Goal: Task Accomplishment & Management: Manage account settings

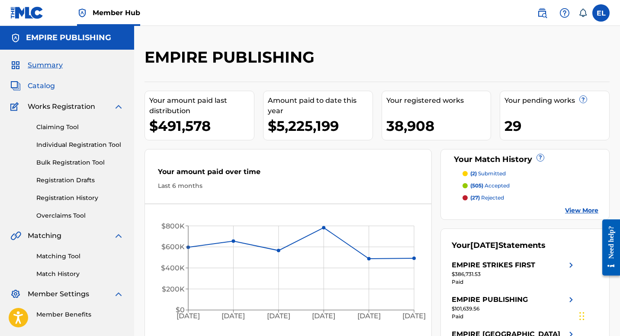
click at [50, 88] on span "Catalog" at bounding box center [41, 86] width 27 height 10
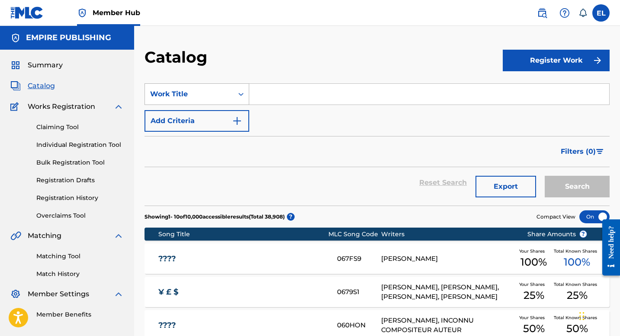
click at [181, 97] on div "Work Title" at bounding box center [189, 94] width 78 height 10
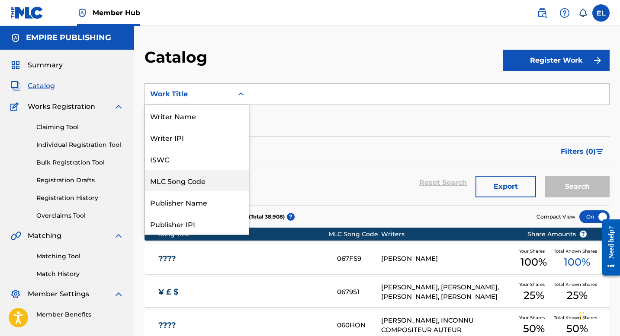
click at [197, 178] on div "MLC Song Code" at bounding box center [197, 181] width 104 height 22
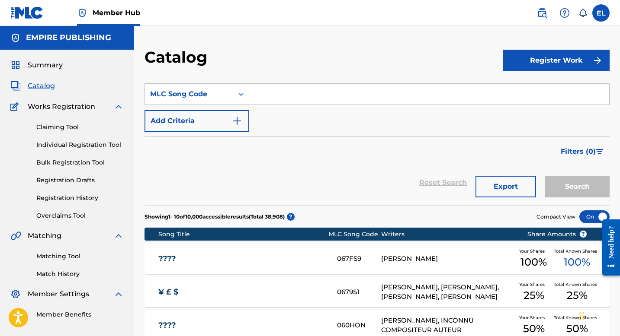
click at [290, 98] on input "Search Form" at bounding box center [429, 94] width 360 height 21
paste input "CC0WOM"
type input "CC0WOM"
drag, startPoint x: 594, startPoint y: 184, endPoint x: 595, endPoint y: 193, distance: 9.1
click at [594, 184] on button "Search" at bounding box center [577, 187] width 65 height 22
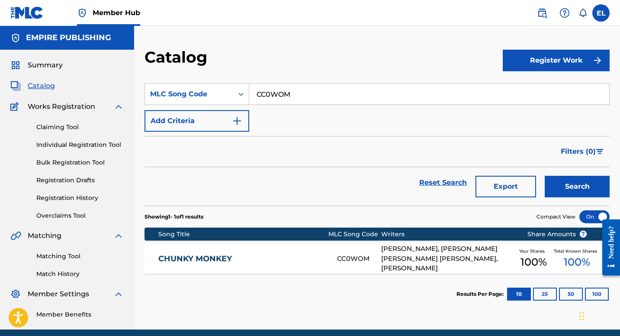
click at [185, 253] on div "CHUNKY MONKEY CC0WOM [PERSON_NAME], [PERSON_NAME] [PERSON_NAME] [PERSON_NAME], …" at bounding box center [376, 259] width 465 height 30
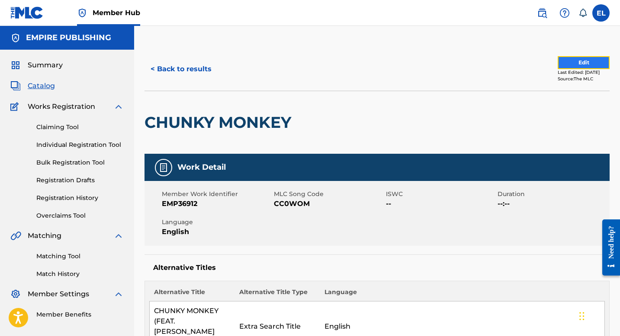
click at [572, 61] on button "Edit" at bounding box center [583, 62] width 52 height 13
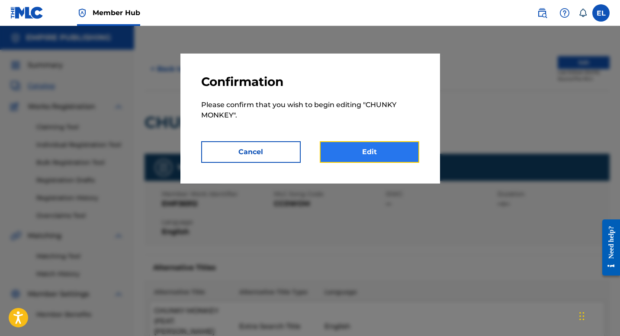
click at [372, 155] on link "Edit" at bounding box center [369, 152] width 99 height 22
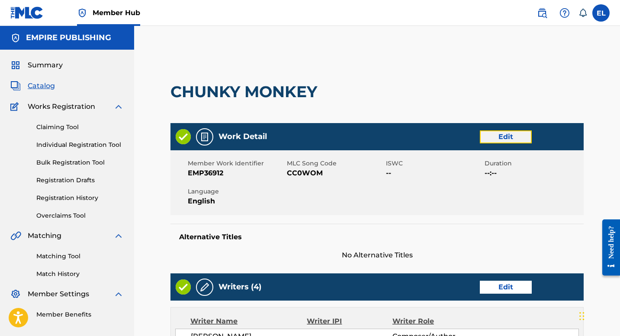
click at [514, 141] on link "Edit" at bounding box center [506, 137] width 52 height 13
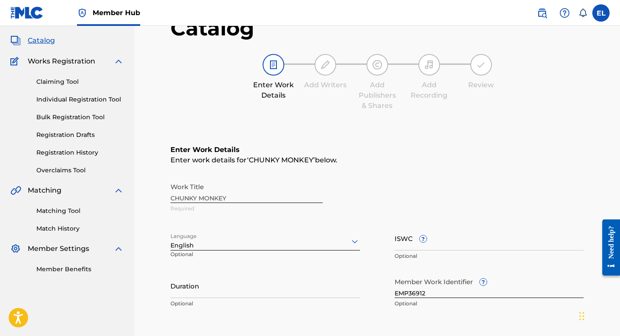
scroll to position [179, 0]
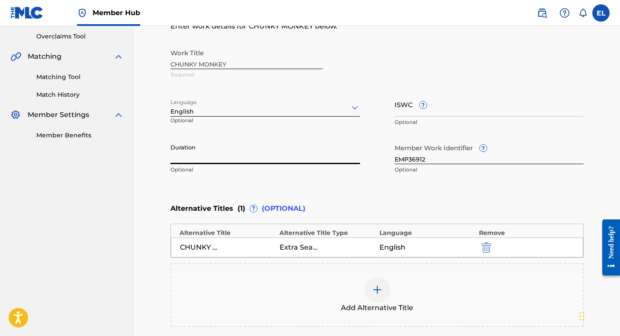
click at [285, 156] on input "Duration" at bounding box center [264, 152] width 189 height 25
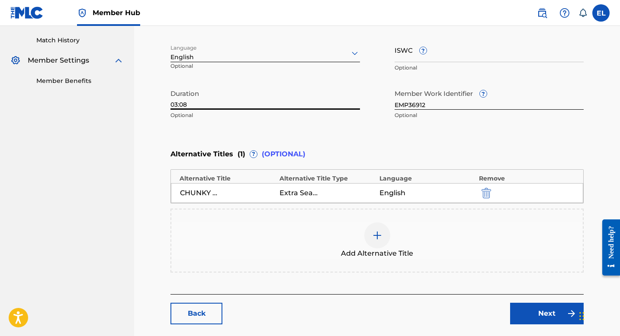
scroll to position [277, 0]
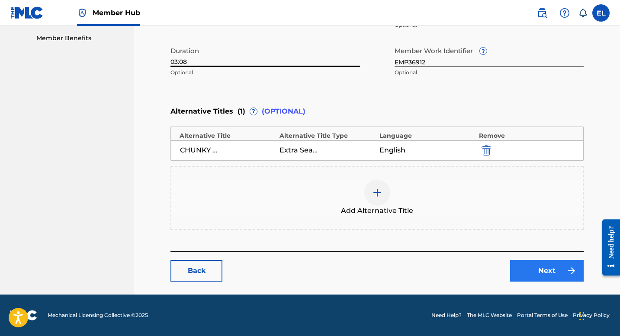
type input "03:08"
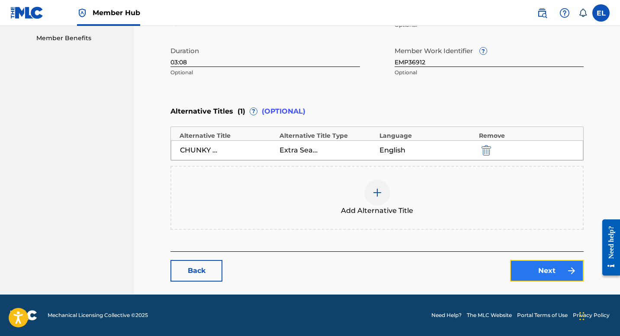
click at [567, 269] on img at bounding box center [571, 271] width 10 height 10
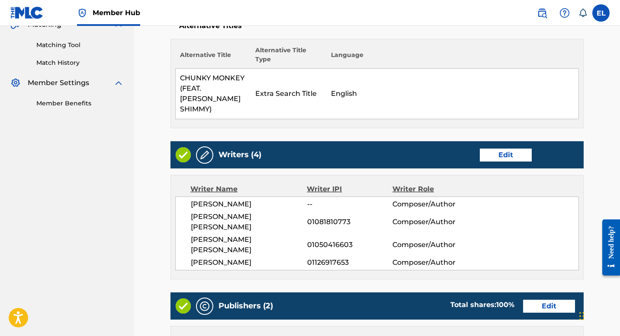
scroll to position [287, 0]
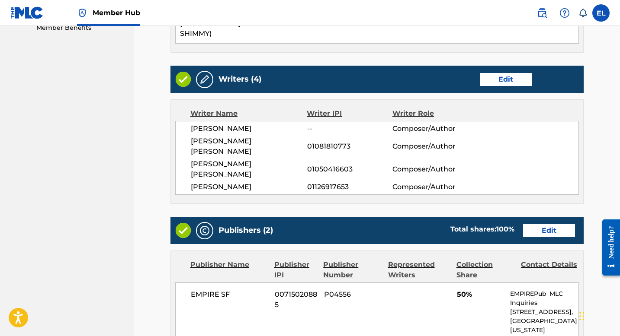
click at [221, 136] on span "[PERSON_NAME] [PERSON_NAME]" at bounding box center [249, 146] width 116 height 21
copy span "BUHTZ"
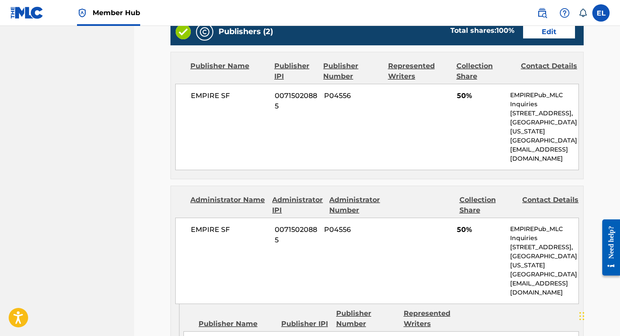
scroll to position [304, 0]
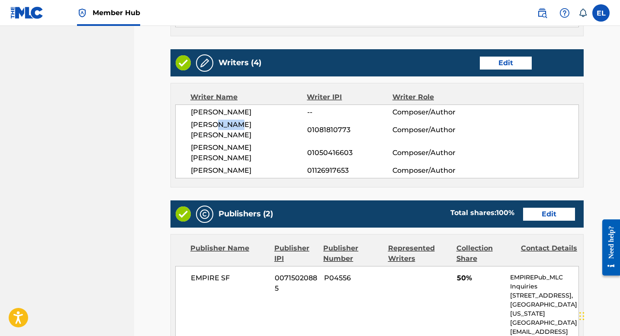
click at [260, 143] on span "[PERSON_NAME] [PERSON_NAME]" at bounding box center [249, 153] width 116 height 21
copy span "[PERSON_NAME]"
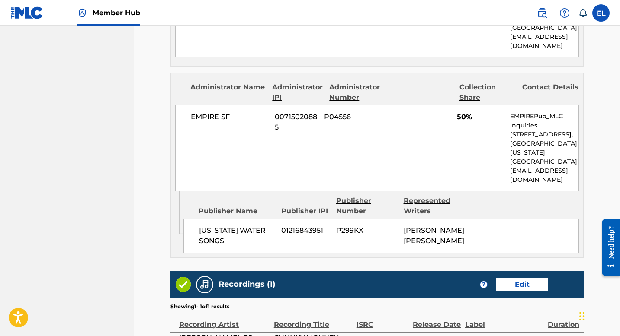
scroll to position [674, 0]
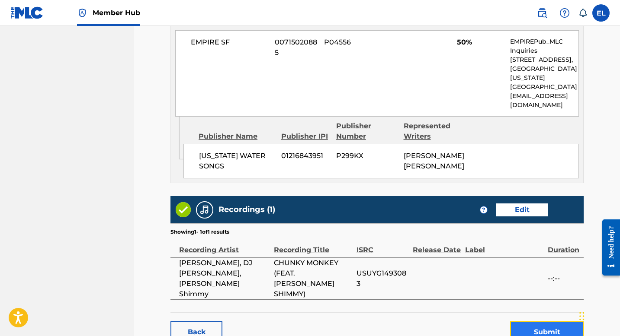
click at [542, 322] on button "Submit" at bounding box center [547, 333] width 74 height 22
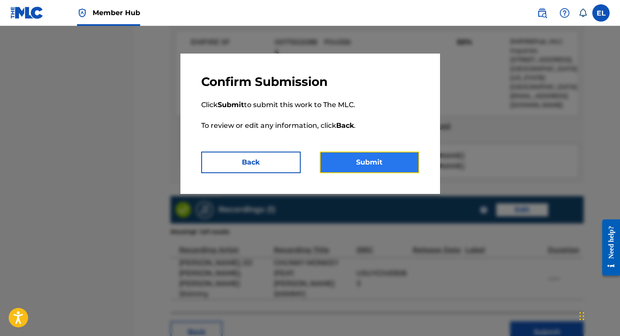
click at [381, 155] on button "Submit" at bounding box center [369, 163] width 99 height 22
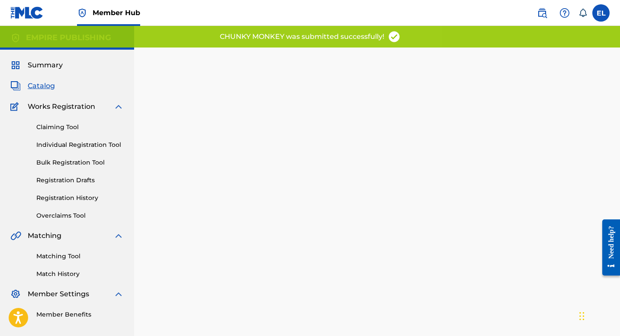
click at [45, 82] on span "Catalog" at bounding box center [41, 86] width 27 height 10
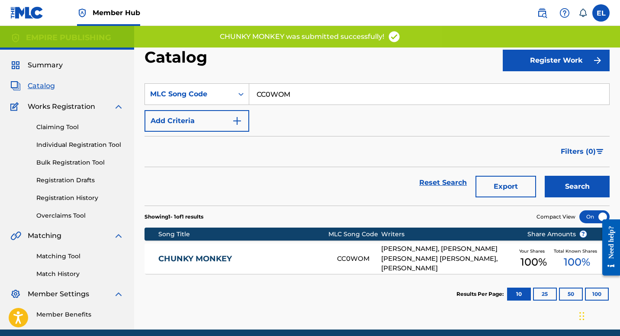
click at [227, 266] on div "CHUNKY MONKEY CC0WOM [PERSON_NAME], [PERSON_NAME] [PERSON_NAME] [PERSON_NAME], …" at bounding box center [376, 259] width 465 height 30
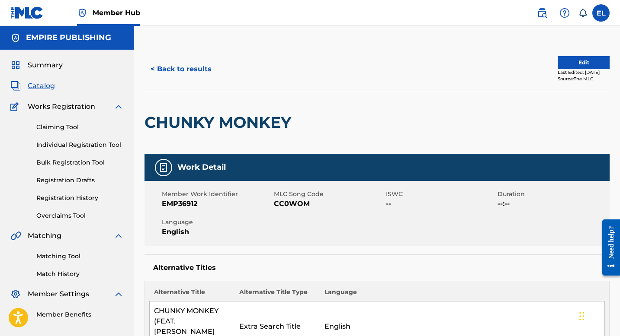
click at [51, 88] on span "Catalog" at bounding box center [41, 86] width 27 height 10
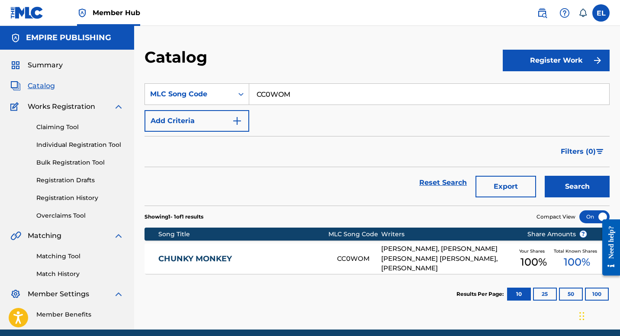
click at [208, 259] on link "CHUNKY MONKEY" at bounding box center [241, 259] width 167 height 10
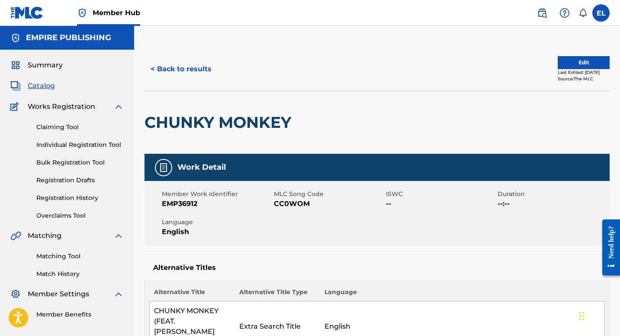
click at [37, 86] on span "Catalog" at bounding box center [41, 86] width 27 height 10
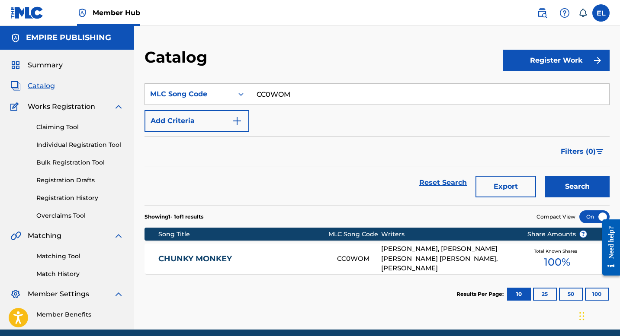
click at [326, 88] on input "CC0WOM" at bounding box center [429, 94] width 360 height 21
paste input "HG07BH"
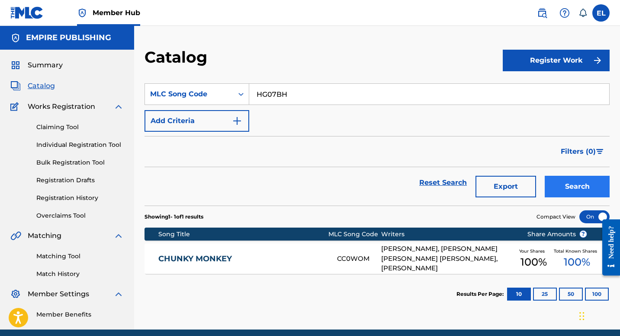
type input "HG07BH"
click at [563, 184] on button "Search" at bounding box center [577, 187] width 65 height 22
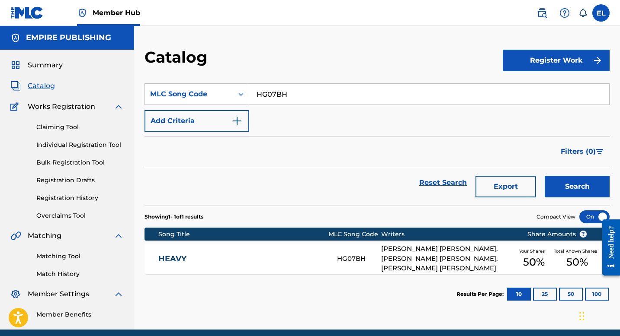
click at [245, 256] on link "HEAVY" at bounding box center [241, 259] width 167 height 10
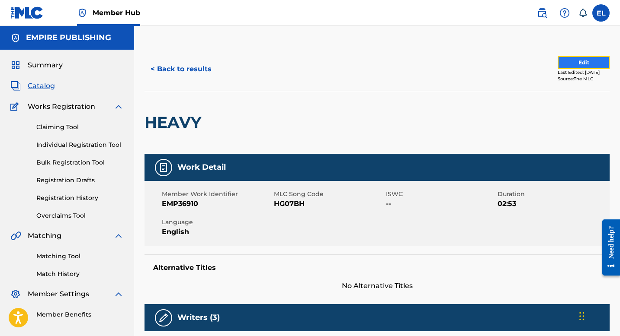
click at [575, 65] on button "Edit" at bounding box center [583, 62] width 52 height 13
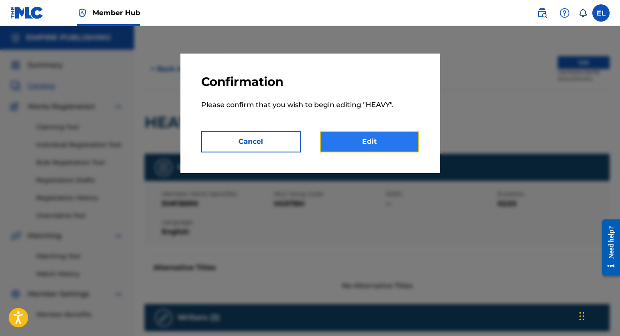
click at [367, 138] on link "Edit" at bounding box center [369, 142] width 99 height 22
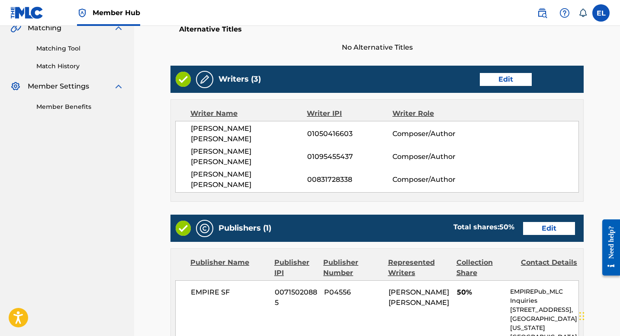
scroll to position [216, 0]
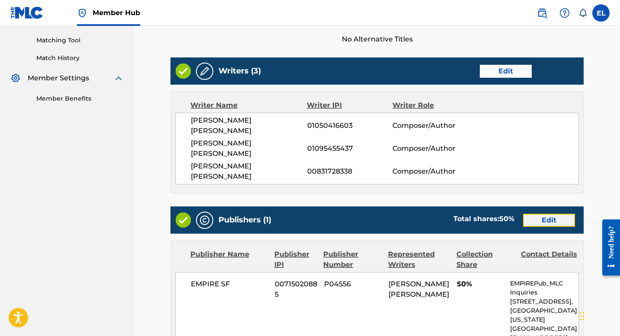
click at [542, 214] on link "Edit" at bounding box center [549, 220] width 52 height 13
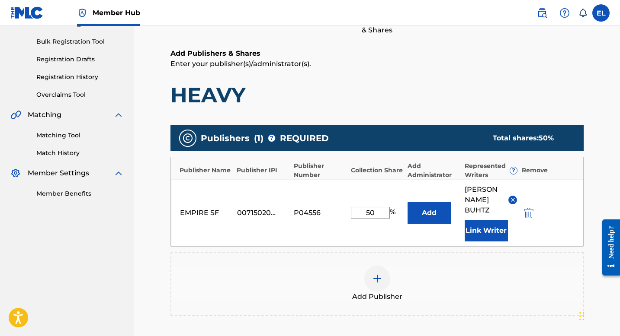
scroll to position [181, 0]
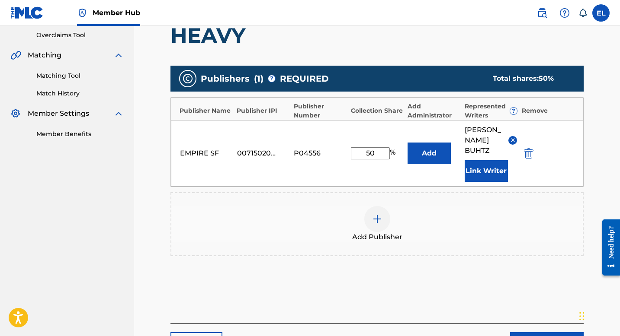
click at [369, 209] on div at bounding box center [377, 219] width 26 height 26
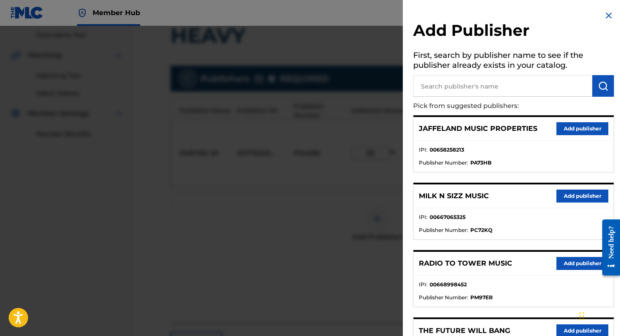
drag, startPoint x: 522, startPoint y: 92, endPoint x: 562, endPoint y: 92, distance: 40.2
click at [522, 92] on input "text" at bounding box center [502, 86] width 179 height 22
paste input "Tastes Like More"
type input "Tastes Like More"
click at [607, 90] on button "submit" at bounding box center [603, 86] width 22 height 22
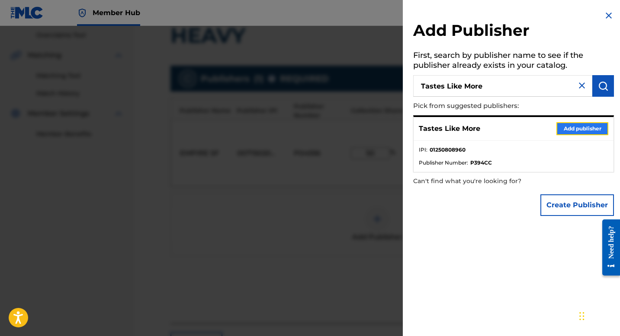
click at [589, 128] on button "Add publisher" at bounding box center [582, 128] width 52 height 13
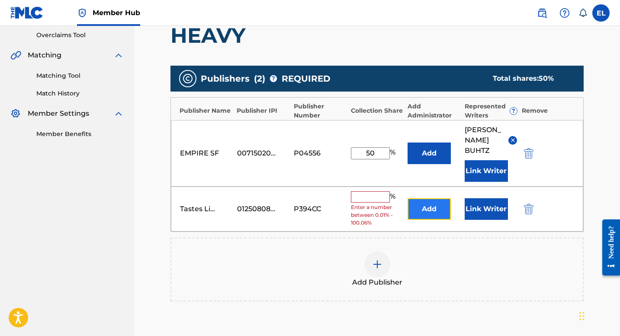
click at [440, 199] on button "Add" at bounding box center [428, 210] width 43 height 22
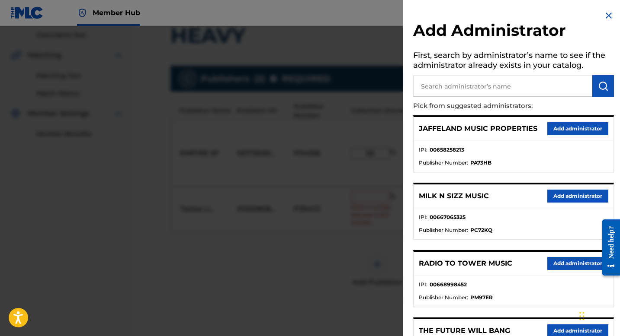
click at [476, 89] on input "text" at bounding box center [502, 86] width 179 height 22
click at [480, 86] on input "text" at bounding box center [502, 86] width 179 height 22
type input "sf"
click at [598, 86] on img "submit" at bounding box center [603, 86] width 10 height 10
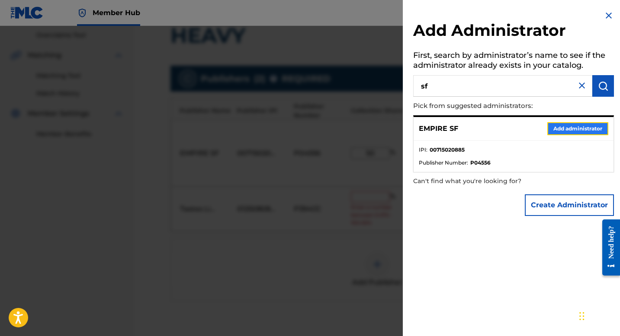
click at [570, 124] on button "Add administrator" at bounding box center [577, 128] width 61 height 13
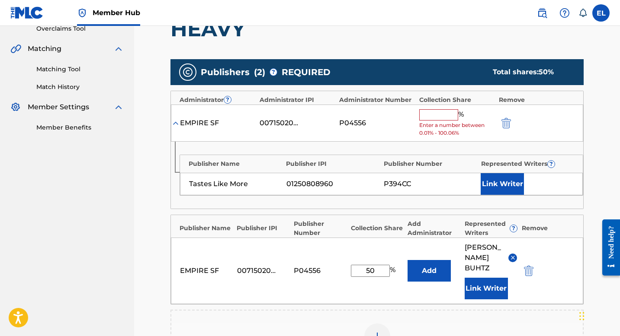
scroll to position [197, 0]
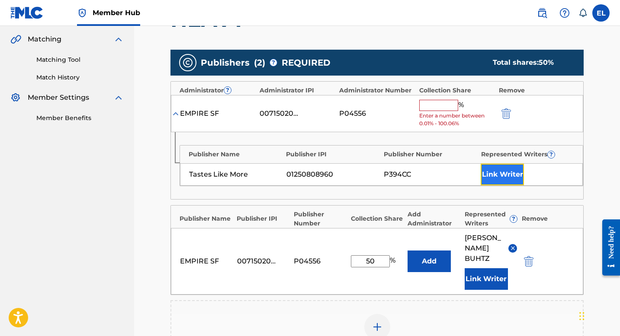
click at [496, 176] on button "Link Writer" at bounding box center [502, 175] width 43 height 22
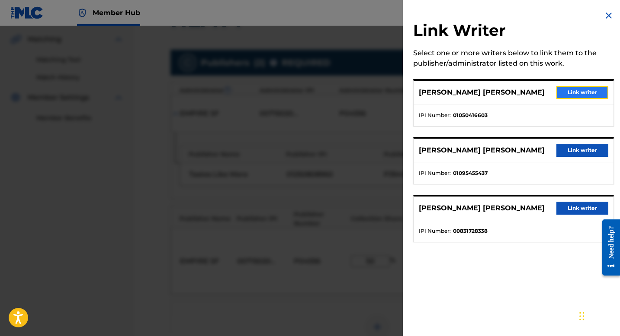
click at [570, 93] on button "Link writer" at bounding box center [582, 92] width 52 height 13
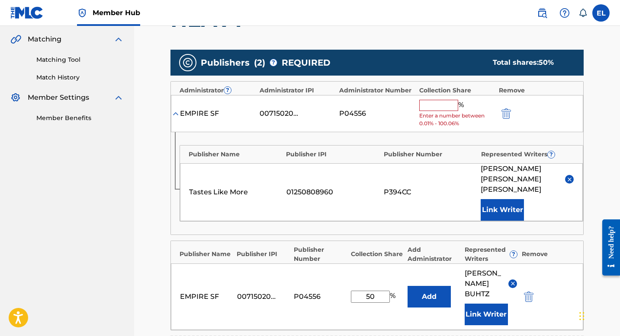
click at [440, 105] on input "text" at bounding box center [438, 105] width 39 height 11
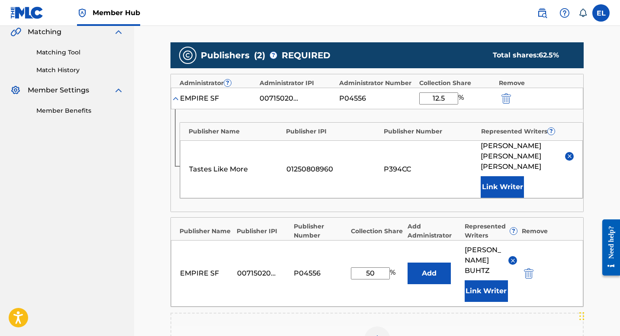
scroll to position [213, 0]
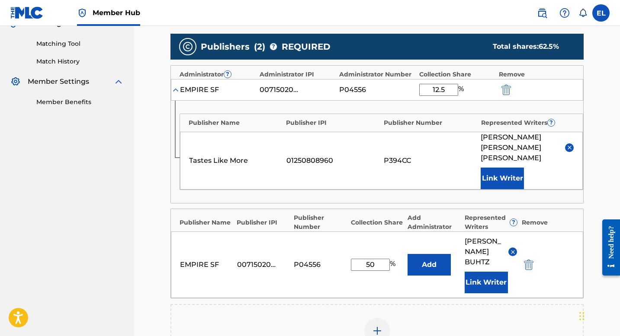
type input "12.5"
click at [379, 326] on img at bounding box center [377, 331] width 10 height 10
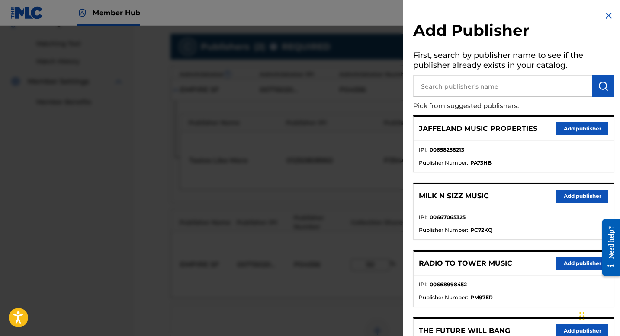
click at [513, 86] on input "text" at bounding box center [502, 86] width 179 height 22
paste input "[US_STATE] Water Songs"
type input "[US_STATE] Water Songs"
click at [605, 90] on button "submit" at bounding box center [603, 86] width 22 height 22
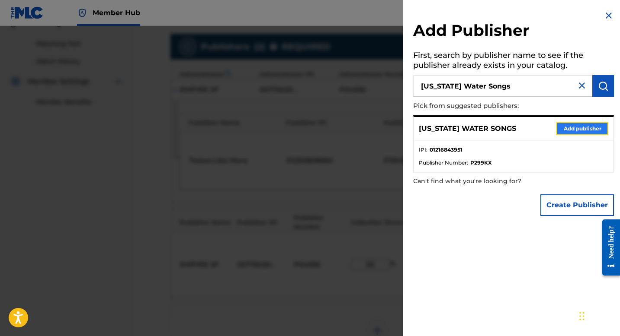
click at [585, 130] on button "Add publisher" at bounding box center [582, 128] width 52 height 13
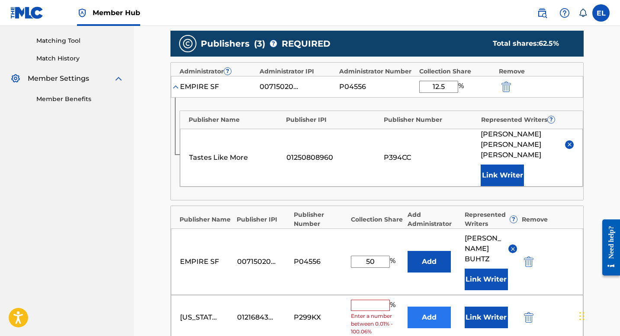
scroll to position [222, 0]
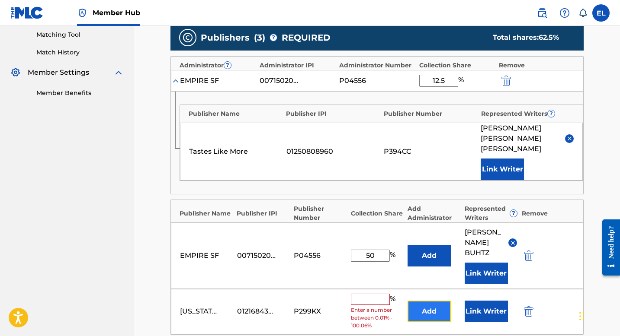
click at [436, 301] on button "Add" at bounding box center [428, 312] width 43 height 22
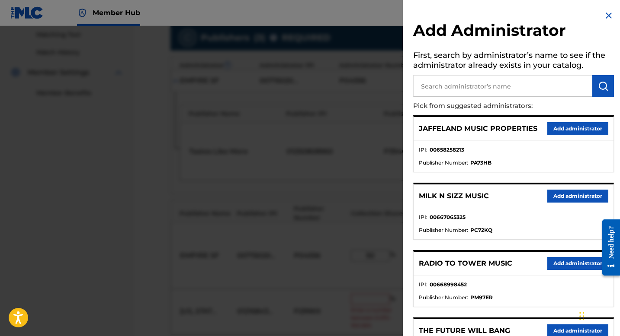
click at [470, 84] on input "text" at bounding box center [502, 86] width 179 height 22
type input "sf"
click at [593, 85] on button "submit" at bounding box center [603, 86] width 22 height 22
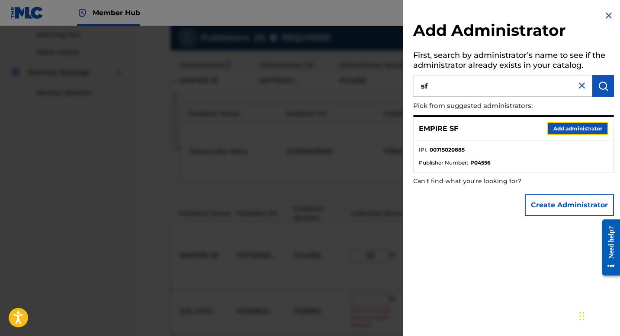
click at [570, 128] on button "Add administrator" at bounding box center [577, 128] width 61 height 13
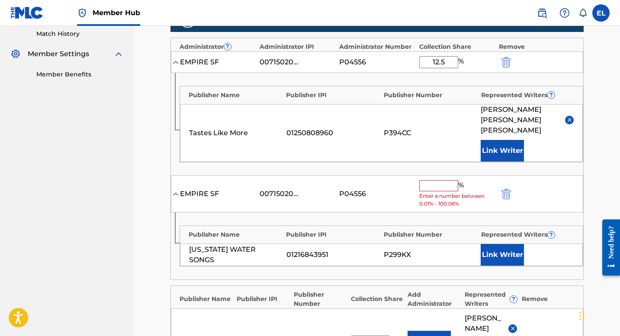
scroll to position [203, 0]
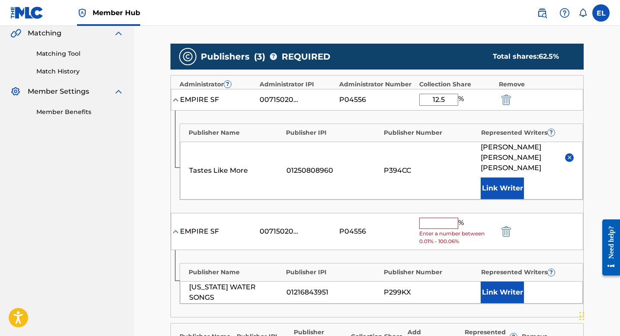
click at [446, 218] on input "text" at bounding box center [438, 223] width 39 height 11
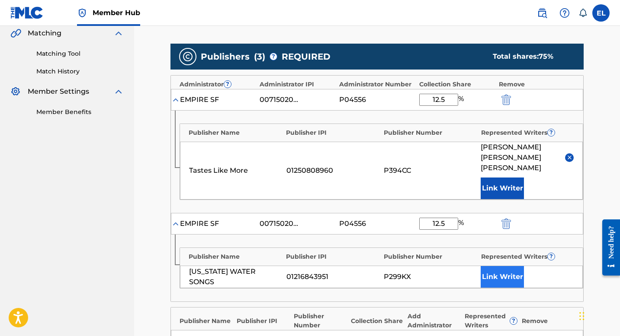
type input "12.5"
click at [497, 270] on button "Link Writer" at bounding box center [502, 277] width 43 height 22
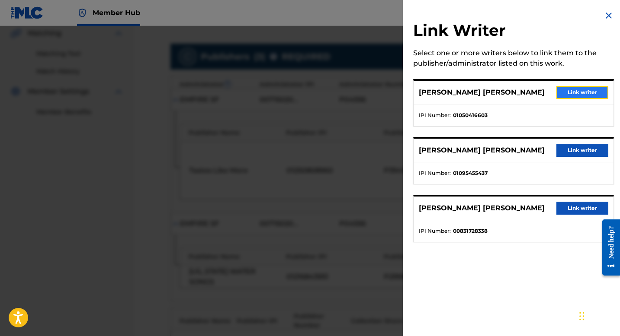
click at [573, 96] on button "Link writer" at bounding box center [582, 92] width 52 height 13
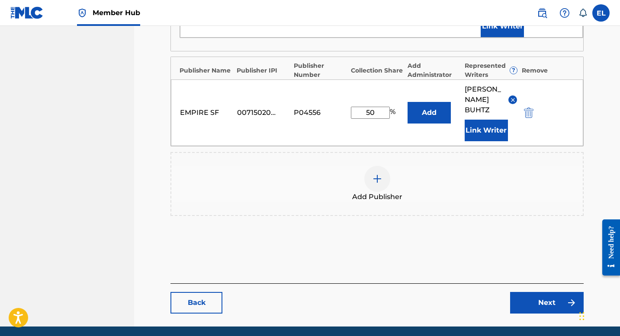
scroll to position [490, 0]
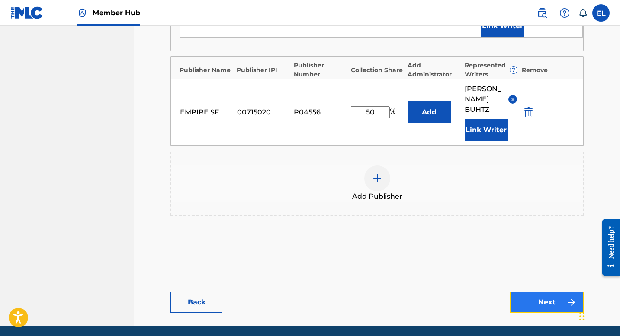
click at [557, 292] on link "Next" at bounding box center [547, 303] width 74 height 22
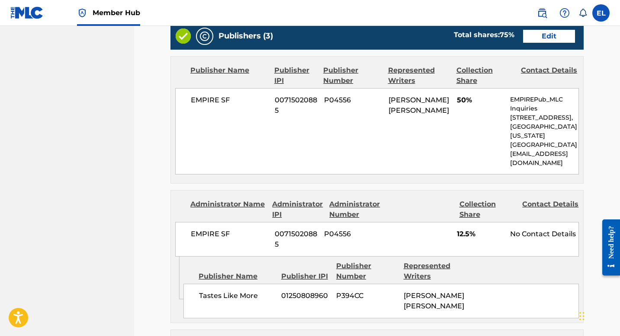
scroll to position [699, 0]
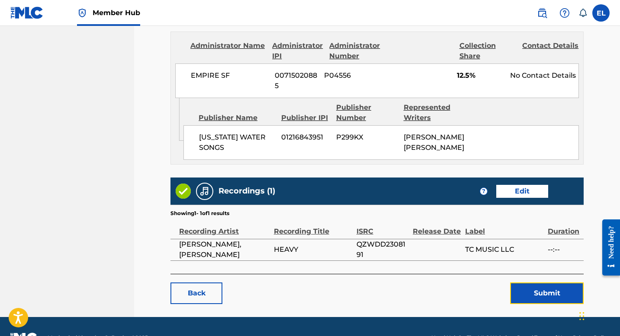
click at [558, 283] on button "Submit" at bounding box center [547, 294] width 74 height 22
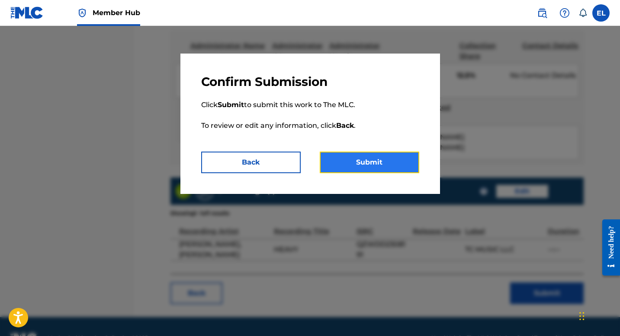
click at [374, 166] on button "Submit" at bounding box center [369, 163] width 99 height 22
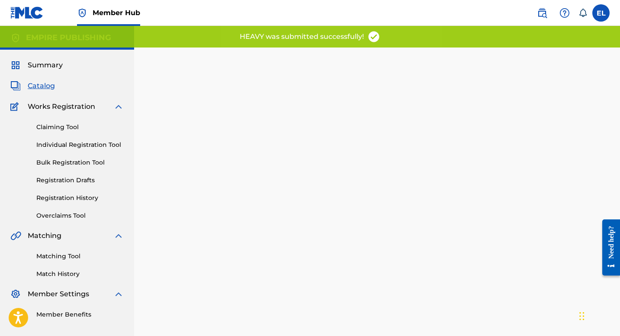
click at [41, 86] on span "Catalog" at bounding box center [41, 86] width 27 height 10
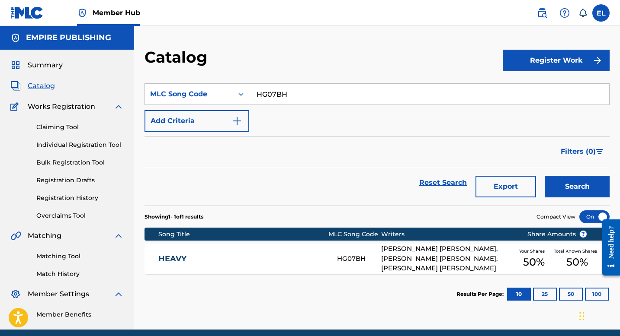
click at [343, 89] on input "HG07BH" at bounding box center [429, 94] width 360 height 21
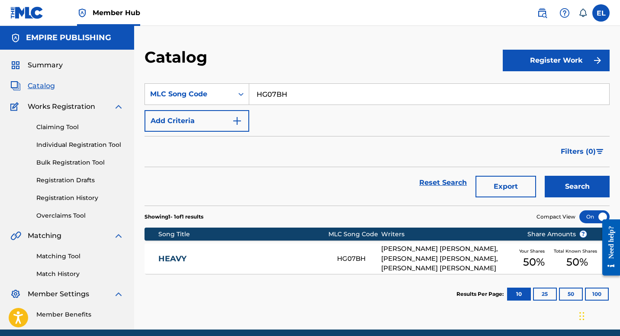
paste input "CD1IS5"
type input "CD1IS5"
click at [571, 181] on button "Search" at bounding box center [577, 187] width 65 height 22
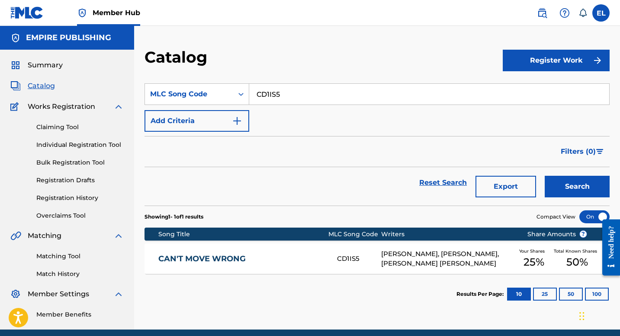
click at [207, 268] on div "CAN'T MOVE WRONG CD1IS5 [PERSON_NAME], [PERSON_NAME], [PERSON_NAME] [PERSON_NAM…" at bounding box center [376, 259] width 465 height 30
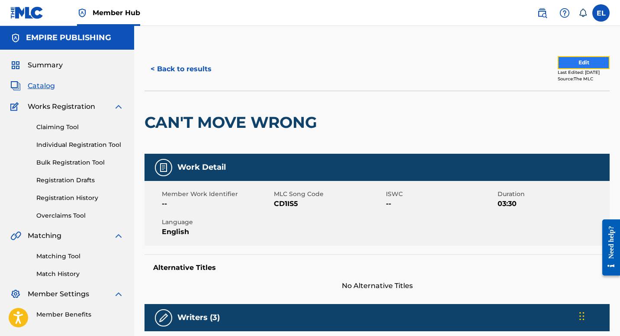
click at [584, 66] on button "Edit" at bounding box center [583, 62] width 52 height 13
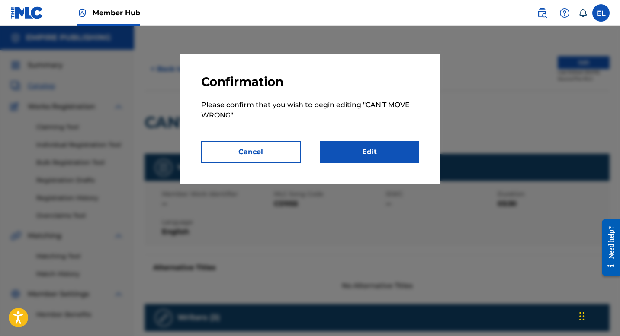
click at [584, 66] on div at bounding box center [310, 194] width 620 height 336
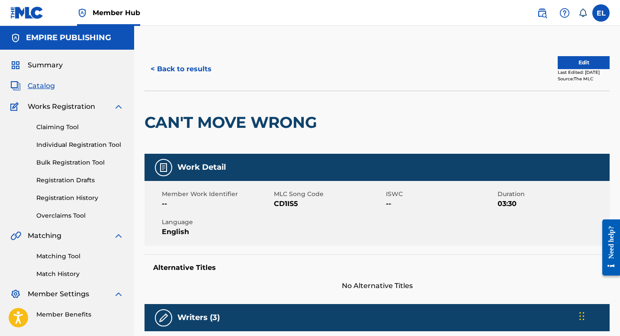
click at [575, 71] on div "Last Edited: [DATE]" at bounding box center [583, 72] width 52 height 6
click at [579, 61] on button "Edit" at bounding box center [583, 62] width 52 height 13
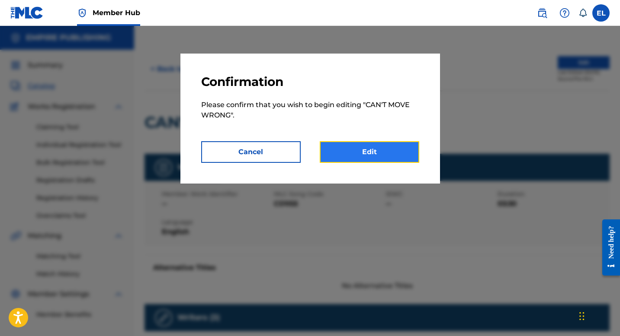
click at [411, 152] on link "Edit" at bounding box center [369, 152] width 99 height 22
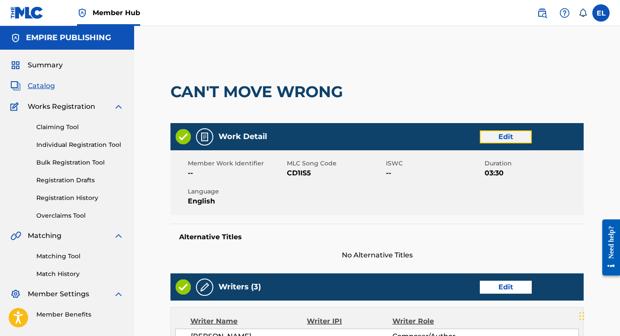
click at [512, 136] on link "Edit" at bounding box center [506, 137] width 52 height 13
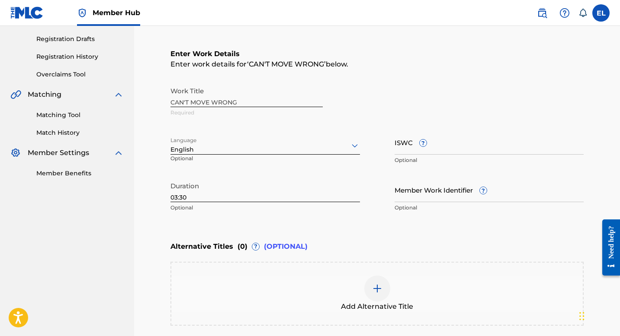
scroll to position [183, 0]
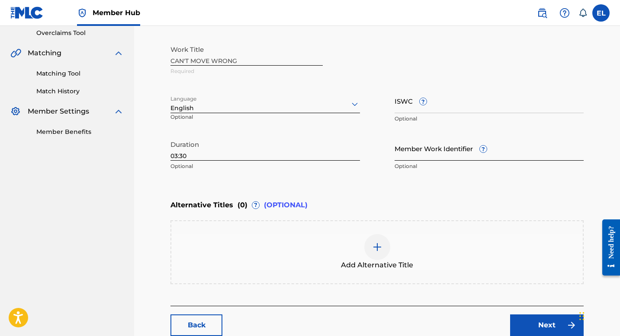
click at [457, 148] on input "Member Work Identifier ?" at bounding box center [488, 148] width 189 height 25
paste input "EMP36902"
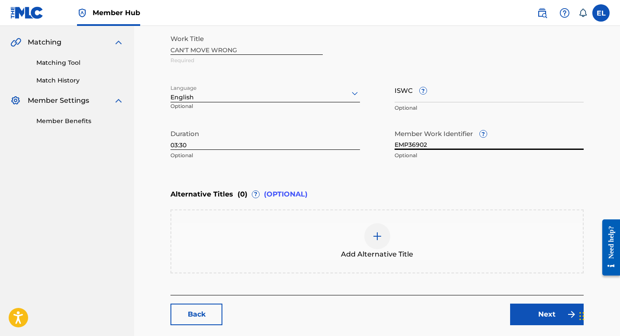
scroll to position [199, 0]
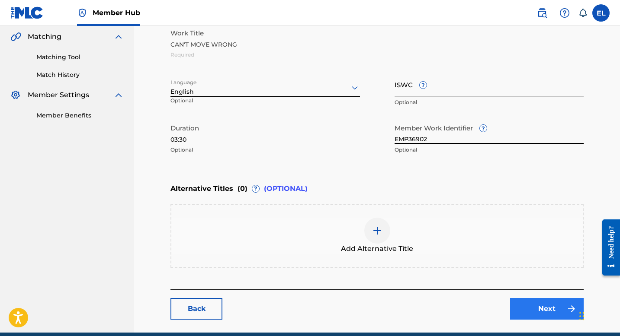
type input "EMP36902"
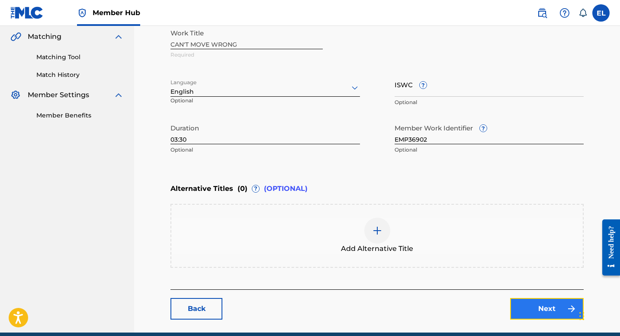
click at [561, 314] on link "Next" at bounding box center [547, 309] width 74 height 22
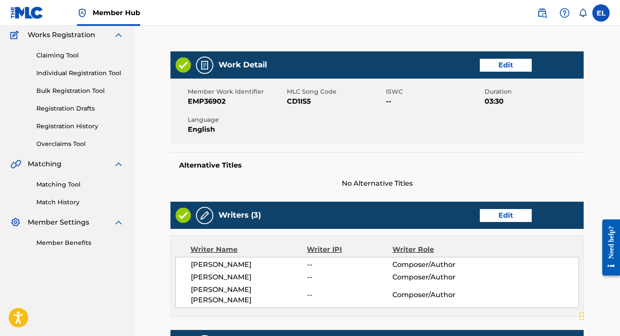
scroll to position [72, 0]
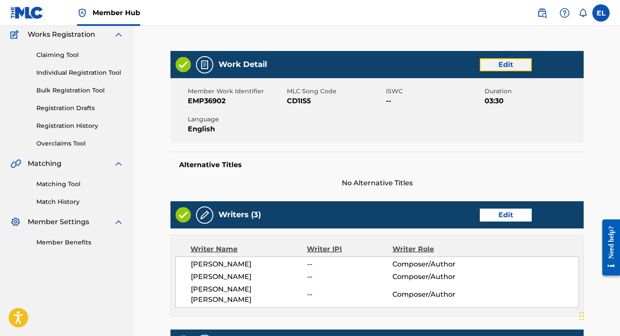
click at [522, 69] on link "Edit" at bounding box center [506, 64] width 52 height 13
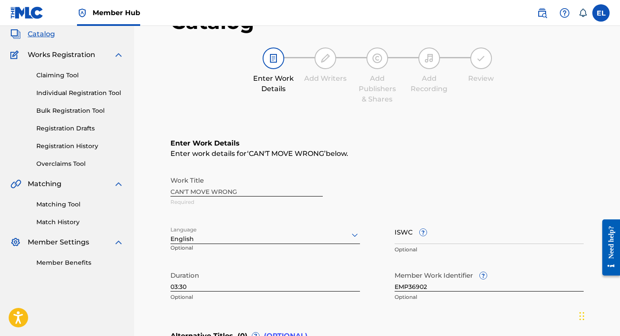
scroll to position [75, 0]
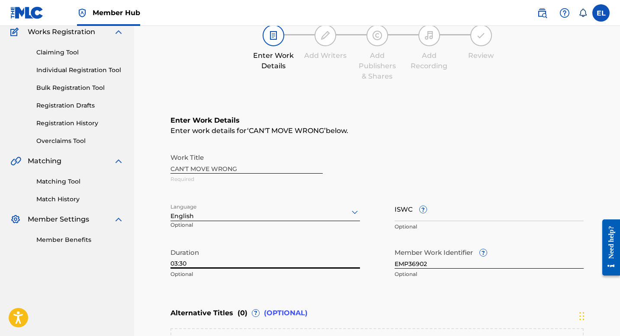
click at [231, 267] on input "03:30" at bounding box center [264, 256] width 189 height 25
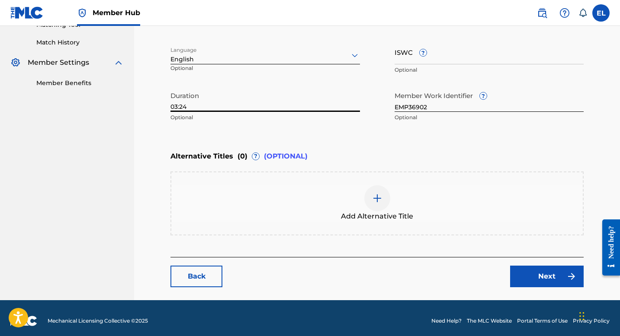
scroll to position [237, 0]
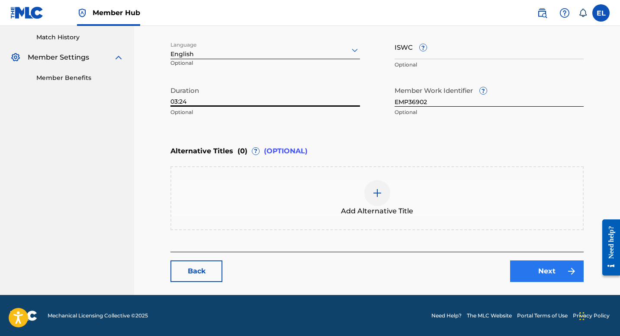
type input "03:24"
click at [532, 273] on link "Next" at bounding box center [547, 272] width 74 height 22
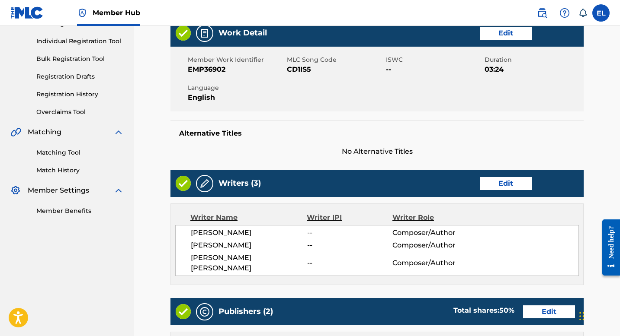
scroll to position [180, 0]
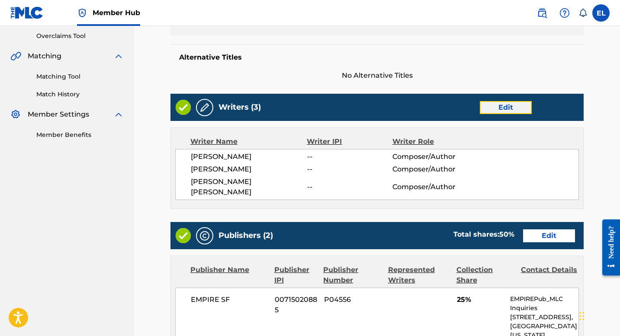
click at [510, 102] on link "Edit" at bounding box center [506, 107] width 52 height 13
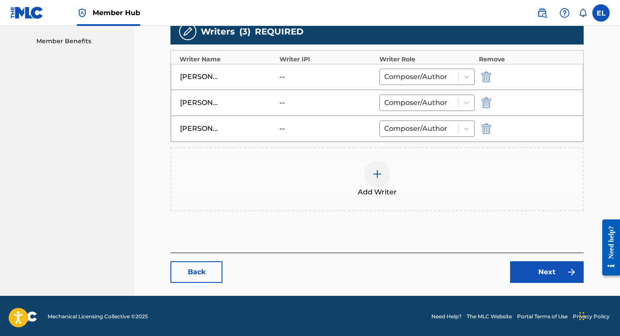
scroll to position [273, 0]
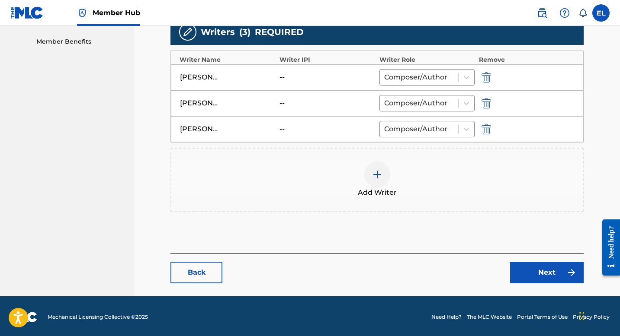
click at [378, 172] on img at bounding box center [377, 175] width 10 height 10
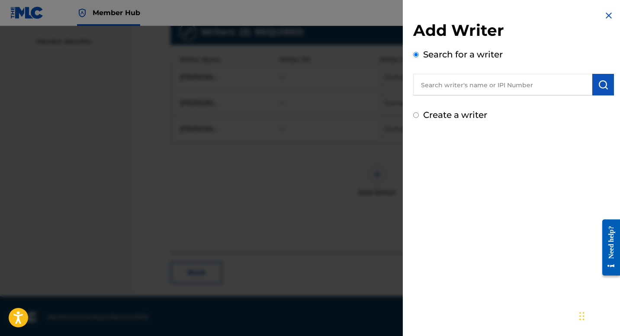
click at [493, 88] on input "text" at bounding box center [502, 85] width 179 height 22
paste input "1095455437"
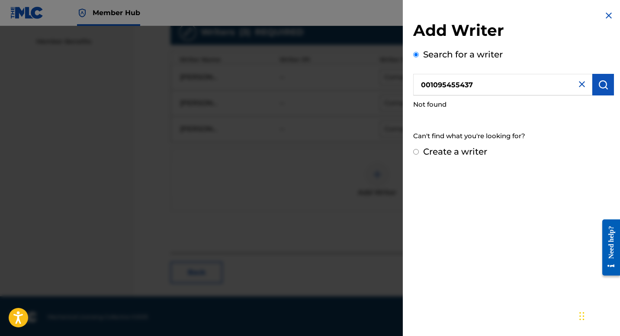
click at [425, 85] on input "001095455437" at bounding box center [502, 85] width 179 height 22
type input "01095455437"
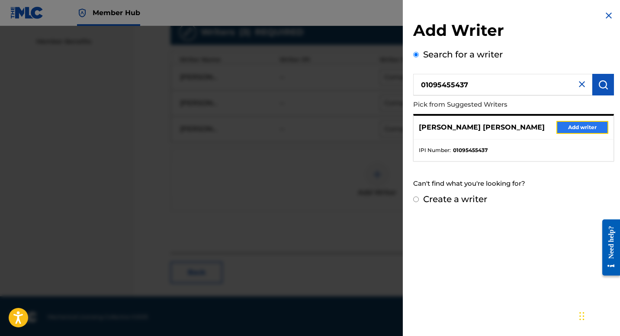
click at [585, 132] on button "Add writer" at bounding box center [582, 127] width 52 height 13
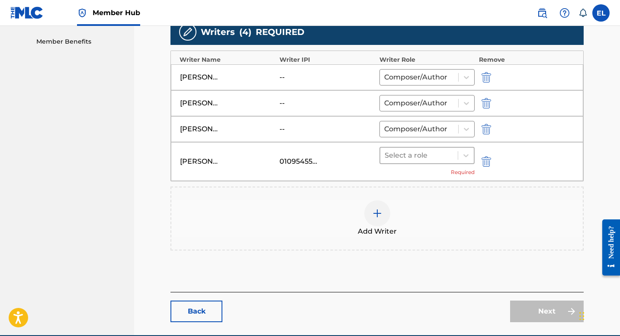
click at [452, 161] on div "Select a role" at bounding box center [418, 156] width 77 height 16
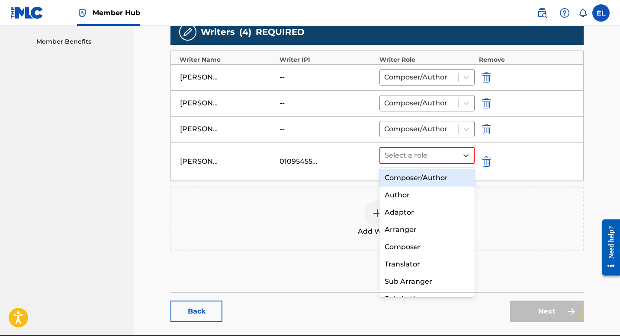
click at [442, 176] on div "Composer/Author" at bounding box center [426, 178] width 95 height 17
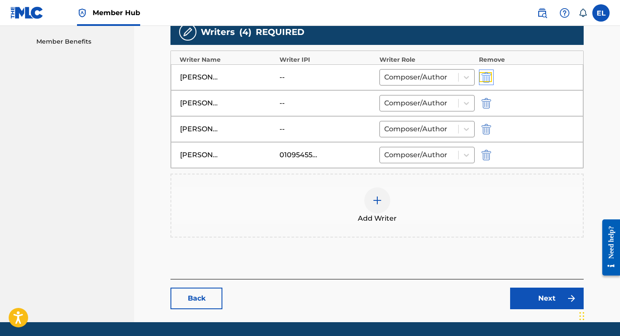
click at [484, 77] on img "submit" at bounding box center [486, 77] width 10 height 10
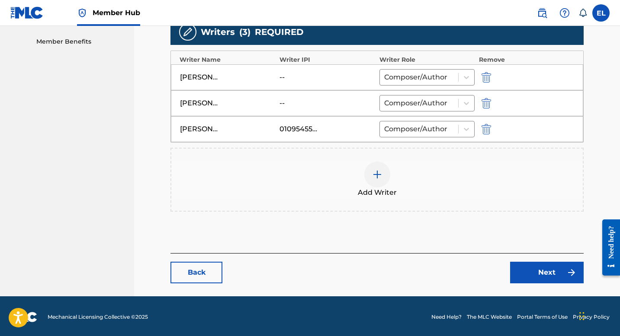
click at [376, 179] on img at bounding box center [377, 175] width 10 height 10
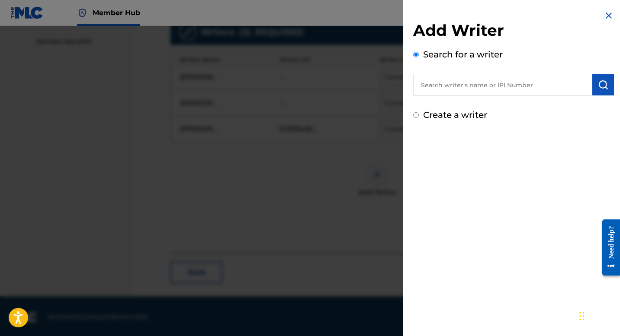
click at [493, 75] on input "text" at bounding box center [502, 85] width 179 height 22
paste input "1212274598"
type input "01212274598"
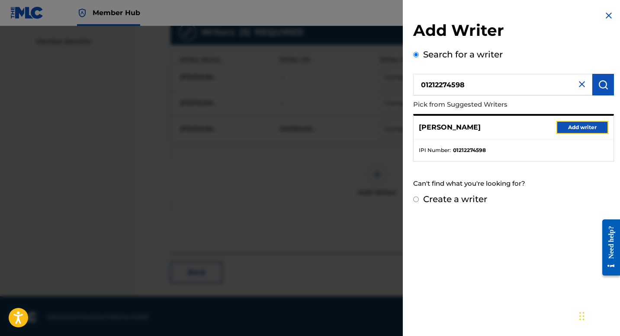
click at [580, 130] on button "Add writer" at bounding box center [582, 127] width 52 height 13
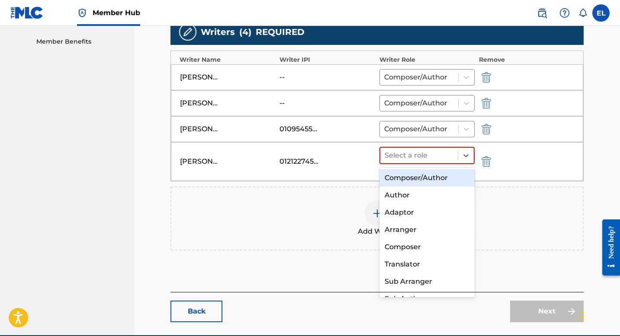
drag, startPoint x: 410, startPoint y: 159, endPoint x: 413, endPoint y: 173, distance: 14.1
click at [410, 159] on div at bounding box center [418, 156] width 69 height 12
drag, startPoint x: 414, startPoint y: 180, endPoint x: 419, endPoint y: 180, distance: 4.3
click at [414, 180] on div "Composer/Author" at bounding box center [426, 178] width 95 height 17
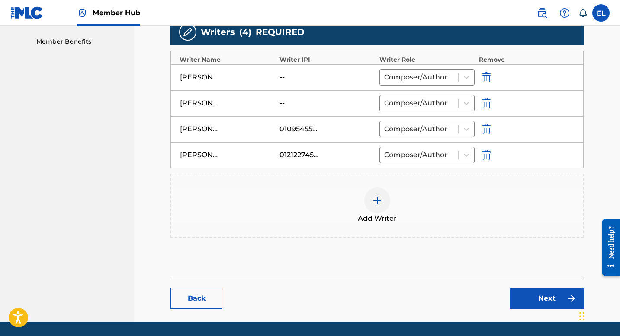
click at [481, 109] on div "[PERSON_NAME] [PERSON_NAME] -- Composer/Author" at bounding box center [377, 103] width 412 height 26
click at [484, 108] on img "submit" at bounding box center [486, 103] width 10 height 10
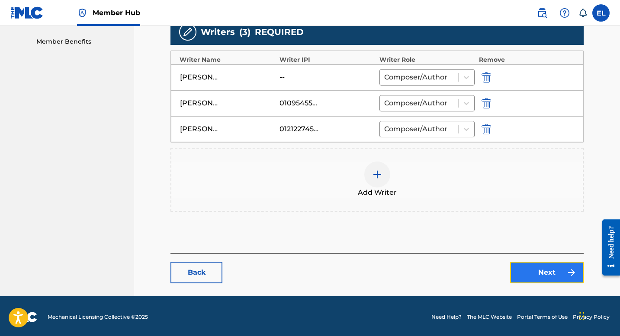
click at [551, 272] on link "Next" at bounding box center [547, 273] width 74 height 22
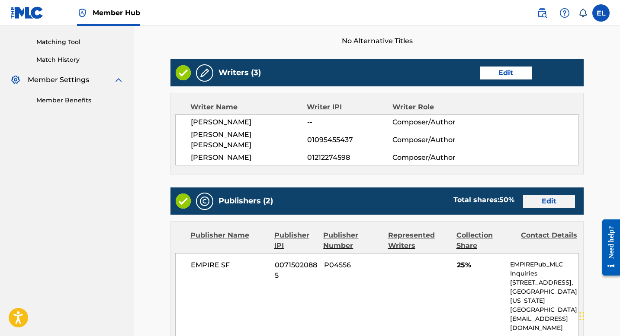
scroll to position [221, 0]
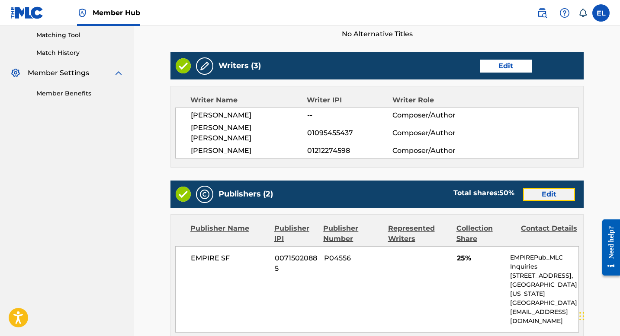
click at [541, 188] on link "Edit" at bounding box center [549, 194] width 52 height 13
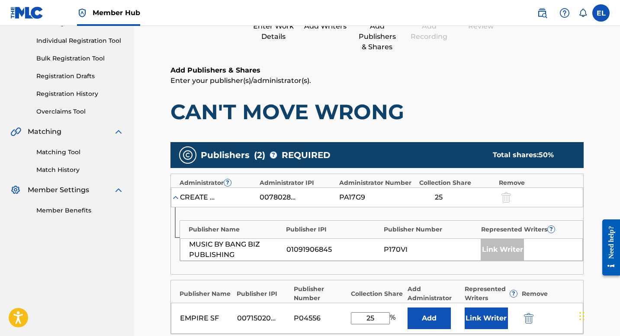
scroll to position [174, 0]
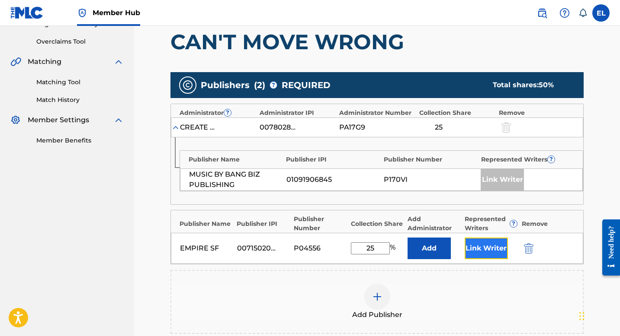
click at [477, 240] on button "Link Writer" at bounding box center [486, 249] width 43 height 22
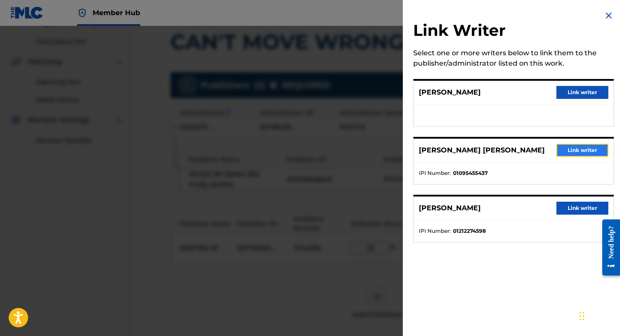
click at [582, 151] on button "Link writer" at bounding box center [582, 150] width 52 height 13
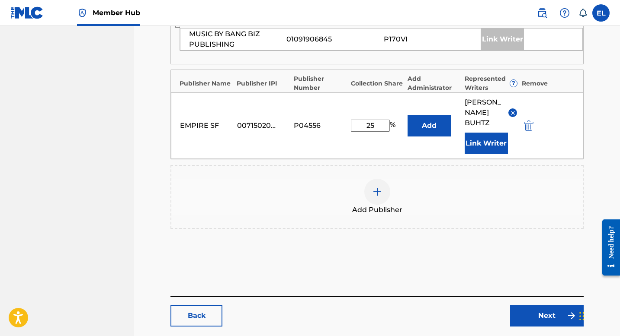
scroll to position [349, 0]
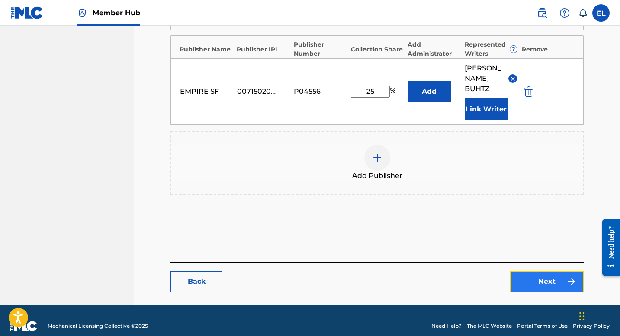
click at [552, 272] on link "Next" at bounding box center [547, 282] width 74 height 22
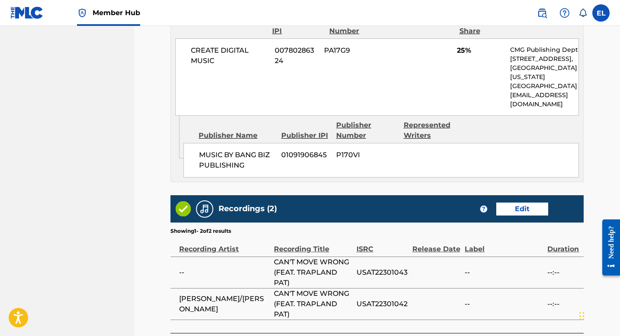
scroll to position [624, 0]
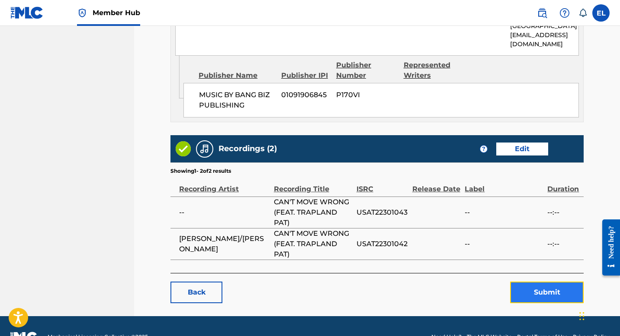
click at [548, 282] on button "Submit" at bounding box center [547, 293] width 74 height 22
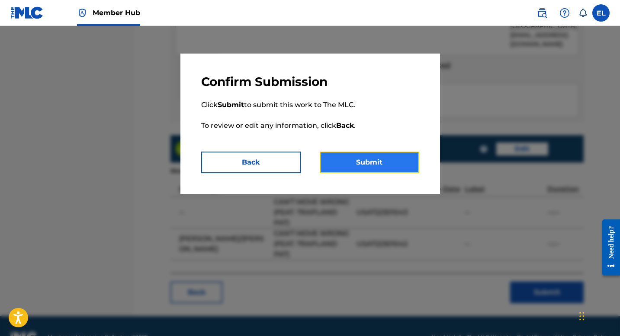
click at [402, 159] on button "Submit" at bounding box center [369, 163] width 99 height 22
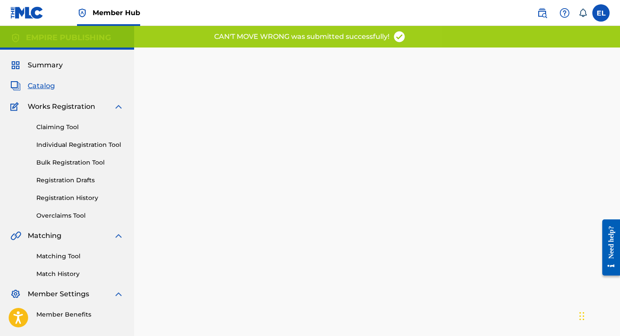
click at [41, 84] on span "Catalog" at bounding box center [41, 86] width 27 height 10
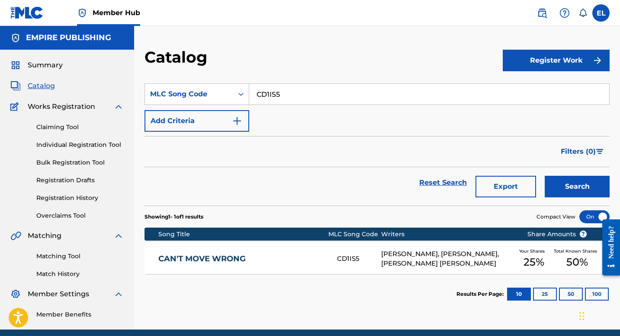
click at [291, 91] on input "CD1IS5" at bounding box center [429, 94] width 360 height 21
click at [291, 92] on input "CD1IS5" at bounding box center [429, 94] width 360 height 21
paste input "C9UKM"
type input "CC9UKM"
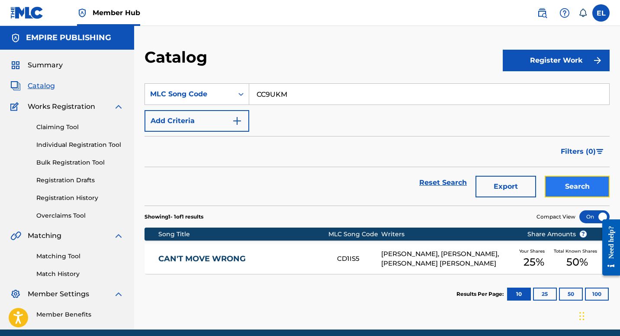
click at [560, 179] on button "Search" at bounding box center [577, 187] width 65 height 22
click at [246, 268] on div "CAN'T EVEN NAME DIS CC9UKM [PERSON_NAME], [PERSON_NAME], [PERSON_NAME], [PERSON…" at bounding box center [376, 259] width 465 height 30
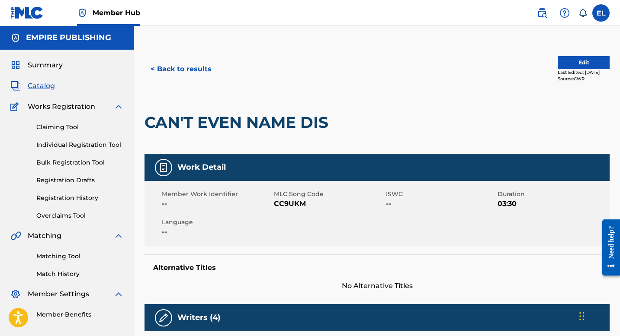
scroll to position [13, 0]
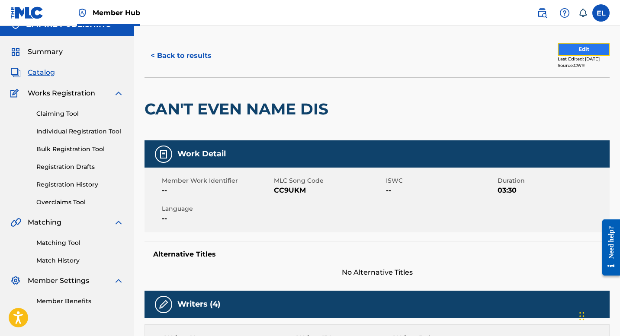
click at [587, 52] on button "Edit" at bounding box center [583, 49] width 52 height 13
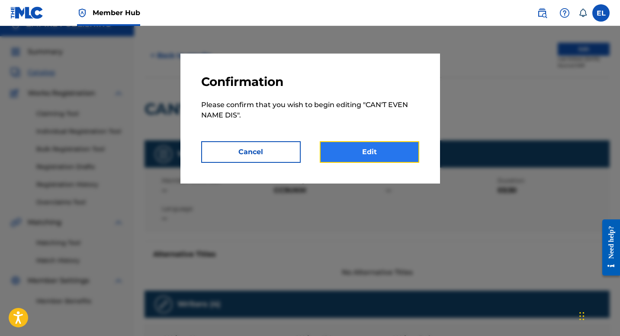
click at [364, 158] on link "Edit" at bounding box center [369, 152] width 99 height 22
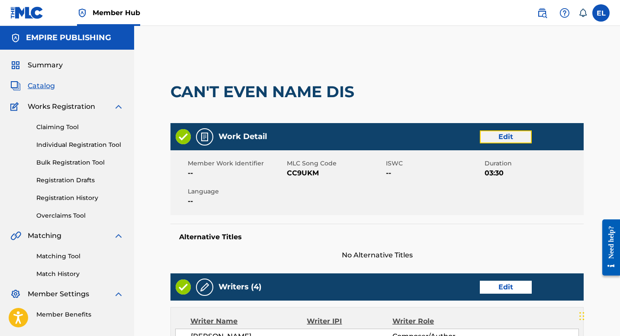
click at [505, 135] on link "Edit" at bounding box center [506, 137] width 52 height 13
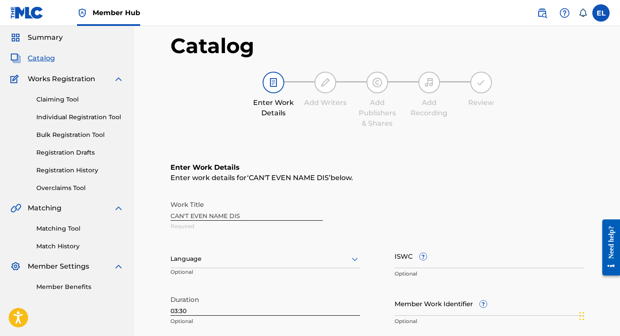
scroll to position [79, 0]
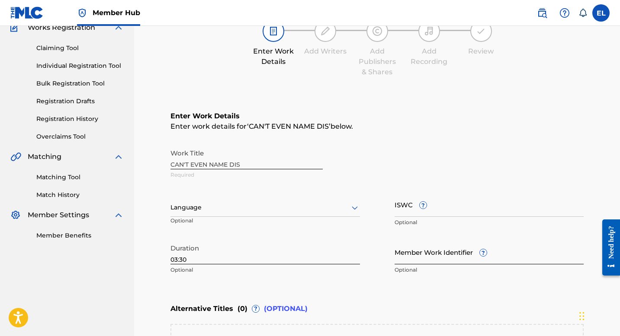
click at [417, 252] on input "Member Work Identifier ?" at bounding box center [488, 252] width 189 height 25
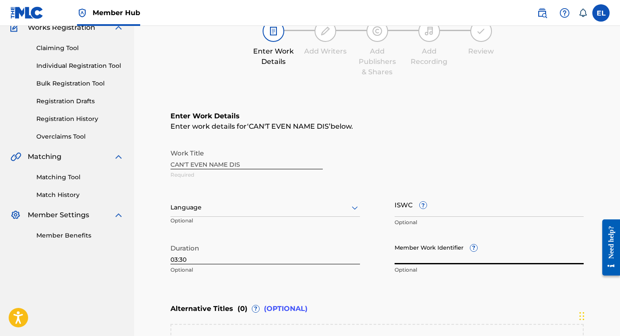
click at [417, 252] on input "Member Work Identifier ?" at bounding box center [488, 252] width 189 height 25
paste input "EMP36901"
type input "EMP36901"
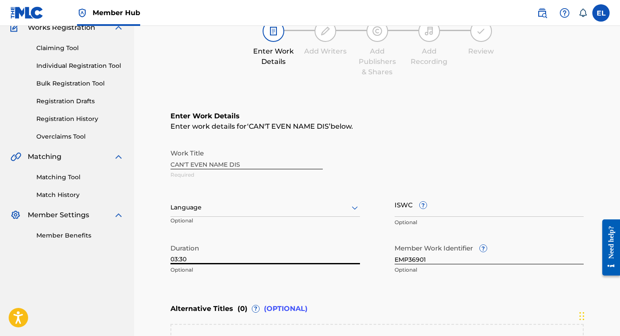
click at [212, 263] on input "03:30" at bounding box center [264, 252] width 189 height 25
type input "02:28"
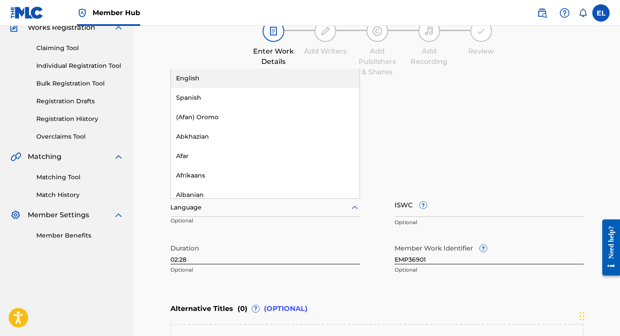
click at [226, 202] on div "Language" at bounding box center [264, 208] width 189 height 18
click at [230, 81] on div "English" at bounding box center [265, 78] width 189 height 19
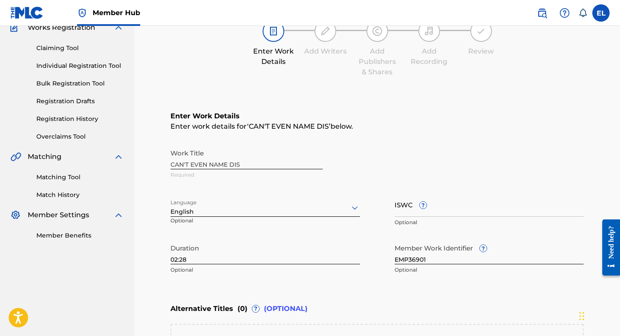
scroll to position [237, 0]
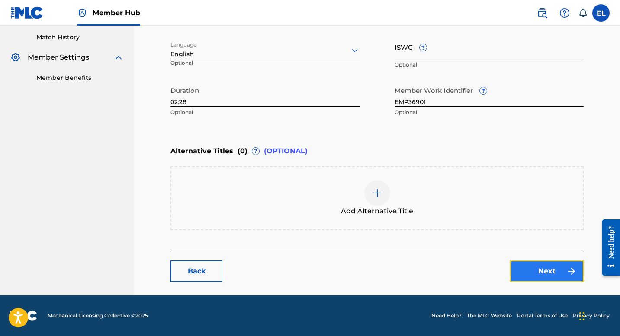
click at [546, 269] on link "Next" at bounding box center [547, 272] width 74 height 22
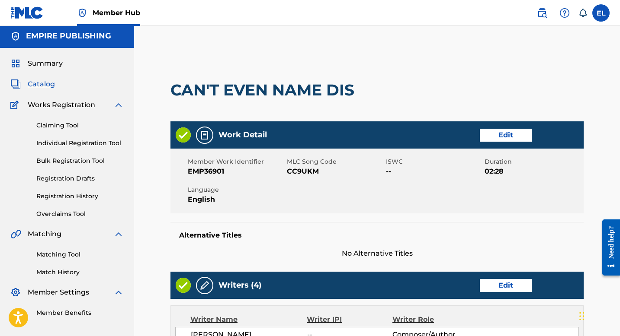
scroll to position [181, 0]
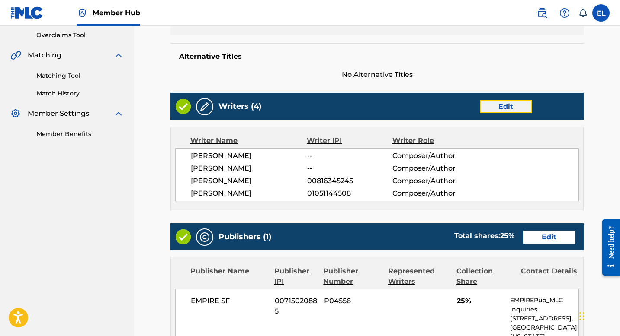
click at [530, 102] on link "Edit" at bounding box center [506, 106] width 52 height 13
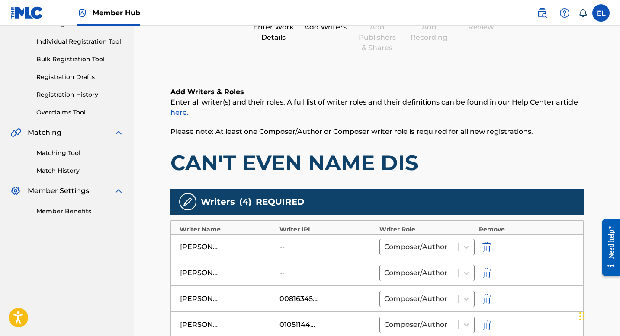
scroll to position [185, 0]
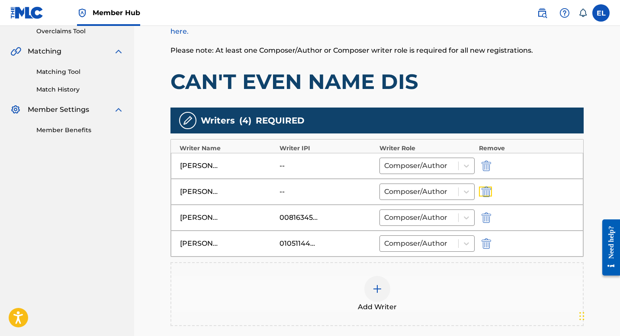
click at [485, 189] on img "submit" at bounding box center [486, 192] width 10 height 10
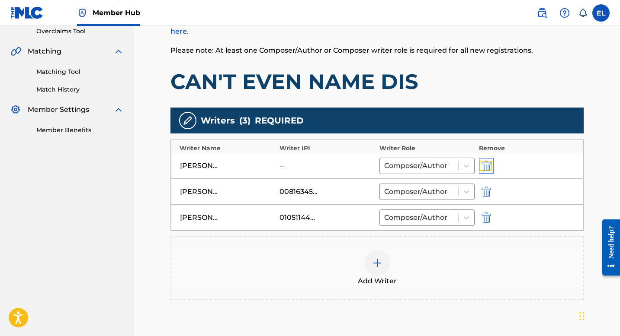
click at [485, 164] on img "submit" at bounding box center [486, 166] width 10 height 10
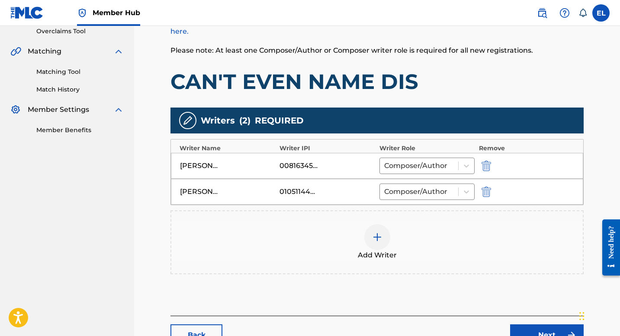
click at [375, 237] on img at bounding box center [377, 237] width 10 height 10
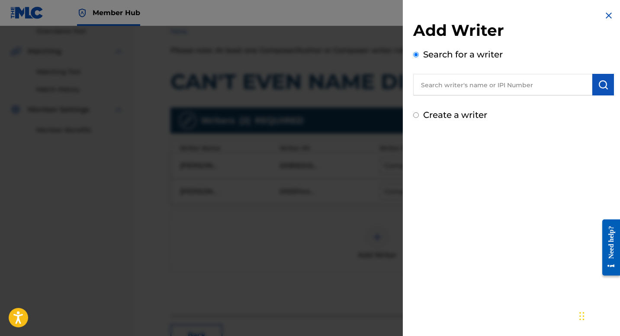
click at [513, 88] on input "text" at bounding box center [502, 85] width 179 height 22
paste input "1095455437"
type input "01095455437"
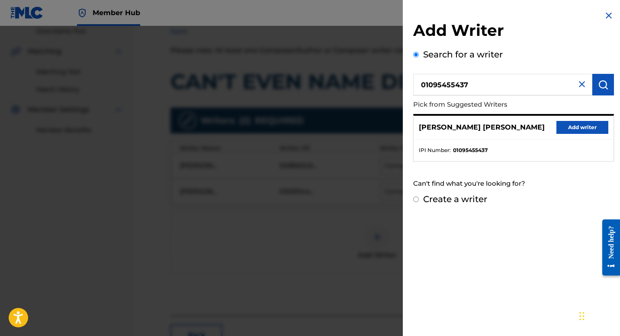
click at [613, 140] on div "Add Writer Search for a writer 01095455437 Pick from Suggested Writers [PERSON_…" at bounding box center [513, 108] width 221 height 216
click at [597, 129] on button "Add writer" at bounding box center [582, 127] width 52 height 13
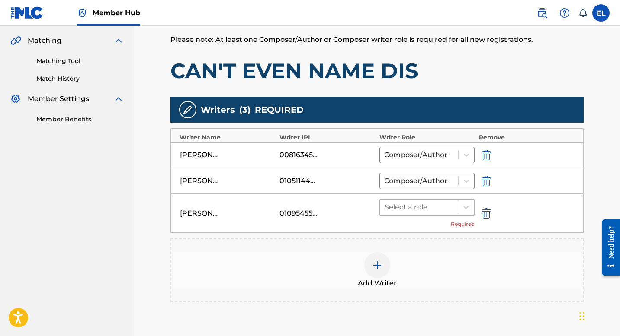
scroll to position [202, 0]
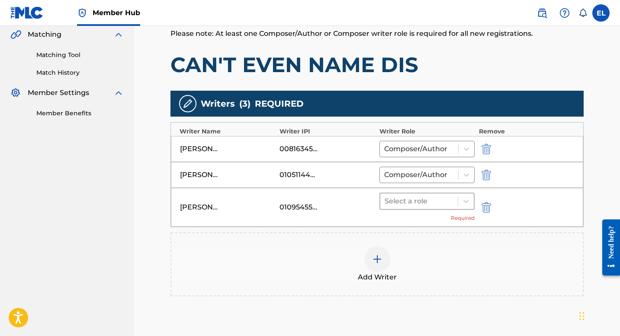
click at [378, 199] on div "[PERSON_NAME] [PERSON_NAME] 01095455437 Select a role Required" at bounding box center [377, 207] width 412 height 39
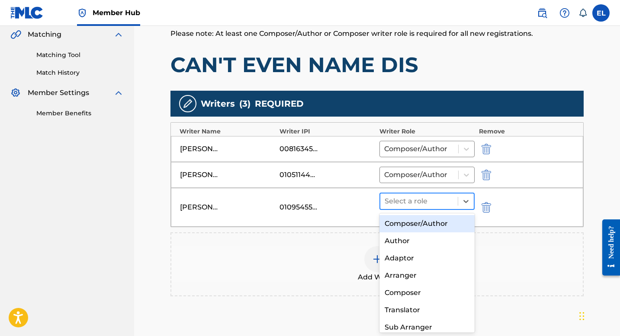
click at [407, 203] on div at bounding box center [418, 201] width 69 height 12
click at [415, 215] on div "Composer/Author Author Adaptor Arranger Composer Translator Sub Arranger Sub Au…" at bounding box center [426, 274] width 95 height 120
click at [419, 222] on div "Composer/Author" at bounding box center [426, 223] width 95 height 17
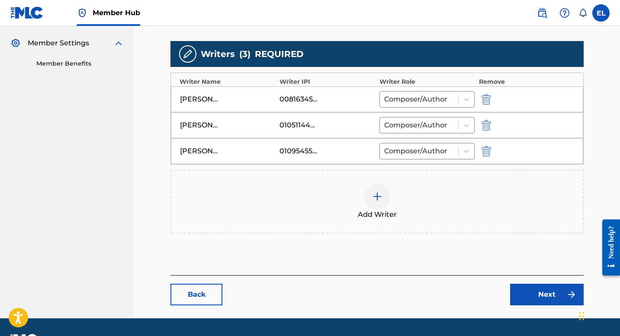
scroll to position [275, 0]
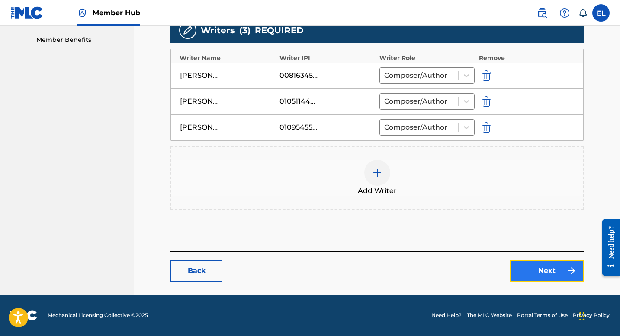
click at [567, 270] on img at bounding box center [571, 271] width 10 height 10
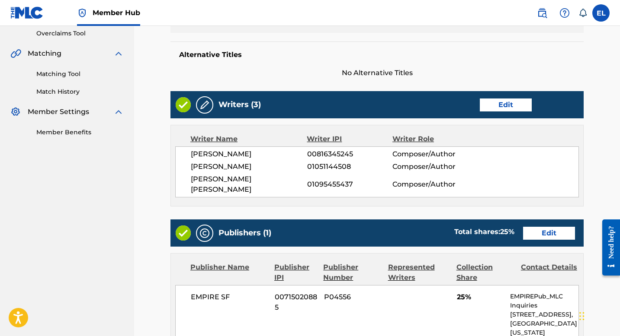
scroll to position [230, 0]
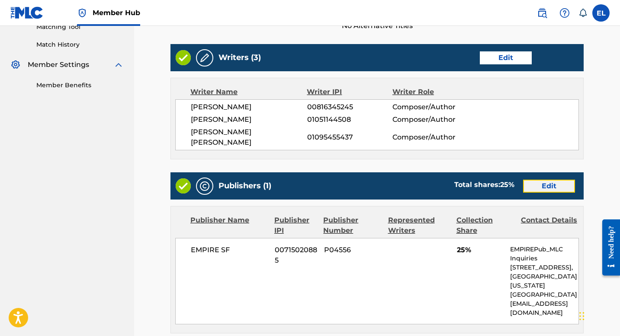
click at [550, 180] on link "Edit" at bounding box center [549, 186] width 52 height 13
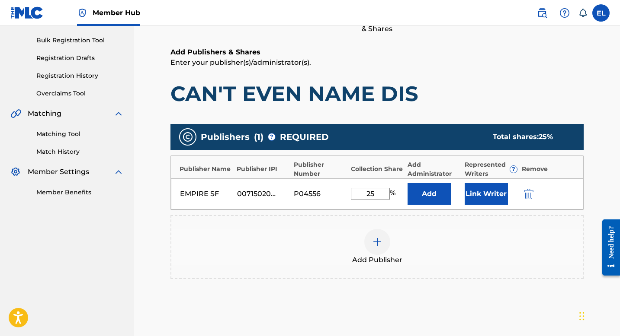
scroll to position [179, 0]
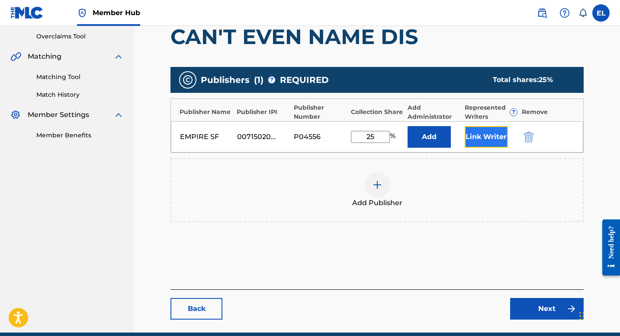
click at [482, 140] on button "Link Writer" at bounding box center [486, 137] width 43 height 22
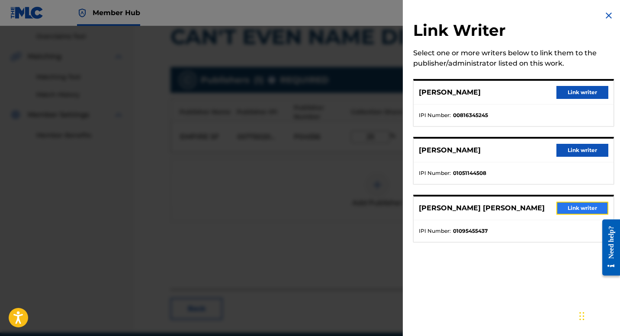
click at [580, 211] on button "Link writer" at bounding box center [582, 208] width 52 height 13
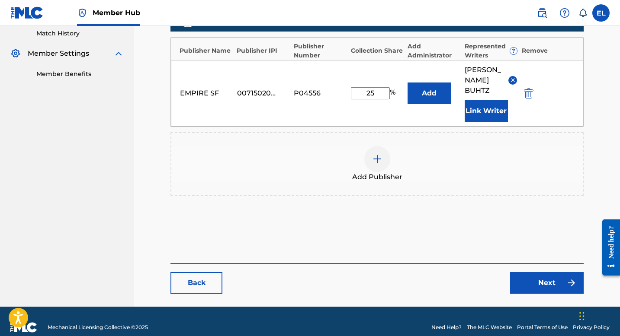
scroll to position [243, 0]
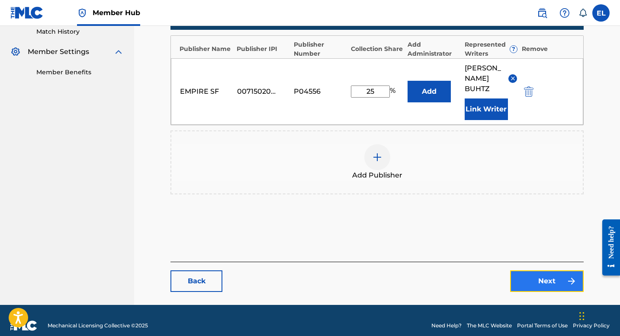
click at [552, 271] on link "Next" at bounding box center [547, 282] width 74 height 22
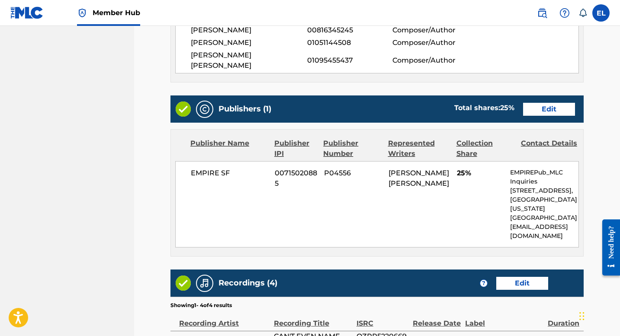
scroll to position [465, 0]
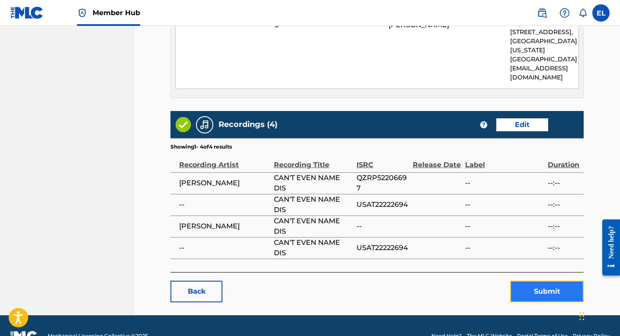
click at [535, 281] on button "Submit" at bounding box center [547, 292] width 74 height 22
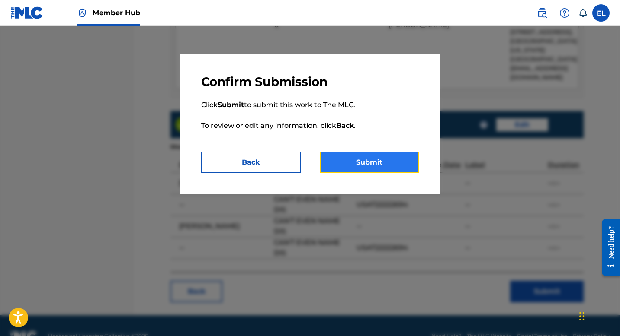
click at [378, 161] on button "Submit" at bounding box center [369, 163] width 99 height 22
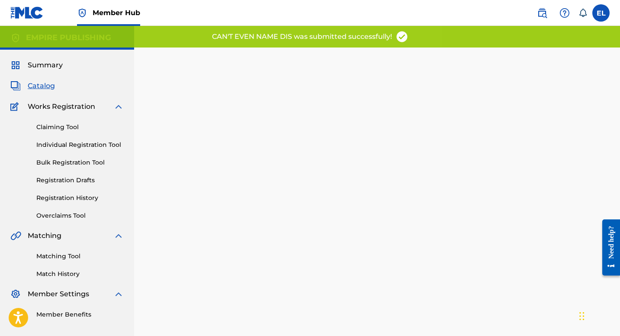
click at [46, 87] on span "Catalog" at bounding box center [41, 86] width 27 height 10
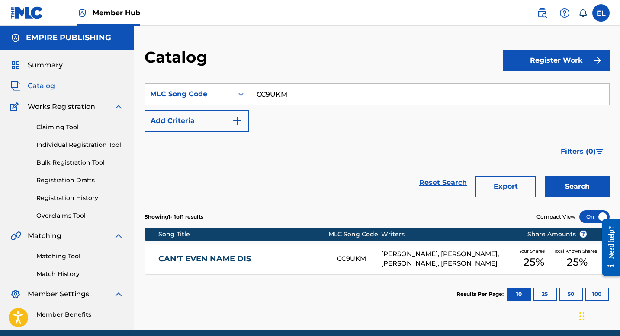
click at [317, 95] on input "CC9UKM" at bounding box center [429, 94] width 360 height 21
paste input "GA23II"
type input "GA23II"
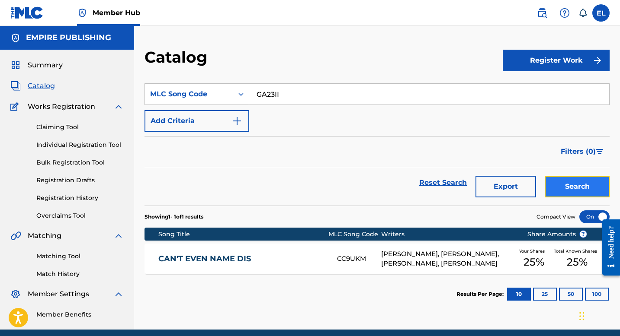
click at [562, 182] on button "Search" at bounding box center [577, 187] width 65 height 22
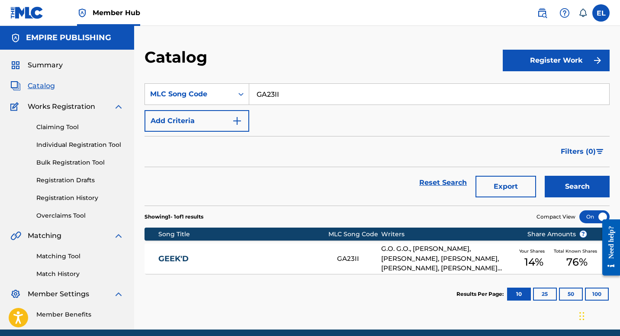
click at [218, 265] on div "GEEK'D GA23II G.O. G.O., [PERSON_NAME], [PERSON_NAME], [PERSON_NAME], [PERSON_N…" at bounding box center [376, 259] width 465 height 30
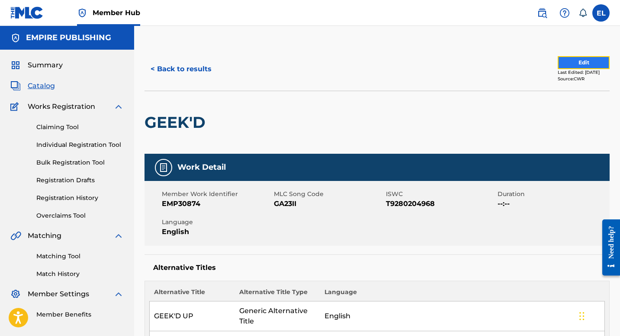
click at [577, 62] on button "Edit" at bounding box center [583, 62] width 52 height 13
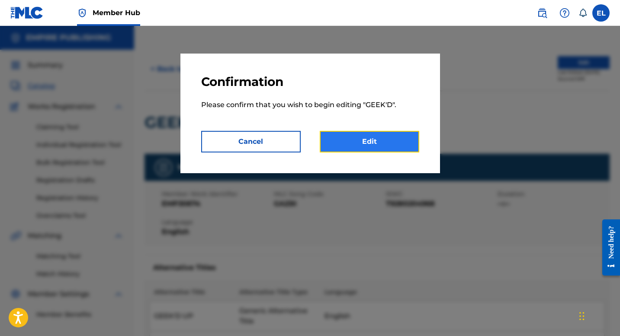
click at [392, 141] on link "Edit" at bounding box center [369, 142] width 99 height 22
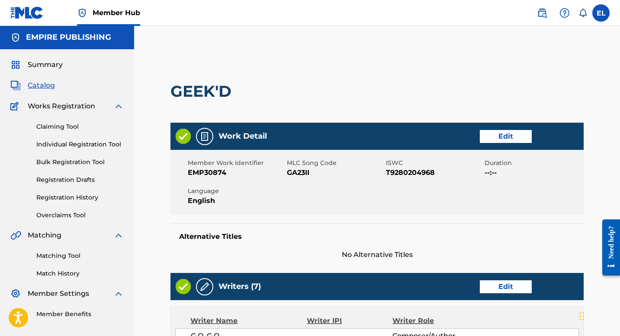
scroll to position [179, 0]
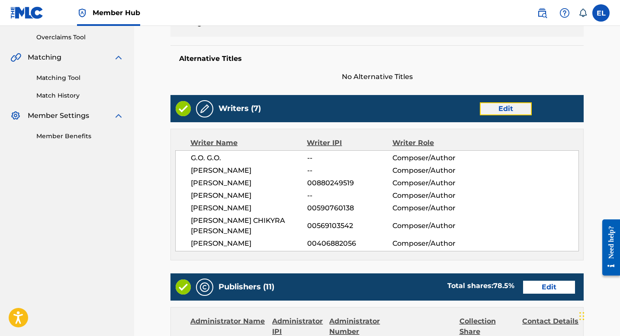
click at [510, 109] on link "Edit" at bounding box center [506, 109] width 52 height 13
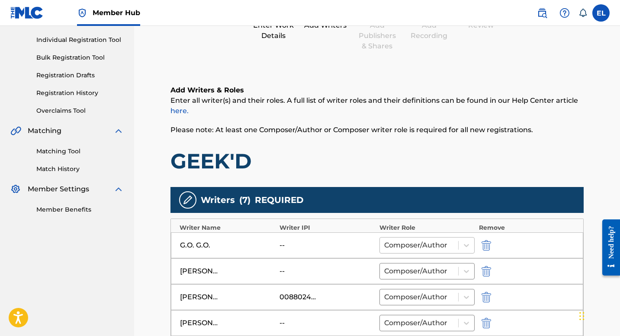
scroll to position [178, 0]
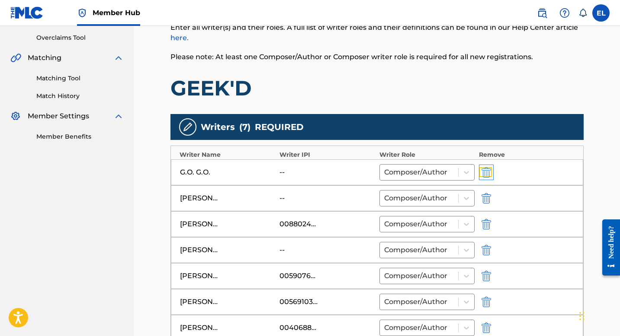
click at [483, 170] on img "submit" at bounding box center [486, 172] width 10 height 10
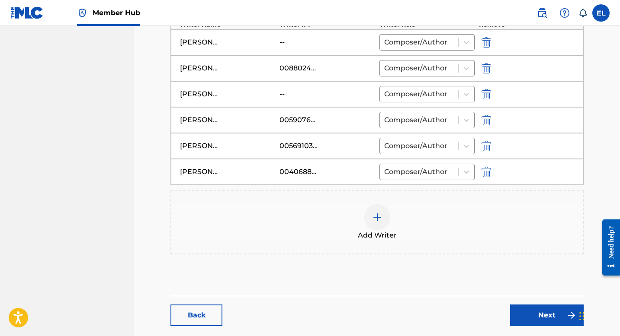
scroll to position [353, 0]
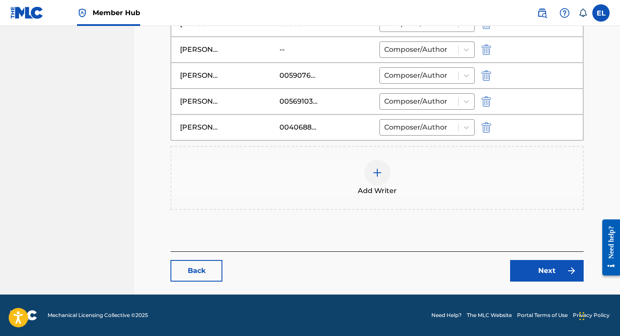
click at [369, 170] on div at bounding box center [377, 173] width 26 height 26
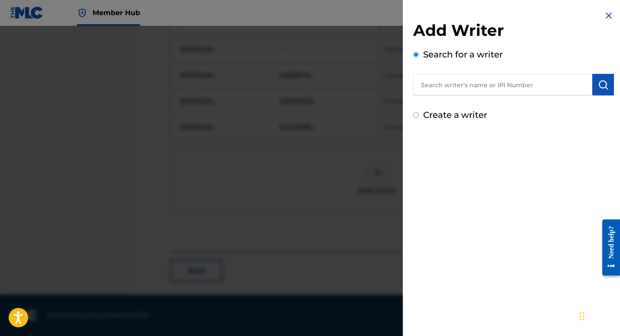
click at [462, 77] on input "text" at bounding box center [502, 85] width 179 height 22
paste input "1113230429"
type input "01113230429"
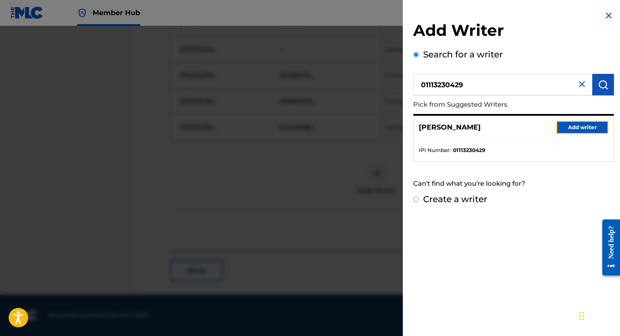
click at [559, 127] on button "Add writer" at bounding box center [582, 127] width 52 height 13
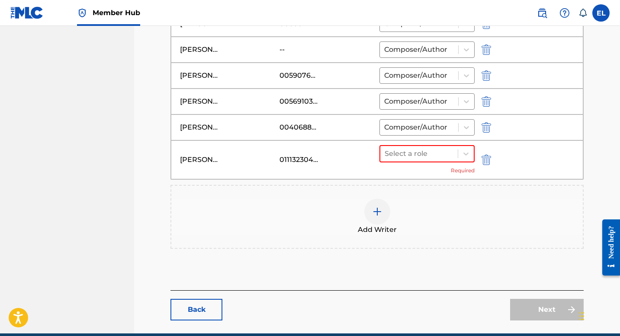
click at [428, 162] on div "Select a role" at bounding box center [426, 153] width 95 height 17
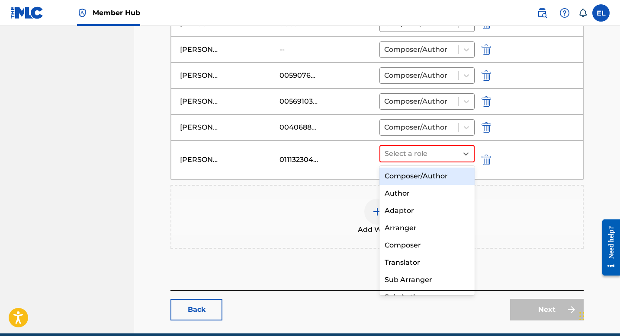
click at [423, 179] on div "Composer/Author" at bounding box center [426, 176] width 95 height 17
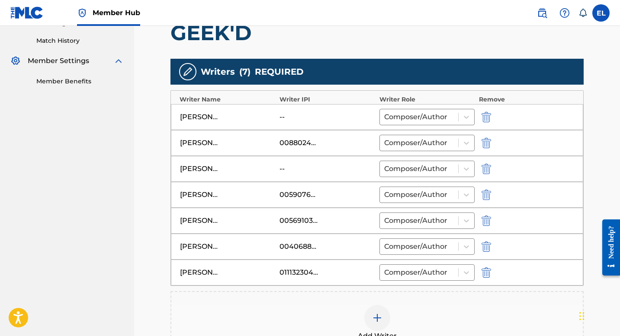
scroll to position [261, 0]
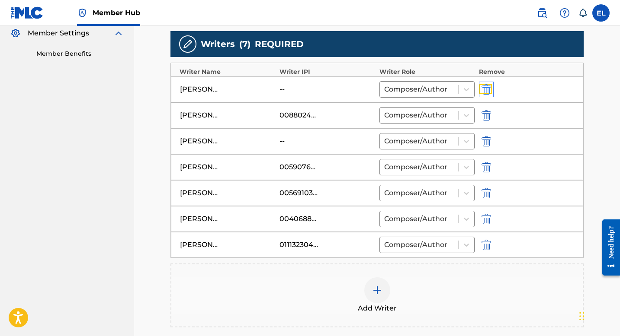
click at [485, 87] on img "submit" at bounding box center [486, 89] width 10 height 10
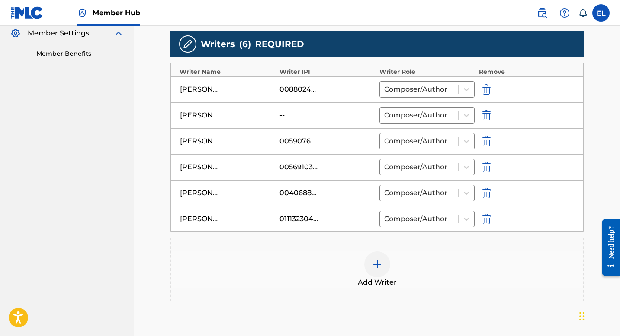
click at [380, 273] on div at bounding box center [377, 265] width 26 height 26
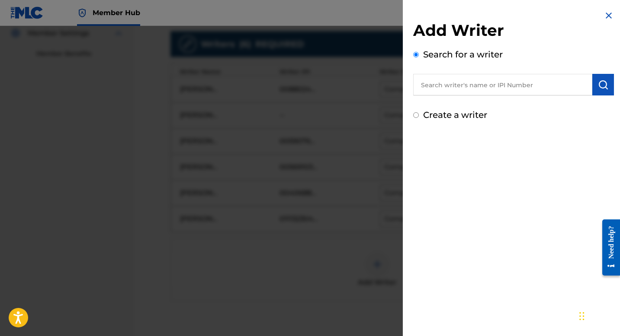
drag, startPoint x: 498, startPoint y: 90, endPoint x: 491, endPoint y: 88, distance: 7.2
click at [498, 90] on input "text" at bounding box center [502, 85] width 179 height 22
paste input "873191909"
type input "00873191909"
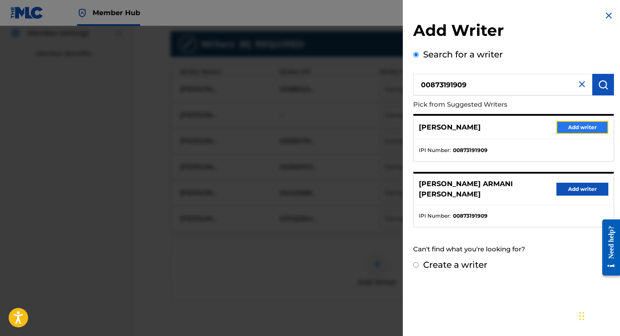
click at [573, 127] on button "Add writer" at bounding box center [582, 127] width 52 height 13
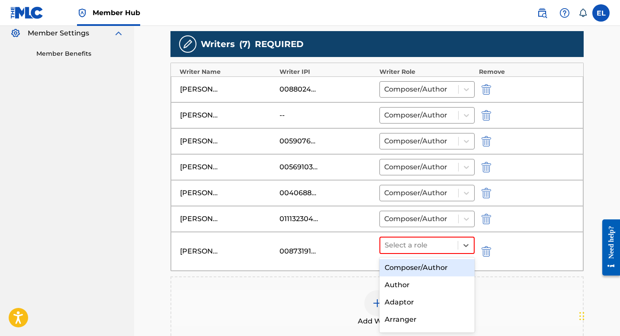
drag, startPoint x: 426, startPoint y: 246, endPoint x: 427, endPoint y: 254, distance: 8.2
click at [426, 246] on div at bounding box center [418, 246] width 69 height 12
click at [422, 266] on div "Composer/Author" at bounding box center [426, 267] width 95 height 17
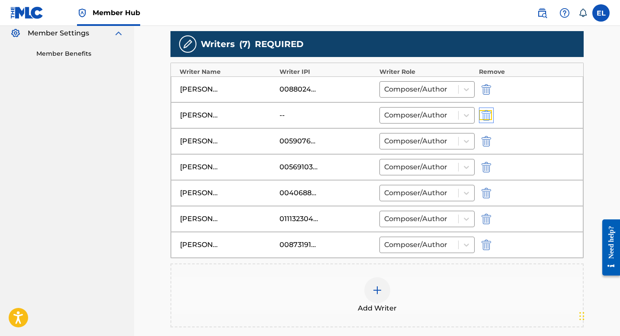
click at [484, 115] on img "submit" at bounding box center [486, 115] width 10 height 10
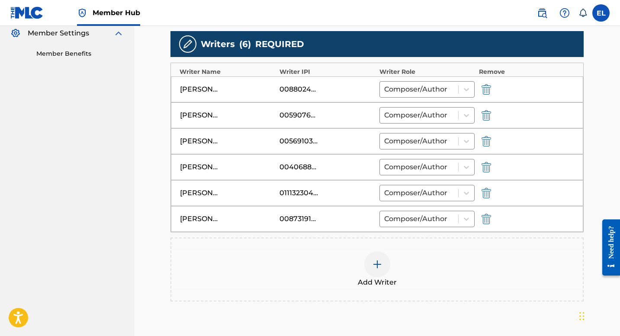
click at [376, 267] on img at bounding box center [377, 264] width 10 height 10
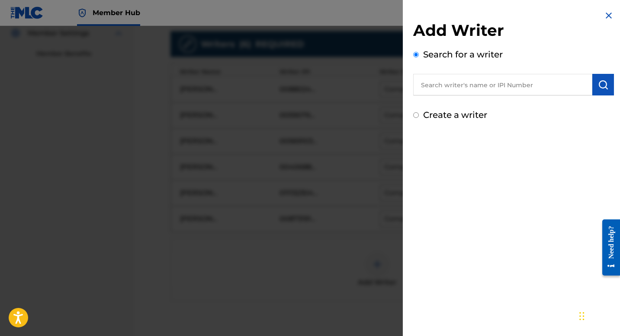
click at [500, 76] on input "text" at bounding box center [502, 85] width 179 height 22
paste input "00630537957"
type input "00630537957"
click at [599, 84] on img "submit" at bounding box center [603, 85] width 10 height 10
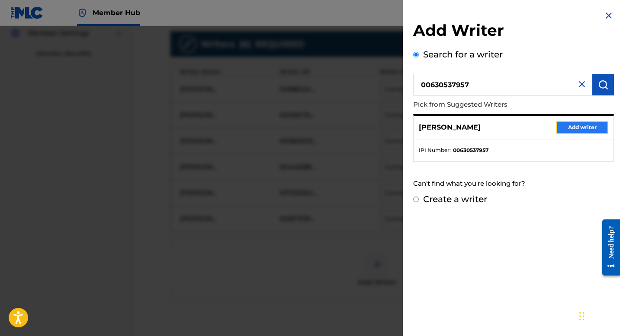
click at [563, 128] on button "Add writer" at bounding box center [582, 127] width 52 height 13
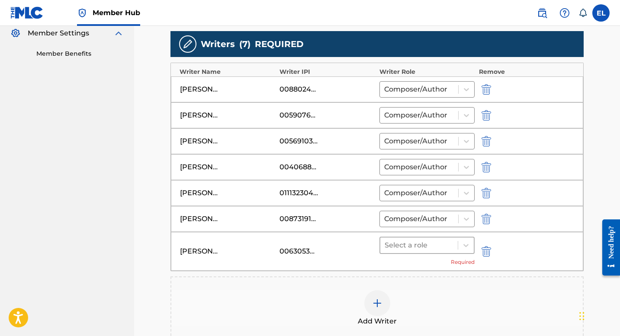
click at [385, 250] on input "text" at bounding box center [385, 245] width 2 height 10
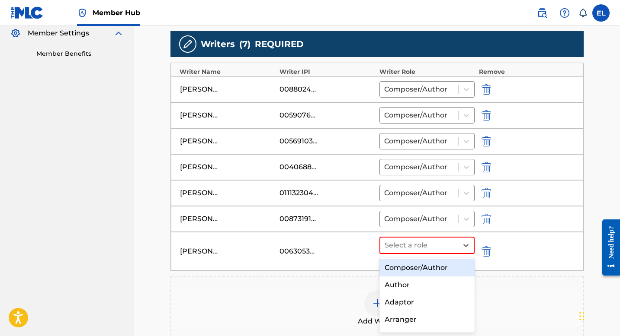
click at [411, 266] on div "Composer/Author" at bounding box center [426, 267] width 95 height 17
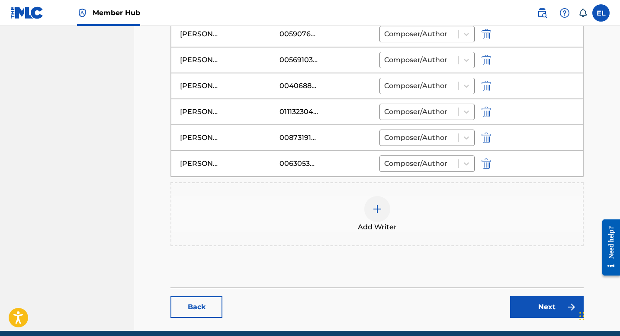
scroll to position [379, 0]
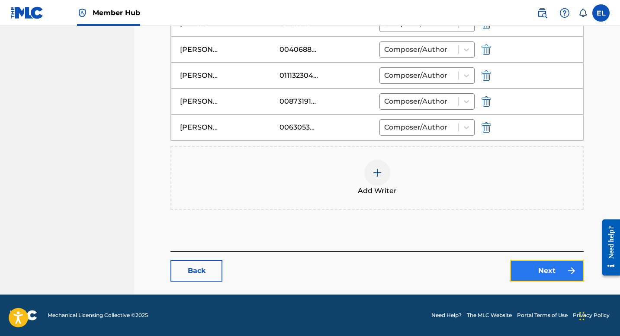
click at [546, 273] on link "Next" at bounding box center [547, 271] width 74 height 22
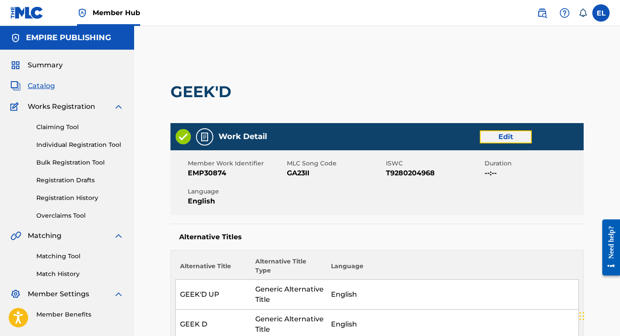
click at [506, 135] on link "Edit" at bounding box center [506, 137] width 52 height 13
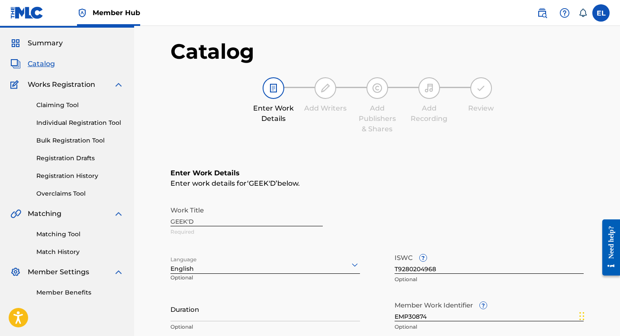
scroll to position [70, 0]
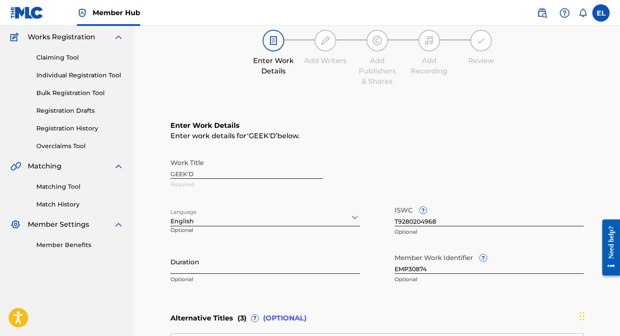
click at [266, 267] on input "Duration" at bounding box center [264, 262] width 189 height 25
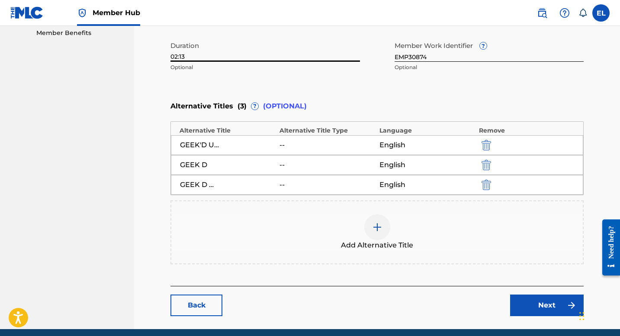
scroll to position [317, 0]
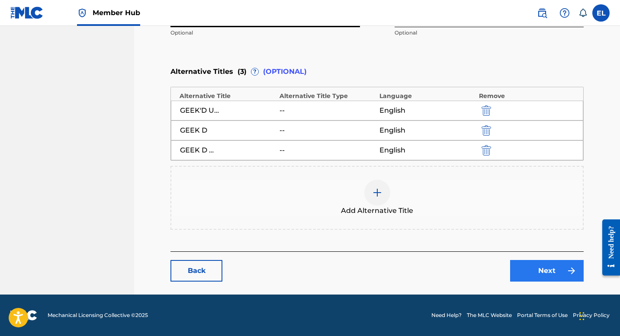
type input "02:13"
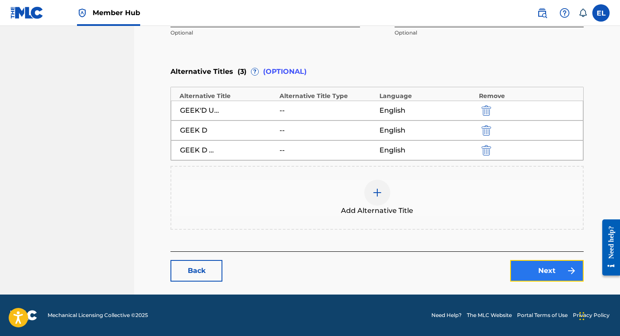
click at [524, 271] on link "Next" at bounding box center [547, 271] width 74 height 22
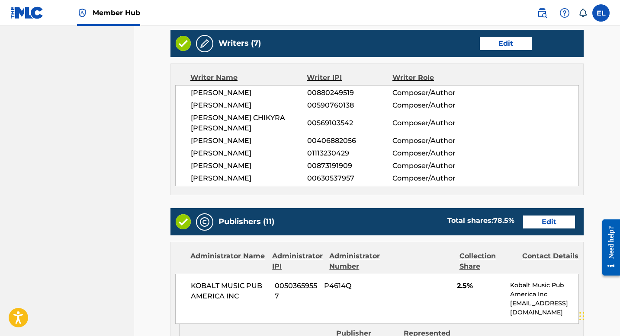
scroll to position [347, 0]
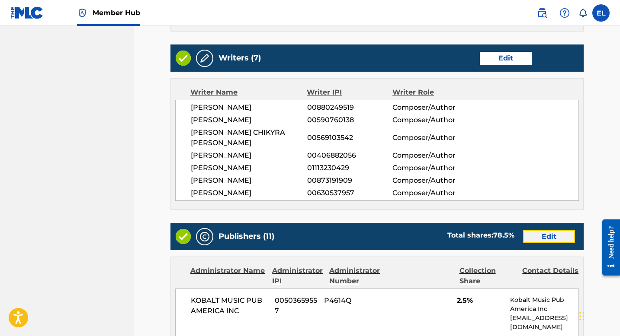
click at [566, 239] on link "Edit" at bounding box center [549, 237] width 52 height 13
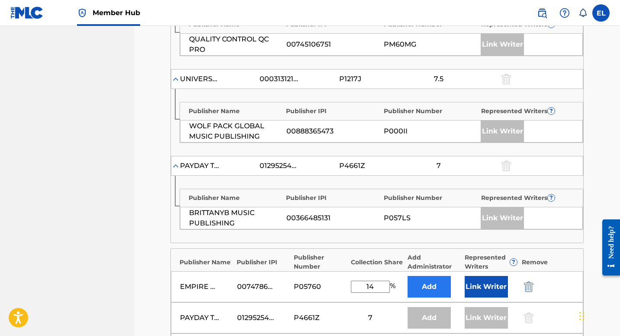
scroll to position [666, 0]
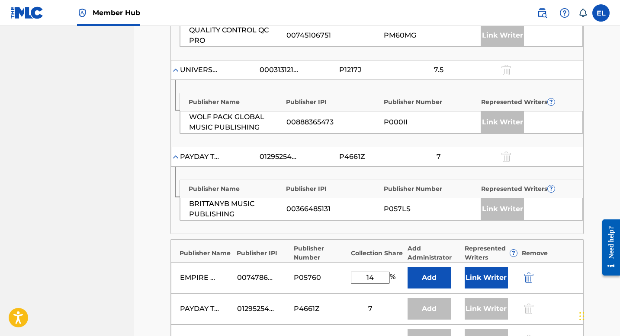
click at [372, 279] on input "14" at bounding box center [370, 278] width 39 height 12
click at [372, 278] on input "14" at bounding box center [370, 278] width 39 height 12
type input "15"
click at [491, 277] on button "Link Writer" at bounding box center [486, 278] width 43 height 22
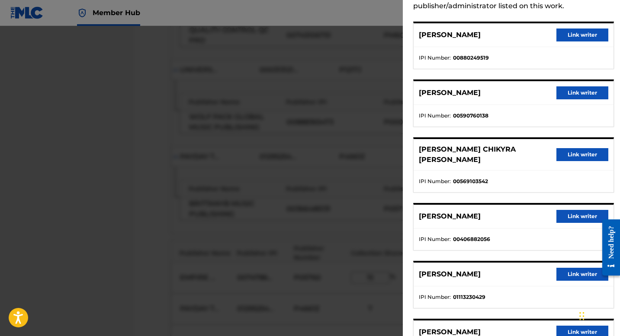
scroll to position [159, 0]
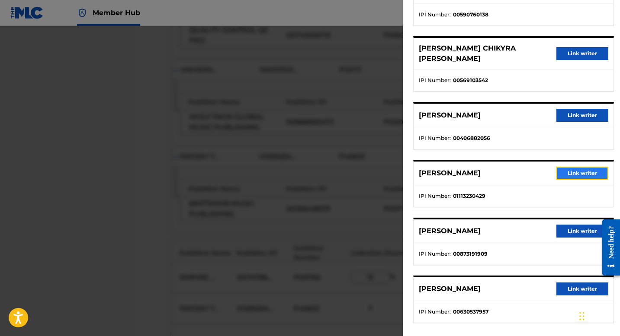
click at [568, 167] on button "Link writer" at bounding box center [582, 173] width 52 height 13
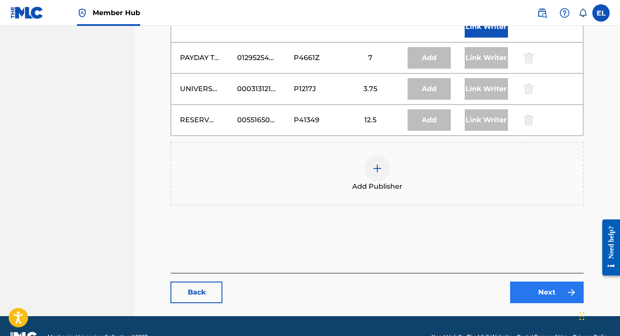
scroll to position [974, 0]
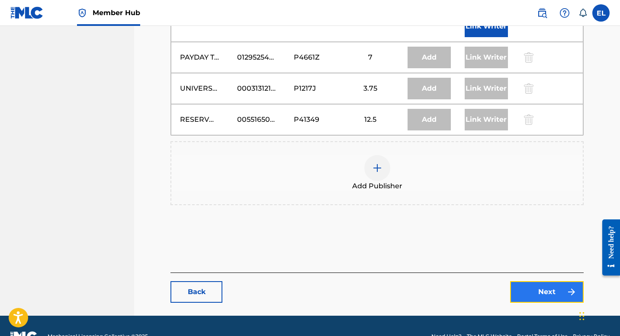
click at [548, 282] on link "Next" at bounding box center [547, 293] width 74 height 22
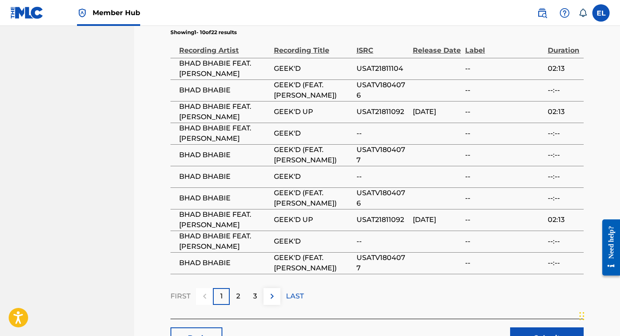
scroll to position [2384, 0]
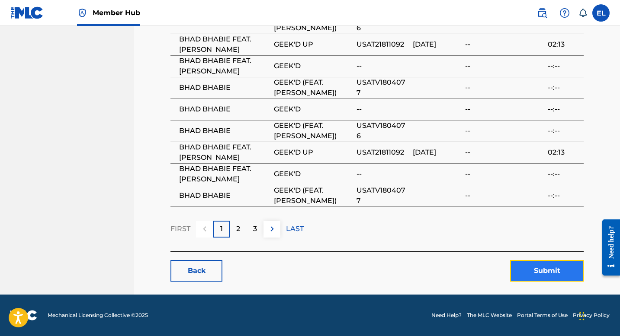
click at [529, 273] on button "Submit" at bounding box center [547, 271] width 74 height 22
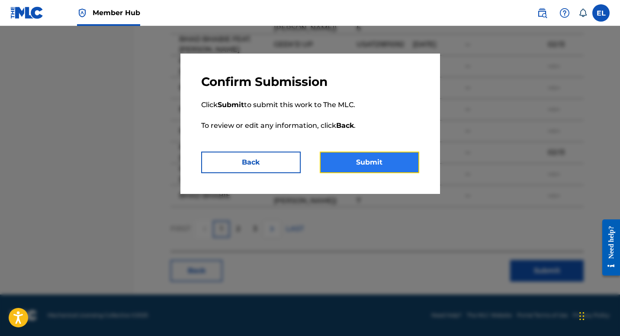
click at [365, 165] on button "Submit" at bounding box center [369, 163] width 99 height 22
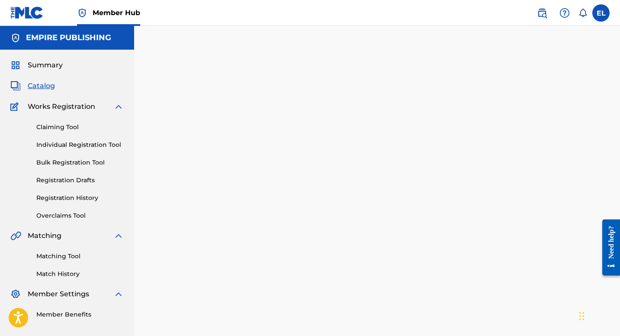
click at [38, 85] on span "Catalog" at bounding box center [41, 86] width 27 height 10
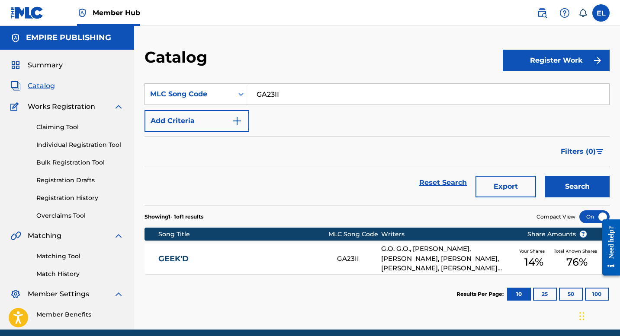
click at [331, 92] on input "GA23II" at bounding box center [429, 94] width 360 height 21
paste input "BB6IEX"
type input "BB6IEX"
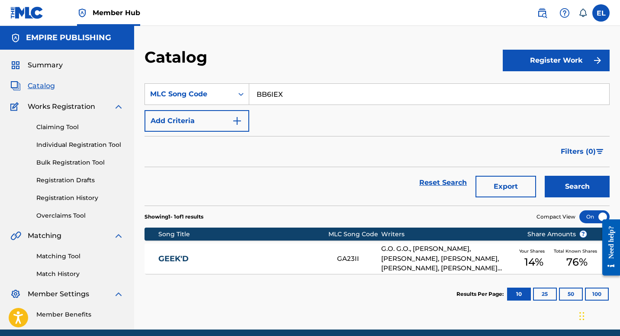
drag, startPoint x: 326, startPoint y: 47, endPoint x: 340, endPoint y: 60, distance: 19.3
click at [326, 47] on div "Catalog Register Work SearchWithCriteriaa605204c-fc31-432d-8c01-63c41863b27b ML…" at bounding box center [377, 178] width 486 height 304
click at [589, 182] on button "Search" at bounding box center [577, 187] width 65 height 22
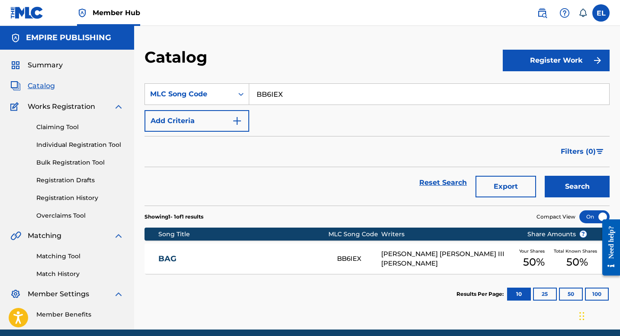
click at [245, 271] on div "BAG BB6IEX [PERSON_NAME] [PERSON_NAME] III [PERSON_NAME] PEAKS Your Shares 50 %…" at bounding box center [376, 259] width 465 height 30
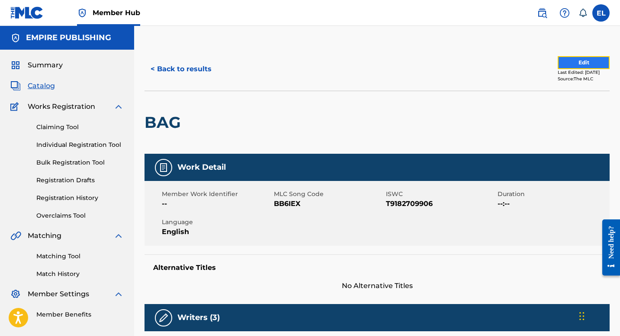
click at [589, 66] on button "Edit" at bounding box center [583, 62] width 52 height 13
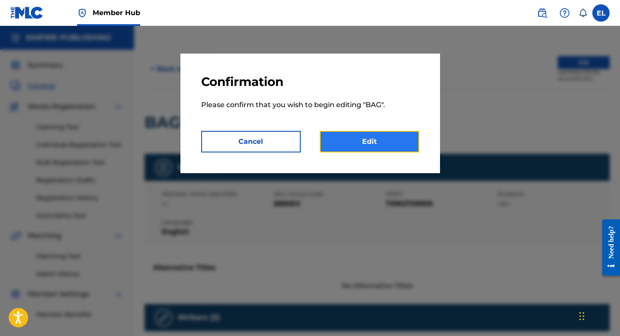
click at [383, 146] on link "Edit" at bounding box center [369, 142] width 99 height 22
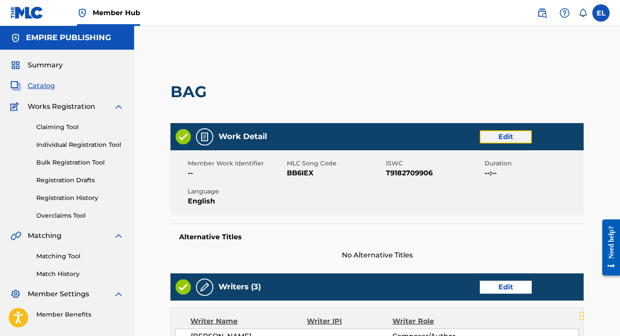
click at [521, 131] on link "Edit" at bounding box center [506, 137] width 52 height 13
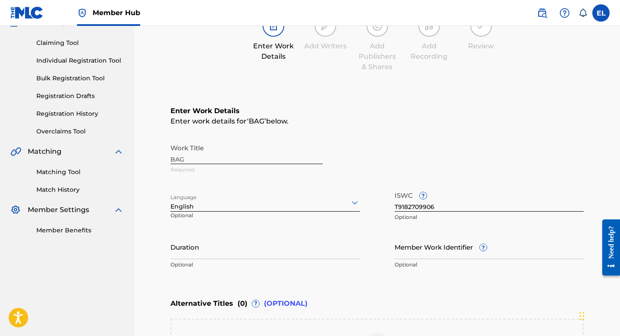
scroll to position [85, 0]
click at [415, 243] on input "Member Work Identifier ?" at bounding box center [488, 246] width 189 height 25
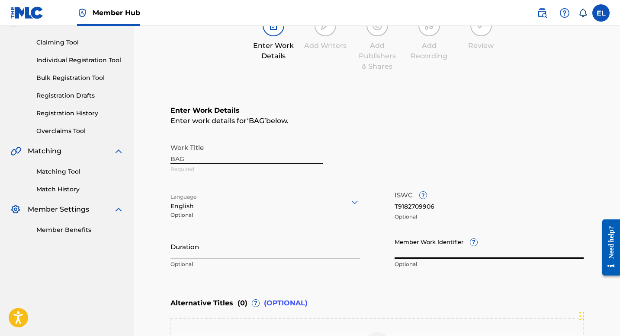
click at [414, 243] on input "Member Work Identifier ?" at bounding box center [488, 246] width 189 height 25
paste input "EMP12049"
type input "EMP12049"
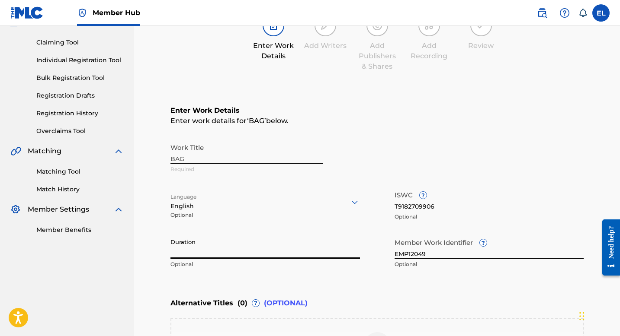
click at [309, 250] on input "Duration" at bounding box center [264, 246] width 189 height 25
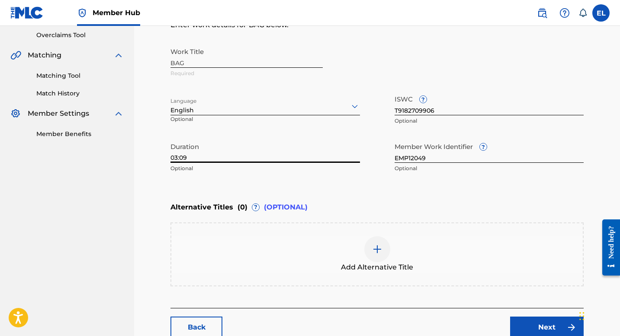
scroll to position [237, 0]
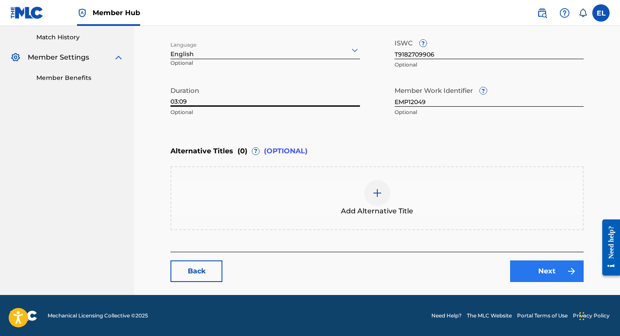
type input "03:09"
click at [538, 267] on link "Next" at bounding box center [547, 272] width 74 height 22
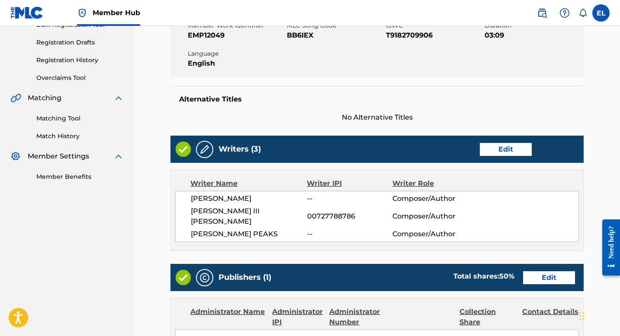
scroll to position [141, 0]
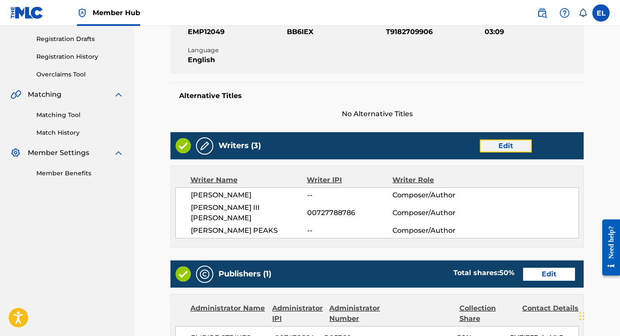
click at [506, 149] on link "Edit" at bounding box center [506, 146] width 52 height 13
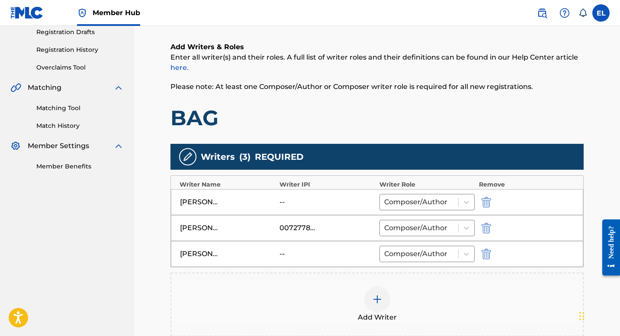
scroll to position [179, 0]
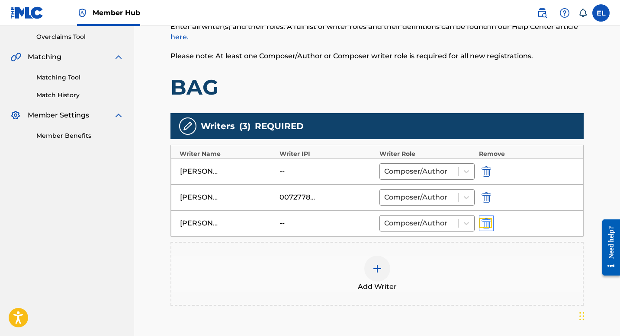
click at [487, 223] on img "submit" at bounding box center [486, 223] width 10 height 10
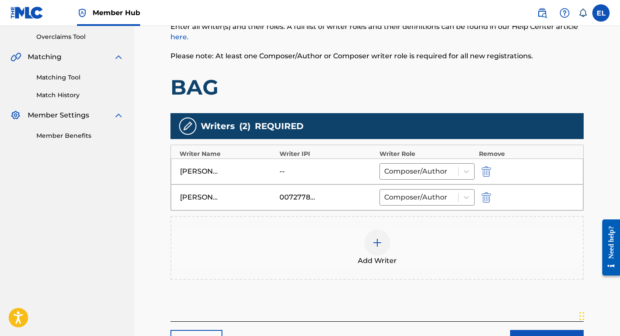
click at [383, 244] on div at bounding box center [377, 243] width 26 height 26
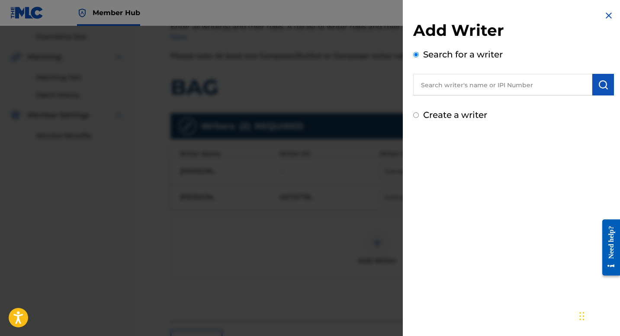
click at [439, 88] on input "text" at bounding box center [502, 85] width 179 height 22
paste input "702583852"
type input "00702583852"
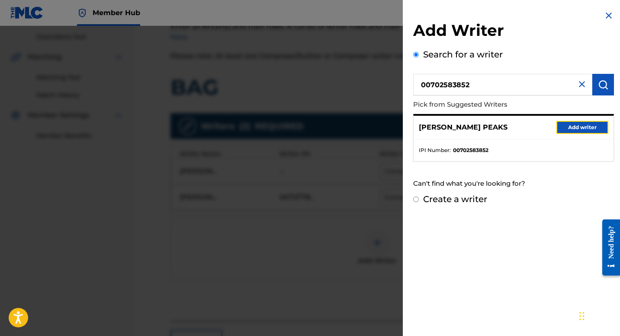
click at [564, 131] on button "Add writer" at bounding box center [582, 127] width 52 height 13
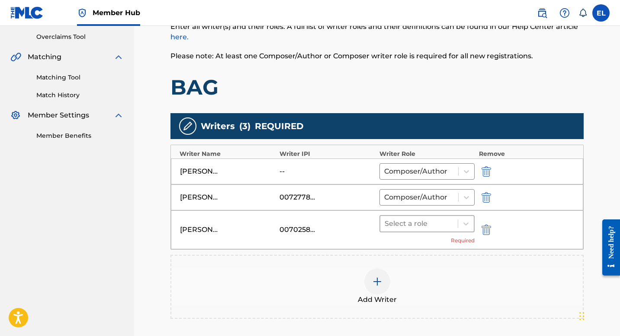
click at [411, 223] on div at bounding box center [418, 224] width 69 height 12
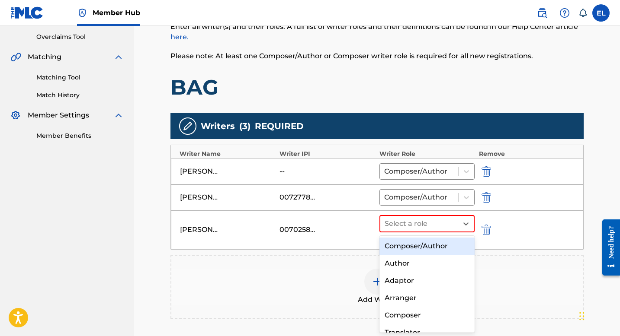
click at [407, 247] on div "Composer/Author" at bounding box center [426, 246] width 95 height 17
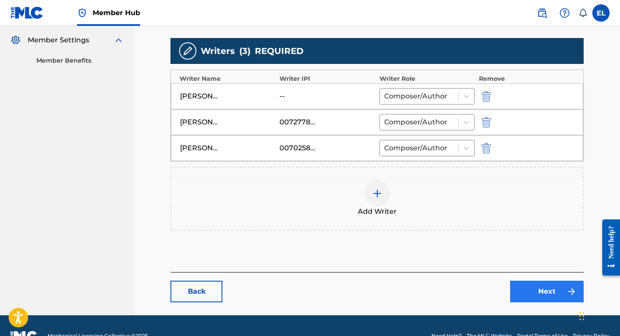
scroll to position [275, 0]
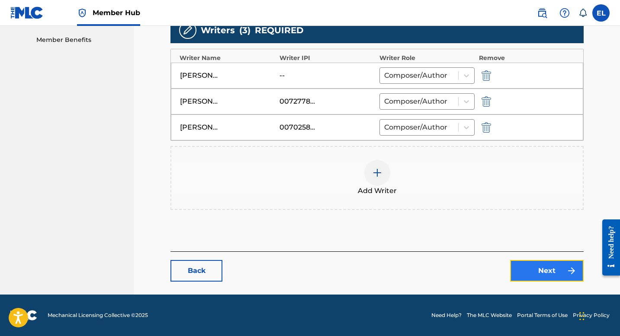
click at [538, 269] on link "Next" at bounding box center [547, 271] width 74 height 22
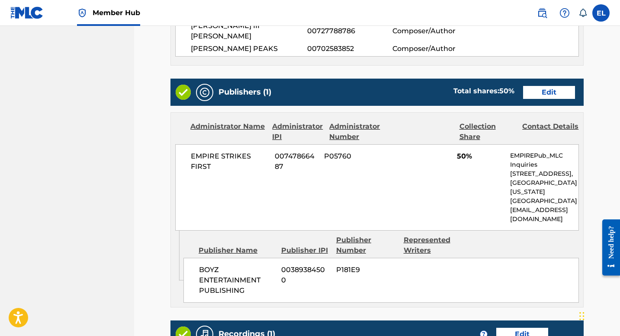
scroll to position [324, 0]
click at [540, 86] on link "Edit" at bounding box center [549, 92] width 52 height 13
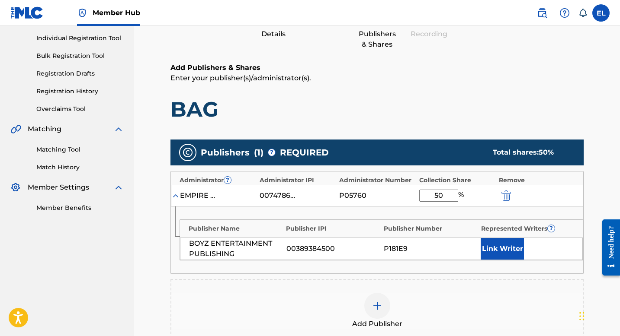
scroll to position [160, 0]
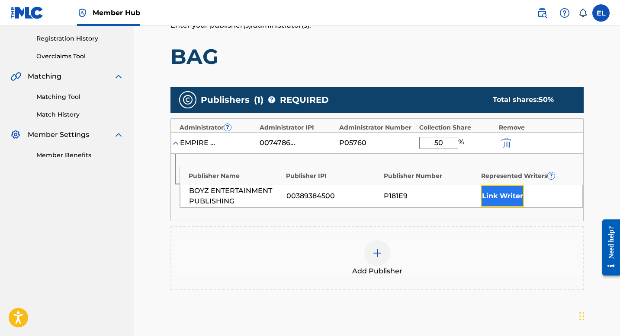
click at [500, 200] on button "Link Writer" at bounding box center [502, 197] width 43 height 22
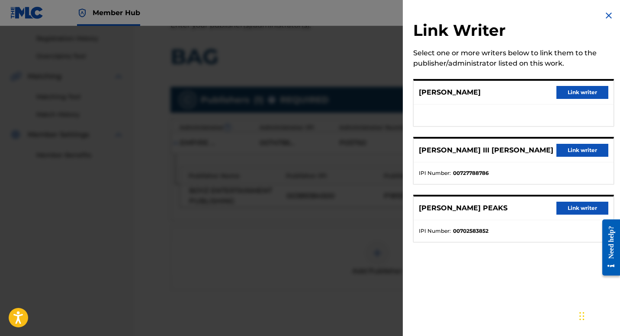
click at [583, 215] on div "[PERSON_NAME] PEAKS Link writer" at bounding box center [513, 209] width 200 height 24
click at [581, 211] on button "Link writer" at bounding box center [582, 208] width 52 height 13
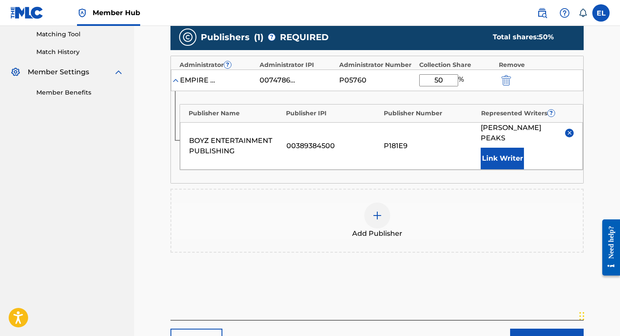
scroll to position [291, 0]
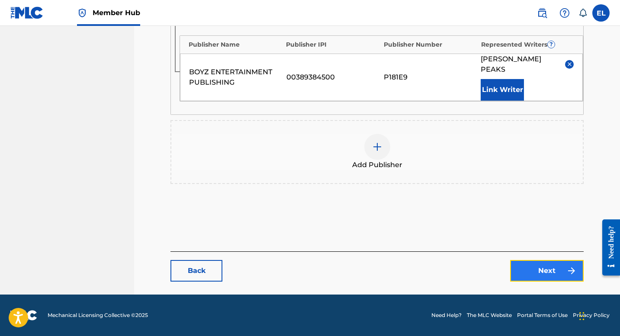
click at [553, 268] on link "Next" at bounding box center [547, 271] width 74 height 22
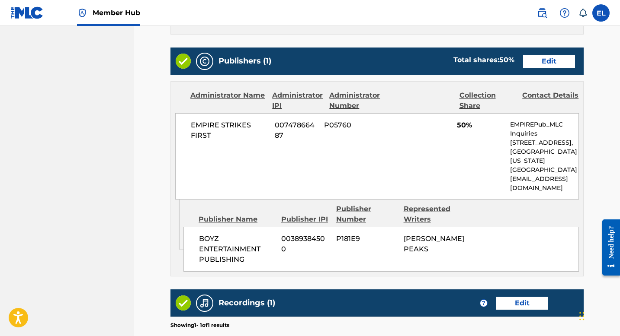
scroll to position [468, 0]
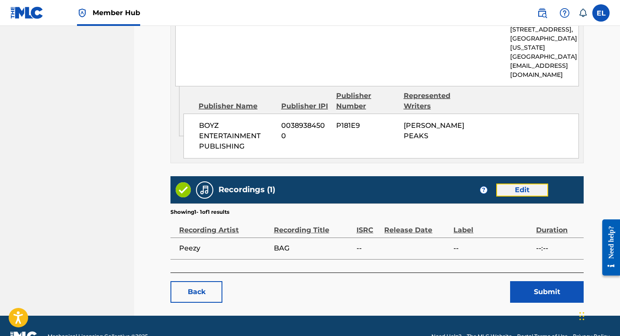
click at [543, 184] on link "Edit" at bounding box center [522, 190] width 52 height 13
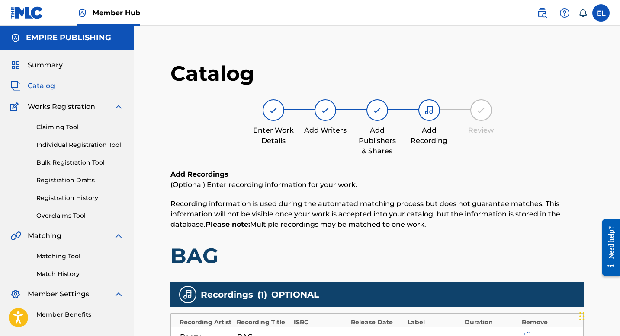
scroll to position [193, 0]
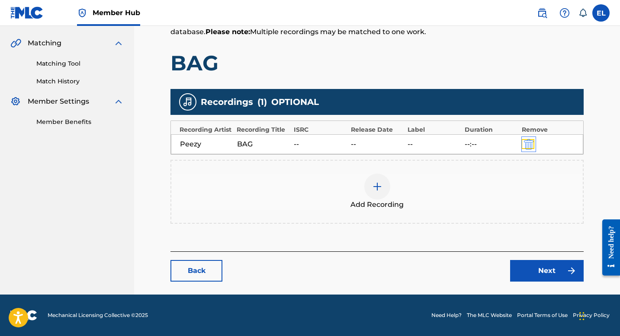
click at [527, 146] on img "submit" at bounding box center [529, 144] width 10 height 10
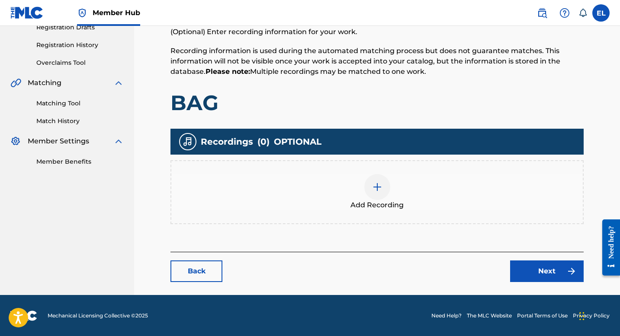
click at [371, 185] on div at bounding box center [377, 187] width 26 height 26
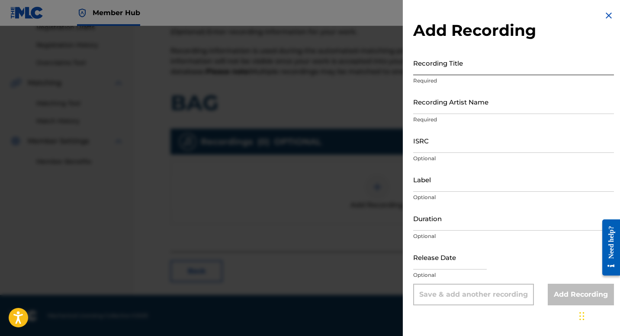
click at [477, 62] on input "Recording Title" at bounding box center [513, 63] width 201 height 25
paste input "Bag"
type input "Bag"
drag, startPoint x: 467, startPoint y: 141, endPoint x: 394, endPoint y: 137, distance: 72.8
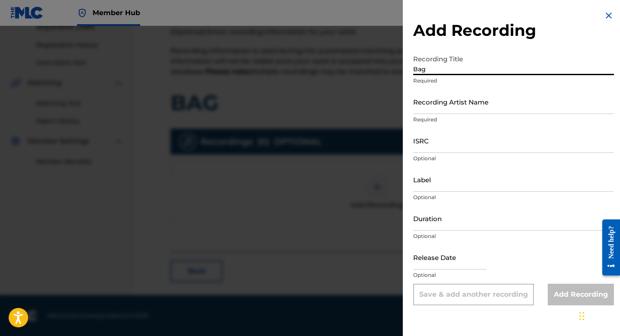
click at [466, 141] on input "ISRC" at bounding box center [513, 140] width 201 height 25
paste input "TCABS1345254"
type input "TCABS1345254"
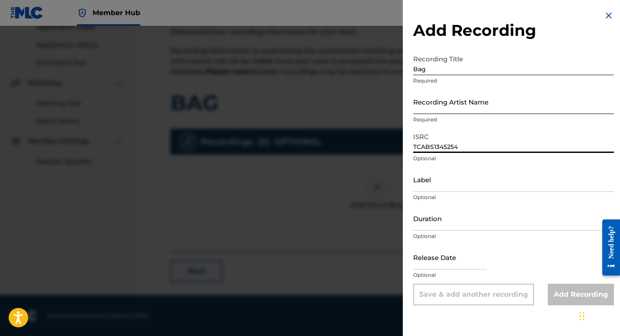
click at [495, 107] on input "Recording Artist Name" at bounding box center [513, 102] width 201 height 25
click at [496, 107] on input "Recording Artist Name" at bounding box center [513, 102] width 201 height 25
paste input "Peezy"
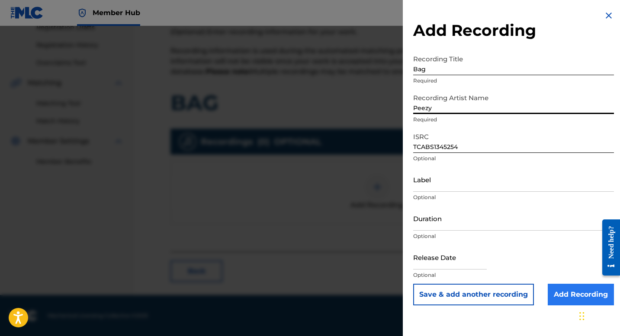
type input "Peezy"
click at [588, 293] on input "Add Recording" at bounding box center [581, 295] width 66 height 22
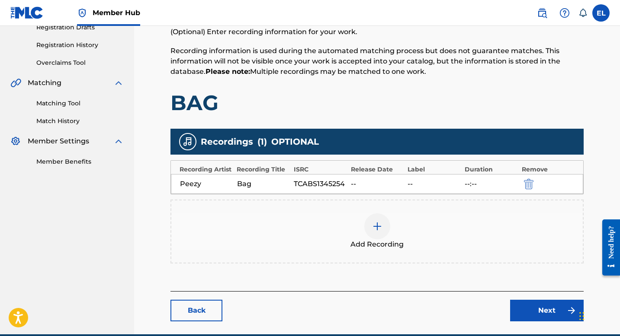
scroll to position [193, 0]
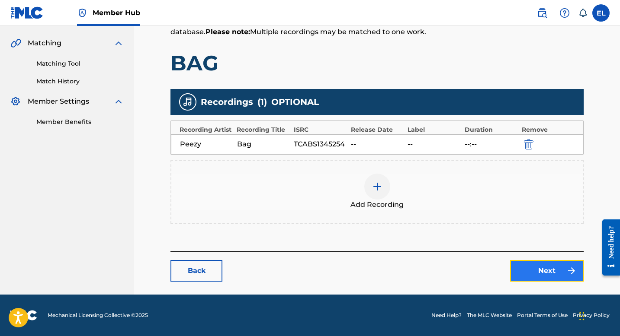
click at [546, 277] on link "Next" at bounding box center [547, 271] width 74 height 22
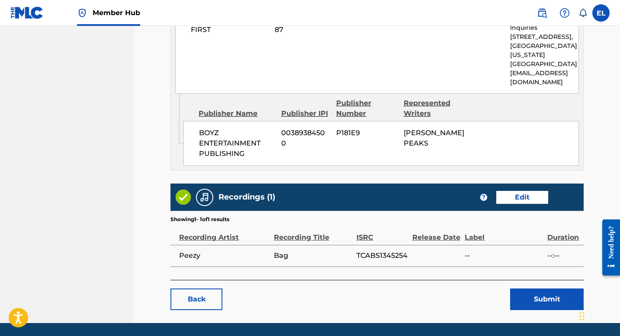
scroll to position [468, 0]
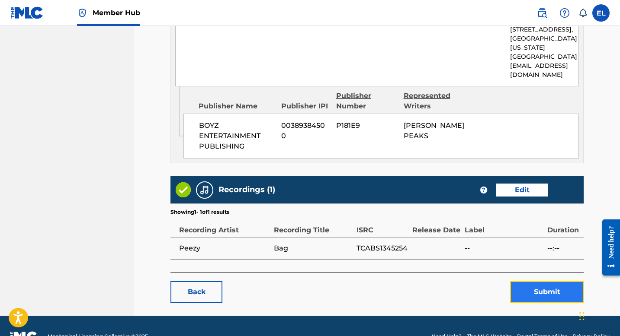
click at [559, 282] on button "Submit" at bounding box center [547, 293] width 74 height 22
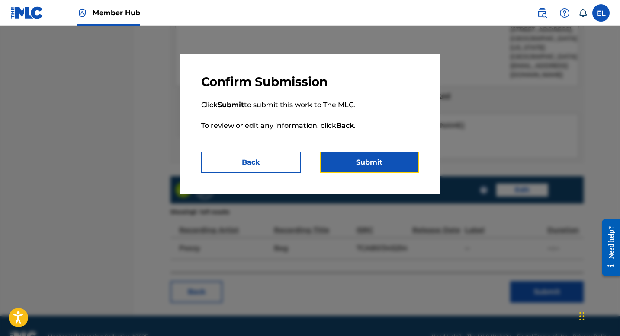
click at [377, 164] on button "Submit" at bounding box center [369, 163] width 99 height 22
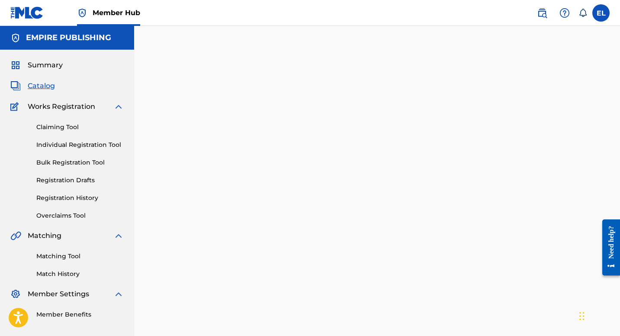
click at [46, 87] on span "Catalog" at bounding box center [41, 86] width 27 height 10
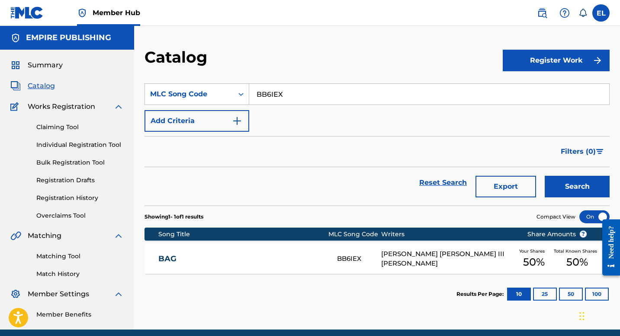
click at [331, 86] on input "BB6IEX" at bounding box center [429, 94] width 360 height 21
paste input "HA6CCI"
type input "HA6CCI"
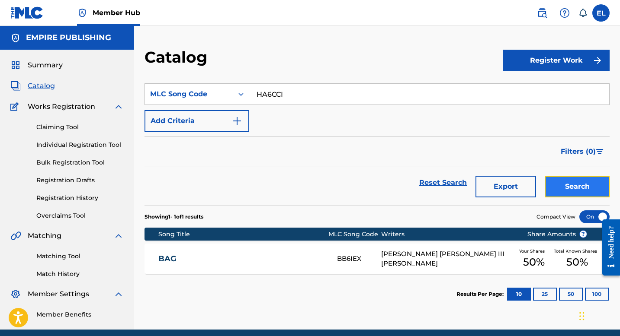
click at [570, 184] on button "Search" at bounding box center [577, 187] width 65 height 22
click at [298, 252] on div "HUSTLE HA6CCI [PERSON_NAME] III [PERSON_NAME] PEAKS Your Shares 25 % Total Know…" at bounding box center [376, 259] width 465 height 30
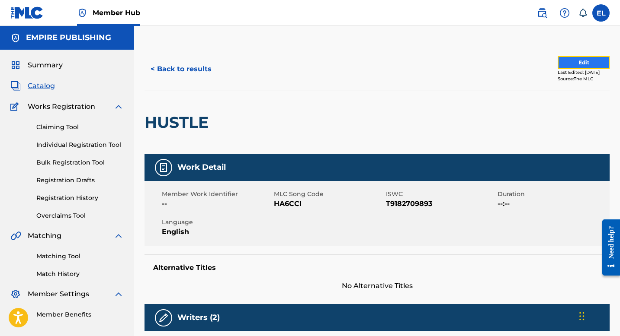
click at [580, 61] on button "Edit" at bounding box center [583, 62] width 52 height 13
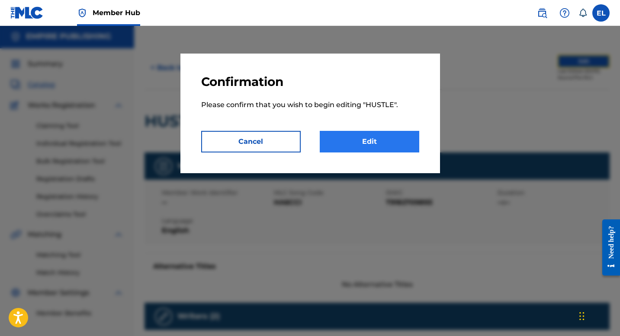
scroll to position [2, 0]
click at [357, 132] on link "Edit" at bounding box center [369, 142] width 99 height 22
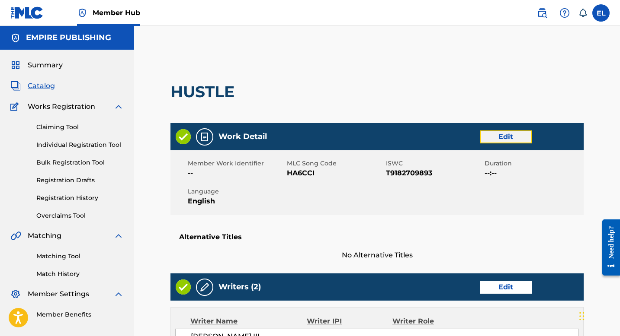
click at [511, 138] on link "Edit" at bounding box center [506, 137] width 52 height 13
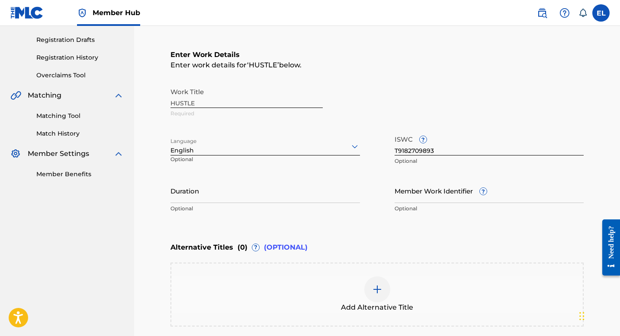
scroll to position [170, 0]
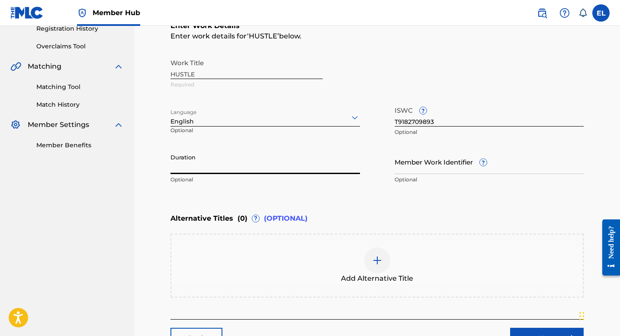
click at [319, 169] on input "Duration" at bounding box center [264, 162] width 189 height 25
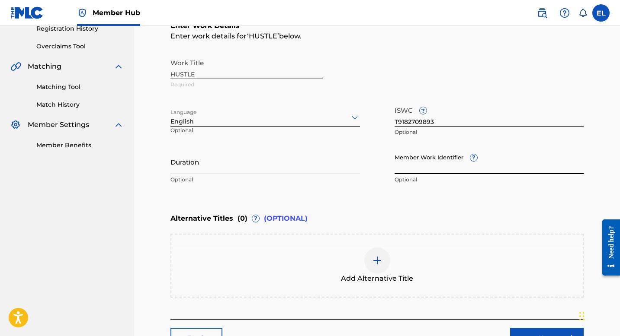
click at [427, 151] on input "Member Work Identifier ?" at bounding box center [488, 162] width 189 height 25
paste input "EMP12047"
type input "EMP12047"
click at [291, 167] on input "Duration" at bounding box center [264, 162] width 189 height 25
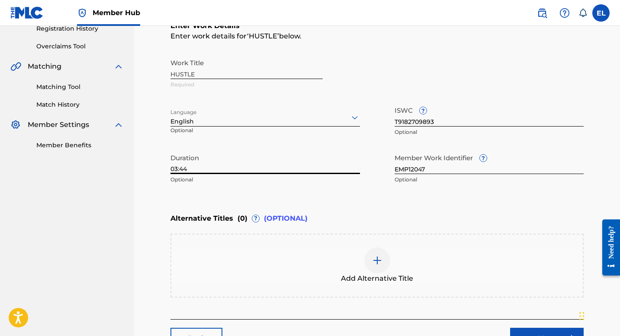
scroll to position [237, 0]
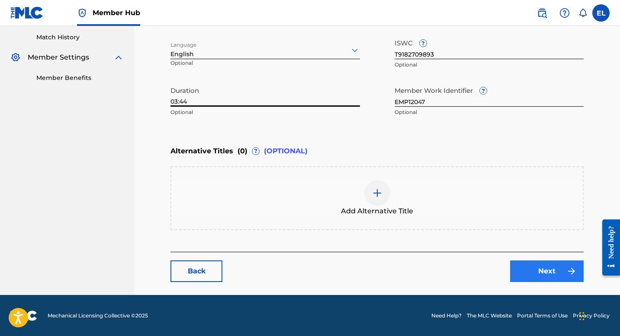
type input "03:44"
click at [537, 269] on link "Next" at bounding box center [547, 272] width 74 height 22
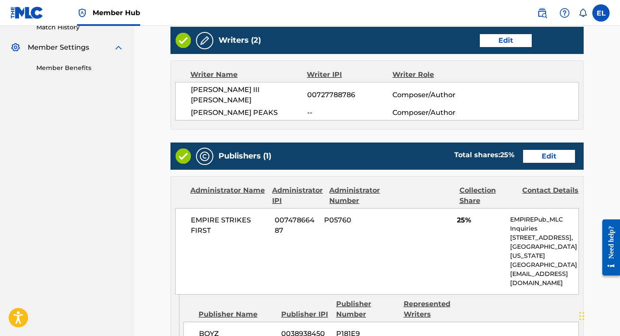
scroll to position [247, 0]
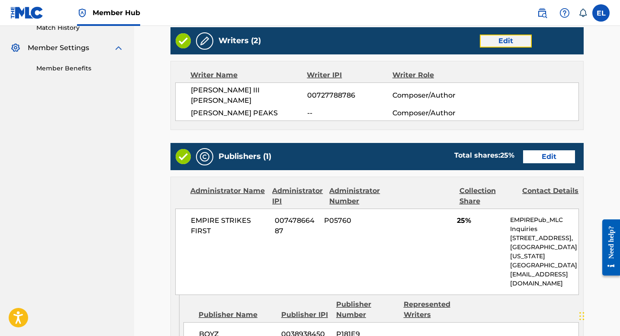
click at [502, 42] on link "Edit" at bounding box center [506, 41] width 52 height 13
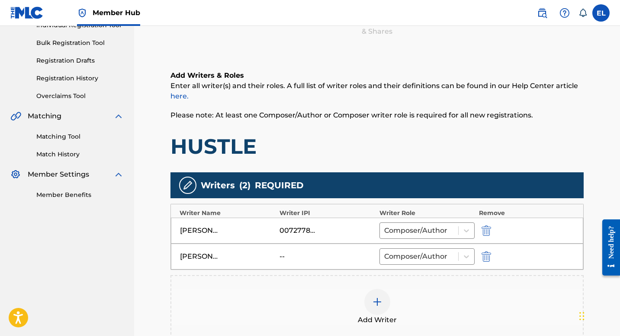
scroll to position [186, 0]
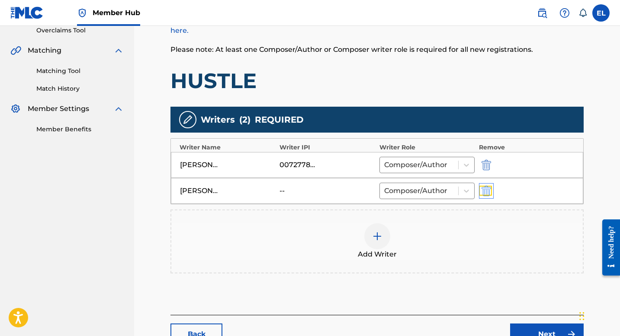
click at [488, 188] on img "submit" at bounding box center [486, 191] width 10 height 10
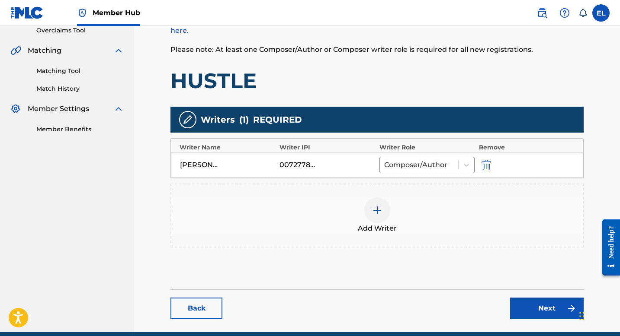
click at [379, 209] on img at bounding box center [377, 210] width 10 height 10
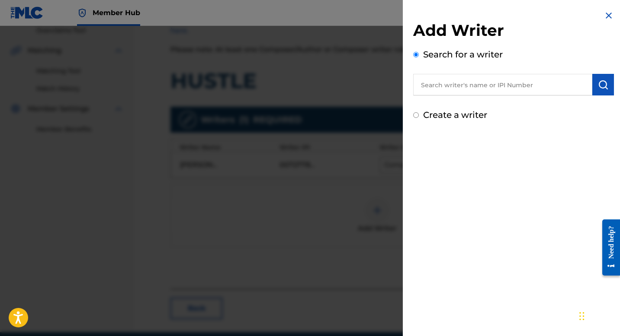
click at [468, 75] on input "text" at bounding box center [502, 85] width 179 height 22
paste input "702583852"
type input "00702583852"
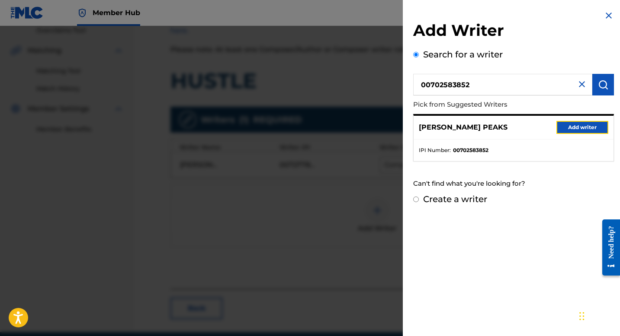
drag, startPoint x: 562, startPoint y: 129, endPoint x: 566, endPoint y: 129, distance: 4.3
click at [563, 129] on button "Add writer" at bounding box center [582, 127] width 52 height 13
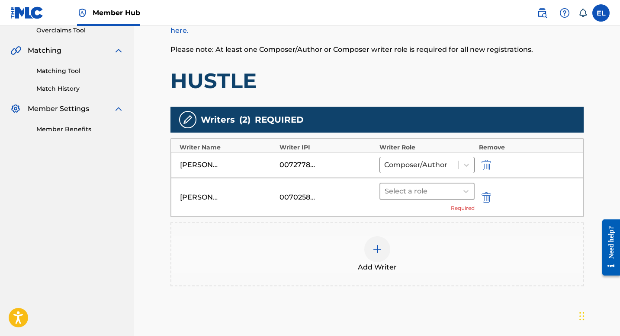
click at [453, 187] on div "Select a role" at bounding box center [418, 192] width 77 height 16
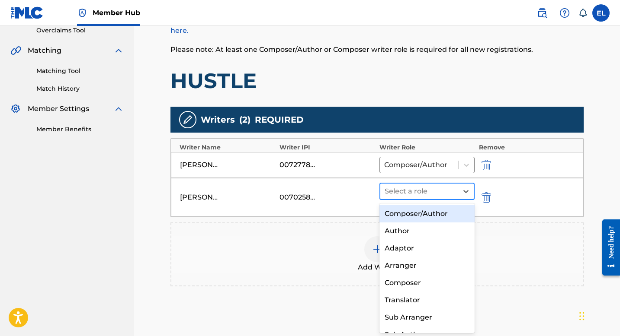
drag, startPoint x: 445, startPoint y: 209, endPoint x: 413, endPoint y: 192, distance: 37.0
click at [445, 209] on div "Composer/Author" at bounding box center [426, 213] width 95 height 17
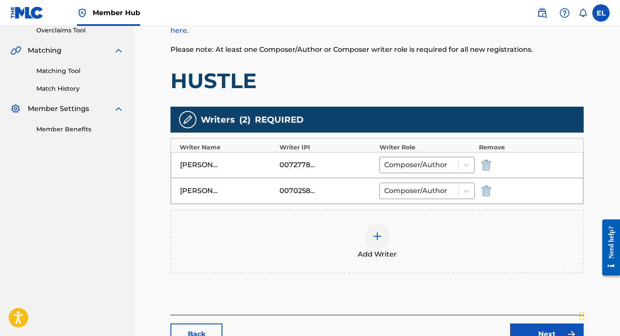
scroll to position [249, 0]
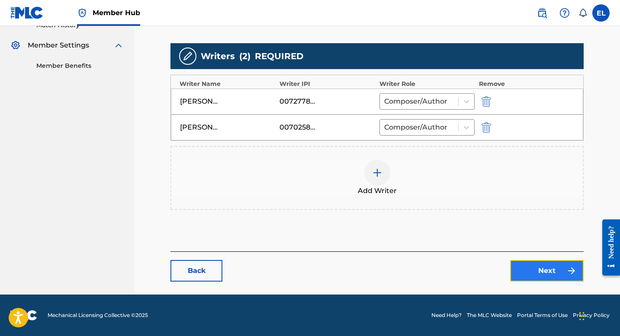
click at [541, 270] on link "Next" at bounding box center [547, 271] width 74 height 22
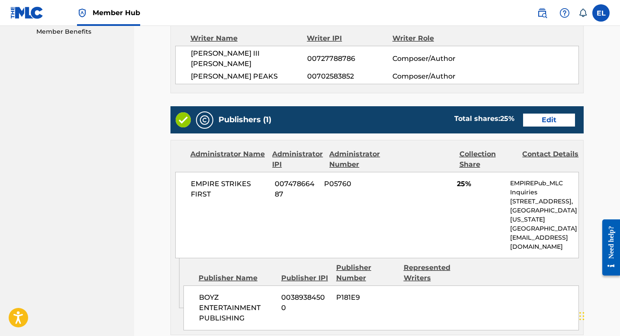
scroll to position [248, 0]
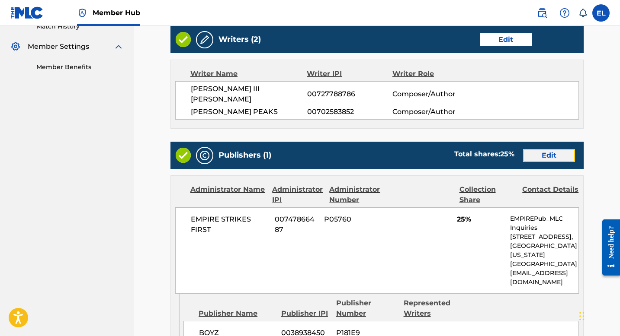
click at [554, 149] on link "Edit" at bounding box center [549, 155] width 52 height 13
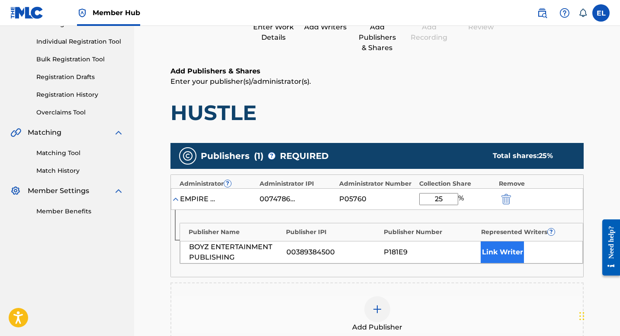
scroll to position [179, 0]
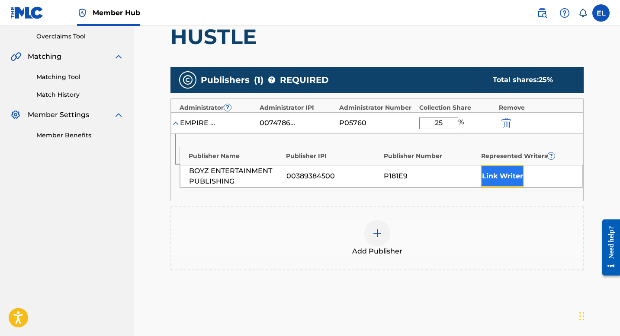
click at [497, 176] on button "Link Writer" at bounding box center [502, 177] width 43 height 22
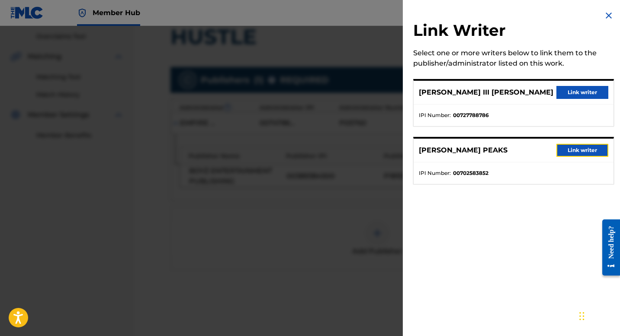
click at [591, 150] on button "Link writer" at bounding box center [582, 150] width 52 height 13
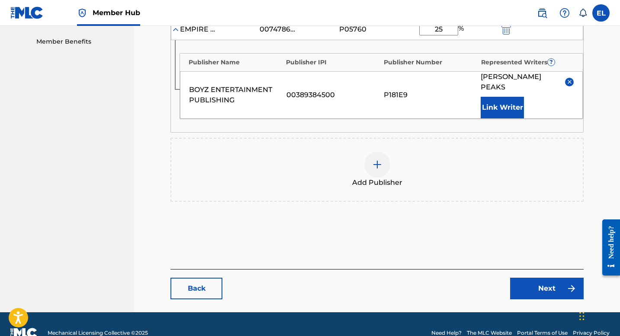
scroll to position [291, 0]
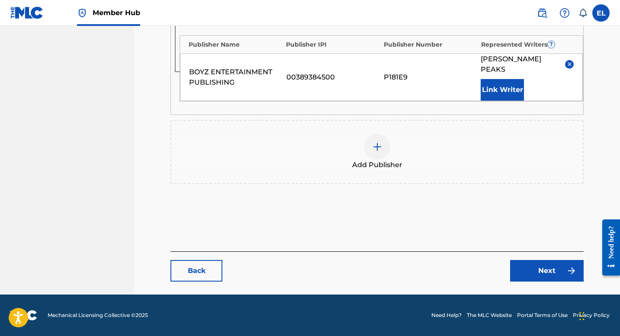
click at [548, 255] on div "Back Next" at bounding box center [376, 267] width 413 height 30
click at [544, 266] on link "Next" at bounding box center [547, 271] width 74 height 22
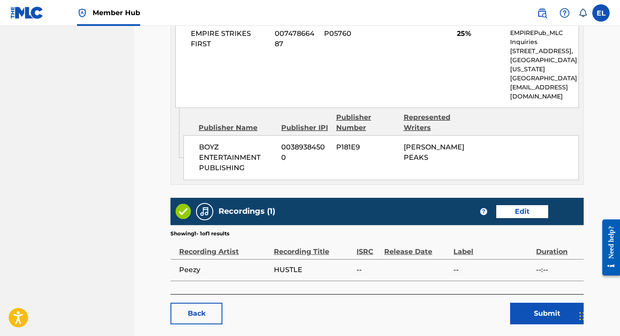
scroll to position [455, 0]
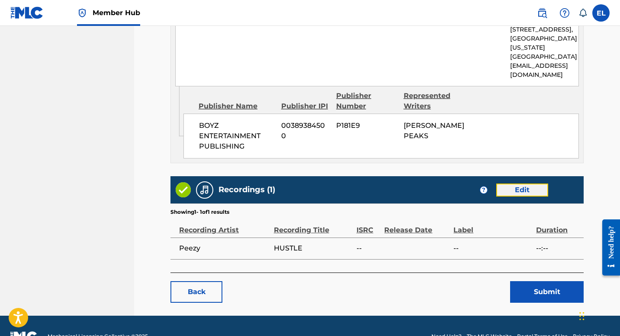
click at [515, 184] on link "Edit" at bounding box center [522, 190] width 52 height 13
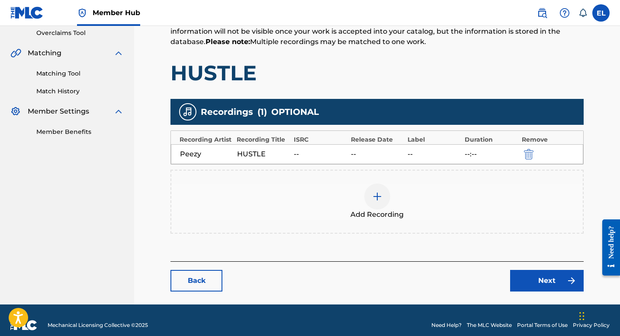
scroll to position [178, 0]
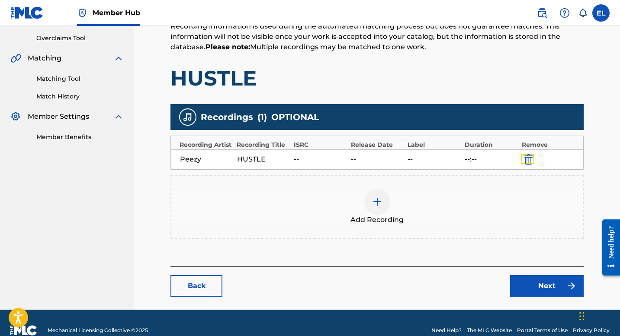
click at [525, 156] on button "submit" at bounding box center [527, 159] width 13 height 10
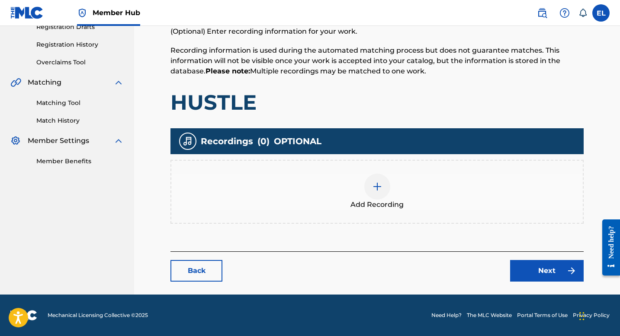
scroll to position [153, 0]
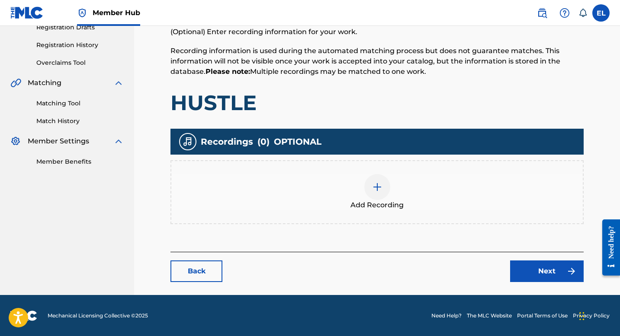
drag, startPoint x: 391, startPoint y: 189, endPoint x: 378, endPoint y: 188, distance: 12.5
click at [378, 188] on div "Add Recording" at bounding box center [376, 192] width 411 height 36
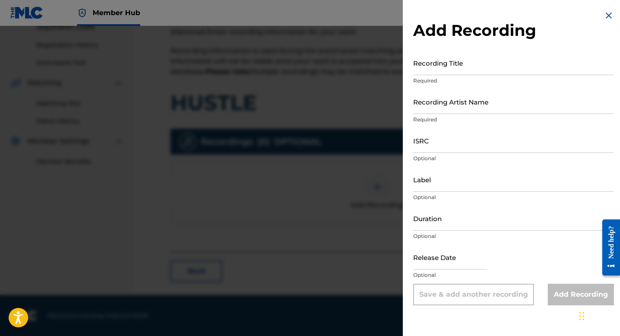
click at [378, 188] on div at bounding box center [310, 194] width 620 height 336
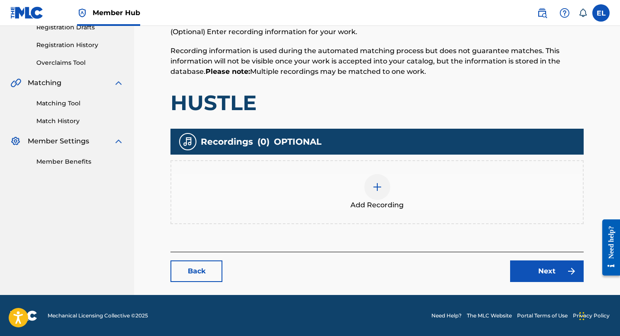
click at [375, 186] on img at bounding box center [377, 187] width 10 height 10
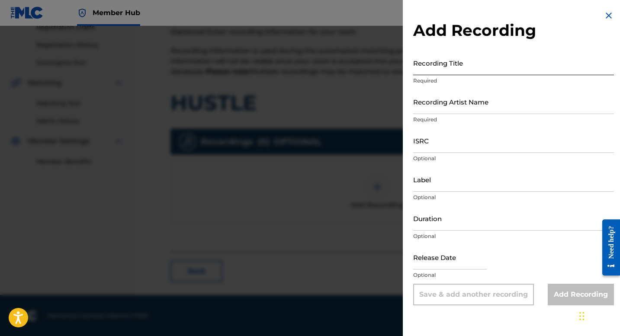
click at [444, 72] on input "Recording Title" at bounding box center [513, 63] width 201 height 25
paste input "Hustle"
type input "Hustle"
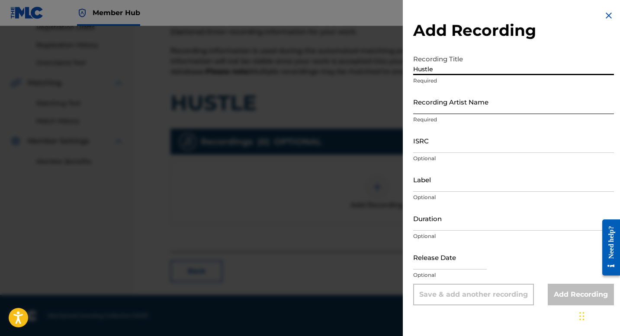
click at [456, 109] on input "Recording Artist Name" at bounding box center [513, 102] width 201 height 25
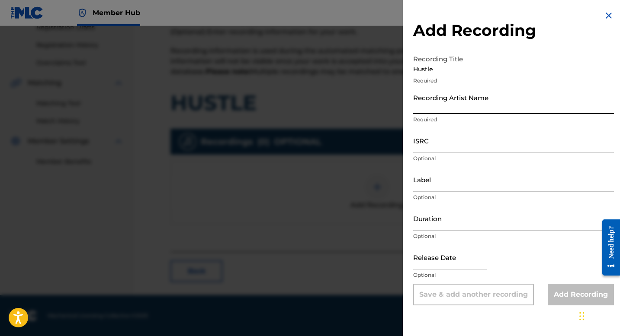
click at [456, 109] on input "Recording Artist Name" at bounding box center [513, 102] width 201 height 25
paste input "Peezy"
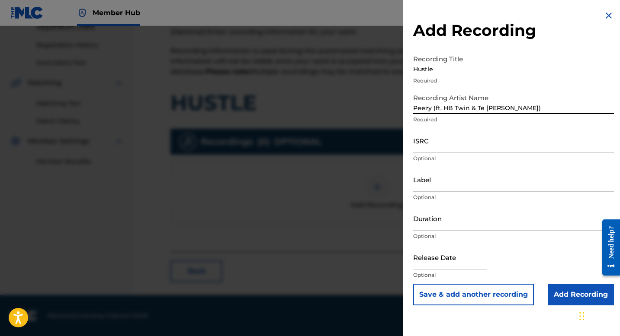
type input "Peezy (ft. HB Twin & Te [PERSON_NAME])"
click at [477, 142] on input "ISRC" at bounding box center [513, 140] width 201 height 25
paste input "TCABS1345250"
type input "TCABS1345250"
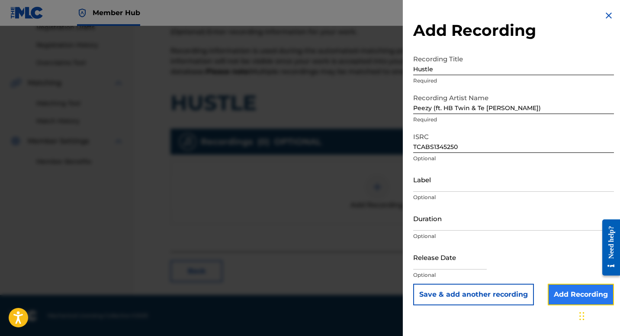
click at [563, 291] on input "Add Recording" at bounding box center [581, 295] width 66 height 22
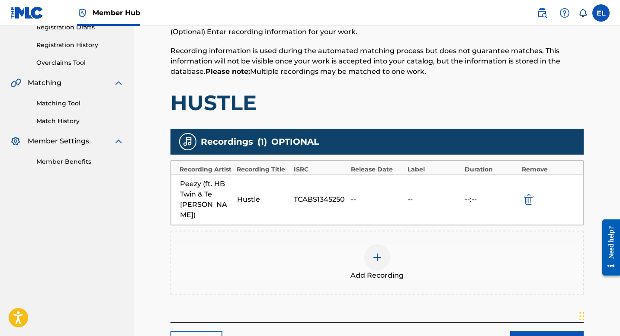
scroll to position [167, 0]
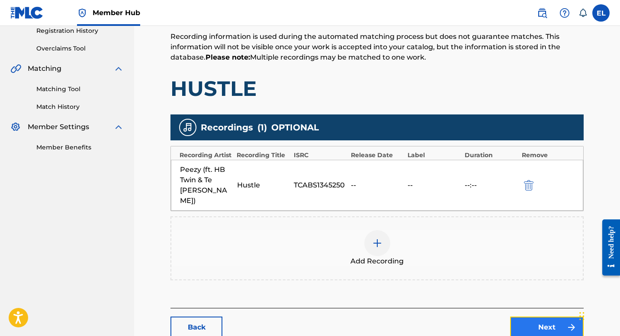
click at [548, 317] on link "Next" at bounding box center [547, 328] width 74 height 22
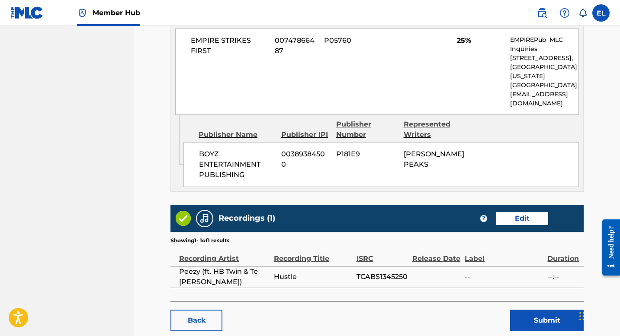
scroll to position [455, 0]
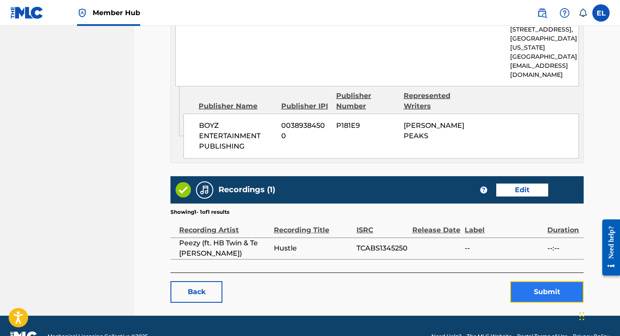
click at [540, 282] on button "Submit" at bounding box center [547, 293] width 74 height 22
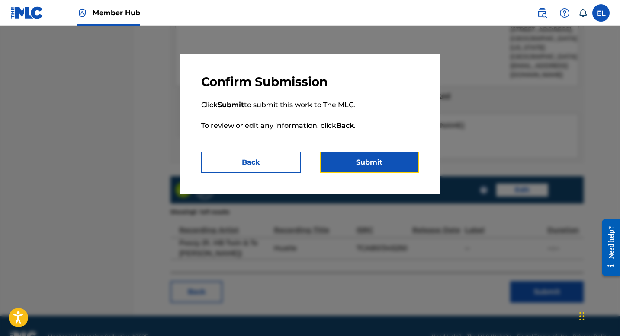
click at [357, 167] on button "Submit" at bounding box center [369, 163] width 99 height 22
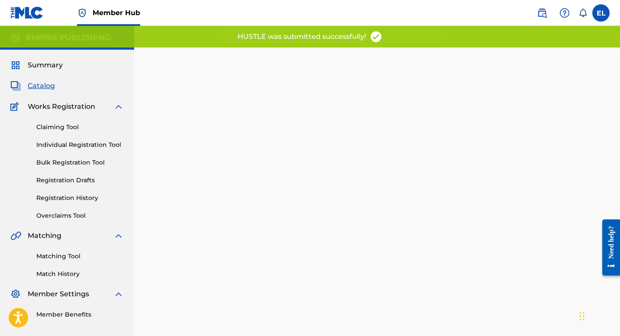
click at [39, 84] on span "Catalog" at bounding box center [41, 86] width 27 height 10
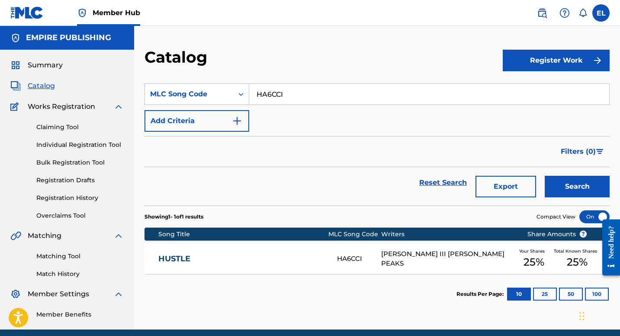
click at [288, 97] on input "HA6CCI" at bounding box center [429, 94] width 360 height 21
drag, startPoint x: 288, startPoint y: 97, endPoint x: 413, endPoint y: 126, distance: 128.2
click at [289, 97] on input "HA6CCI" at bounding box center [429, 94] width 360 height 21
paste input "WB5IRK"
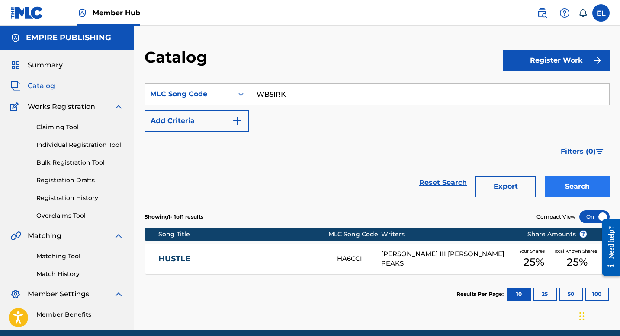
type input "WB5IRK"
click at [571, 182] on button "Search" at bounding box center [577, 187] width 65 height 22
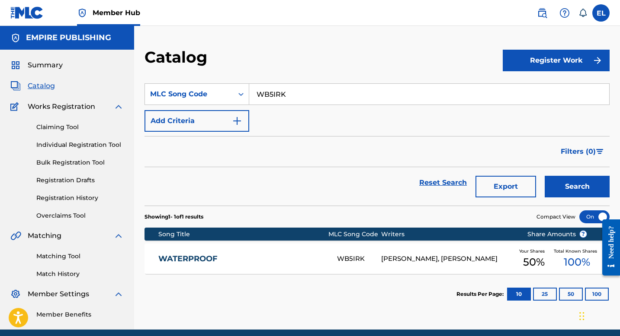
click at [234, 252] on div "WATERPROOF WB5IRK [PERSON_NAME], [PERSON_NAME] Your Shares 50 % Total Known Sha…" at bounding box center [376, 259] width 465 height 30
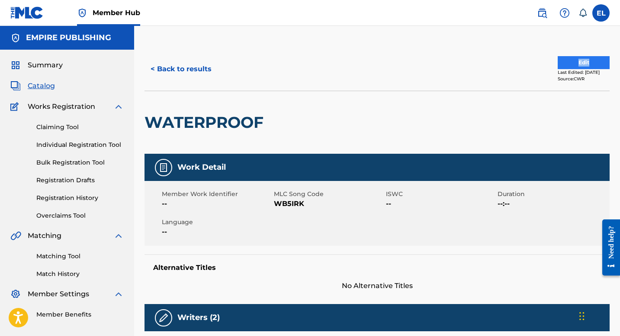
click at [593, 60] on div "< Back to results Edit Last Edited: [DATE] Source: CWR" at bounding box center [376, 69] width 465 height 43
click at [593, 60] on button "Edit" at bounding box center [583, 62] width 52 height 13
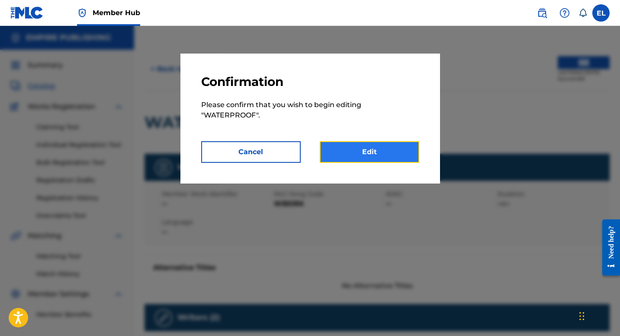
click at [376, 159] on link "Edit" at bounding box center [369, 152] width 99 height 22
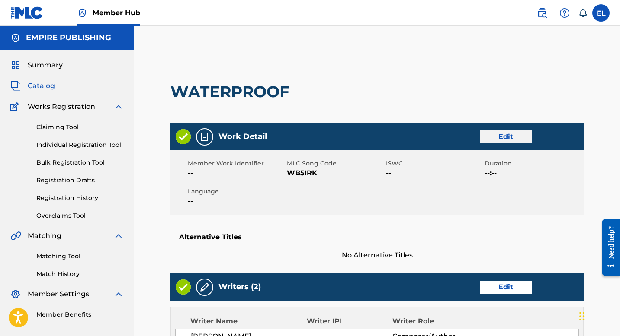
drag, startPoint x: 512, startPoint y: 144, endPoint x: 513, endPoint y: 136, distance: 8.3
click at [513, 142] on div "Work Detail Edit" at bounding box center [376, 136] width 413 height 27
click at [513, 136] on link "Edit" at bounding box center [506, 137] width 52 height 13
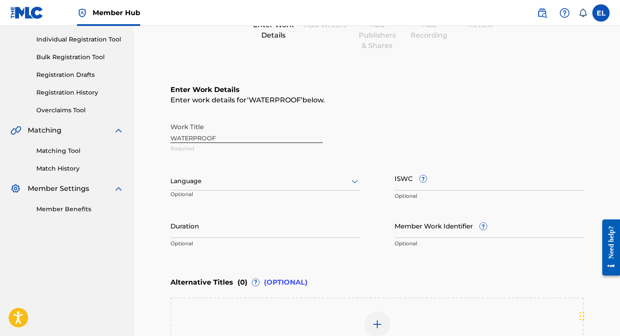
scroll to position [171, 0]
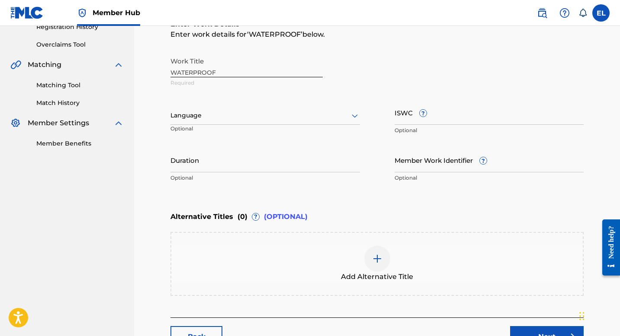
click at [197, 118] on div at bounding box center [264, 115] width 189 height 11
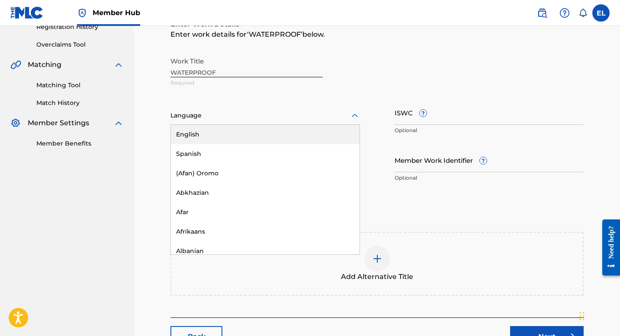
drag, startPoint x: 202, startPoint y: 139, endPoint x: 194, endPoint y: 139, distance: 8.7
click at [202, 139] on div "English" at bounding box center [265, 134] width 189 height 19
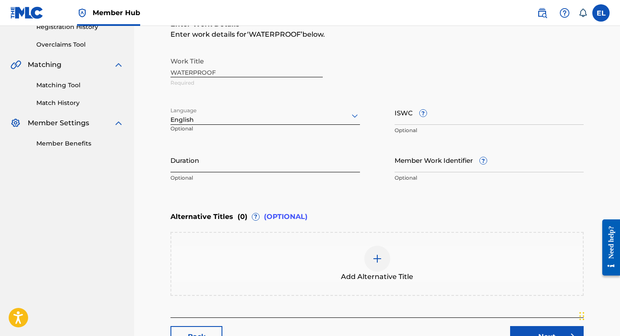
click at [188, 171] on input "Duration" at bounding box center [264, 160] width 189 height 25
type input "02:18"
click at [448, 117] on input "ISWC ?" at bounding box center [488, 112] width 189 height 25
paste input "T9328845541"
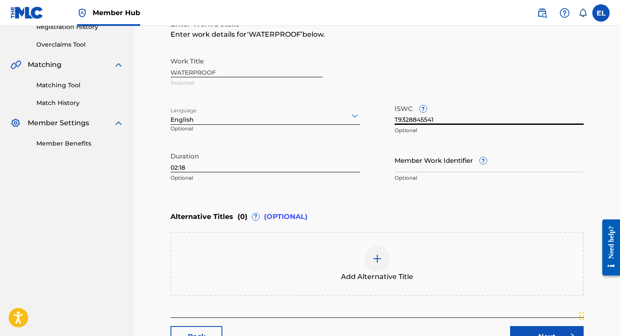
type input "T9328845541"
click at [452, 159] on input "Member Work Identifier ?" at bounding box center [488, 160] width 189 height 25
paste input "EMP34610"
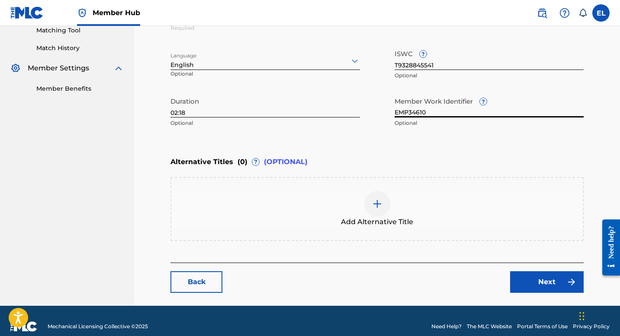
scroll to position [237, 0]
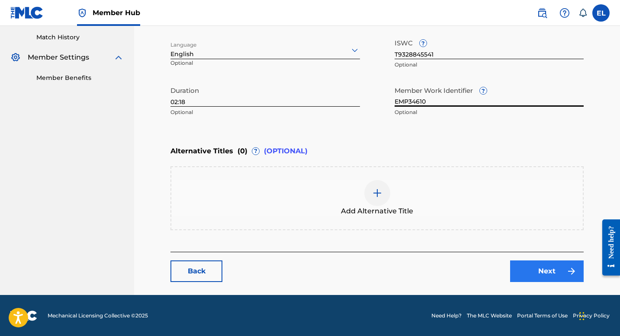
type input "EMP34610"
click at [532, 266] on link "Next" at bounding box center [547, 272] width 74 height 22
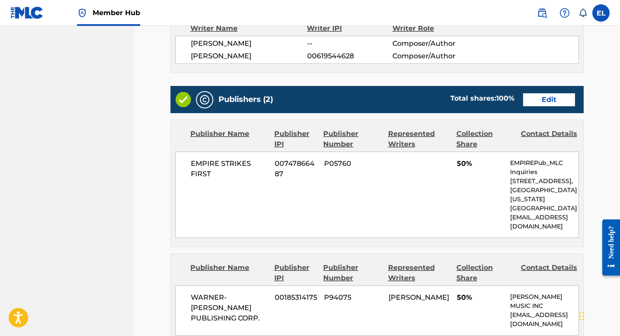
scroll to position [125, 0]
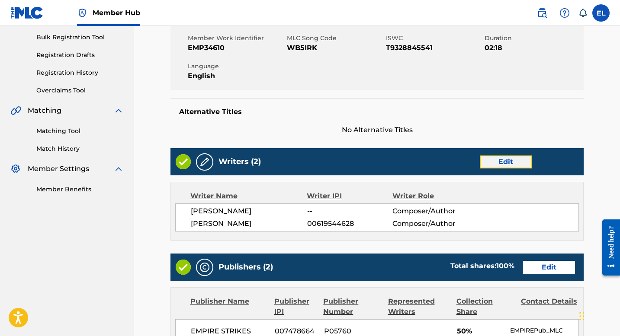
click at [507, 164] on link "Edit" at bounding box center [506, 162] width 52 height 13
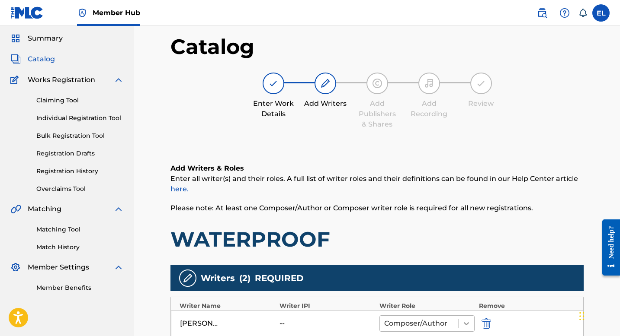
scroll to position [165, 0]
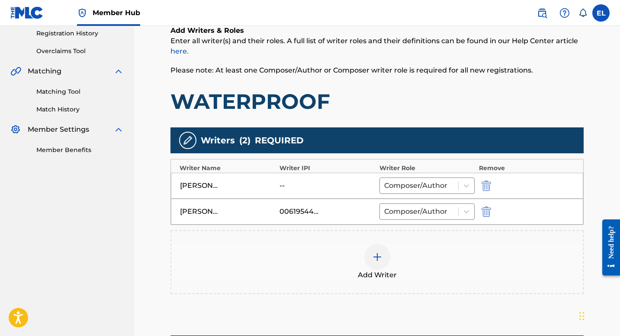
click at [388, 249] on div "Add Writer" at bounding box center [376, 262] width 411 height 36
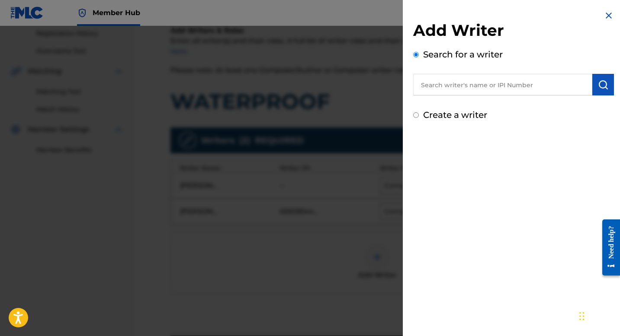
click at [487, 90] on input "text" at bounding box center [502, 85] width 179 height 22
paste input "782333140"
type input "00782333140"
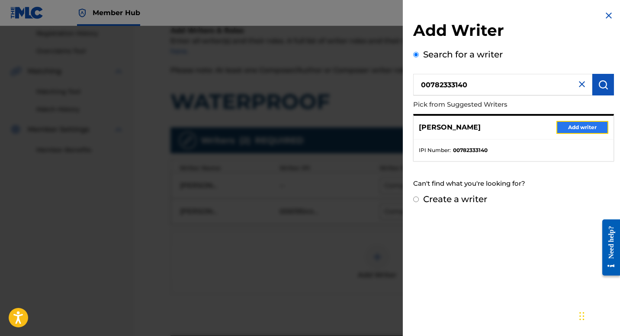
click at [570, 125] on button "Add writer" at bounding box center [582, 127] width 52 height 13
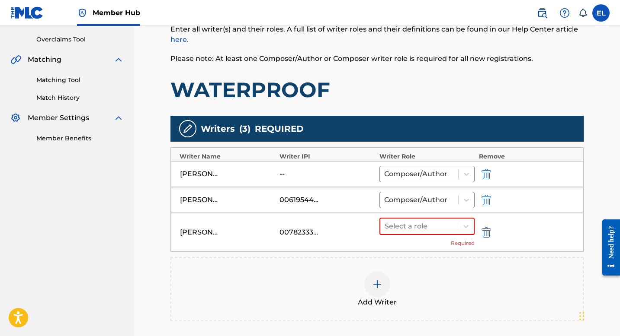
scroll to position [183, 0]
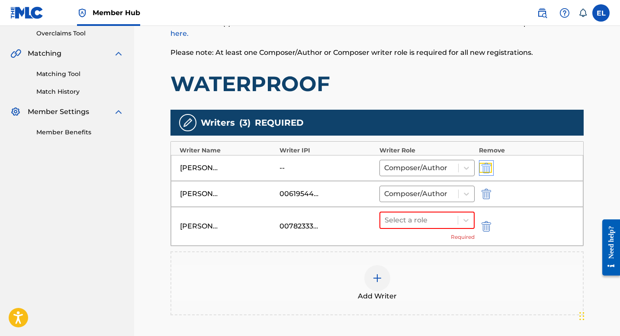
click at [487, 168] on img "submit" at bounding box center [486, 168] width 10 height 10
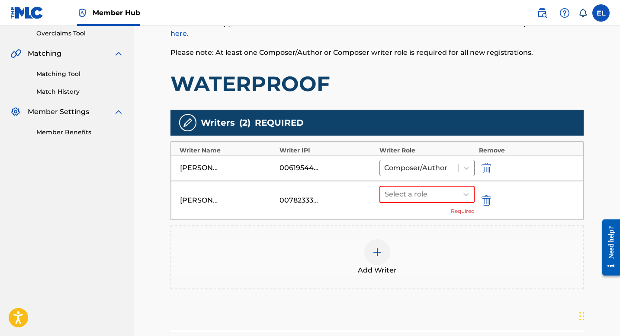
click at [374, 259] on div at bounding box center [377, 253] width 26 height 26
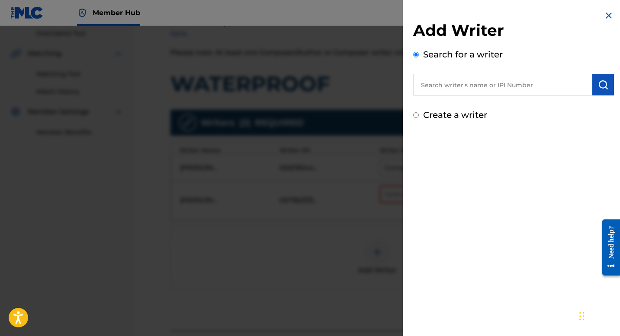
click at [494, 88] on input "text" at bounding box center [502, 85] width 179 height 22
paste input "376844417"
type input "00376844417"
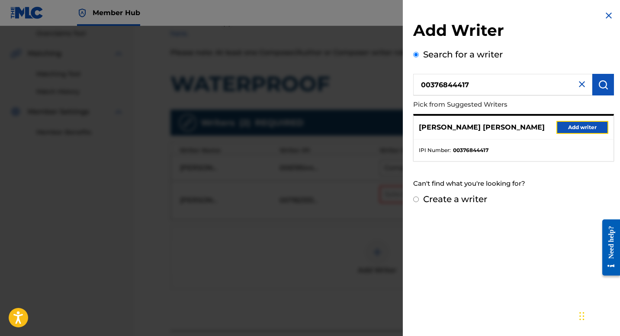
drag, startPoint x: 587, startPoint y: 127, endPoint x: 579, endPoint y: 131, distance: 9.9
click at [587, 127] on button "Add writer" at bounding box center [582, 127] width 52 height 13
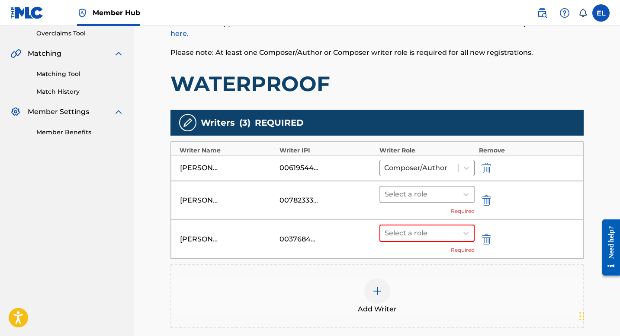
click at [411, 189] on div "Select a role" at bounding box center [418, 195] width 77 height 16
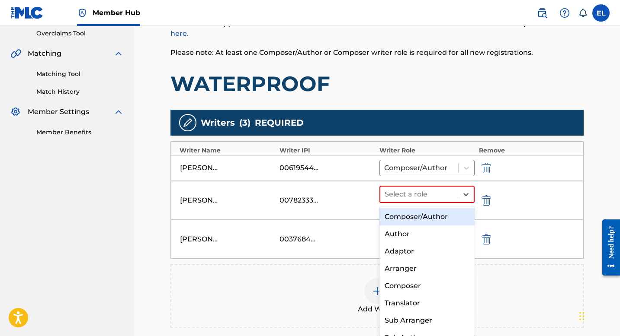
drag, startPoint x: 411, startPoint y: 215, endPoint x: 416, endPoint y: 219, distance: 6.4
click at [411, 215] on div "Composer/Author" at bounding box center [426, 216] width 95 height 17
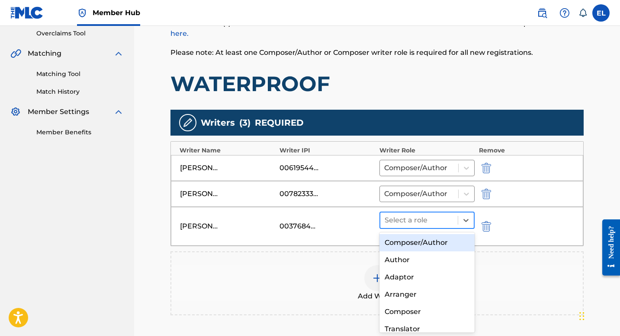
drag, startPoint x: 416, startPoint y: 226, endPoint x: 420, endPoint y: 225, distance: 4.4
click at [416, 225] on div at bounding box center [418, 221] width 69 height 12
click at [422, 242] on div "Composer/Author" at bounding box center [426, 242] width 95 height 17
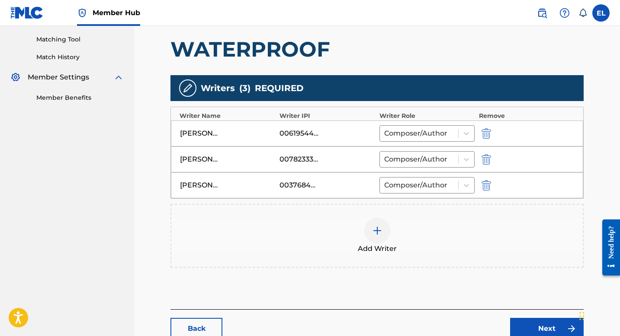
scroll to position [275, 0]
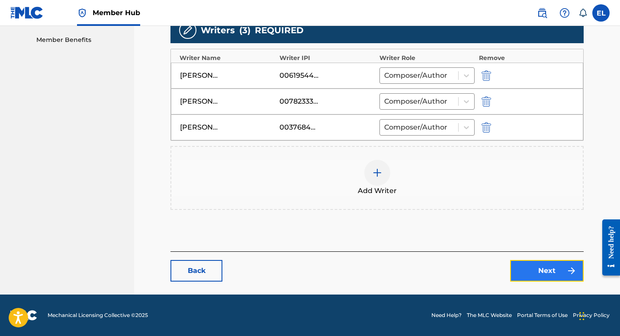
click at [532, 266] on link "Next" at bounding box center [547, 271] width 74 height 22
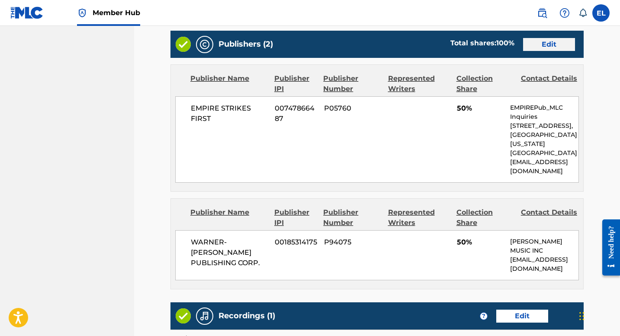
scroll to position [295, 0]
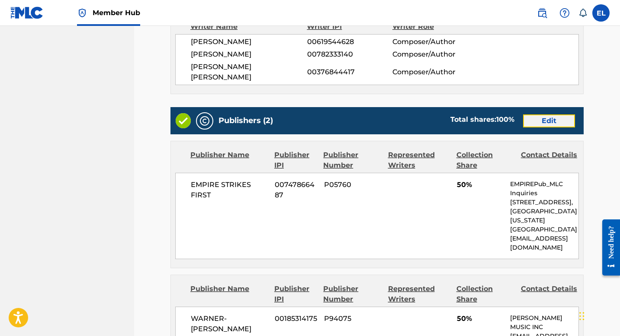
click at [546, 115] on link "Edit" at bounding box center [549, 121] width 52 height 13
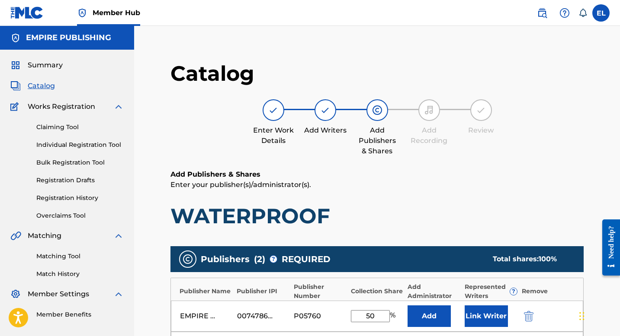
scroll to position [181, 0]
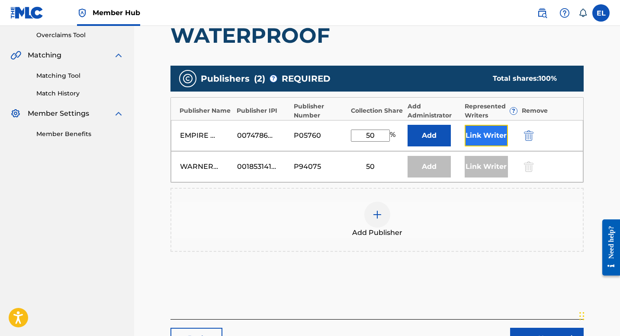
click at [488, 130] on button "Link Writer" at bounding box center [486, 136] width 43 height 22
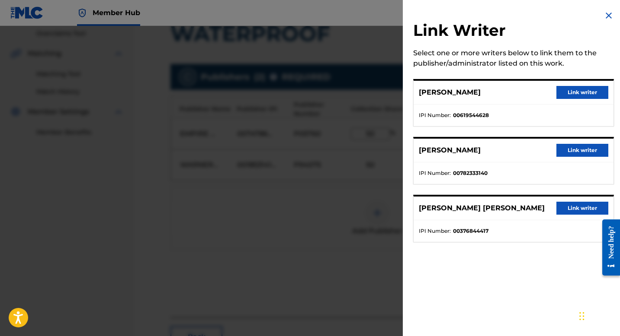
scroll to position [198, 0]
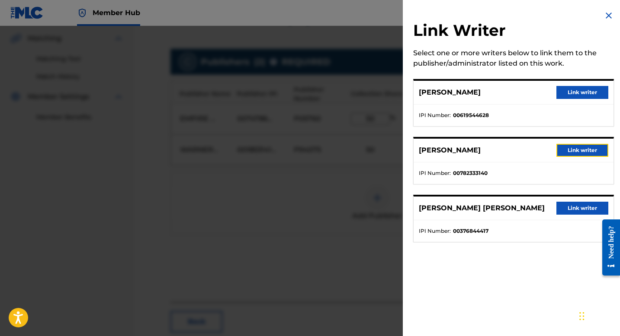
click at [586, 149] on button "Link writer" at bounding box center [582, 150] width 52 height 13
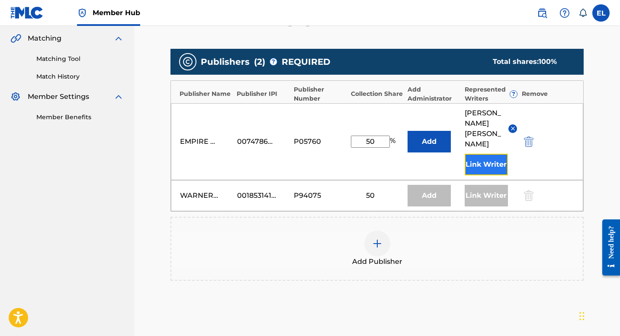
click at [497, 161] on button "Link Writer" at bounding box center [486, 165] width 43 height 22
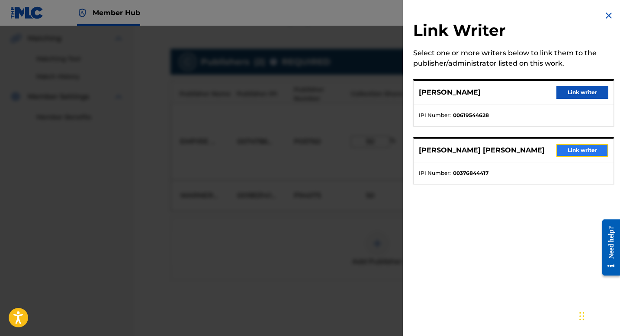
drag, startPoint x: 562, startPoint y: 147, endPoint x: 557, endPoint y: 150, distance: 6.0
click at [562, 147] on button "Link writer" at bounding box center [582, 150] width 52 height 13
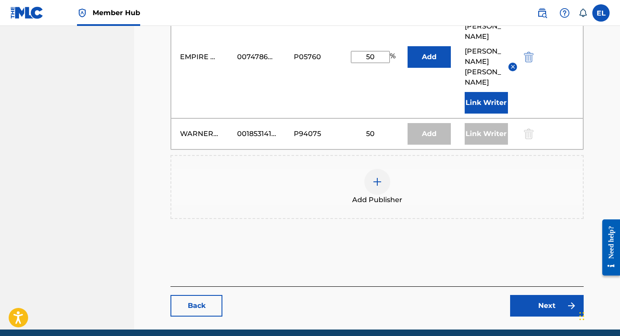
scroll to position [330, 0]
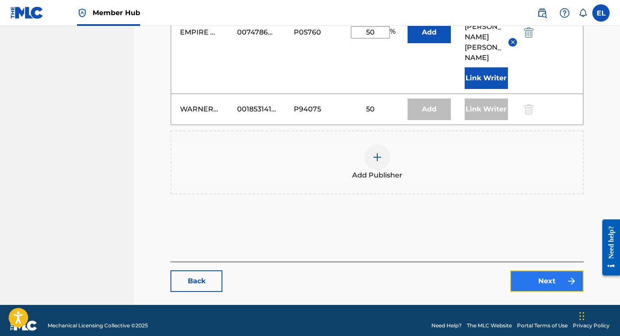
click at [561, 272] on link "Next" at bounding box center [547, 282] width 74 height 22
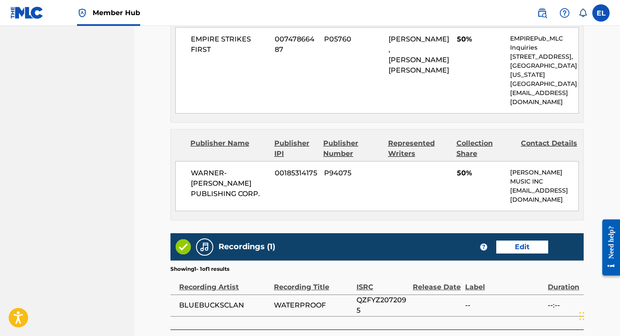
scroll to position [498, 0]
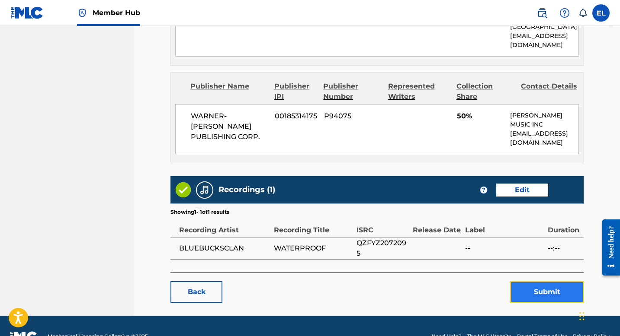
click at [558, 282] on button "Submit" at bounding box center [547, 293] width 74 height 22
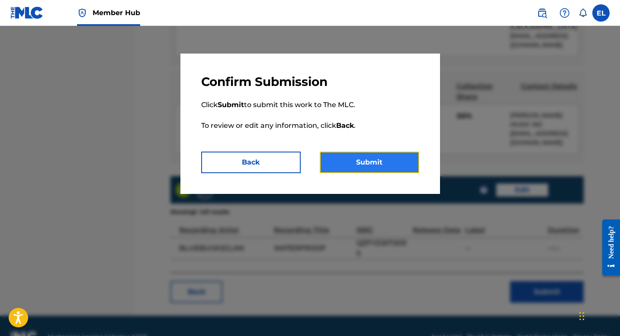
click at [394, 159] on button "Submit" at bounding box center [369, 163] width 99 height 22
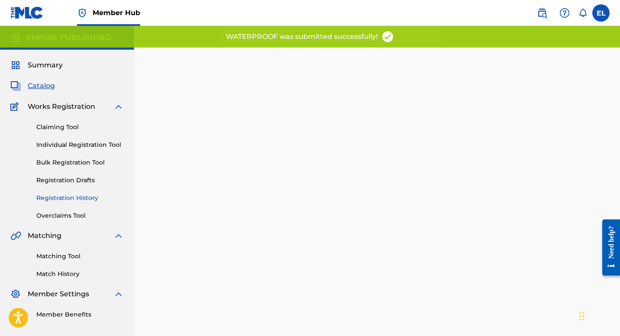
click at [61, 198] on link "Registration History" at bounding box center [79, 198] width 87 height 9
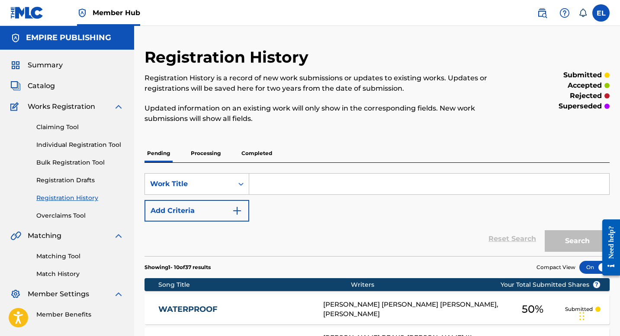
click at [265, 304] on div "WATERPROOF WB5IRK [PERSON_NAME] [PERSON_NAME] [PERSON_NAME], [PERSON_NAME] 50 %…" at bounding box center [376, 310] width 465 height 30
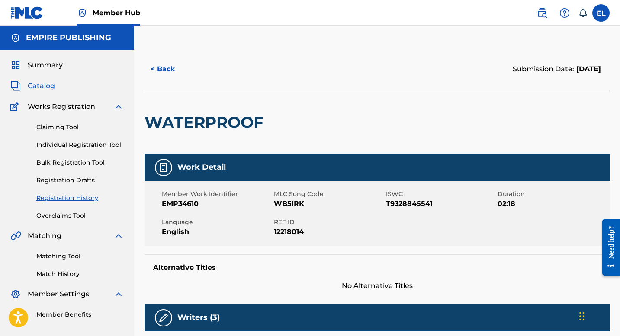
click at [42, 87] on span "Catalog" at bounding box center [41, 86] width 27 height 10
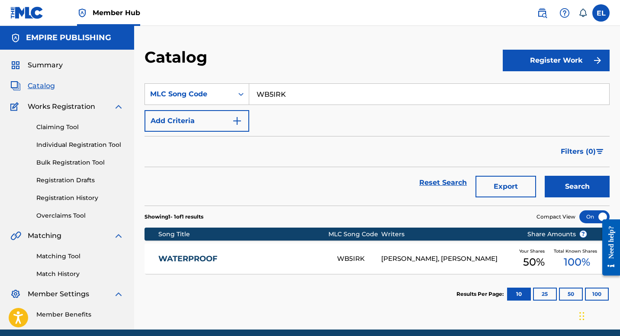
click at [288, 98] on input "WB5IRK" at bounding box center [429, 94] width 360 height 21
paste input "LF8S9M"
type input "LF8S9M"
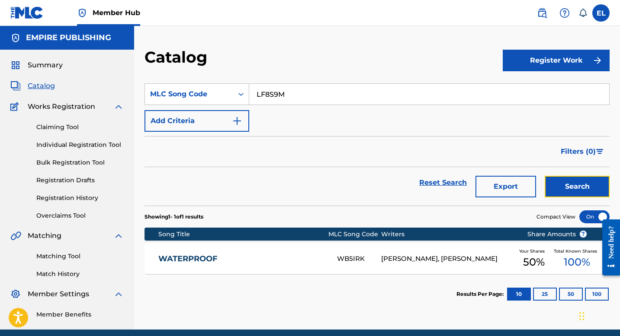
drag, startPoint x: 558, startPoint y: 183, endPoint x: 557, endPoint y: 178, distance: 4.8
click at [558, 181] on button "Search" at bounding box center [577, 187] width 65 height 22
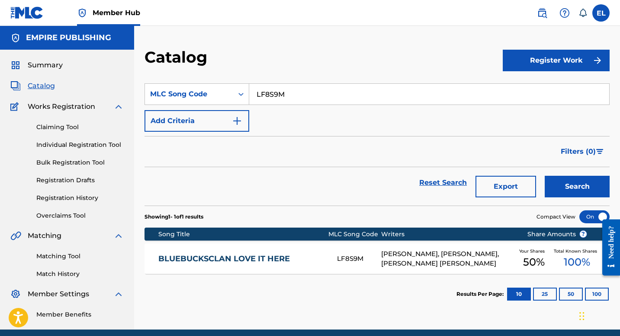
click at [249, 252] on div "BLUEBUCKSCLAN LOVE IT HERE LF8S9M [PERSON_NAME], [PERSON_NAME], [PERSON_NAME] […" at bounding box center [376, 259] width 465 height 30
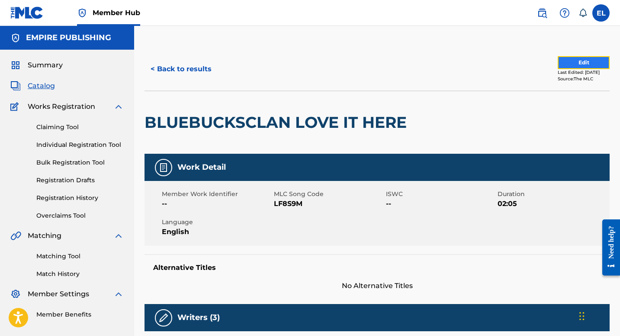
click at [568, 64] on button "Edit" at bounding box center [583, 62] width 52 height 13
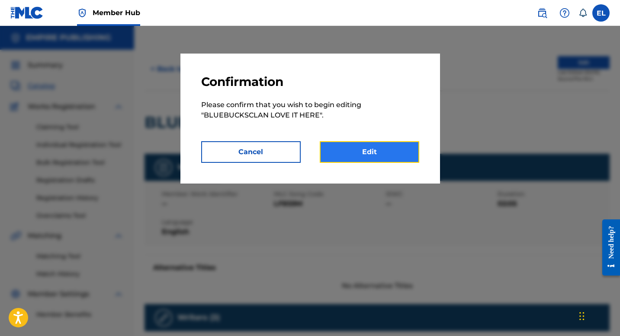
click at [342, 153] on link "Edit" at bounding box center [369, 152] width 99 height 22
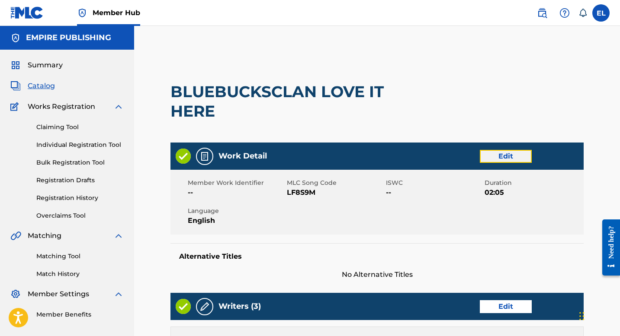
click at [521, 154] on link "Edit" at bounding box center [506, 156] width 52 height 13
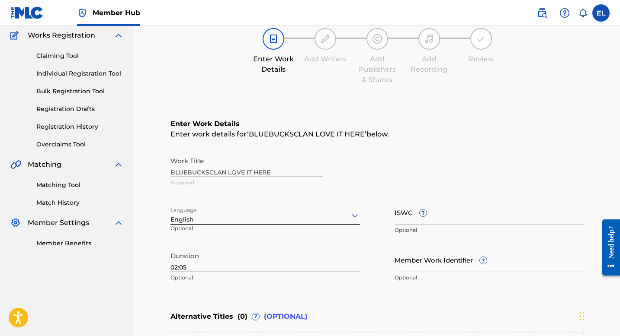
scroll to position [179, 0]
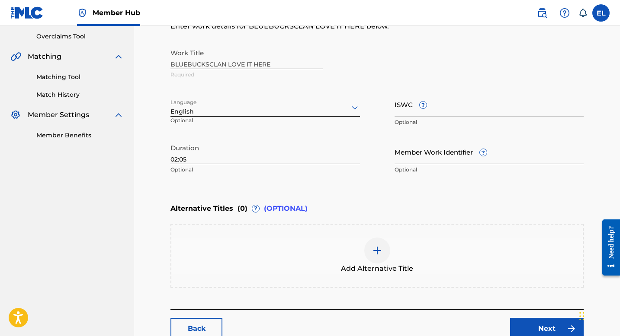
click at [418, 158] on input "Member Work Identifier ?" at bounding box center [488, 152] width 189 height 25
paste input "EMP34599"
type input "EMP34599"
click at [430, 109] on input "ISWC ?" at bounding box center [488, 104] width 189 height 25
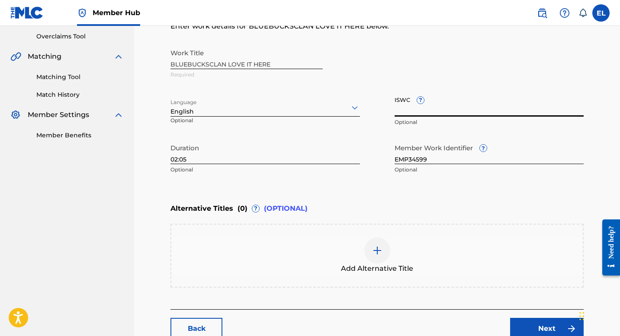
click at [431, 109] on input "ISWC ?" at bounding box center [488, 104] width 189 height 25
paste input "T3312306671"
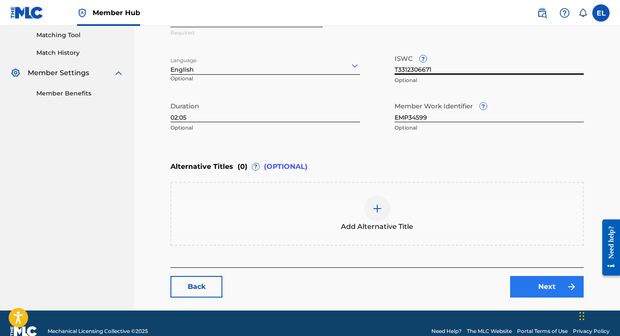
scroll to position [237, 0]
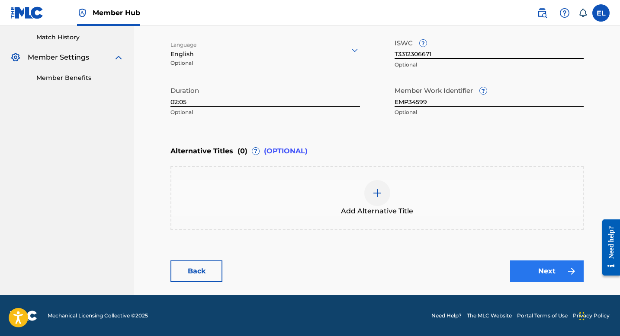
type input "T3312306671"
click at [540, 274] on link "Next" at bounding box center [547, 272] width 74 height 22
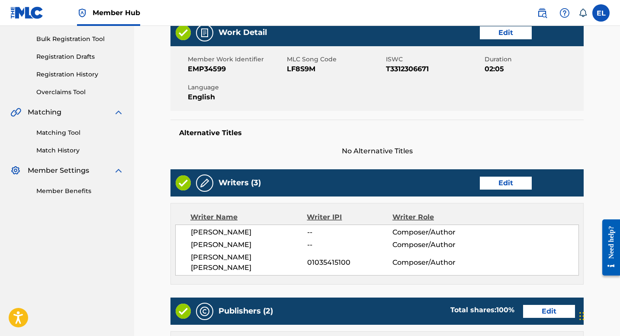
scroll to position [126, 0]
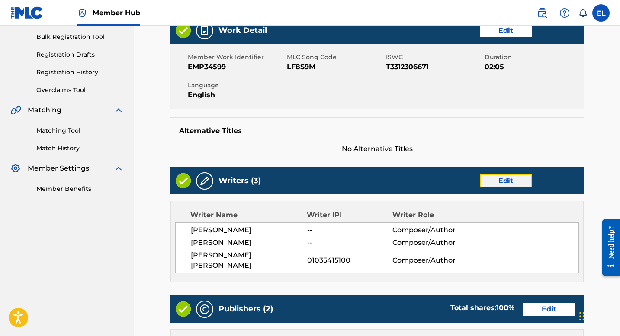
click at [516, 180] on link "Edit" at bounding box center [506, 181] width 52 height 13
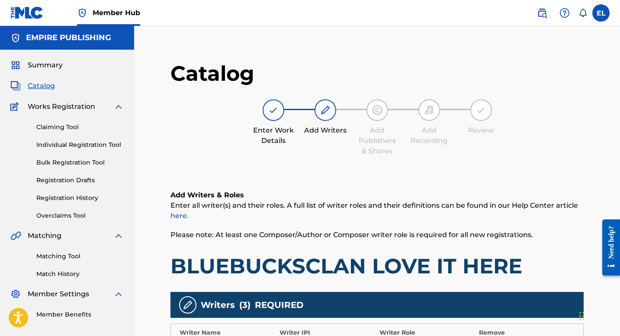
scroll to position [180, 0]
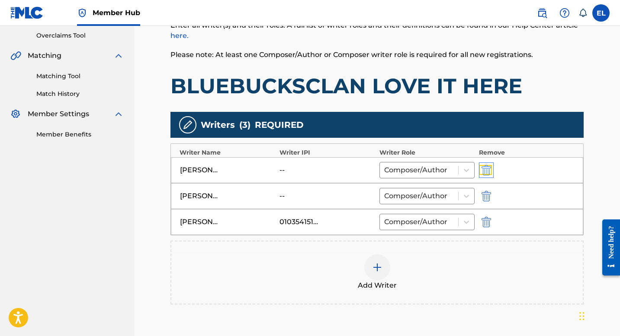
click at [487, 170] on img "submit" at bounding box center [486, 170] width 10 height 10
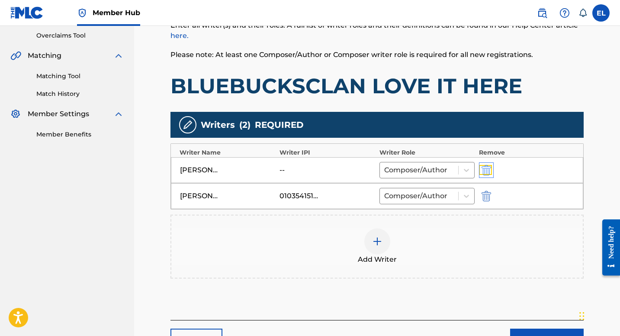
click at [486, 170] on img "submit" at bounding box center [486, 170] width 10 height 10
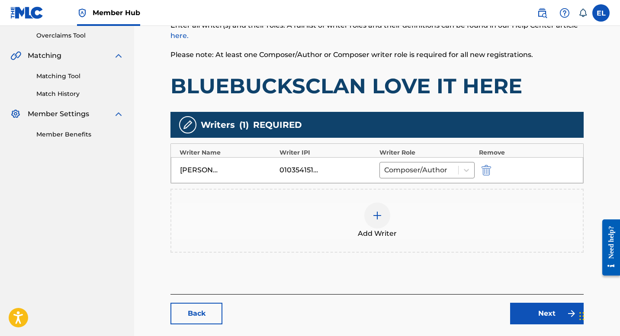
click at [368, 215] on div at bounding box center [377, 216] width 26 height 26
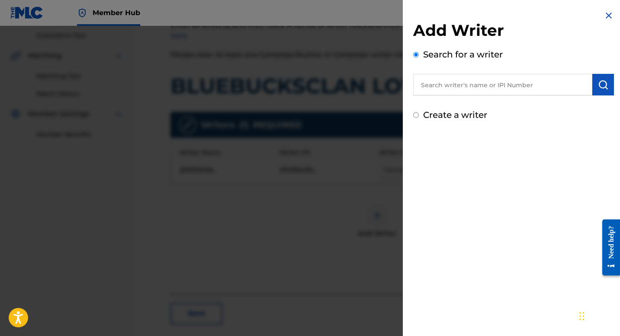
click at [519, 87] on input "text" at bounding box center [502, 85] width 179 height 22
paste input "782333140"
type input "00782333140"
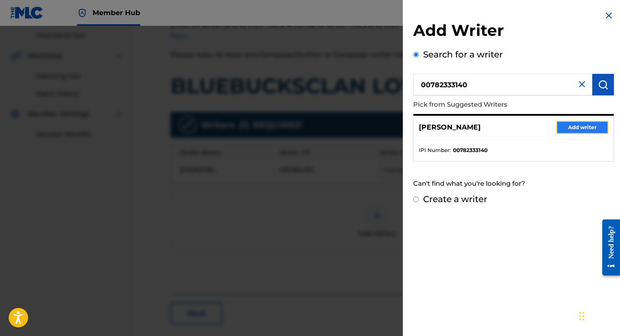
click at [573, 126] on button "Add writer" at bounding box center [582, 127] width 52 height 13
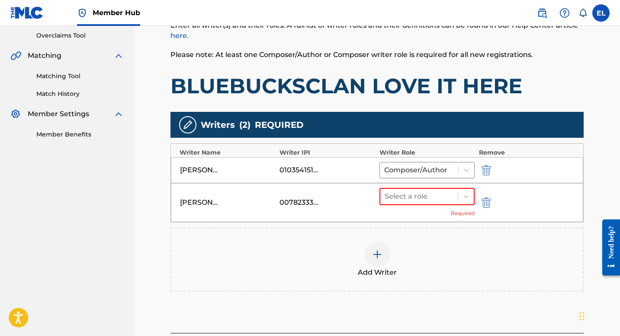
drag, startPoint x: 455, startPoint y: 195, endPoint x: 448, endPoint y: 205, distance: 12.5
click at [455, 195] on div "Select a role" at bounding box center [418, 197] width 77 height 16
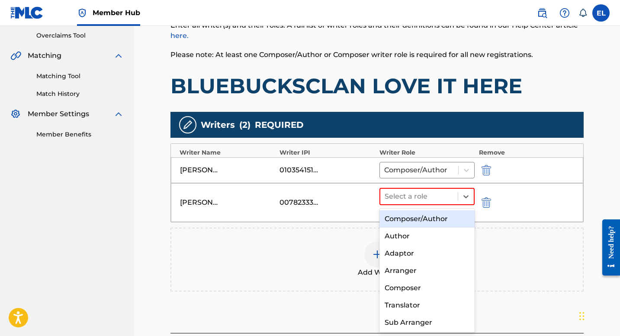
drag, startPoint x: 436, startPoint y: 217, endPoint x: 439, endPoint y: 214, distance: 5.2
click at [436, 217] on div "Composer/Author" at bounding box center [426, 219] width 95 height 17
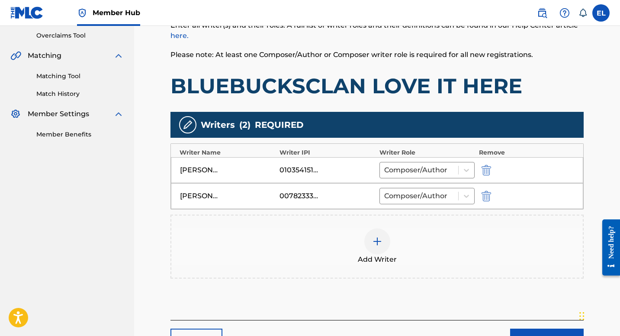
click at [373, 240] on img at bounding box center [377, 242] width 10 height 10
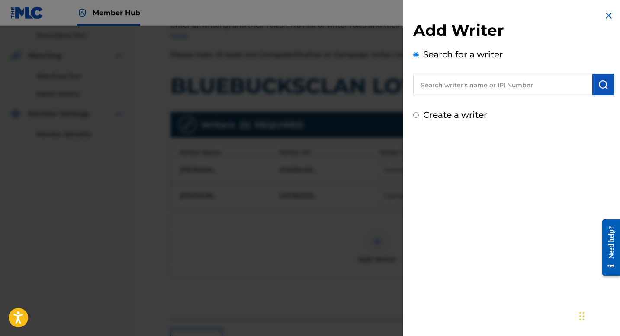
click at [472, 90] on input "text" at bounding box center [502, 85] width 179 height 22
paste input "376844417"
type input "00376844417"
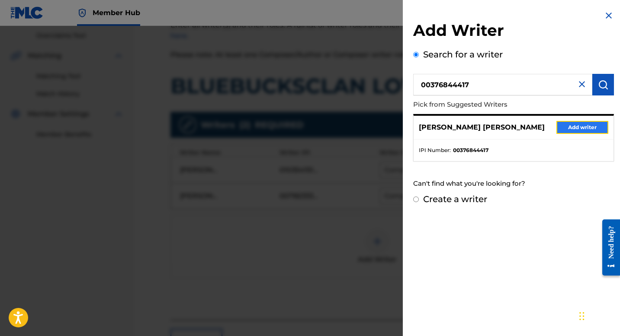
click at [591, 132] on button "Add writer" at bounding box center [582, 127] width 52 height 13
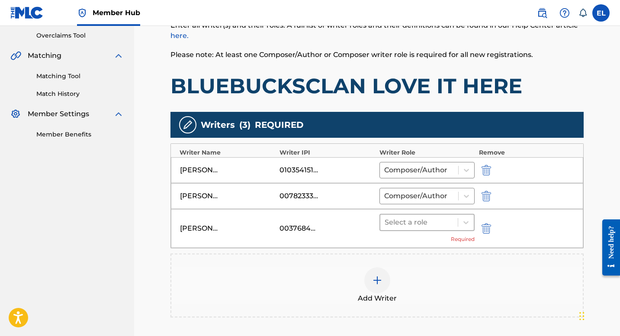
drag, startPoint x: 452, startPoint y: 220, endPoint x: 453, endPoint y: 229, distance: 9.2
click at [451, 222] on div at bounding box center [418, 223] width 69 height 12
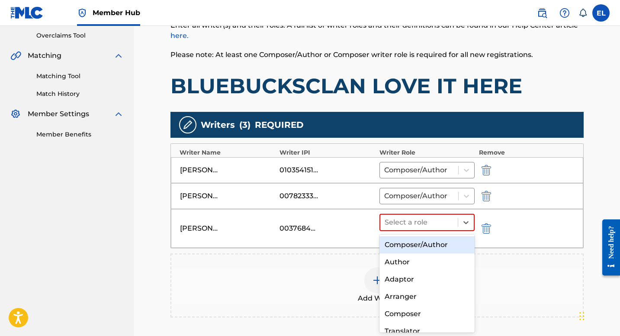
click at [447, 243] on div "Composer/Author" at bounding box center [426, 245] width 95 height 17
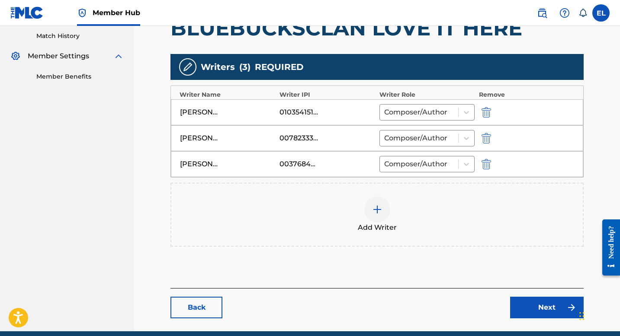
scroll to position [240, 0]
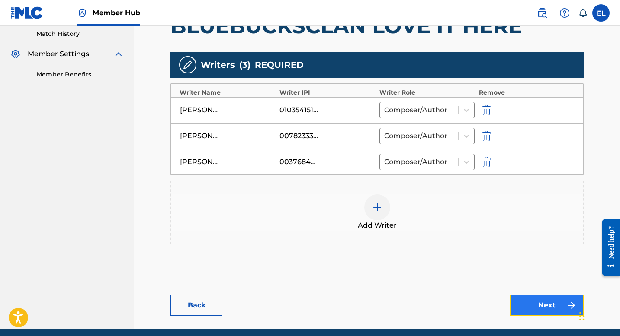
click at [560, 301] on link "Next" at bounding box center [547, 306] width 74 height 22
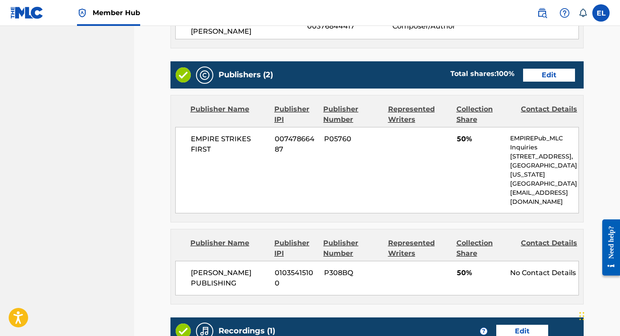
scroll to position [360, 0]
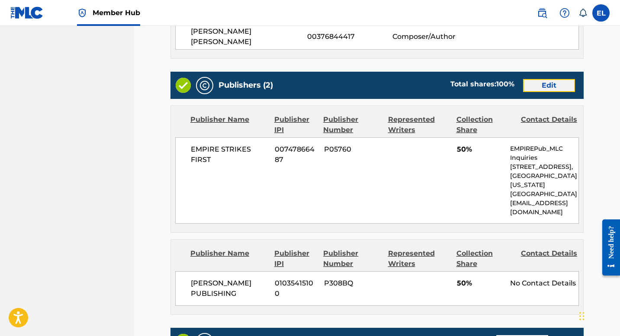
click at [545, 79] on link "Edit" at bounding box center [549, 85] width 52 height 13
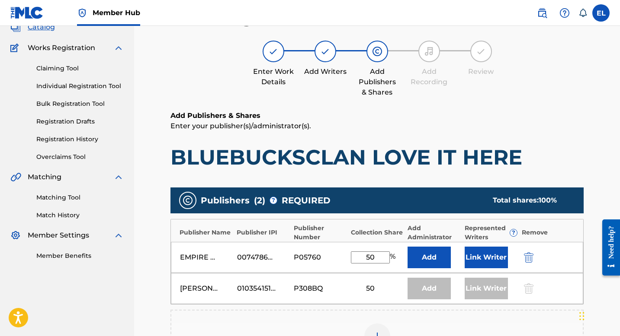
scroll to position [182, 0]
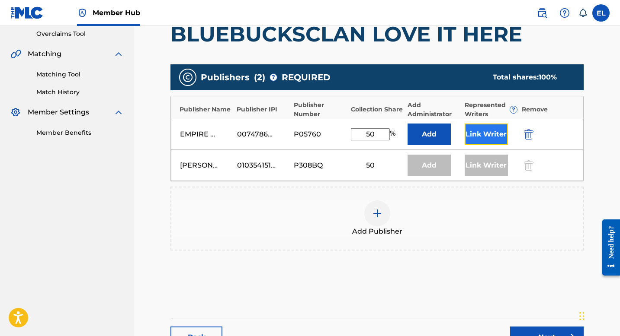
click at [487, 129] on button "Link Writer" at bounding box center [486, 135] width 43 height 22
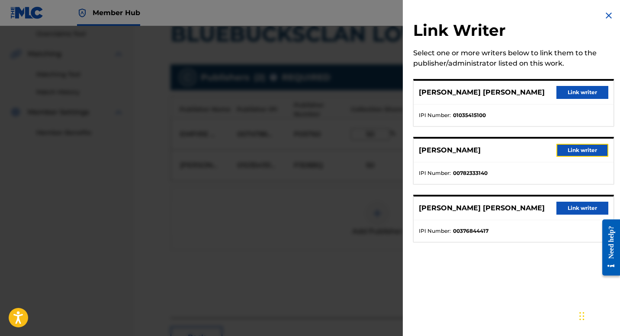
click at [564, 152] on button "Link writer" at bounding box center [582, 150] width 52 height 13
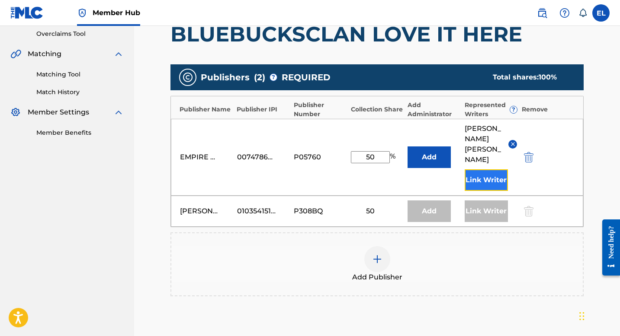
click at [486, 177] on button "Link Writer" at bounding box center [486, 181] width 43 height 22
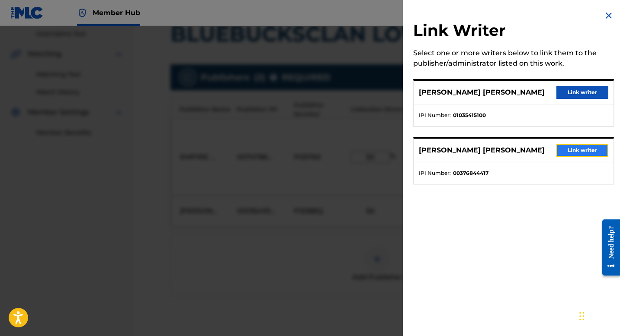
click at [568, 147] on button "Link writer" at bounding box center [582, 150] width 52 height 13
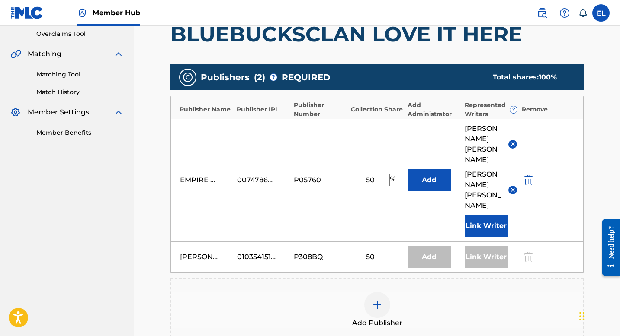
scroll to position [330, 0]
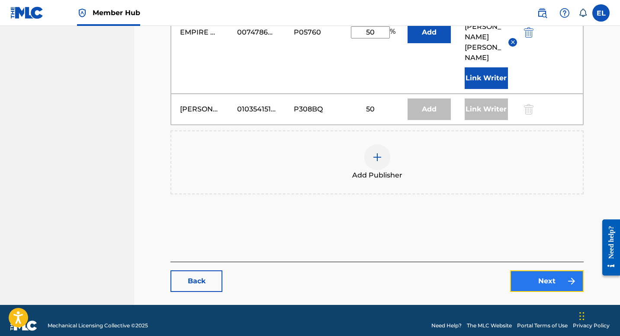
click at [545, 274] on link "Next" at bounding box center [547, 282] width 74 height 22
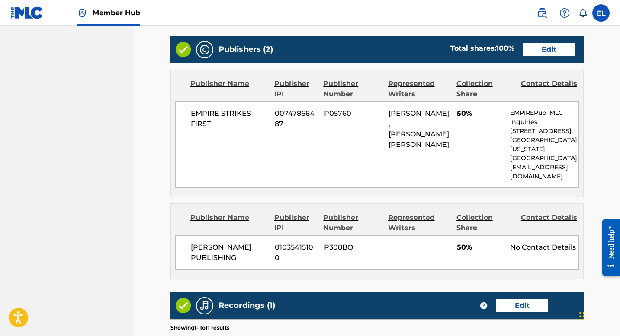
scroll to position [480, 0]
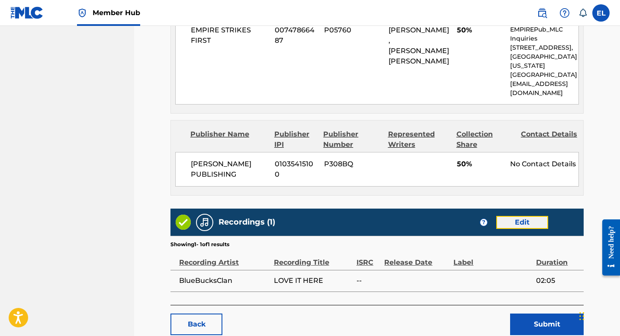
click at [513, 216] on link "Edit" at bounding box center [522, 222] width 52 height 13
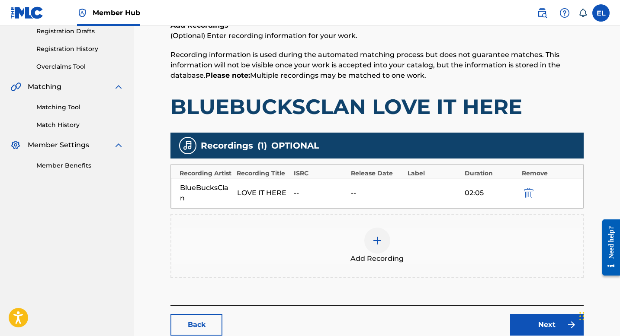
scroll to position [203, 0]
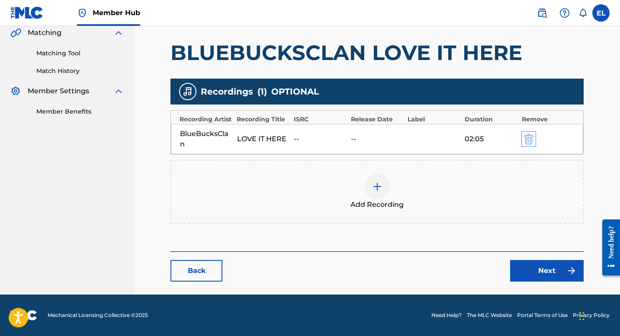
drag, startPoint x: 518, startPoint y: 141, endPoint x: 524, endPoint y: 141, distance: 6.1
click at [519, 141] on div "BlueBucksClan LOVE IT HERE -- -- 02:05" at bounding box center [377, 139] width 412 height 30
click at [527, 139] on img "submit" at bounding box center [529, 139] width 10 height 10
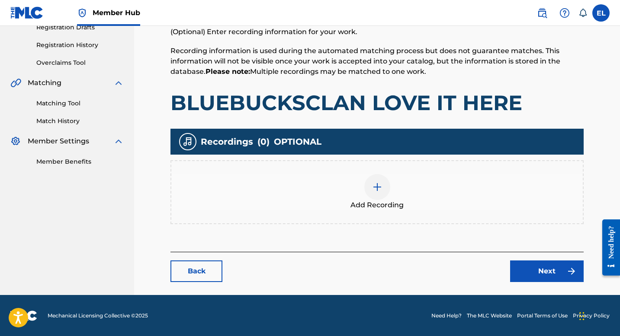
click at [375, 188] on img at bounding box center [377, 187] width 10 height 10
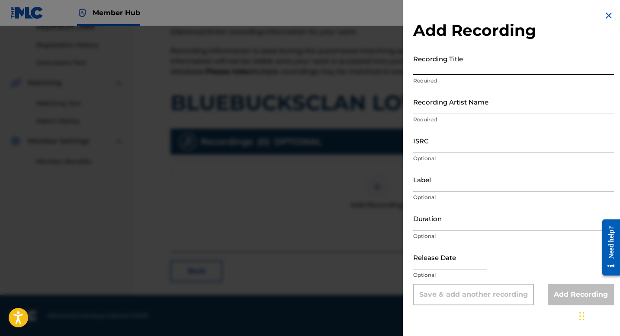
click at [475, 66] on input "Recording Title" at bounding box center [513, 63] width 201 height 25
paste input "Love it Here"
type input "Love it Here"
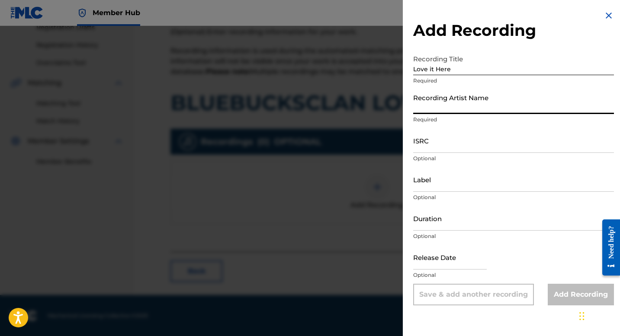
click at [436, 100] on input "Recording Artist Name" at bounding box center [513, 102] width 201 height 25
paste input "BlueBucksClan"
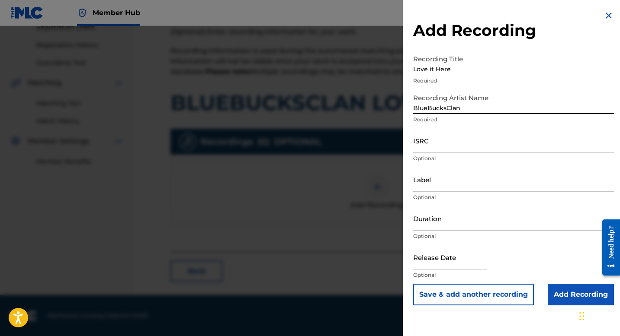
type input "BlueBucksClan"
click at [459, 140] on input "ISRC" at bounding box center [513, 140] width 201 height 25
paste input "TCAEZ2009531"
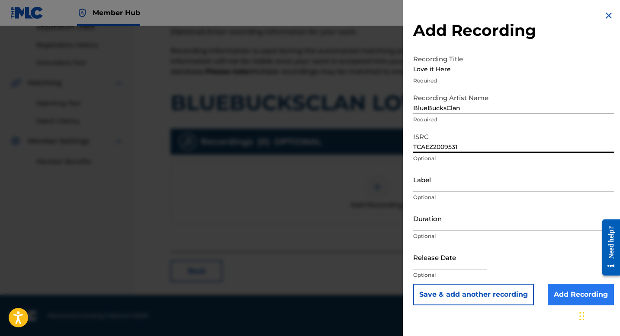
type input "TCAEZ2009531"
click at [562, 290] on input "Add Recording" at bounding box center [581, 295] width 66 height 22
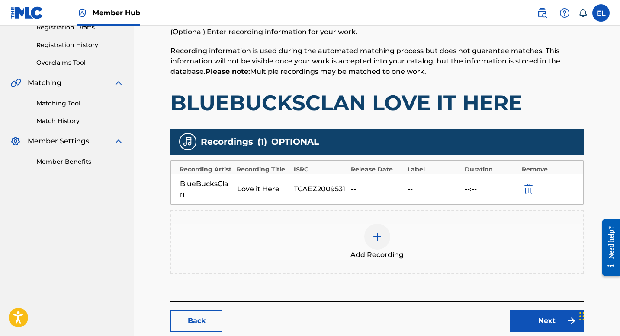
click at [374, 236] on img at bounding box center [377, 237] width 10 height 10
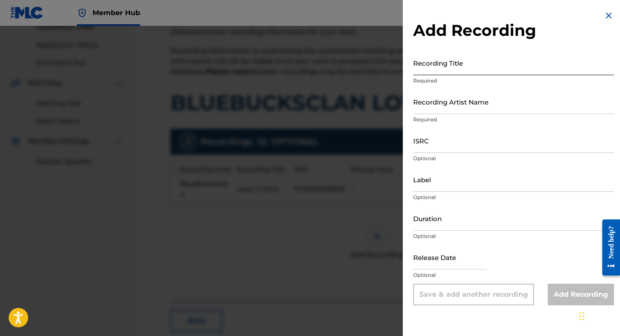
click at [479, 64] on input "Recording Title" at bounding box center [513, 63] width 201 height 25
paste input "Love it Here"
type input "Love it Here"
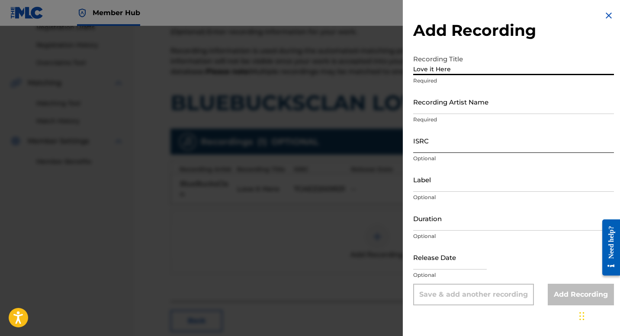
click at [468, 151] on input "ISRC" at bounding box center [513, 140] width 201 height 25
paste input "USUG12004184"
type input "USUG12004184"
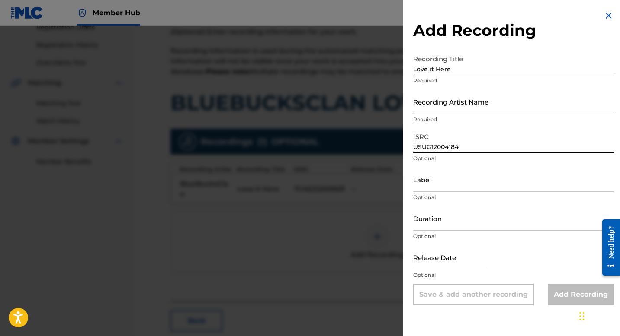
click at [458, 108] on input "Recording Artist Name" at bounding box center [513, 102] width 201 height 25
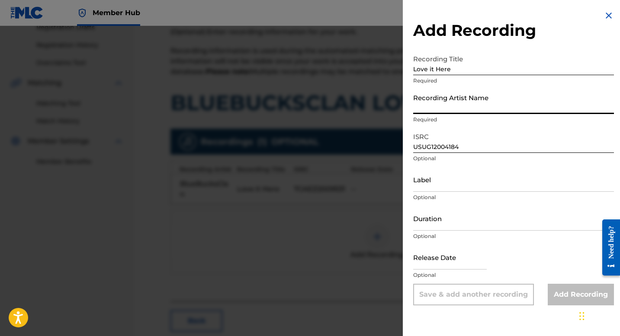
drag, startPoint x: 458, startPoint y: 108, endPoint x: 484, endPoint y: 148, distance: 47.7
click at [458, 108] on input "Recording Artist Name" at bounding box center [513, 102] width 201 height 25
paste input "BlueBucksClan"
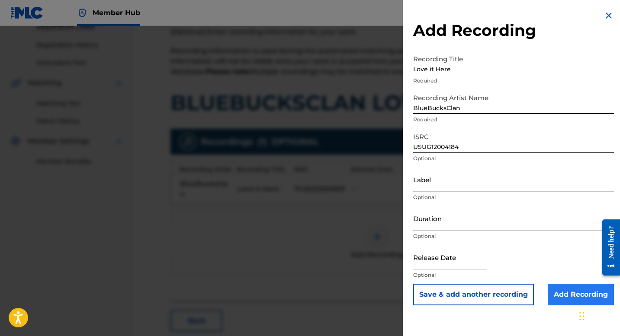
type input "BlueBucksClan"
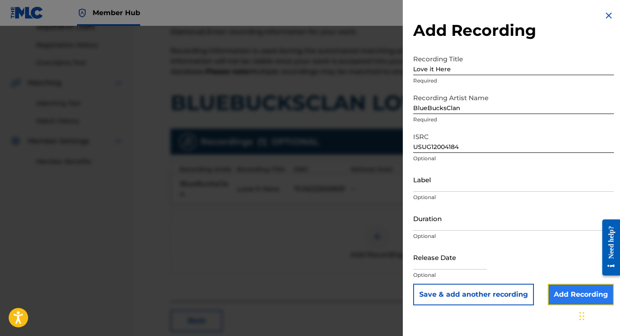
click at [575, 288] on input "Add Recording" at bounding box center [581, 295] width 66 height 22
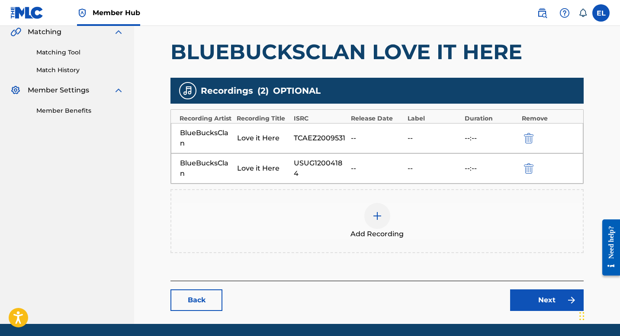
scroll to position [234, 0]
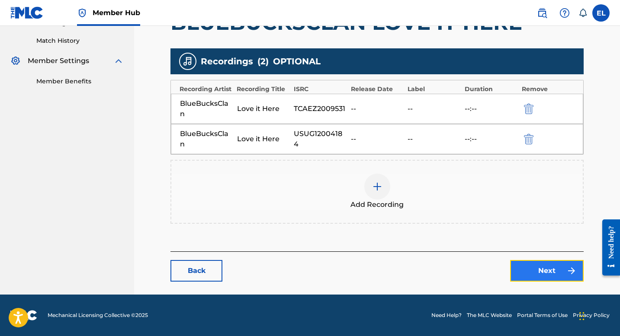
click at [530, 273] on link "Next" at bounding box center [547, 271] width 74 height 22
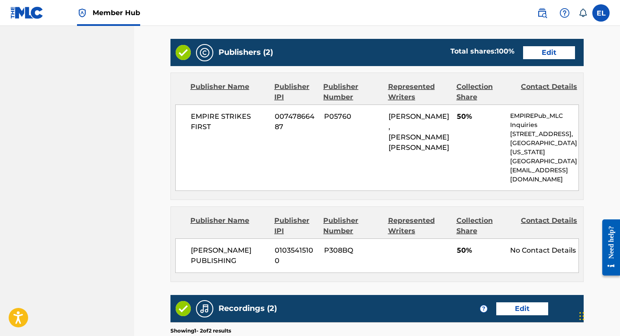
scroll to position [523, 0]
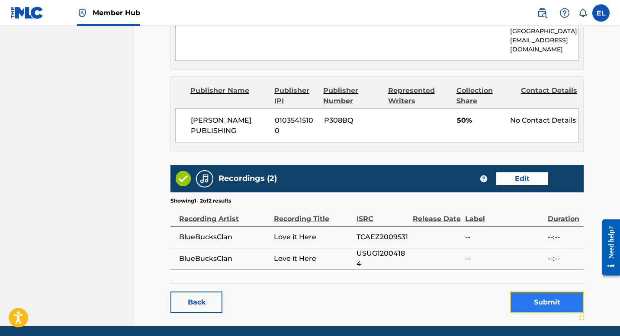
click at [527, 292] on button "Submit" at bounding box center [547, 303] width 74 height 22
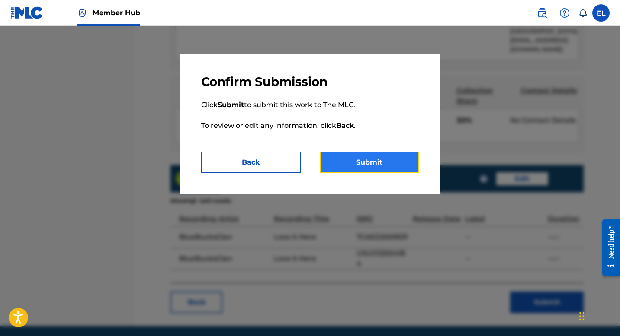
click at [404, 165] on button "Submit" at bounding box center [369, 163] width 99 height 22
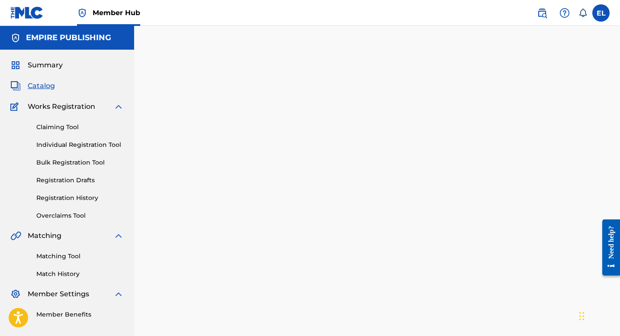
click at [43, 87] on span "Catalog" at bounding box center [41, 86] width 27 height 10
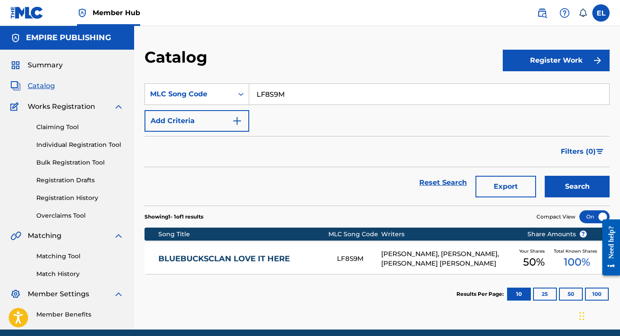
click at [300, 99] on input "LF8S9M" at bounding box center [429, 94] width 360 height 21
click at [301, 99] on input "LF8S9M" at bounding box center [429, 94] width 360 height 21
paste input "4A08N5"
type input "4A08N5"
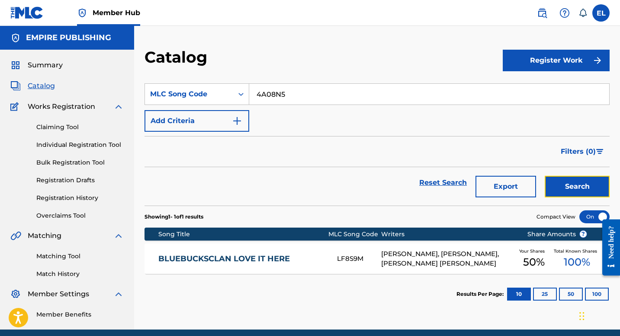
click at [579, 184] on button "Search" at bounding box center [577, 187] width 65 height 22
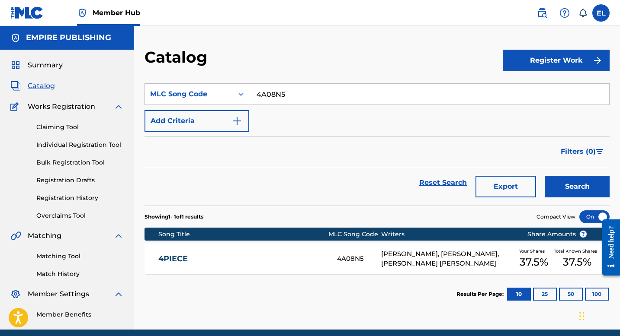
click at [198, 260] on link "4PIECE" at bounding box center [241, 259] width 167 height 10
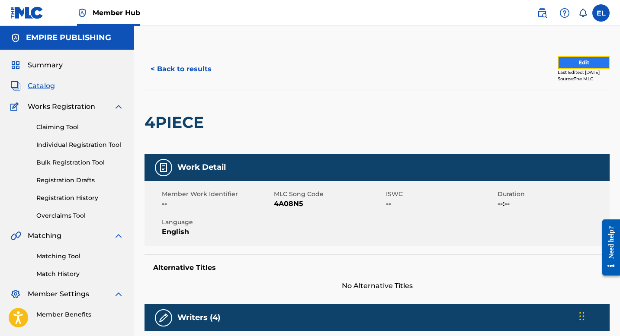
click at [604, 61] on button "Edit" at bounding box center [583, 62] width 52 height 13
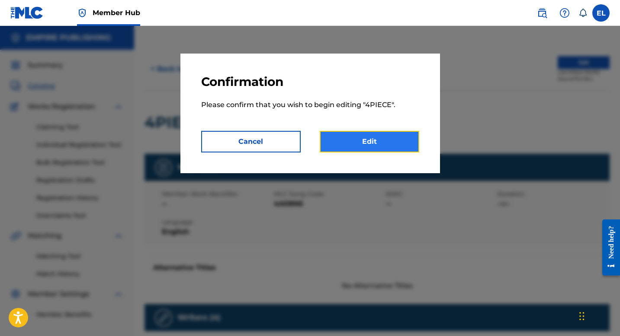
click at [387, 141] on link "Edit" at bounding box center [369, 142] width 99 height 22
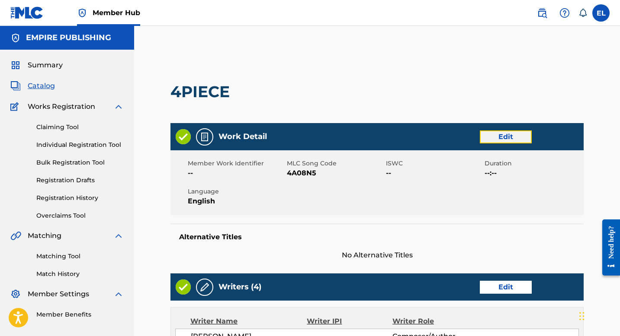
click at [493, 140] on link "Edit" at bounding box center [506, 137] width 52 height 13
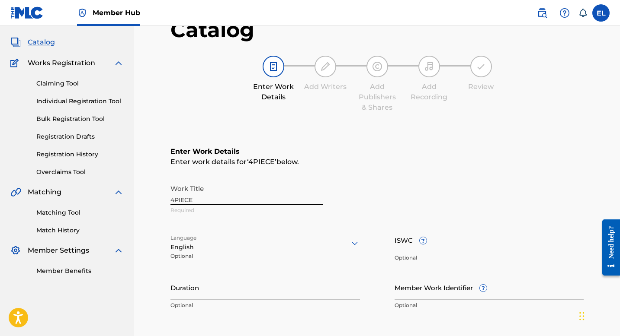
scroll to position [81, 0]
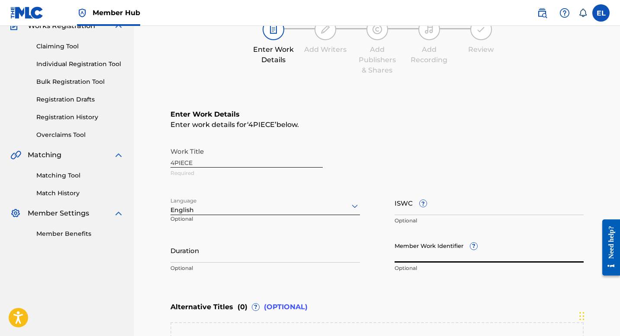
click at [433, 254] on input "Member Work Identifier ?" at bounding box center [488, 250] width 189 height 25
paste input "EMP32455"
type input "EMP32455"
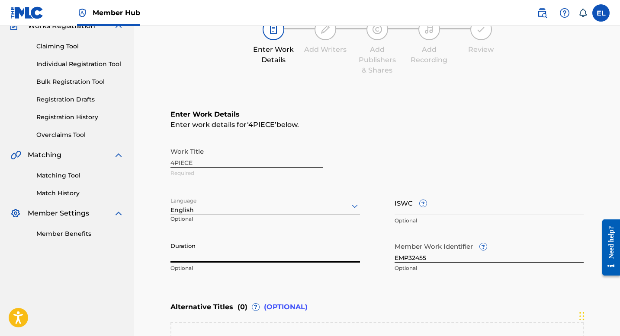
click at [301, 255] on input "Duration" at bounding box center [264, 250] width 189 height 25
click at [302, 255] on input "Duration" at bounding box center [264, 250] width 189 height 25
type input "03:14"
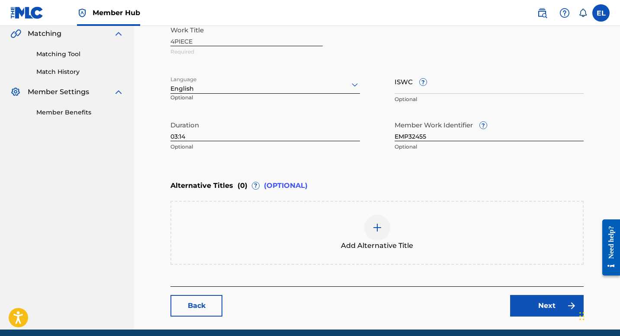
scroll to position [237, 0]
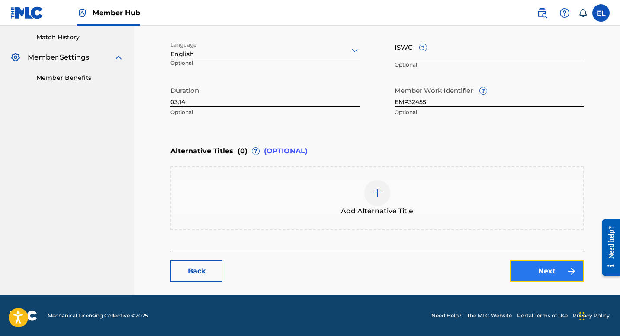
click at [540, 263] on link "Next" at bounding box center [547, 272] width 74 height 22
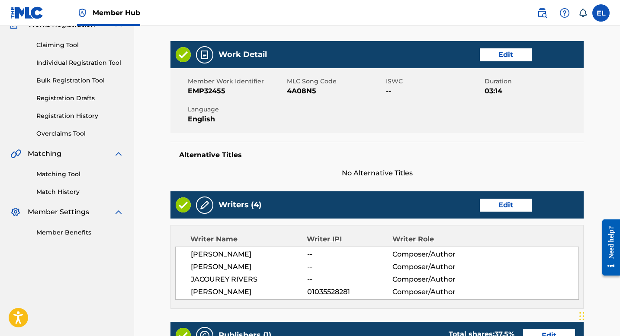
scroll to position [89, 0]
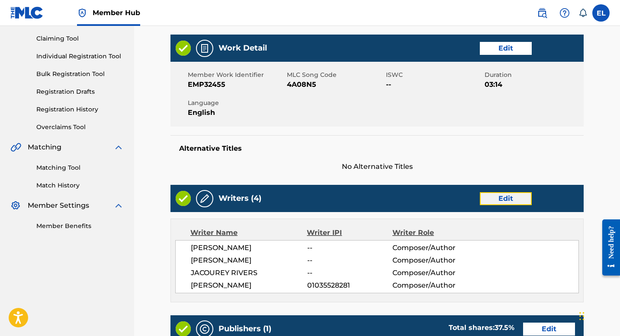
click at [516, 200] on link "Edit" at bounding box center [506, 198] width 52 height 13
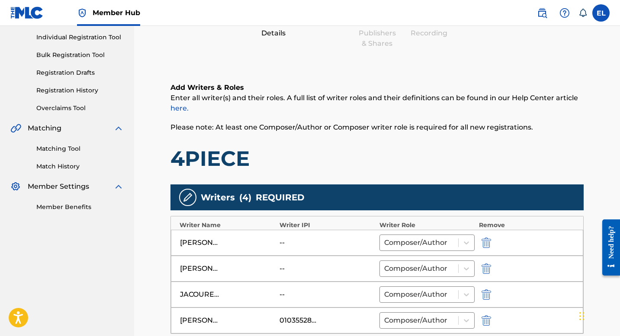
scroll to position [184, 0]
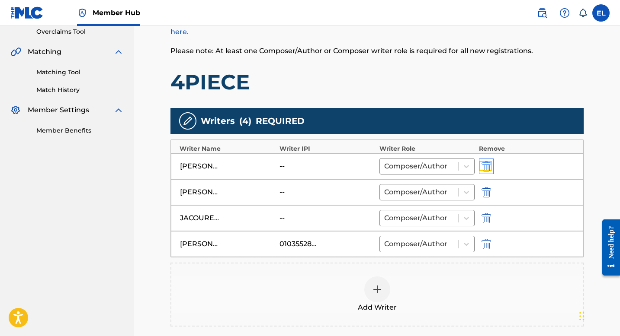
click at [488, 166] on img "submit" at bounding box center [486, 166] width 10 height 10
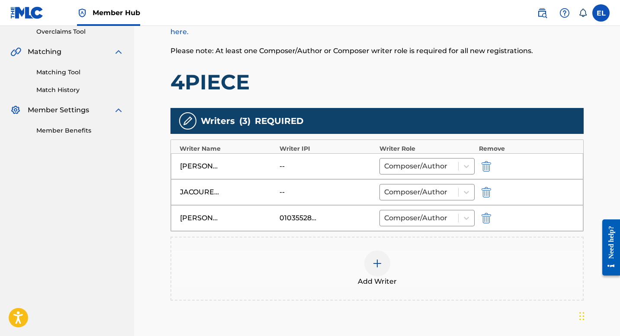
click at [379, 259] on img at bounding box center [377, 264] width 10 height 10
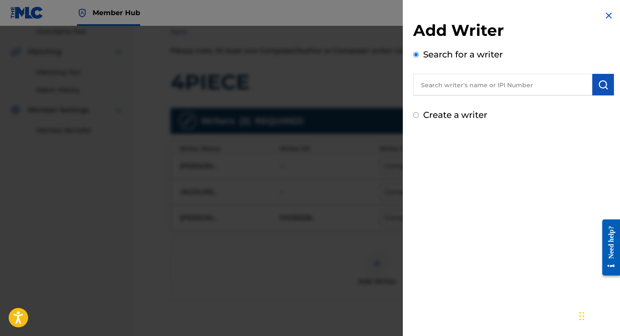
click at [445, 94] on input "text" at bounding box center [502, 85] width 179 height 22
paste input "377795298"
type input "00377795298"
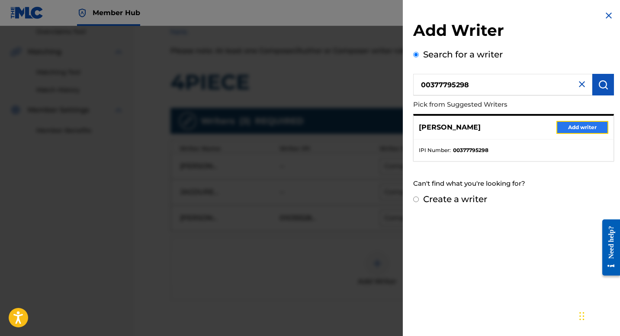
click at [582, 128] on button "Add writer" at bounding box center [582, 127] width 52 height 13
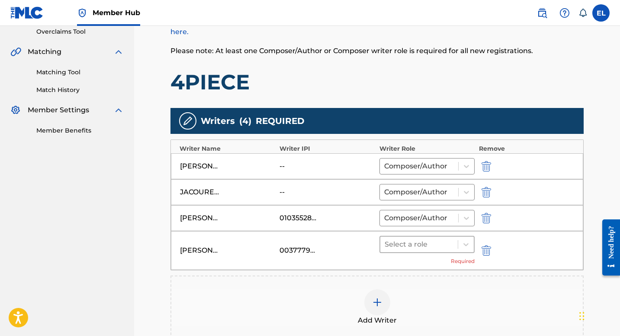
click at [443, 250] on div at bounding box center [418, 245] width 69 height 12
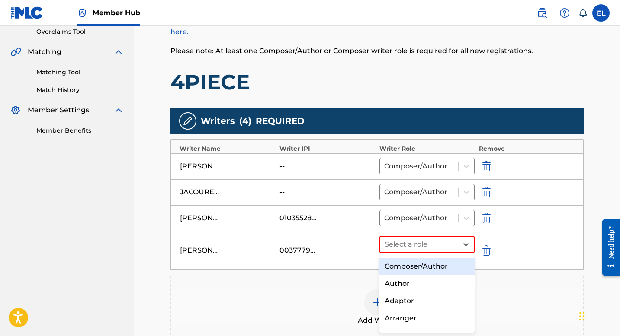
click at [441, 260] on div "Composer/Author" at bounding box center [426, 266] width 95 height 17
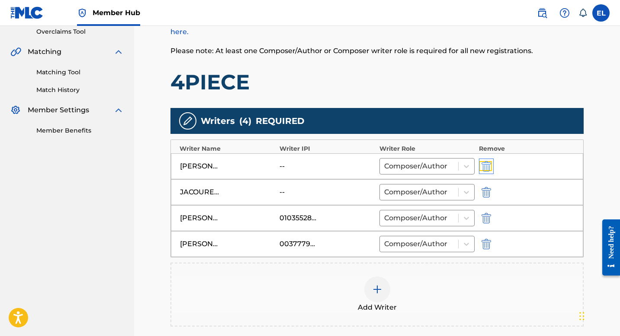
click at [487, 166] on img "submit" at bounding box center [486, 166] width 10 height 10
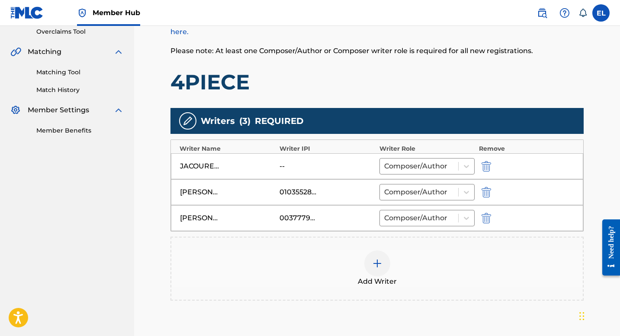
click at [380, 259] on img at bounding box center [377, 264] width 10 height 10
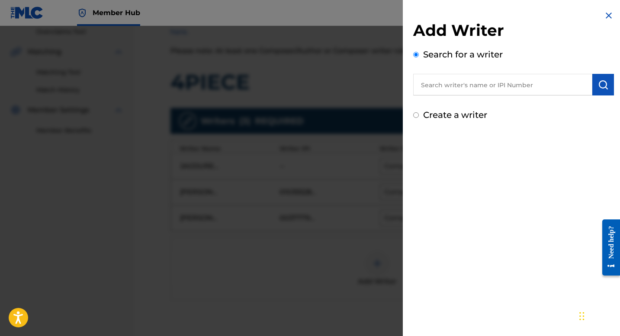
click at [511, 77] on input "text" at bounding box center [502, 85] width 179 height 22
paste input "389690593"
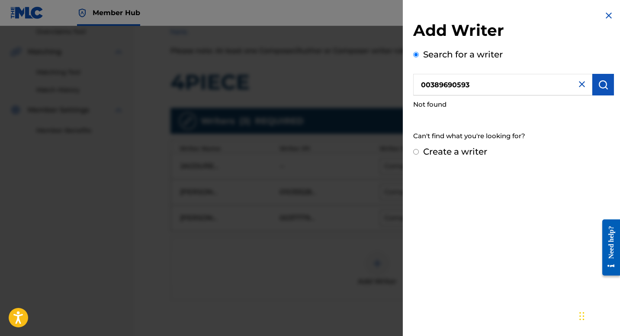
click at [432, 90] on input "00389690593" at bounding box center [502, 85] width 179 height 22
click at [429, 86] on input "00389690593" at bounding box center [502, 85] width 179 height 22
click at [496, 89] on input "00389690593" at bounding box center [502, 85] width 179 height 22
click at [496, 90] on input "00389690593" at bounding box center [502, 85] width 179 height 22
click at [436, 91] on input "00389690593" at bounding box center [502, 85] width 179 height 22
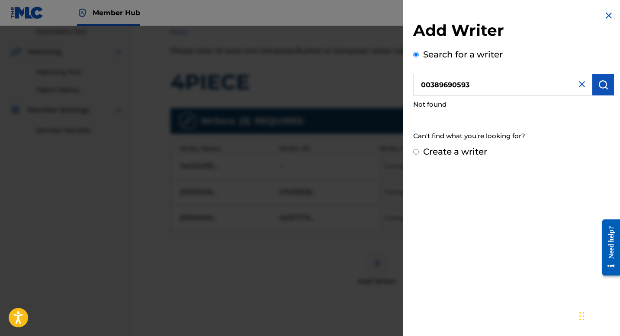
drag, startPoint x: 431, startPoint y: 86, endPoint x: 517, endPoint y: 83, distance: 86.1
click at [515, 83] on input "00389690593" at bounding box center [502, 85] width 179 height 22
paste input "text"
click at [432, 84] on input "00 389690593" at bounding box center [502, 85] width 179 height 22
type input "00389690593"
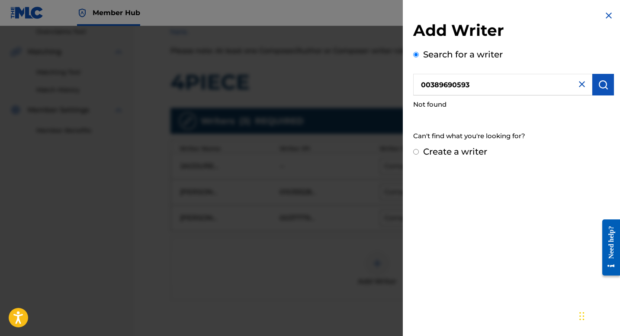
drag, startPoint x: 485, startPoint y: 88, endPoint x: 410, endPoint y: 117, distance: 79.8
click at [296, 86] on div "Add Writer Search for a writer 00389690593 Not found Can't find what you're loo…" at bounding box center [310, 181] width 620 height 311
click at [440, 151] on label "Create a writer" at bounding box center [455, 152] width 64 height 10
radio input "true"
radio input "false"
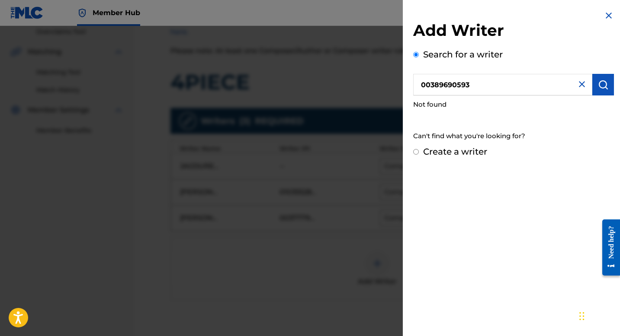
radio input "true"
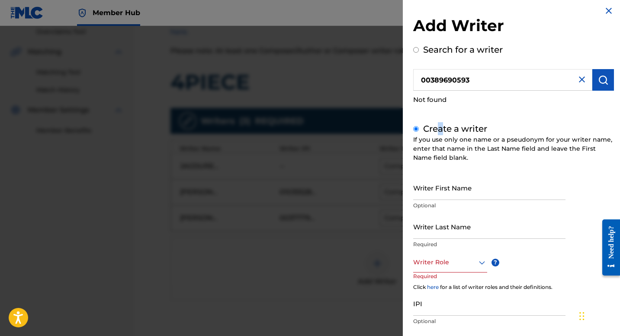
scroll to position [11, 0]
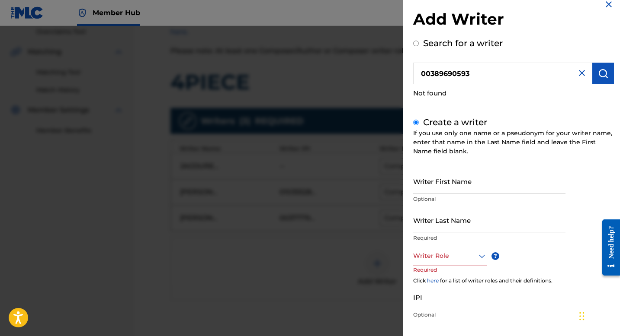
click at [450, 298] on input "IPI" at bounding box center [489, 297] width 152 height 25
paste input "00389690593"
type input "00389690593"
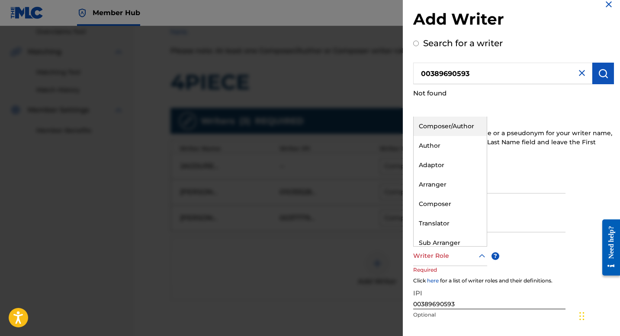
click at [448, 257] on div at bounding box center [450, 256] width 74 height 11
click at [439, 127] on div "Composer/Author" at bounding box center [449, 126] width 73 height 19
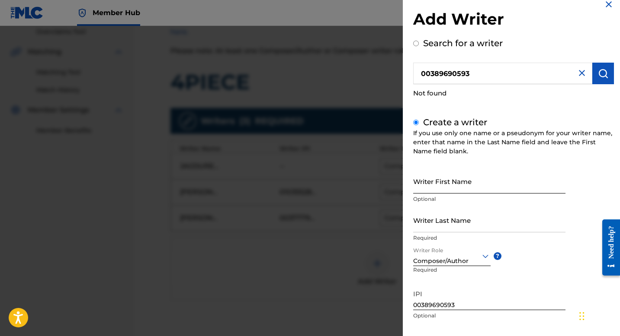
click at [426, 182] on input "Writer First Name" at bounding box center [489, 181] width 152 height 25
paste input "[PERSON_NAME]"
type input "[PERSON_NAME]"
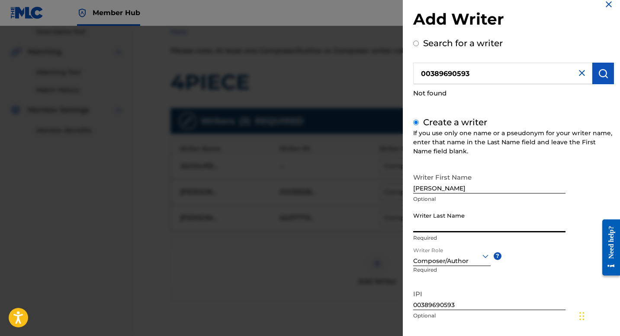
click at [509, 224] on input "Writer Last Name" at bounding box center [489, 220] width 152 height 25
paste input "[PERSON_NAME]"
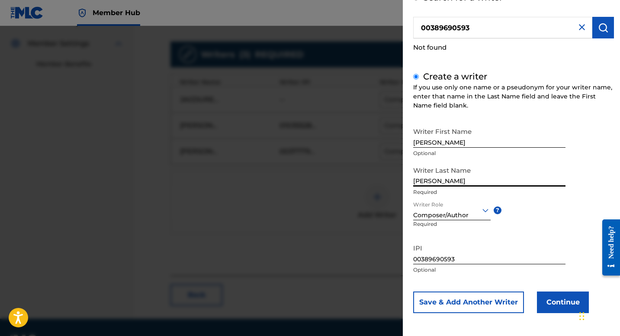
scroll to position [254, 0]
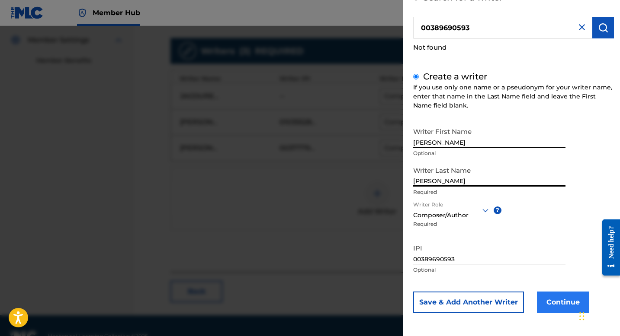
type input "[PERSON_NAME]"
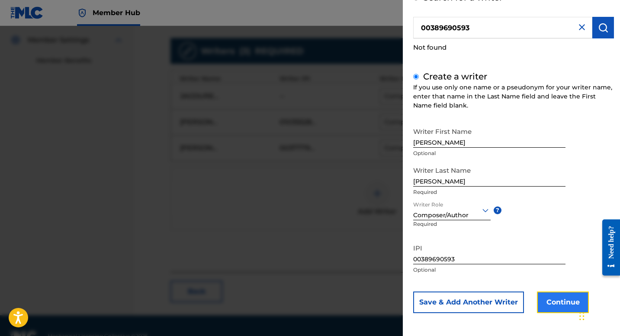
click at [556, 303] on button "Continue" at bounding box center [563, 303] width 52 height 22
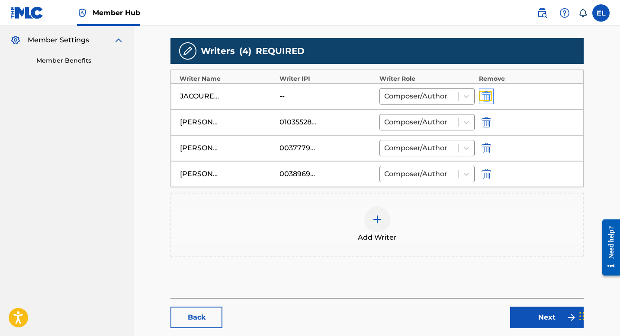
click at [487, 95] on img "submit" at bounding box center [486, 96] width 10 height 10
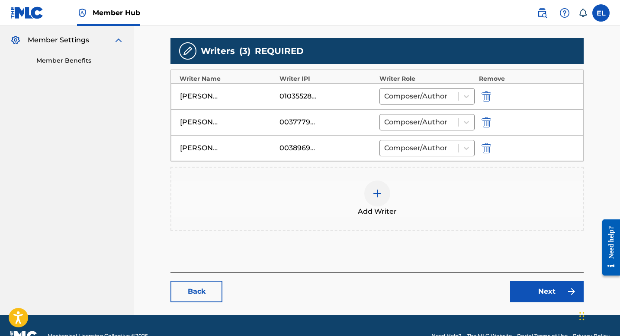
click at [370, 195] on div at bounding box center [377, 194] width 26 height 26
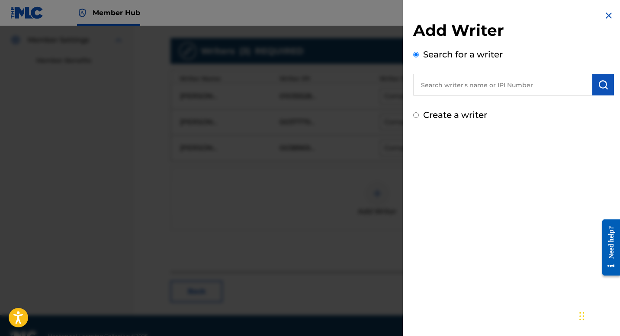
click at [526, 89] on input "text" at bounding box center [502, 85] width 179 height 22
paste input "1051996543"
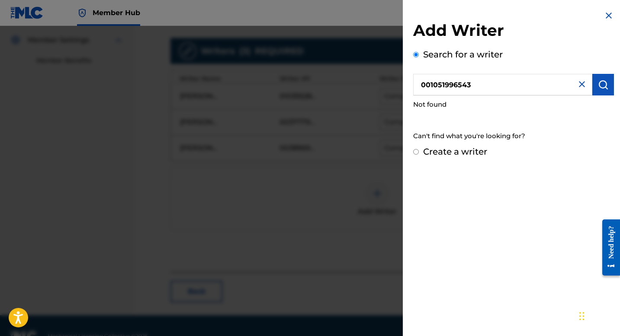
drag, startPoint x: 427, startPoint y: 86, endPoint x: 437, endPoint y: 80, distance: 11.2
click at [428, 86] on input "001051996543" at bounding box center [502, 85] width 179 height 22
type input "01051996543"
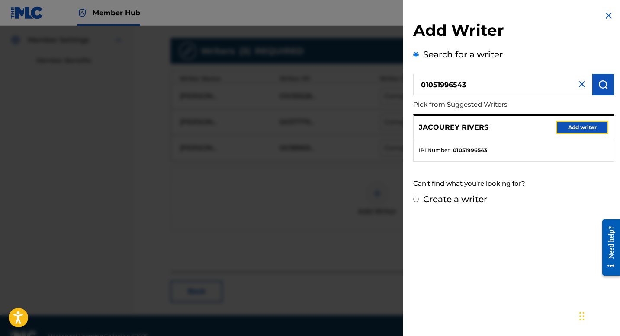
drag, startPoint x: 575, startPoint y: 126, endPoint x: 567, endPoint y: 130, distance: 8.9
click at [575, 126] on button "Add writer" at bounding box center [582, 127] width 52 height 13
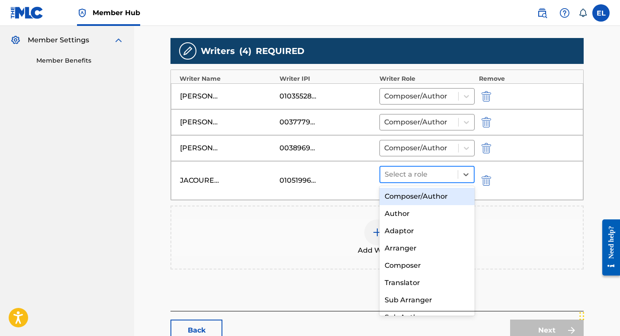
drag, startPoint x: 432, startPoint y: 177, endPoint x: 431, endPoint y: 193, distance: 16.4
click at [432, 177] on div at bounding box center [418, 175] width 69 height 12
click at [431, 195] on div "Composer/Author" at bounding box center [426, 196] width 95 height 17
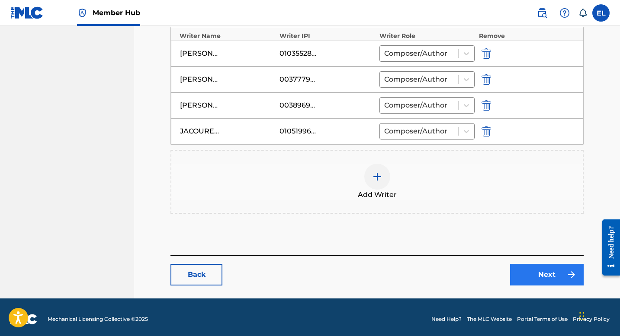
scroll to position [301, 0]
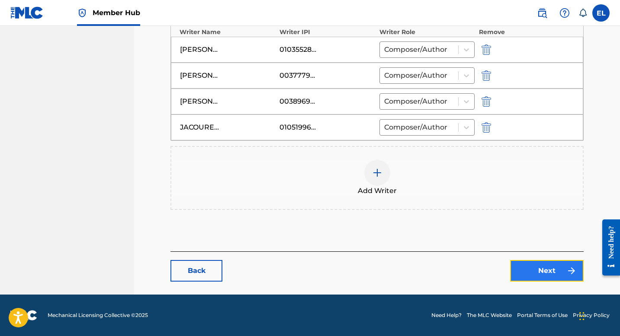
click at [553, 266] on link "Next" at bounding box center [547, 271] width 74 height 22
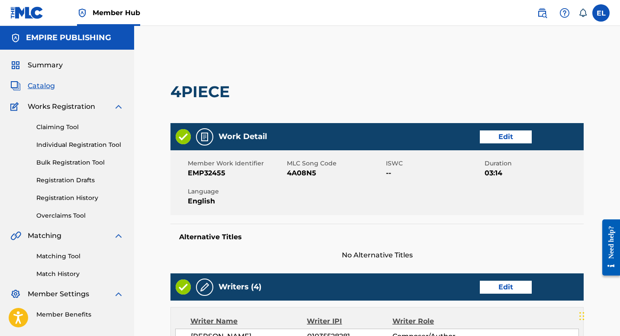
scroll to position [299, 0]
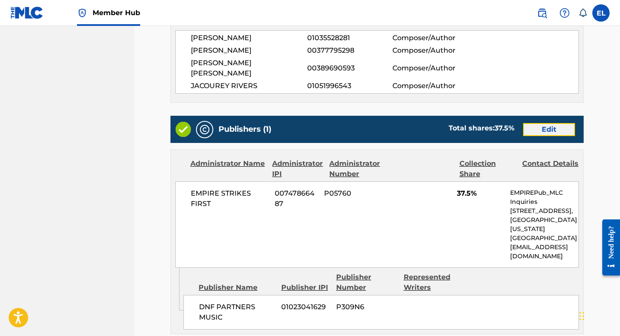
click at [550, 123] on link "Edit" at bounding box center [549, 129] width 52 height 13
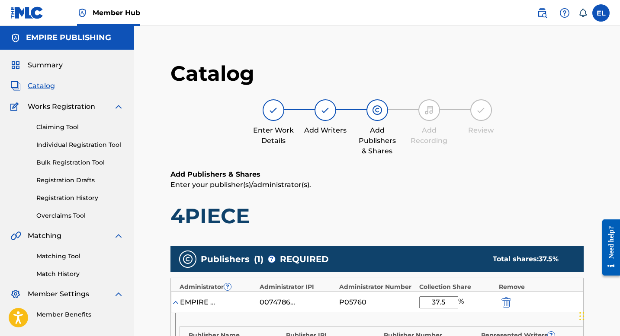
scroll to position [183, 0]
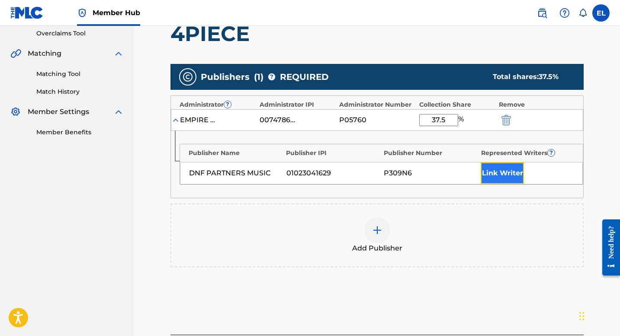
click at [506, 175] on button "Link Writer" at bounding box center [502, 174] width 43 height 22
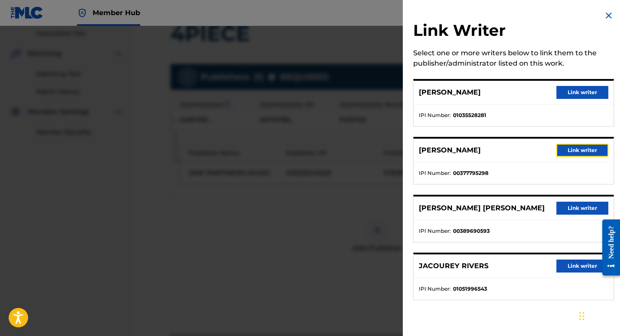
drag, startPoint x: 582, startPoint y: 152, endPoint x: 570, endPoint y: 157, distance: 13.0
click at [582, 152] on button "Link writer" at bounding box center [582, 150] width 52 height 13
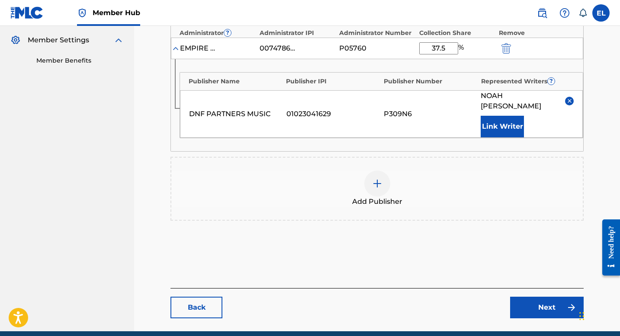
scroll to position [281, 0]
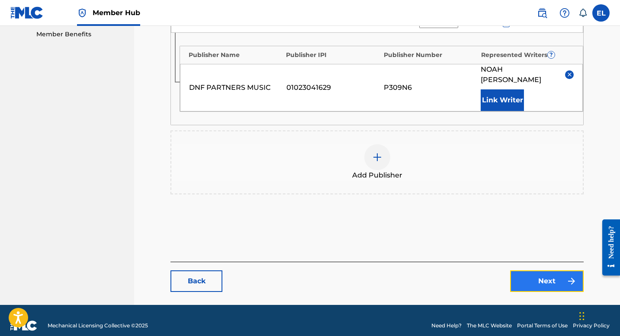
click at [545, 276] on link "Next" at bounding box center [547, 282] width 74 height 22
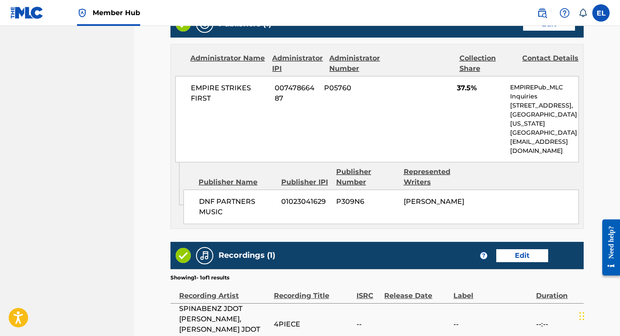
scroll to position [480, 0]
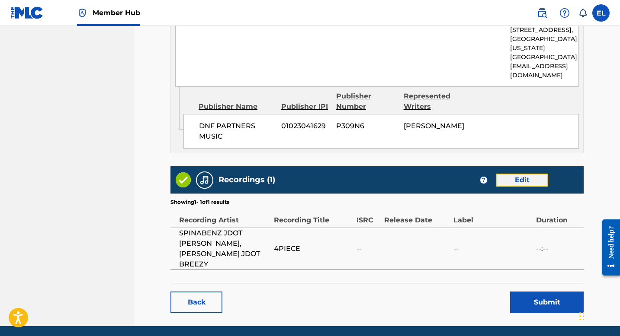
click at [519, 174] on link "Edit" at bounding box center [522, 180] width 52 height 13
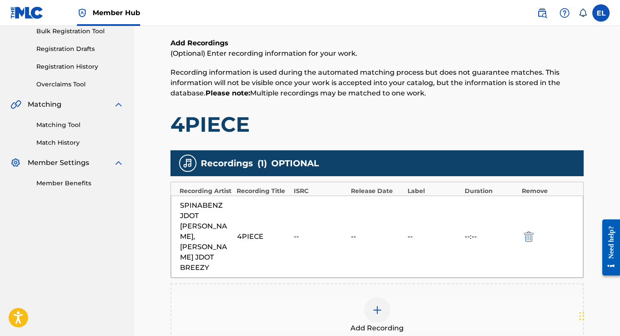
scroll to position [183, 0]
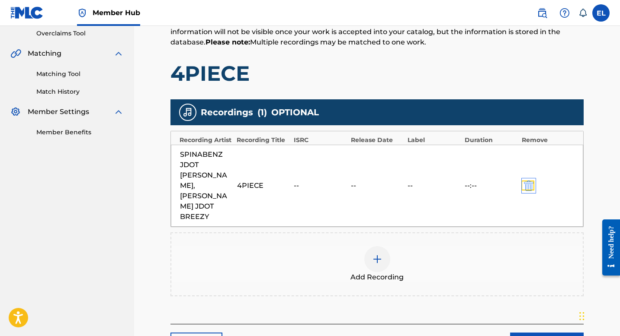
click at [527, 181] on img "submit" at bounding box center [529, 186] width 10 height 10
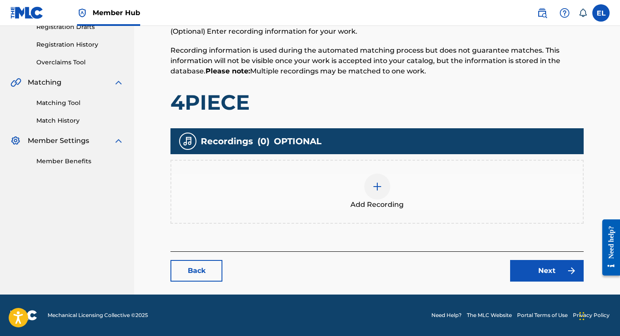
scroll to position [153, 0]
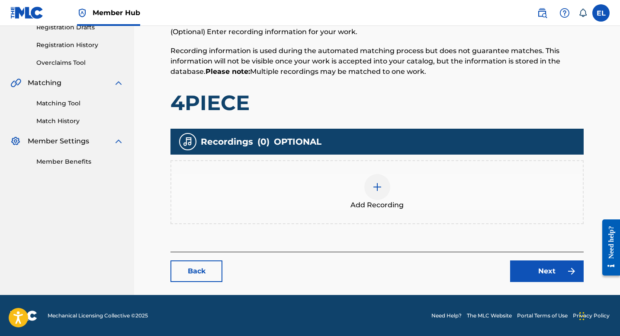
click at [386, 192] on div at bounding box center [377, 187] width 26 height 26
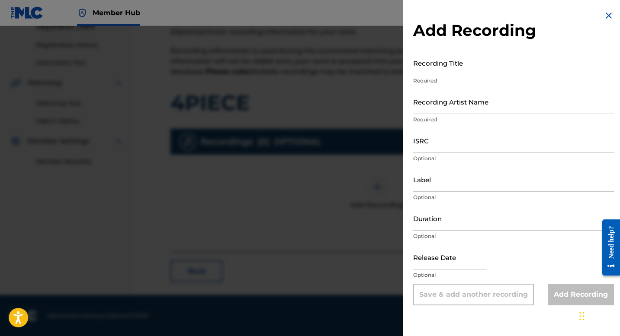
click at [472, 63] on input "Recording Title" at bounding box center [513, 63] width 201 height 25
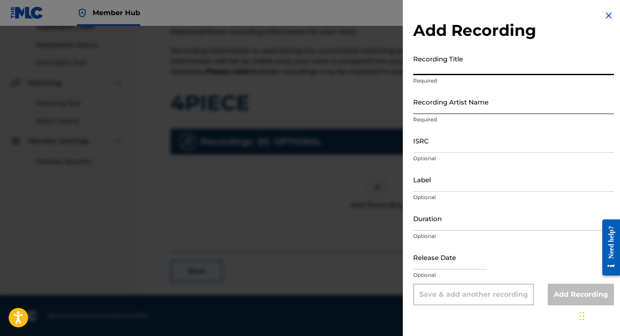
drag, startPoint x: 456, startPoint y: 108, endPoint x: 450, endPoint y: 109, distance: 6.1
click at [456, 108] on input "Recording Artist Name" at bounding box center [513, 102] width 201 height 25
paste input "Spinabenz"
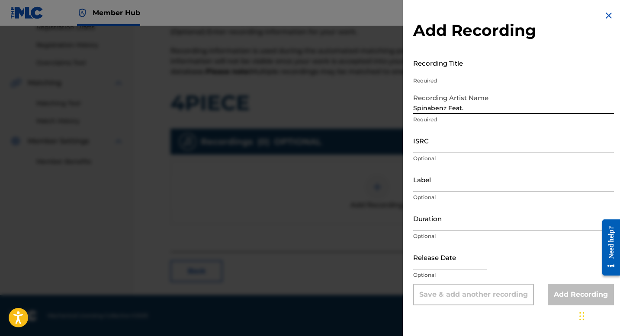
click at [501, 108] on input "Spinabenz Feat." at bounding box center [513, 102] width 201 height 25
paste input "Jdot"
type input "Spinabenz Feat. Jdot"
click at [460, 69] on input "Recording Title" at bounding box center [513, 63] width 201 height 25
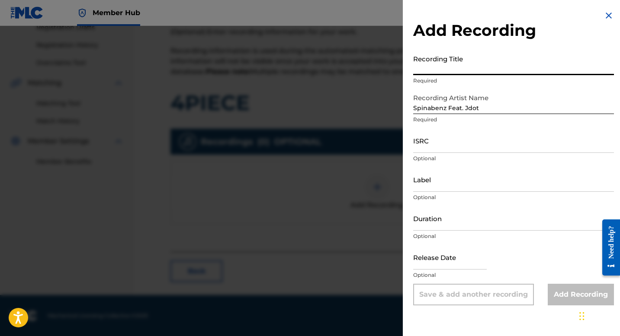
click at [460, 69] on input "Recording Title" at bounding box center [513, 63] width 201 height 25
paste input "4piece"
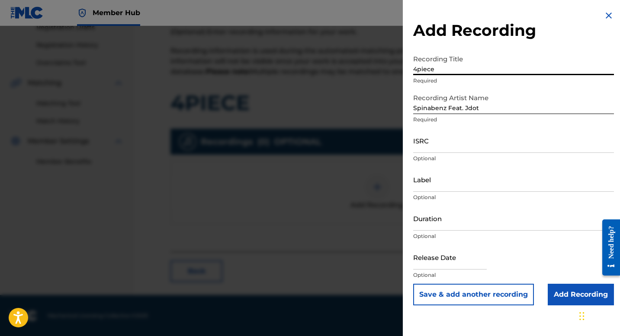
type input "4piece"
click at [479, 145] on input "ISRC" at bounding box center [513, 140] width 201 height 25
paste input "US6YF2200118"
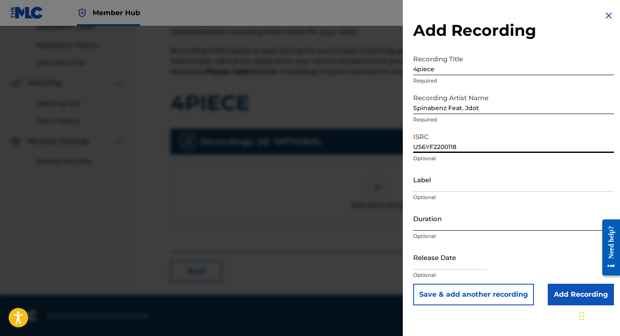
type input "US6YF2200118"
click at [459, 224] on input "Duration" at bounding box center [513, 218] width 201 height 25
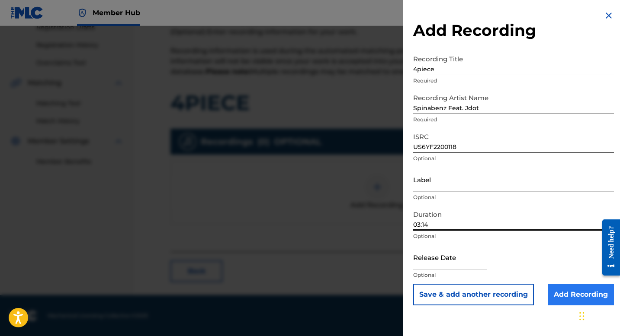
type input "03:14"
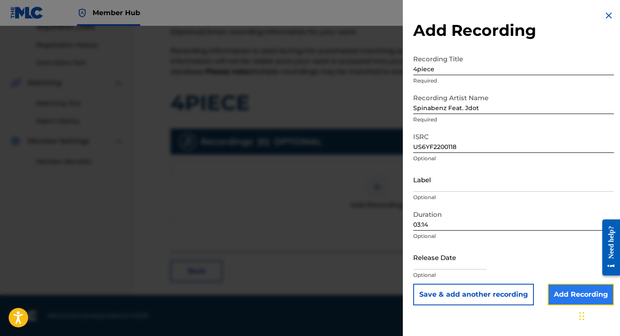
click at [573, 289] on input "Add Recording" at bounding box center [581, 295] width 66 height 22
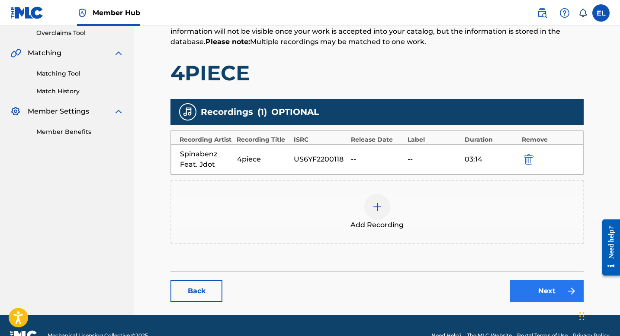
scroll to position [203, 0]
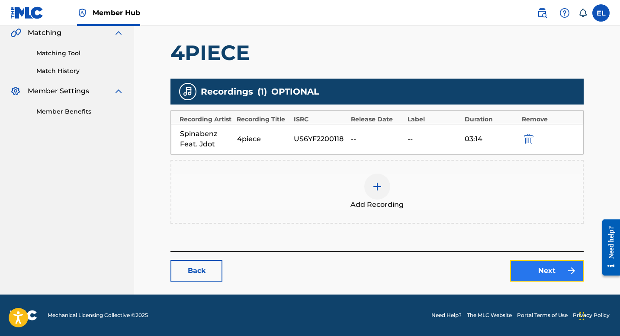
click at [545, 270] on link "Next" at bounding box center [547, 271] width 74 height 22
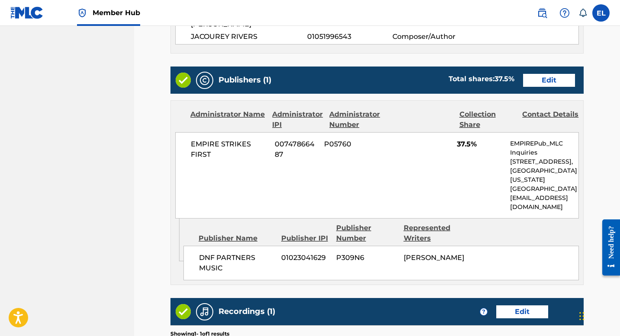
scroll to position [470, 0]
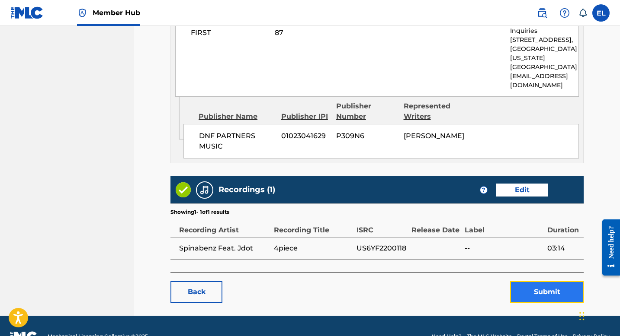
click at [532, 282] on button "Submit" at bounding box center [547, 293] width 74 height 22
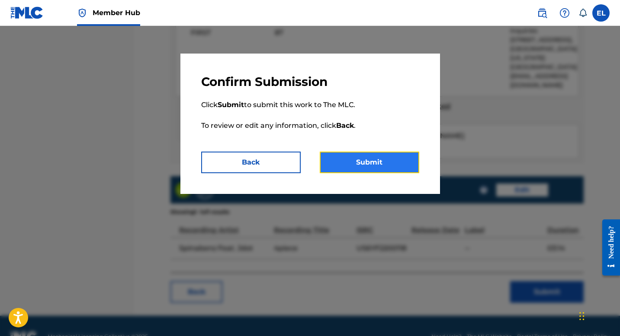
click at [376, 159] on button "Submit" at bounding box center [369, 163] width 99 height 22
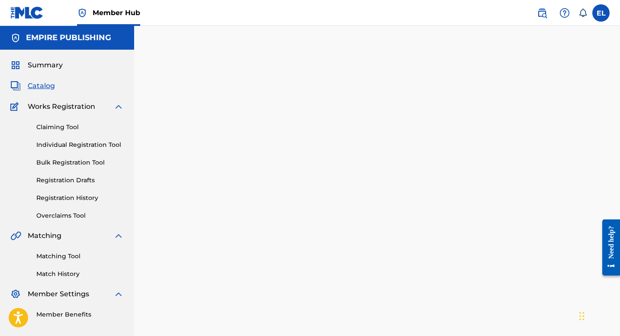
click at [40, 87] on span "Catalog" at bounding box center [41, 86] width 27 height 10
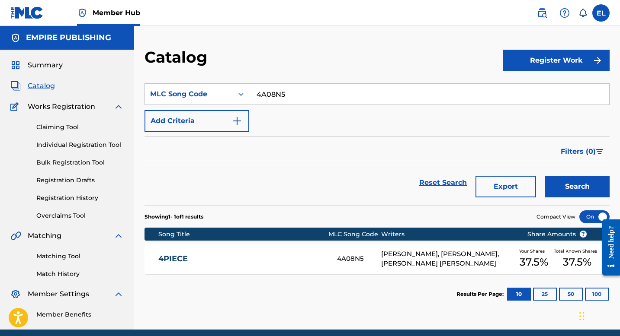
click at [316, 90] on input "4A08N5" at bounding box center [429, 94] width 360 height 21
paste input "Q13741"
type input "Q13741"
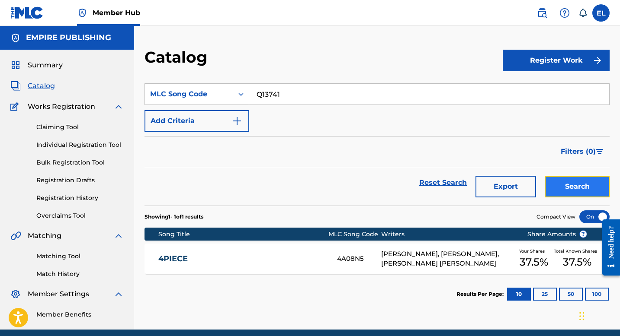
click at [594, 183] on button "Search" at bounding box center [577, 187] width 65 height 22
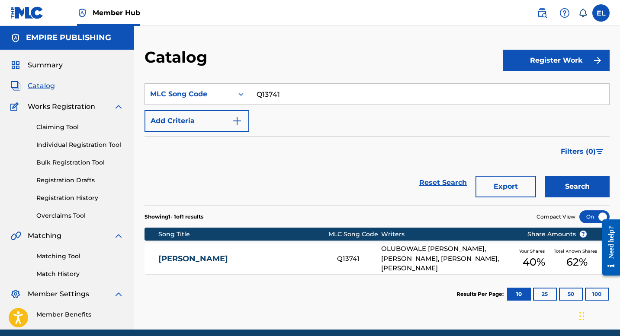
click at [179, 259] on link "[PERSON_NAME]" at bounding box center [241, 259] width 167 height 10
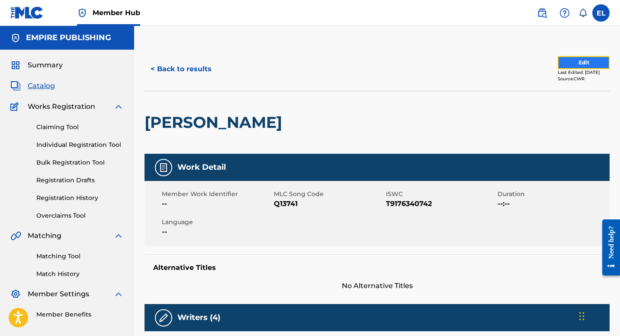
click at [589, 64] on button "Edit" at bounding box center [583, 62] width 52 height 13
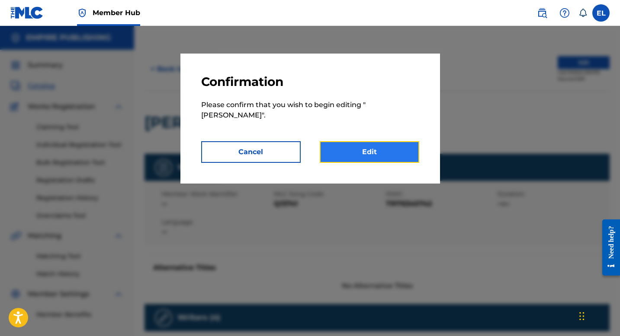
click at [360, 144] on link "Edit" at bounding box center [369, 152] width 99 height 22
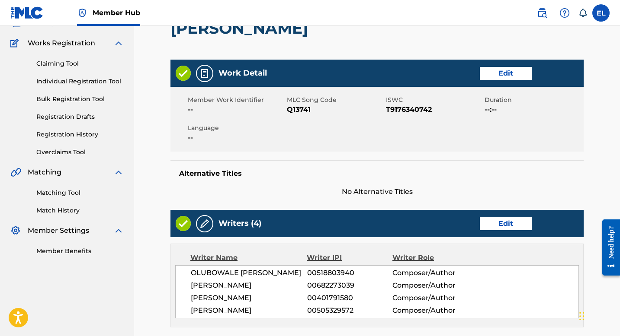
scroll to position [81, 0]
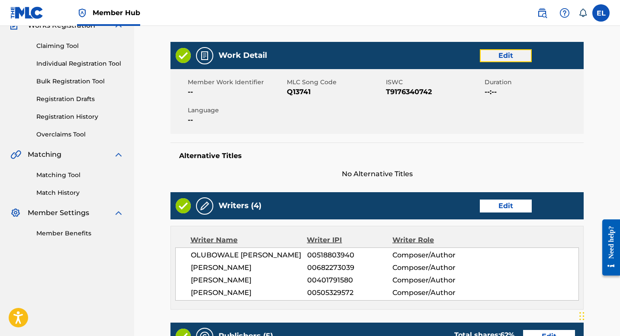
click at [505, 53] on link "Edit" at bounding box center [506, 55] width 52 height 13
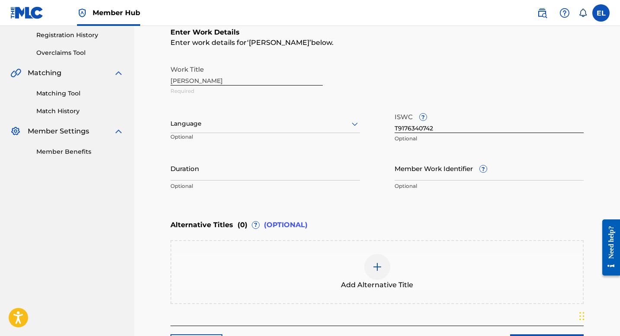
scroll to position [183, 0]
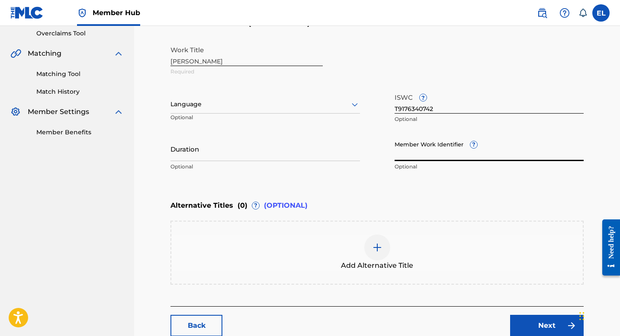
click at [413, 152] on input "Member Work Identifier ?" at bounding box center [488, 149] width 189 height 25
click at [414, 152] on input "Member Work Identifier ?" at bounding box center [488, 149] width 189 height 25
paste input "EMP25296"
type input "EMP25296"
click at [211, 103] on div at bounding box center [264, 104] width 189 height 11
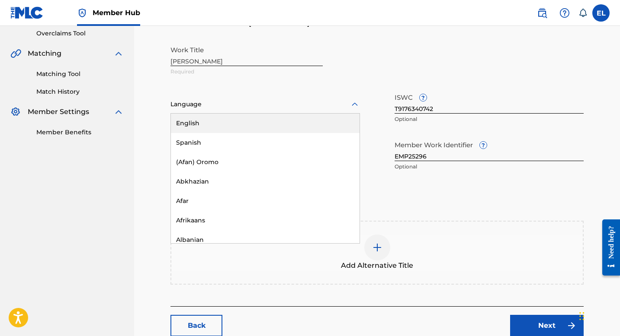
click at [205, 123] on div "English" at bounding box center [265, 123] width 189 height 19
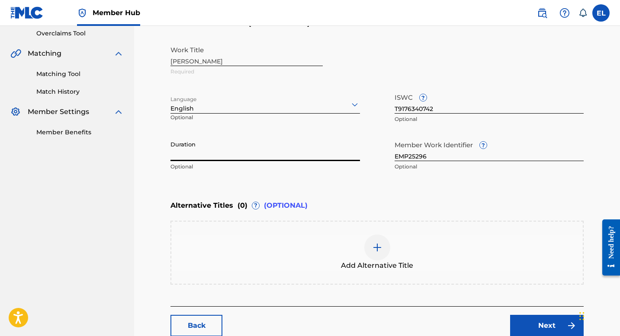
click at [214, 144] on input "Duration" at bounding box center [264, 149] width 189 height 25
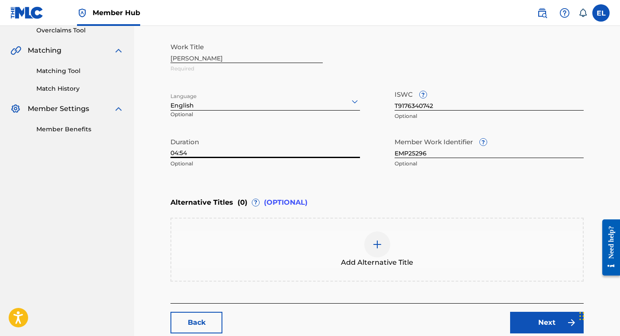
scroll to position [192, 0]
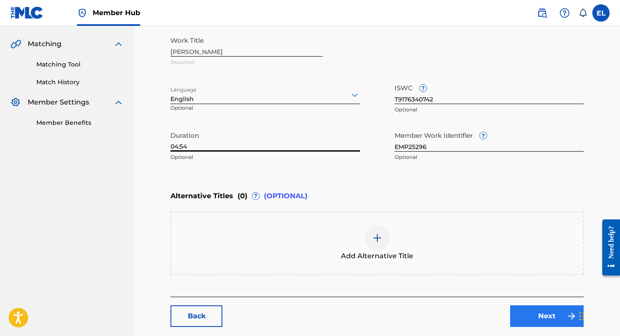
type input "04:54"
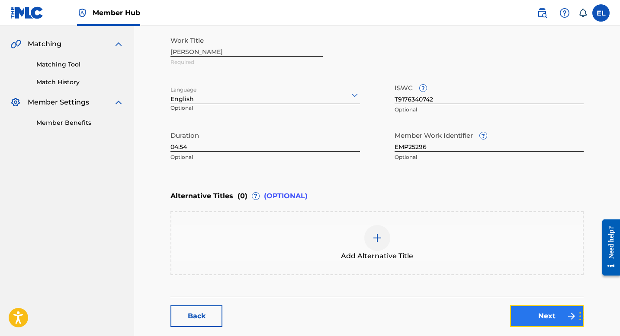
click at [547, 315] on link "Next" at bounding box center [547, 317] width 74 height 22
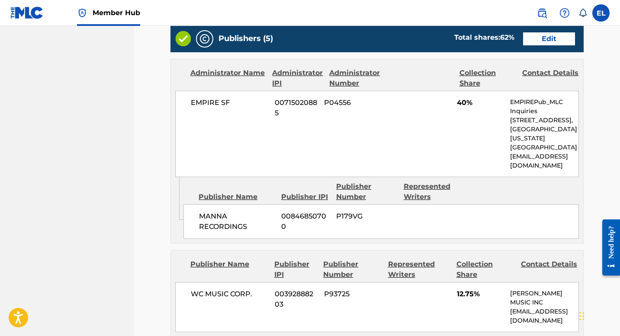
scroll to position [343, 0]
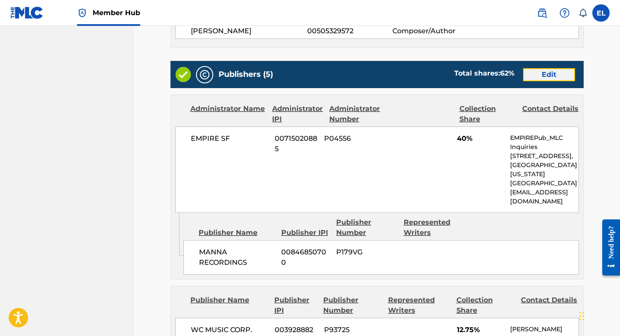
click at [540, 80] on link "Edit" at bounding box center [549, 74] width 52 height 13
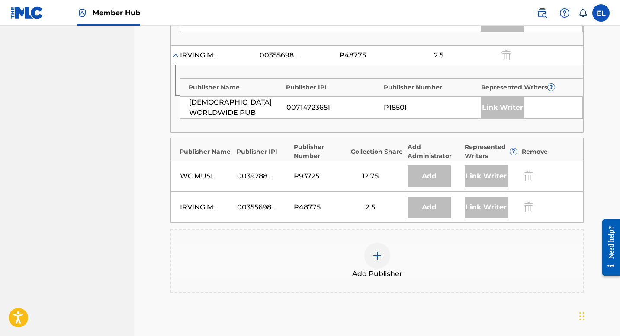
scroll to position [531, 0]
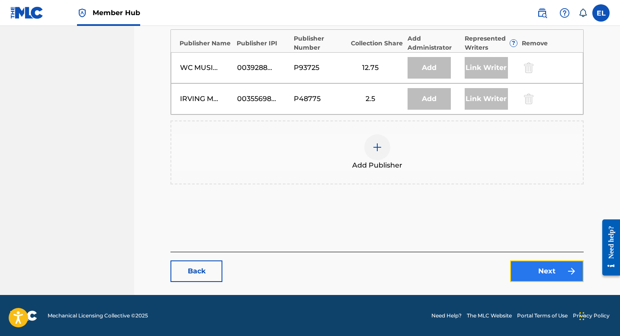
click at [526, 268] on link "Next" at bounding box center [547, 272] width 74 height 22
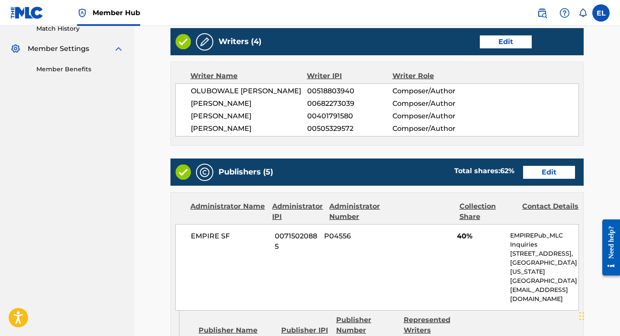
scroll to position [247, 0]
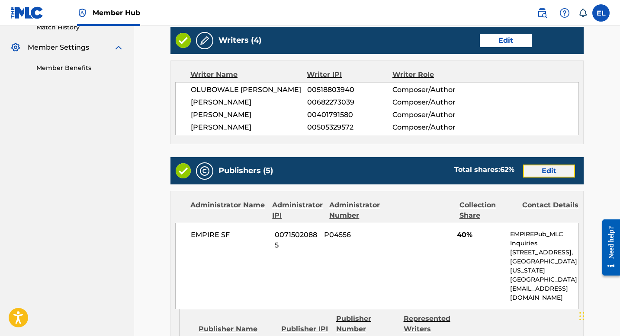
click at [544, 178] on link "Edit" at bounding box center [549, 171] width 52 height 13
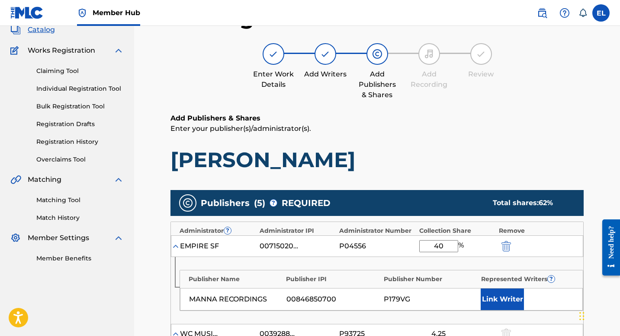
scroll to position [83, 0]
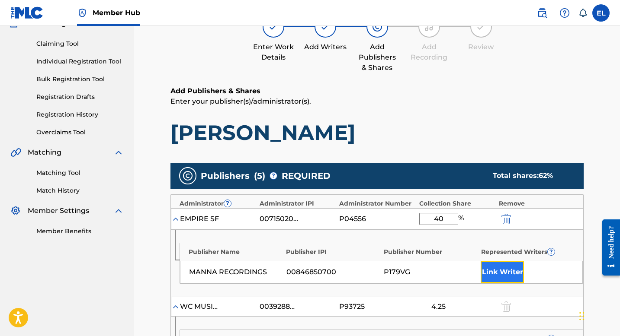
click at [508, 279] on button "Link Writer" at bounding box center [502, 273] width 43 height 22
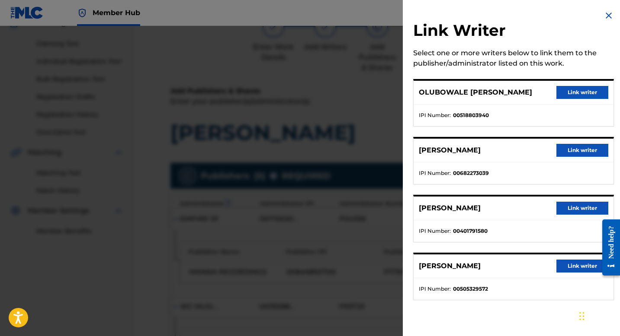
click at [560, 216] on div "[PERSON_NAME] writer" at bounding box center [513, 209] width 200 height 24
click at [563, 212] on button "Link writer" at bounding box center [582, 208] width 52 height 13
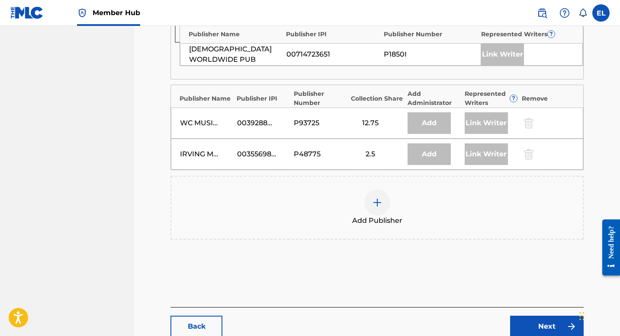
scroll to position [546, 0]
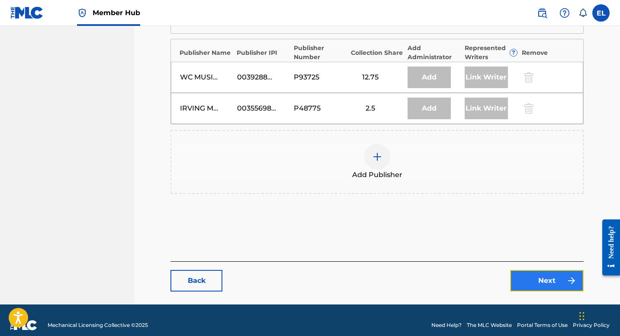
click at [545, 271] on link "Next" at bounding box center [547, 281] width 74 height 22
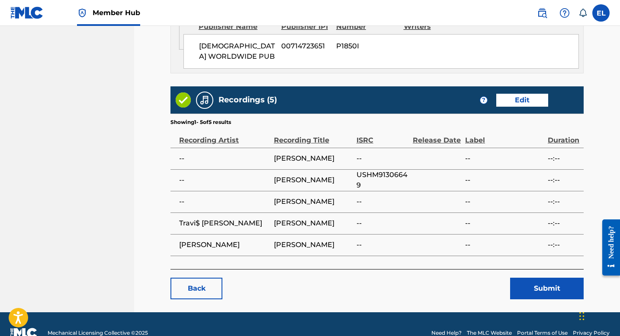
scroll to position [1115, 0]
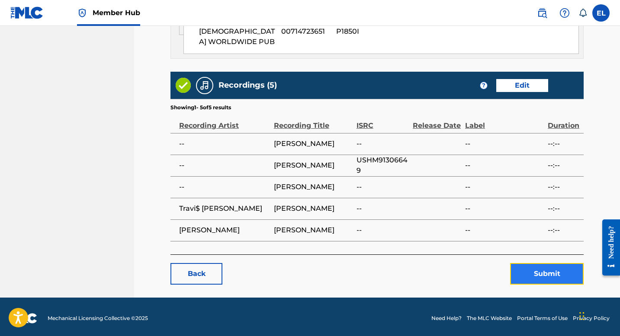
click at [550, 266] on button "Submit" at bounding box center [547, 274] width 74 height 22
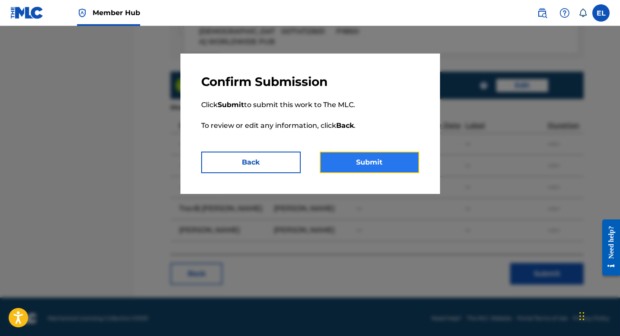
click at [402, 167] on button "Submit" at bounding box center [369, 163] width 99 height 22
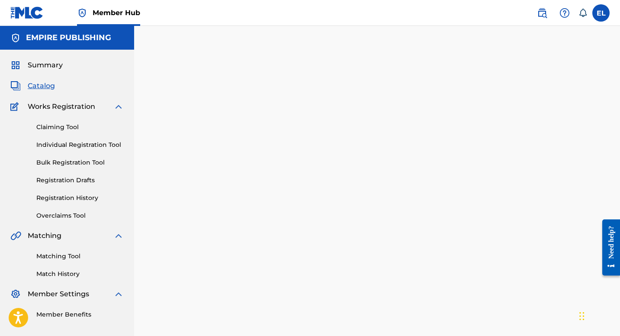
click at [43, 88] on span "Catalog" at bounding box center [41, 86] width 27 height 10
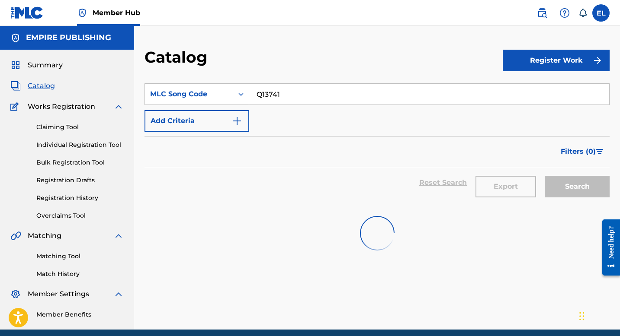
click at [43, 88] on span "Catalog" at bounding box center [41, 86] width 27 height 10
drag, startPoint x: 43, startPoint y: 88, endPoint x: 92, endPoint y: 90, distance: 48.9
click at [43, 88] on span "Catalog" at bounding box center [41, 86] width 27 height 10
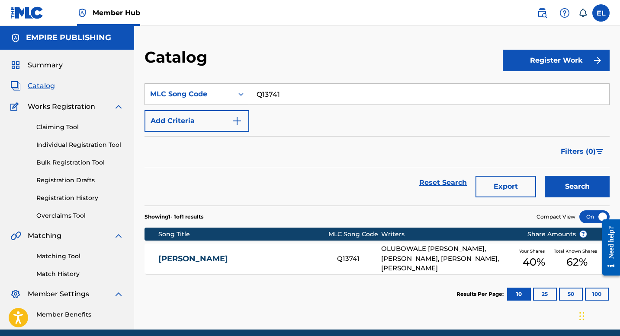
click at [304, 90] on input "Q13741" at bounding box center [429, 94] width 360 height 21
paste input "MA7787"
drag, startPoint x: 304, startPoint y: 90, endPoint x: 315, endPoint y: 96, distance: 12.4
click at [304, 90] on input "Q13741MA7787" at bounding box center [429, 94] width 360 height 21
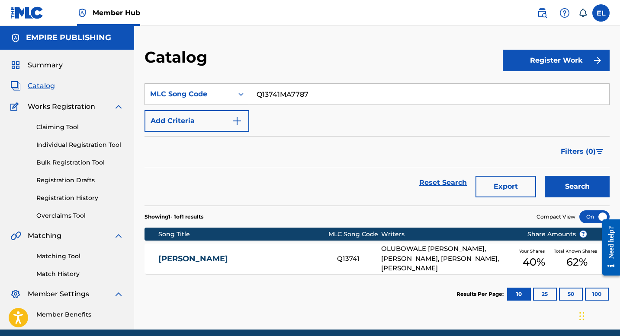
click at [358, 96] on input "Q13741MA7787" at bounding box center [429, 94] width 360 height 21
paste input "Search Form"
type input "MA7787"
click at [570, 193] on button "Search" at bounding box center [577, 187] width 65 height 22
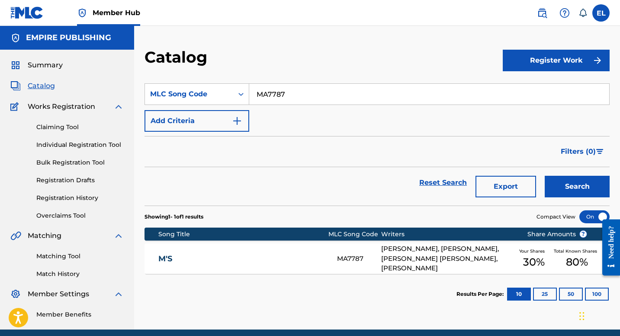
click at [329, 267] on div "M'S MA7787 [PERSON_NAME], [PERSON_NAME], [PERSON_NAME] [PERSON_NAME], [PERSON_N…" at bounding box center [376, 259] width 465 height 30
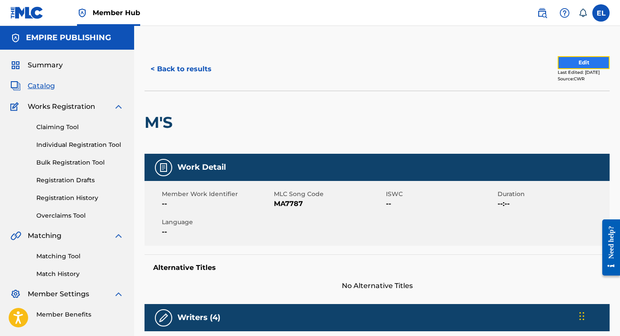
click at [577, 61] on button "Edit" at bounding box center [583, 62] width 52 height 13
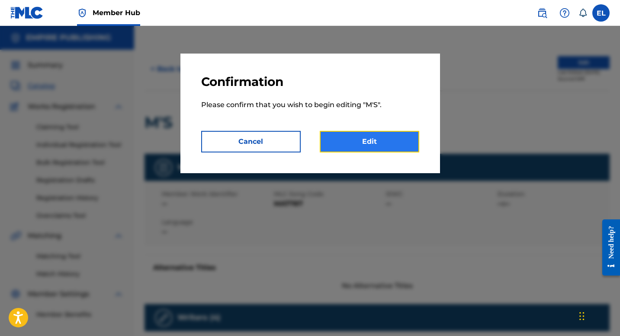
click at [362, 146] on link "Edit" at bounding box center [369, 142] width 99 height 22
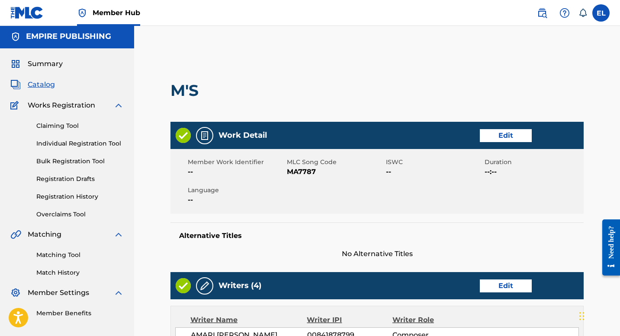
scroll to position [2, 0]
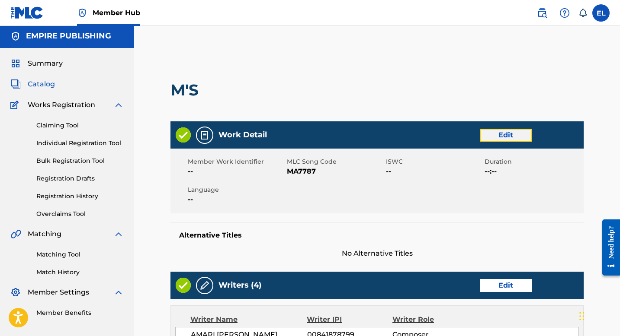
click at [528, 140] on link "Edit" at bounding box center [506, 135] width 52 height 13
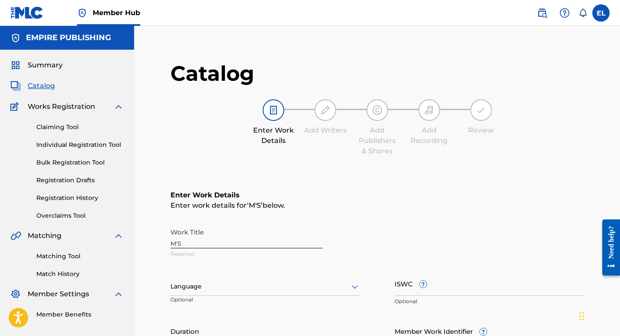
click at [520, 135] on div "Enter Work Details Add Writers Add Publishers & Shares Add Recording Review" at bounding box center [376, 127] width 413 height 57
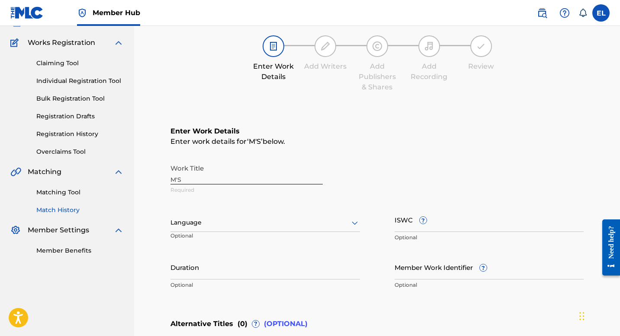
scroll to position [64, 0]
click at [269, 230] on div "Language" at bounding box center [264, 223] width 189 height 18
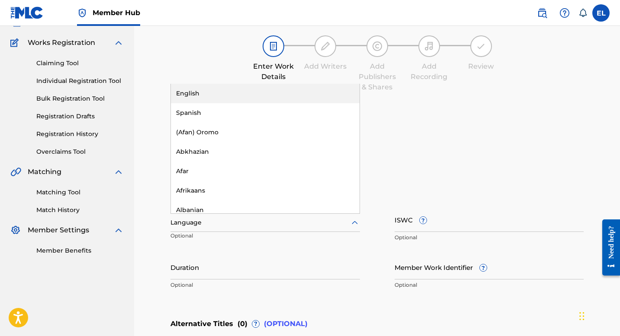
click at [239, 85] on div "English" at bounding box center [265, 93] width 189 height 19
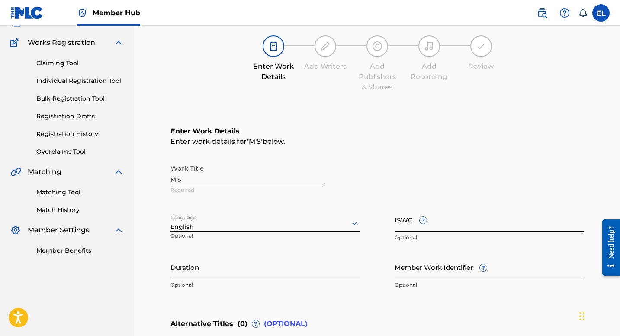
click at [410, 226] on input "ISWC ?" at bounding box center [488, 220] width 189 height 25
drag, startPoint x: 410, startPoint y: 226, endPoint x: 279, endPoint y: 208, distance: 131.4
click at [408, 227] on input "ISWC ?" at bounding box center [488, 220] width 189 height 25
paste input "USUYG1316089"
type input "USUYG1316089"
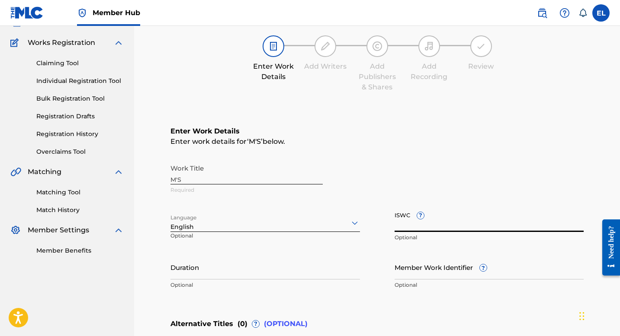
click at [474, 228] on input "ISWC ?" at bounding box center [488, 220] width 189 height 25
paste input "T9330130057"
type input "T9330130057"
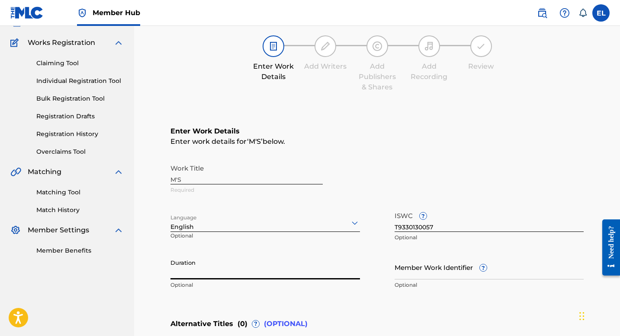
click at [221, 256] on input "Duration" at bounding box center [264, 267] width 189 height 25
click at [234, 252] on div "Work Title M'S Required Language English Optional ISWC ? T9330130057 Optional D…" at bounding box center [376, 227] width 413 height 134
click at [237, 260] on input "Duration" at bounding box center [264, 267] width 189 height 25
type input "02:46"
click at [413, 271] on input "Member Work Identifier ?" at bounding box center [488, 267] width 189 height 25
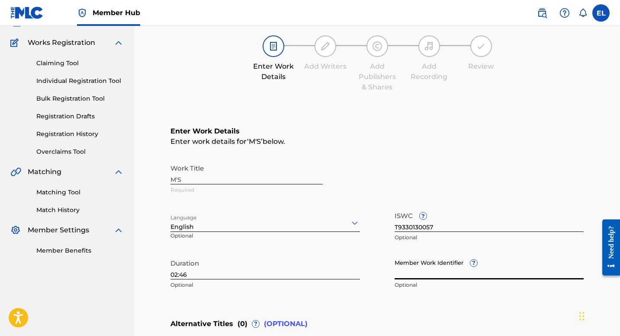
click at [488, 274] on input "Member Work Identifier ?" at bounding box center [488, 267] width 189 height 25
paste input "EMP33357"
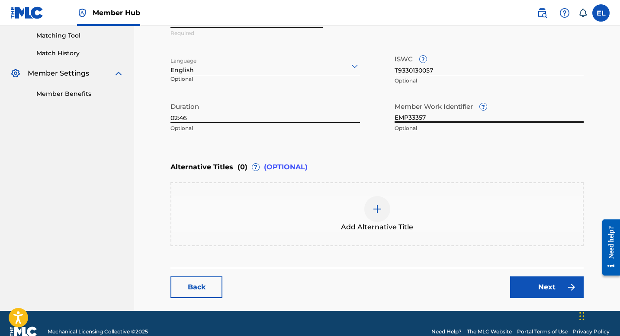
scroll to position [237, 0]
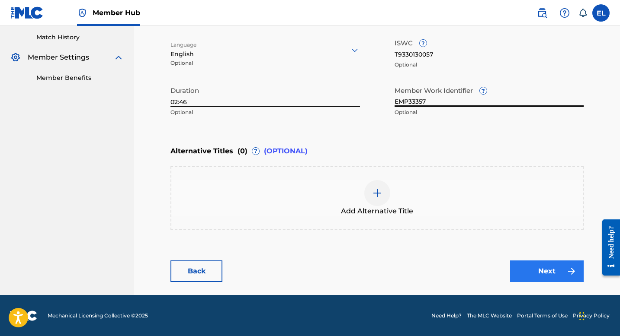
type input "EMP33357"
click at [543, 271] on link "Next" at bounding box center [547, 272] width 74 height 22
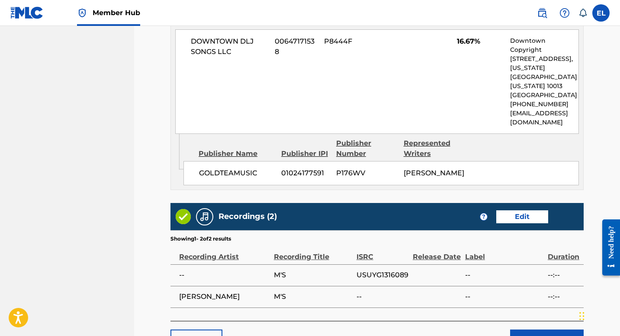
scroll to position [852, 0]
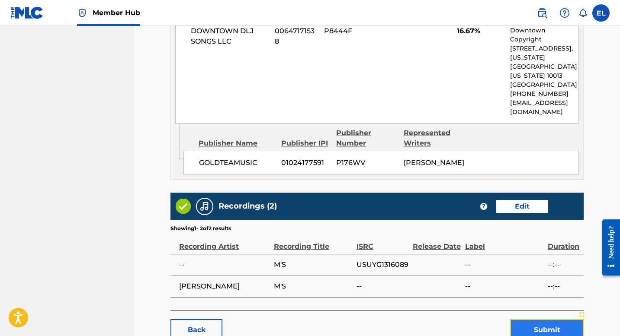
click at [551, 320] on button "Submit" at bounding box center [547, 331] width 74 height 22
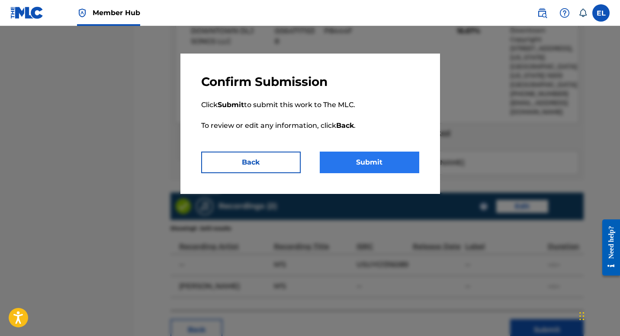
click at [349, 151] on p "Click Submit to submit this work to The MLC. To review or edit any information,…" at bounding box center [310, 121] width 218 height 62
click at [360, 164] on button "Submit" at bounding box center [369, 163] width 99 height 22
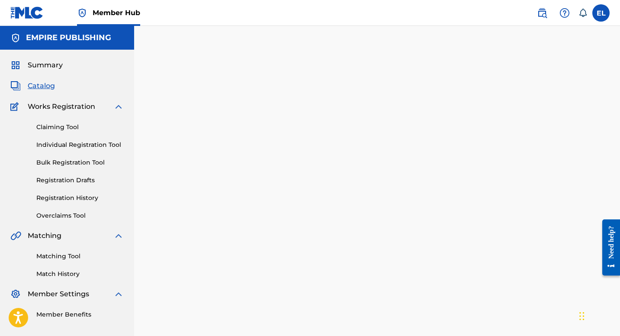
click at [57, 84] on div "Catalog" at bounding box center [66, 86] width 113 height 10
drag, startPoint x: 45, startPoint y: 85, endPoint x: 49, endPoint y: 85, distance: 4.8
click at [45, 85] on span "Catalog" at bounding box center [41, 86] width 27 height 10
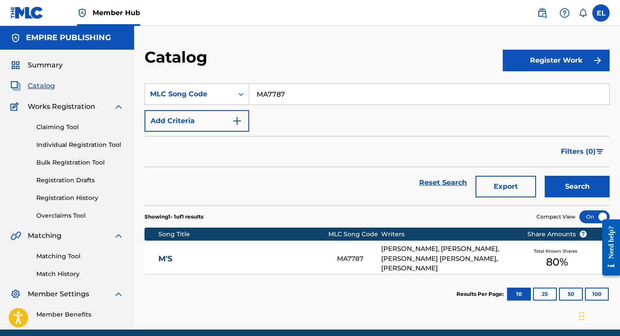
click at [320, 108] on div "SearchWithCriteriaa605204c-fc31-432d-8c01-63c41863b27b MLC Song Code MA7787 Add…" at bounding box center [376, 107] width 465 height 48
click at [317, 101] on input "MA7787" at bounding box center [429, 94] width 360 height 21
drag, startPoint x: 317, startPoint y: 101, endPoint x: 368, endPoint y: 89, distance: 52.4
click at [317, 101] on input "MA7787" at bounding box center [429, 94] width 360 height 21
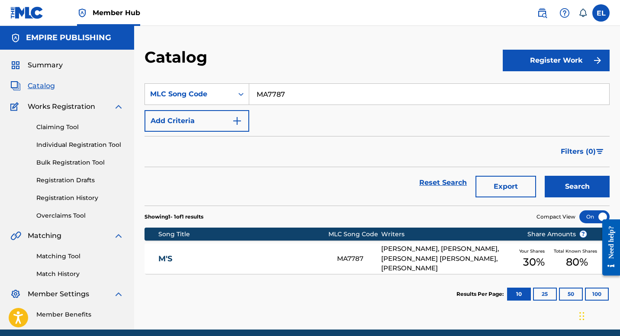
paste input "CI7OKY"
type input "CI7OKY"
drag, startPoint x: 408, startPoint y: 46, endPoint x: 525, endPoint y: 136, distance: 147.8
click at [408, 47] on div "Catalog Register Work SearchWithCriteriaa605204c-fc31-432d-8c01-63c41863b27b ML…" at bounding box center [377, 178] width 486 height 304
click at [589, 180] on button "Search" at bounding box center [577, 187] width 65 height 22
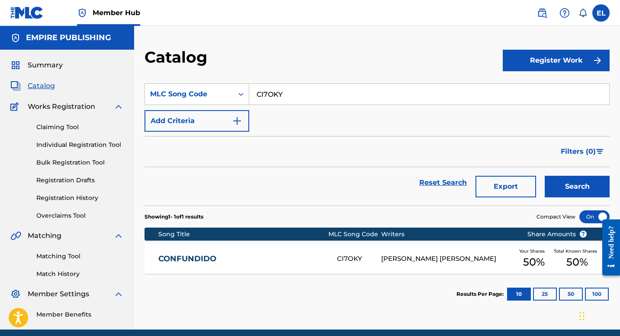
click at [303, 255] on link "CONFUNDIDO" at bounding box center [241, 259] width 167 height 10
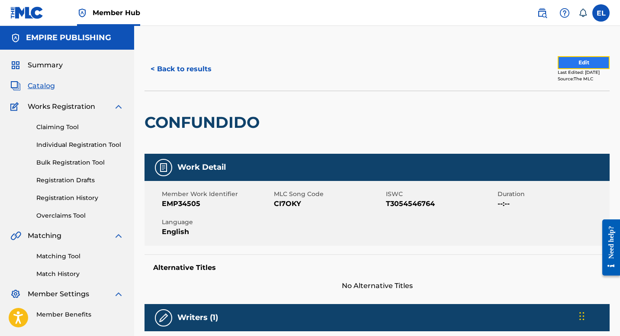
click at [597, 67] on button "Edit" at bounding box center [583, 62] width 52 height 13
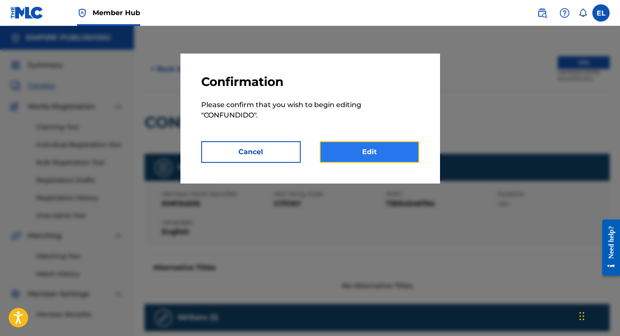
click at [397, 150] on link "Edit" at bounding box center [369, 152] width 99 height 22
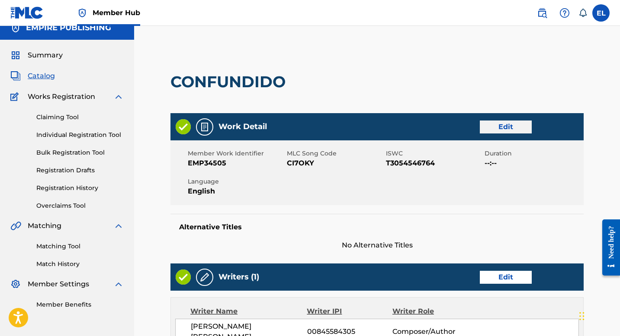
scroll to position [15, 0]
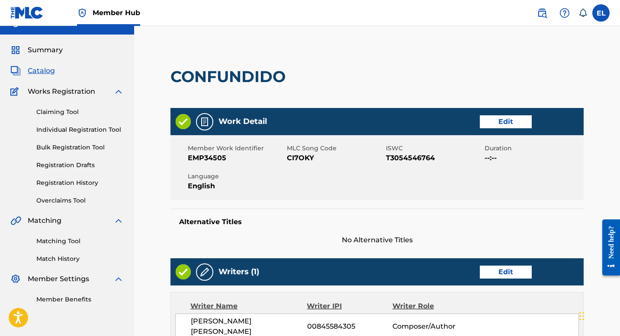
click at [503, 115] on div "Work Detail Edit" at bounding box center [376, 121] width 413 height 27
click at [502, 122] on link "Edit" at bounding box center [506, 121] width 52 height 13
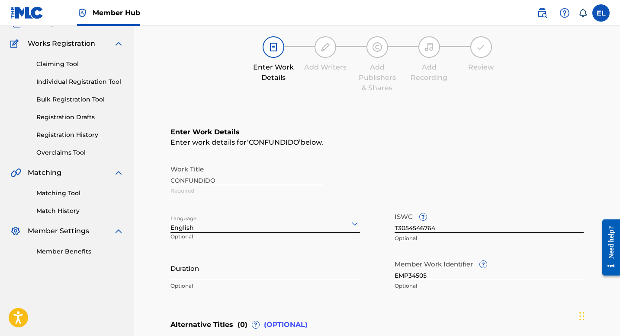
scroll to position [64, 0]
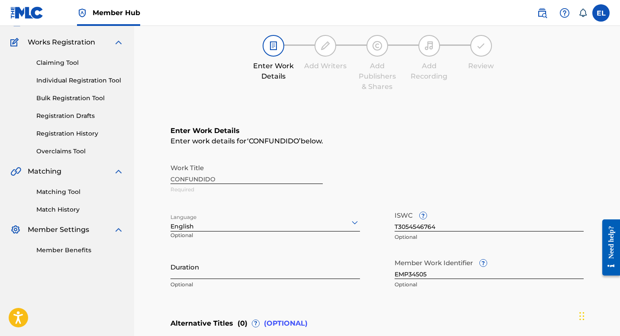
click at [246, 275] on input "Duration" at bounding box center [264, 267] width 189 height 25
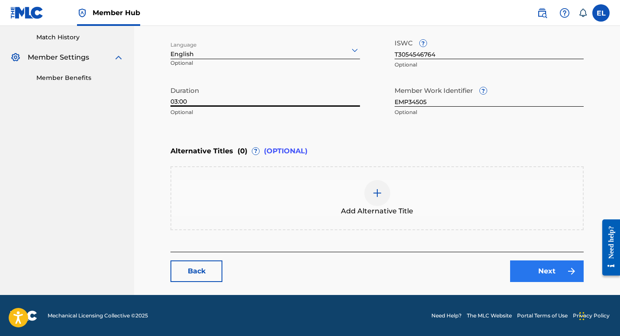
type input "03:00"
click at [557, 271] on link "Next" at bounding box center [547, 272] width 74 height 22
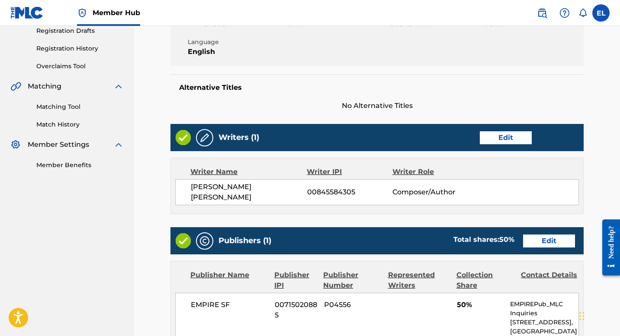
scroll to position [294, 0]
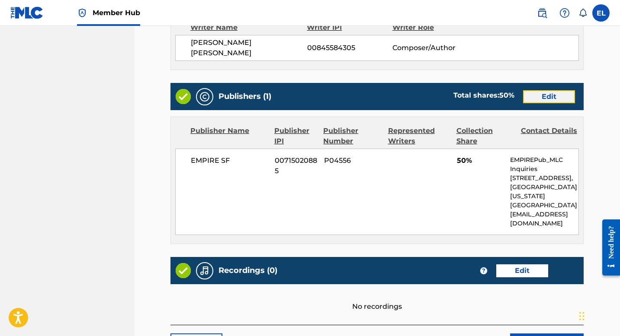
click at [558, 94] on link "Edit" at bounding box center [549, 96] width 52 height 13
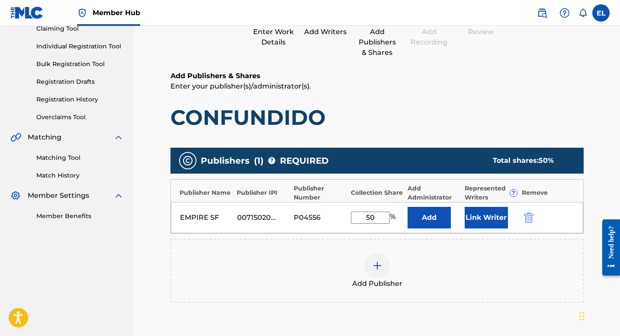
scroll to position [182, 0]
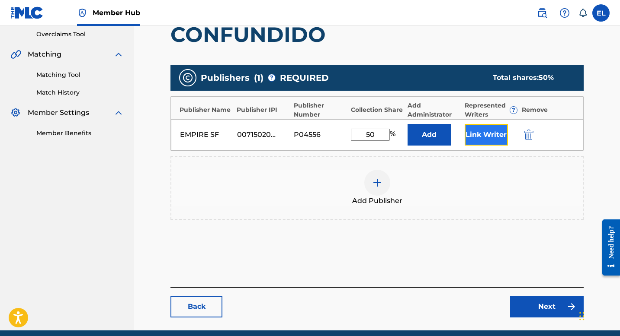
click at [488, 140] on button "Link Writer" at bounding box center [486, 135] width 43 height 22
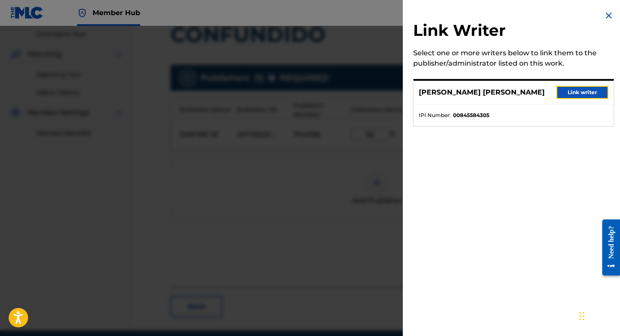
click at [559, 94] on button "Link writer" at bounding box center [582, 92] width 52 height 13
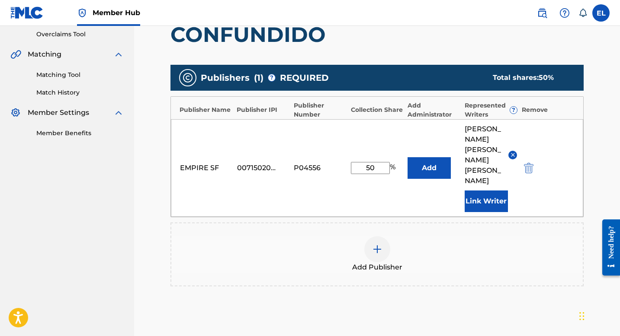
click at [374, 162] on input "50" at bounding box center [370, 168] width 39 height 12
drag, startPoint x: 374, startPoint y: 161, endPoint x: 361, endPoint y: 161, distance: 13.0
click at [374, 162] on input "50" at bounding box center [370, 168] width 39 height 12
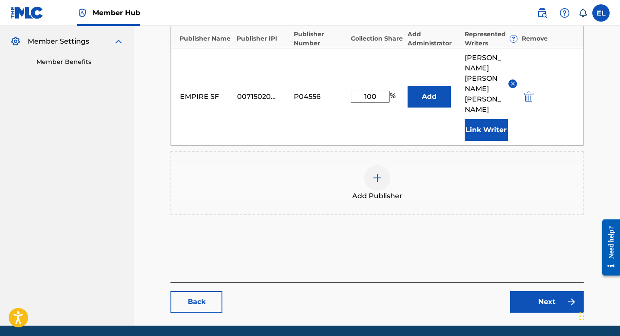
scroll to position [274, 0]
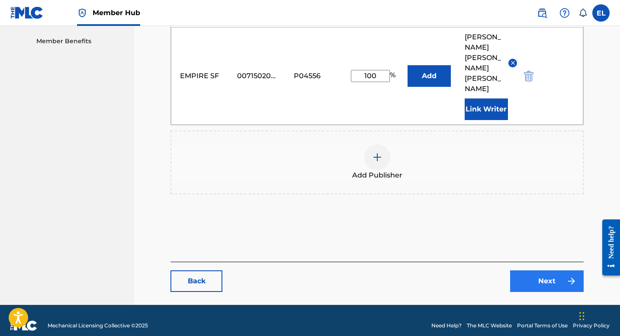
type input "100"
click at [558, 272] on link "Next" at bounding box center [547, 282] width 74 height 22
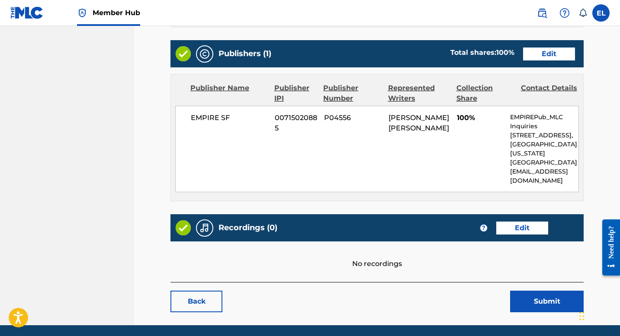
scroll to position [358, 0]
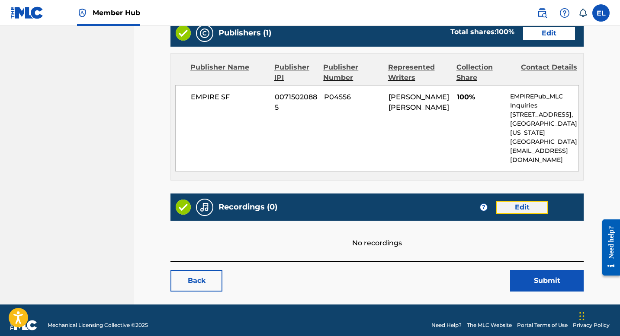
click at [526, 201] on link "Edit" at bounding box center [522, 207] width 52 height 13
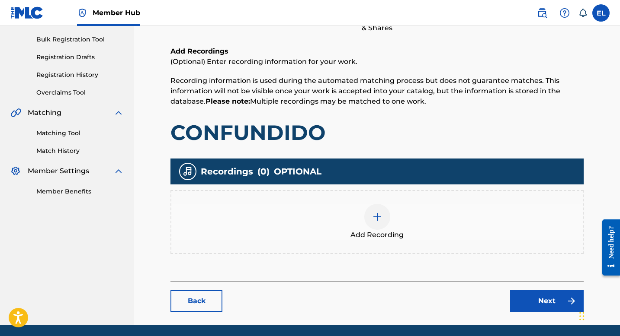
scroll to position [153, 0]
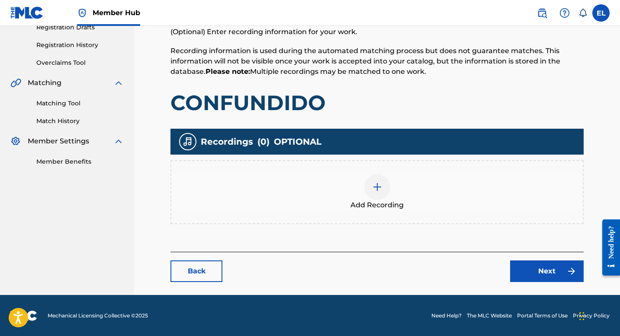
click at [387, 195] on div "Add Recording" at bounding box center [376, 192] width 411 height 36
click at [387, 192] on div at bounding box center [377, 187] width 26 height 26
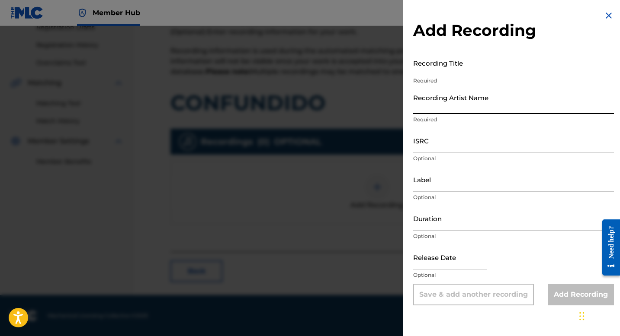
click at [482, 105] on input "Recording Artist Name" at bounding box center [513, 102] width 201 height 25
paste input "Confundido"
type input "Confundido"
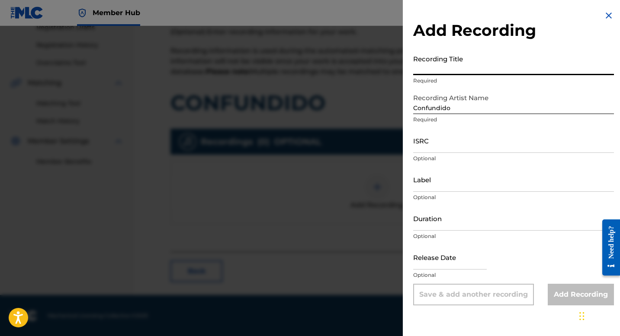
click at [484, 71] on input "Recording Title" at bounding box center [513, 63] width 201 height 25
paste input "Confundido"
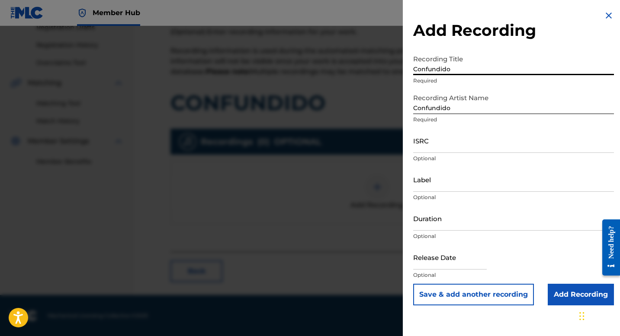
type input "Confundido"
drag, startPoint x: 484, startPoint y: 147, endPoint x: 179, endPoint y: 125, distance: 304.8
click at [483, 147] on input "ISRC" at bounding box center [513, 140] width 201 height 25
paste input "ESA011992650"
type input "ESA011992650"
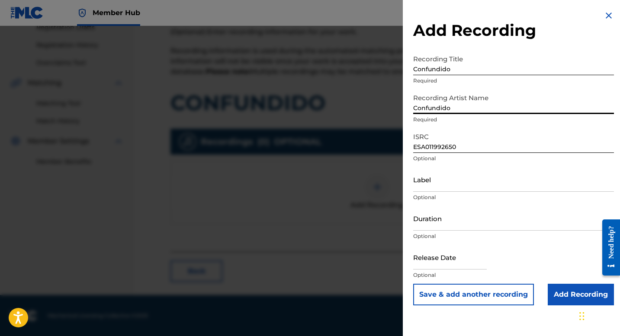
click at [491, 109] on input "Confundido" at bounding box center [513, 102] width 201 height 25
paste input "Deny K"
type input "Deny K"
click at [572, 298] on input "Add Recording" at bounding box center [581, 295] width 66 height 22
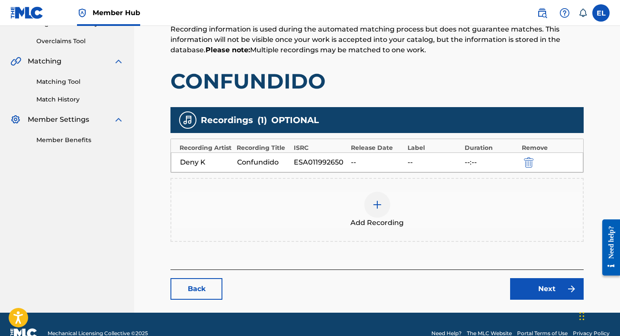
scroll to position [193, 0]
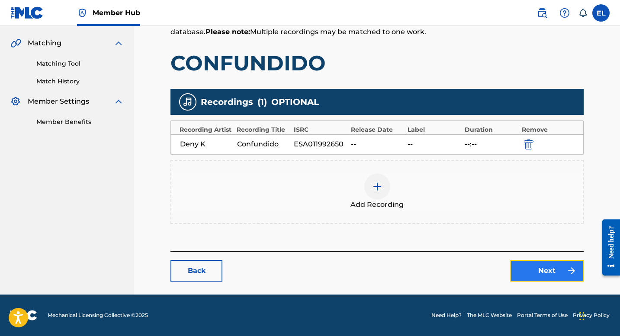
click at [542, 275] on link "Next" at bounding box center [547, 271] width 74 height 22
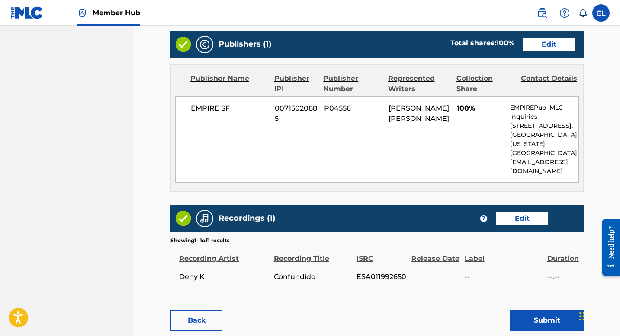
scroll to position [386, 0]
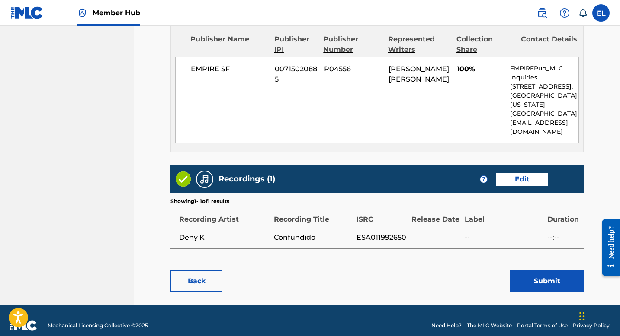
click at [537, 272] on button "Submit" at bounding box center [547, 282] width 74 height 22
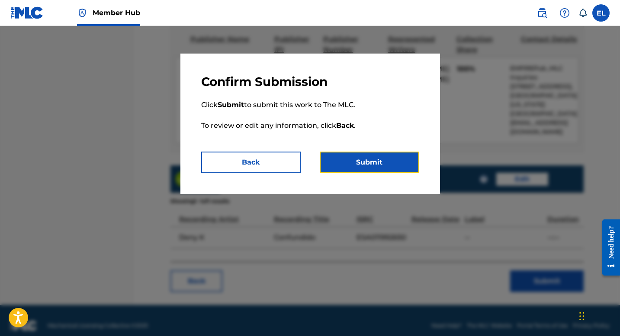
click at [400, 157] on button "Submit" at bounding box center [369, 163] width 99 height 22
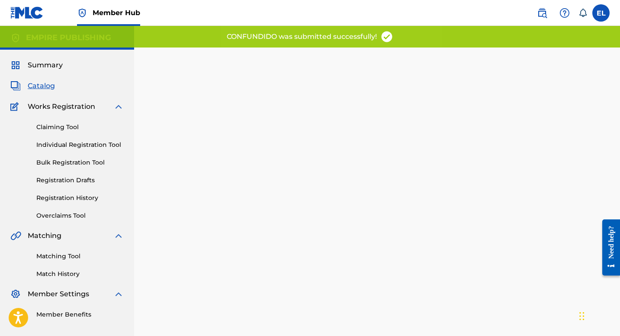
click at [46, 84] on span "Catalog" at bounding box center [41, 86] width 27 height 10
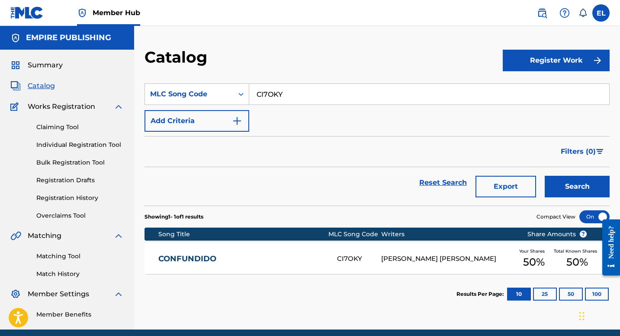
click at [380, 99] on input "CI7OKY" at bounding box center [429, 94] width 360 height 21
paste input "S49DBO"
type input "S49DBO"
click at [583, 182] on button "Search" at bounding box center [577, 187] width 65 height 22
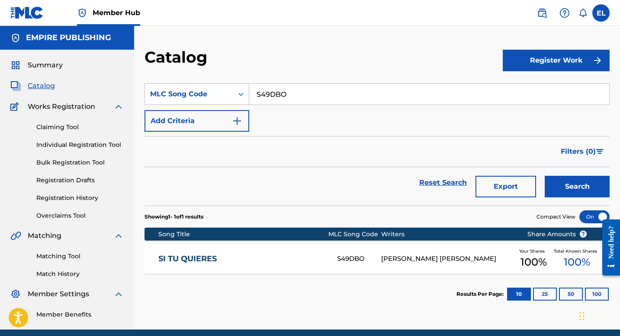
click at [250, 263] on link "SI TU QUIERES" at bounding box center [241, 259] width 167 height 10
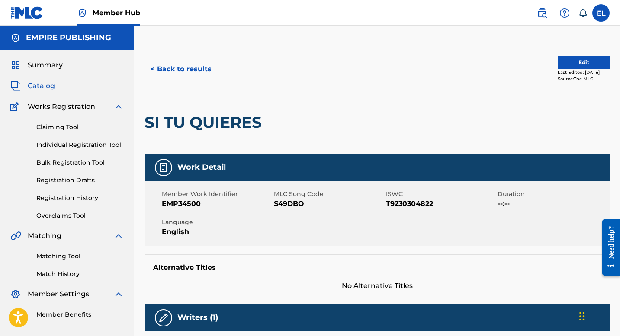
click at [44, 87] on span "Catalog" at bounding box center [41, 86] width 27 height 10
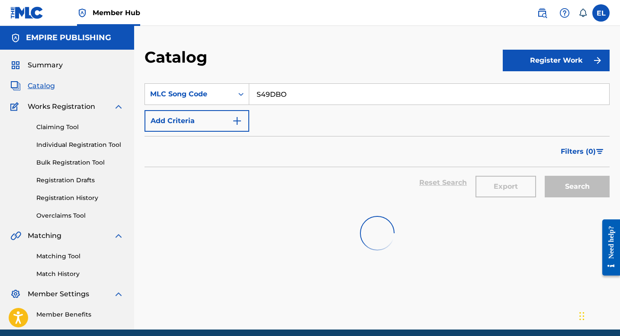
click at [48, 86] on span "Catalog" at bounding box center [41, 86] width 27 height 10
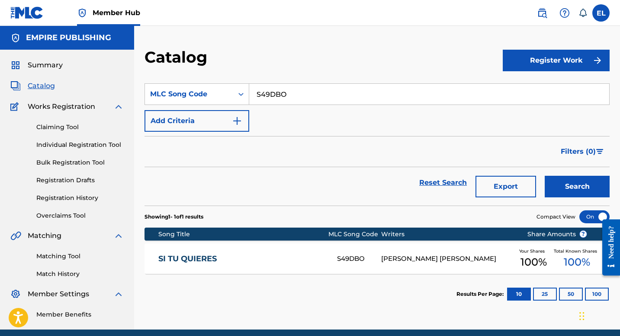
click at [297, 89] on input "S49DBO" at bounding box center [429, 94] width 360 height 21
paste input "X4902A"
type input "X4902A"
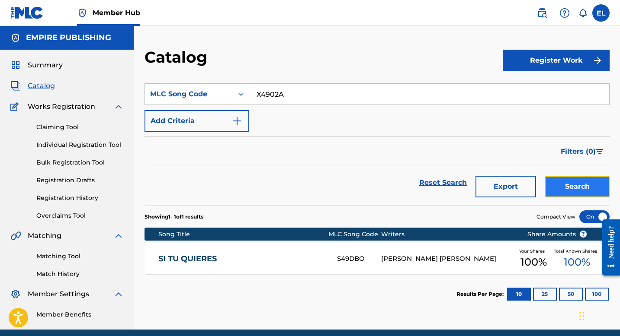
click at [588, 190] on button "Search" at bounding box center [577, 187] width 65 height 22
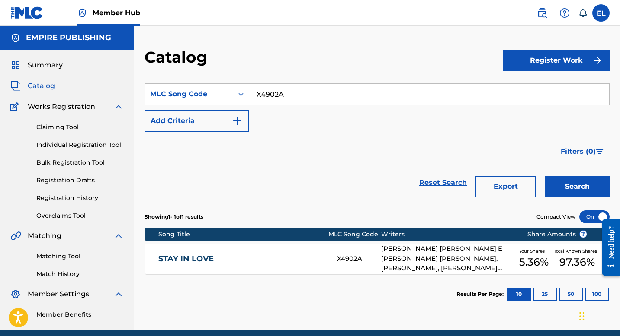
click at [268, 254] on link "STAY IN LOVE" at bounding box center [241, 259] width 167 height 10
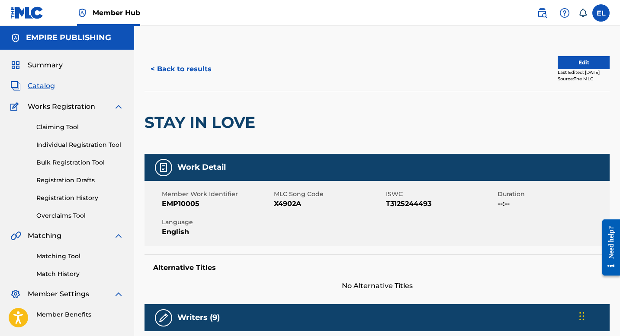
click at [585, 76] on div "Source: The MLC" at bounding box center [583, 79] width 52 height 6
click at [583, 65] on button "Edit" at bounding box center [583, 62] width 52 height 13
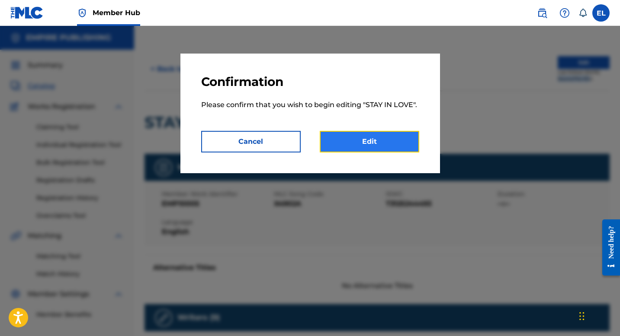
click at [372, 144] on link "Edit" at bounding box center [369, 142] width 99 height 22
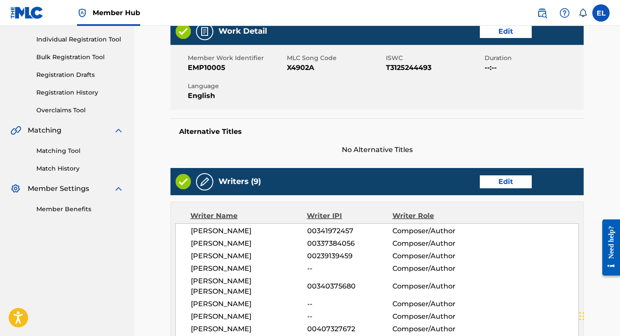
scroll to position [184, 0]
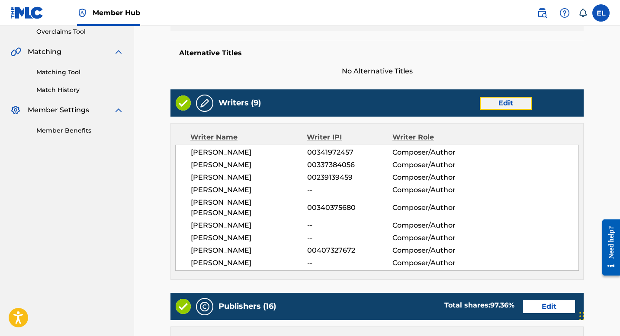
click at [519, 99] on link "Edit" at bounding box center [506, 103] width 52 height 13
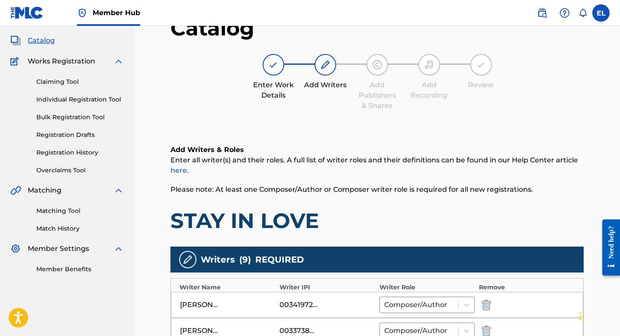
scroll to position [299, 0]
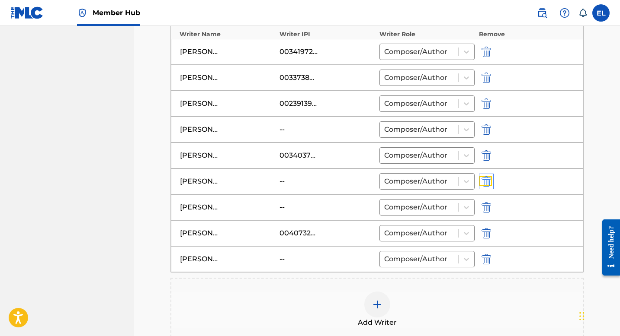
click at [485, 183] on img "submit" at bounding box center [486, 181] width 10 height 10
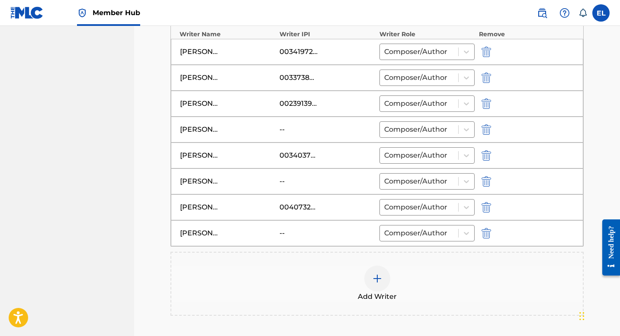
click at [375, 263] on div "Add Writer" at bounding box center [376, 284] width 413 height 64
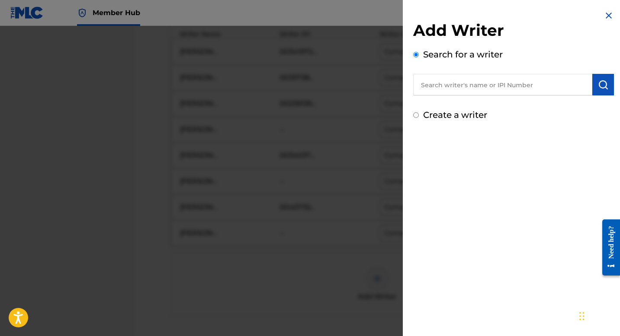
click at [488, 83] on input "text" at bounding box center [502, 85] width 179 height 22
paste input "591146544"
type input "00591146544"
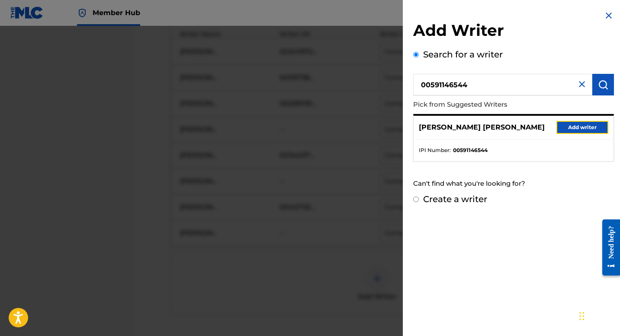
click at [576, 124] on button "Add writer" at bounding box center [582, 127] width 52 height 13
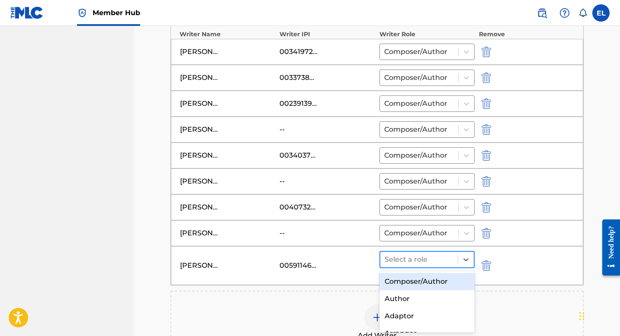
click at [421, 266] on div "Select a role" at bounding box center [418, 260] width 77 height 16
click at [422, 277] on div "Composer/Author" at bounding box center [426, 281] width 95 height 17
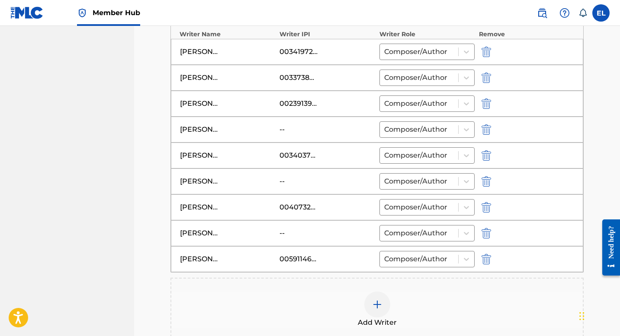
click at [383, 307] on div at bounding box center [377, 305] width 26 height 26
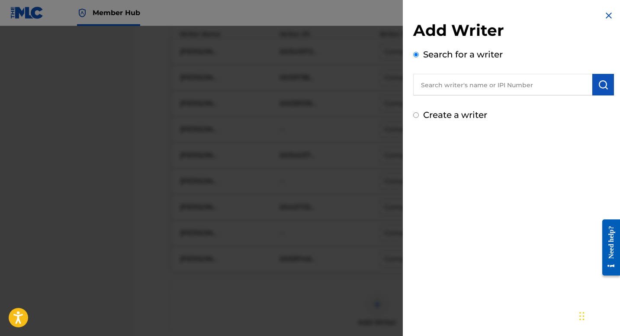
click at [549, 92] on input "text" at bounding box center [502, 85] width 179 height 22
paste input "554345939"
type input "00554345939"
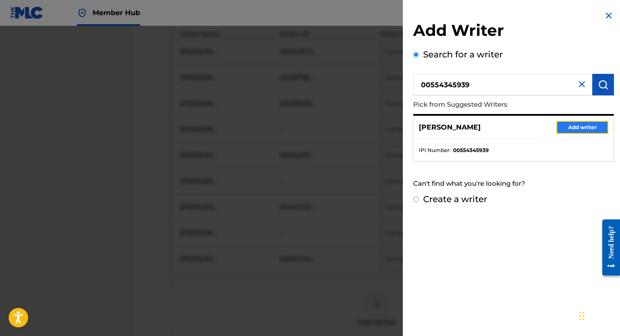
click at [586, 128] on button "Add writer" at bounding box center [582, 127] width 52 height 13
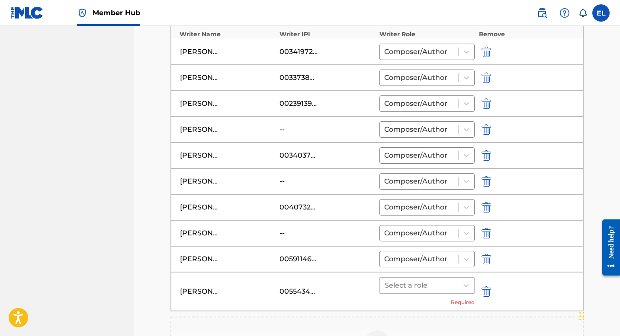
click at [430, 287] on div at bounding box center [418, 286] width 69 height 12
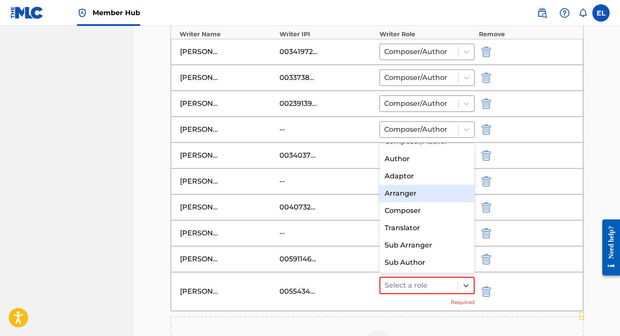
scroll to position [0, 0]
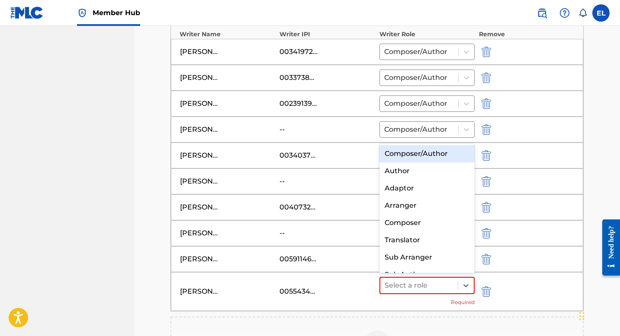
click at [415, 157] on div "Composer/Author" at bounding box center [426, 153] width 95 height 17
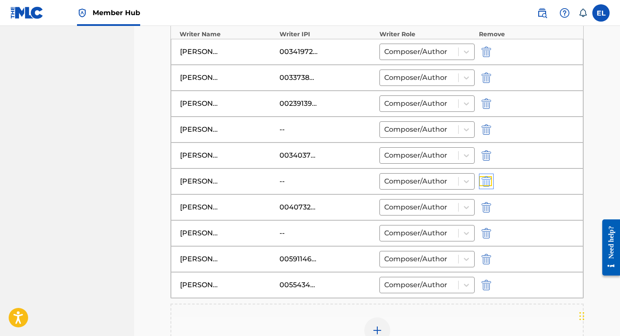
click at [490, 180] on img "submit" at bounding box center [486, 181] width 10 height 10
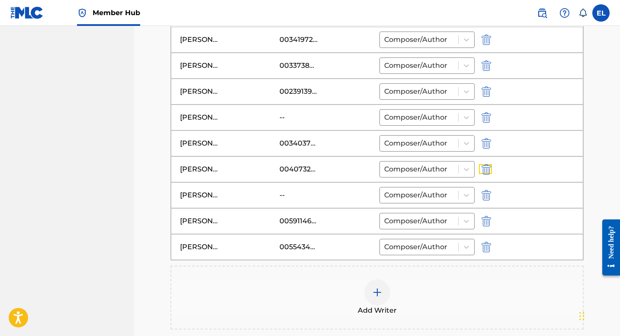
scroll to position [363, 0]
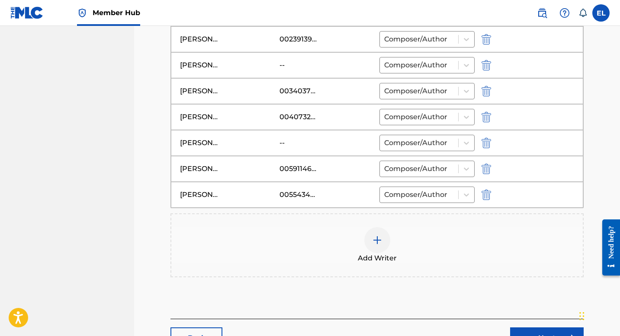
click at [379, 244] on img at bounding box center [377, 240] width 10 height 10
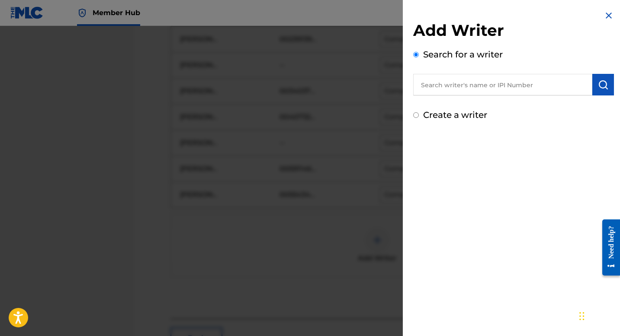
drag, startPoint x: 487, startPoint y: 65, endPoint x: 487, endPoint y: 82, distance: 16.4
click at [487, 70] on div "Search for a writer" at bounding box center [513, 72] width 201 height 48
click at [487, 82] on input "text" at bounding box center [502, 85] width 179 height 22
paste input "00512220416"
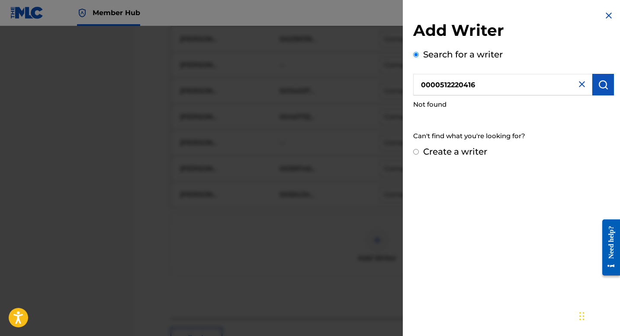
click at [435, 87] on input "0000512220416" at bounding box center [502, 85] width 179 height 22
type input "00512220416"
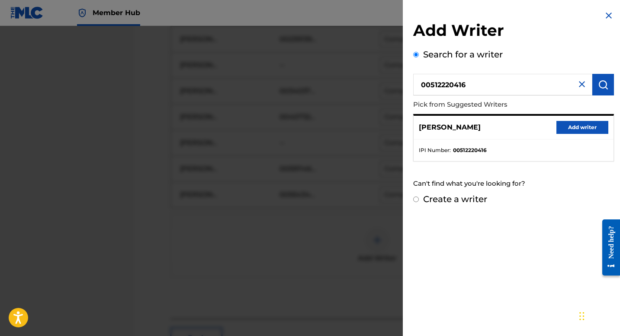
click at [577, 134] on div "[PERSON_NAME] Add writer" at bounding box center [513, 128] width 200 height 24
click at [577, 128] on button "Add writer" at bounding box center [582, 127] width 52 height 13
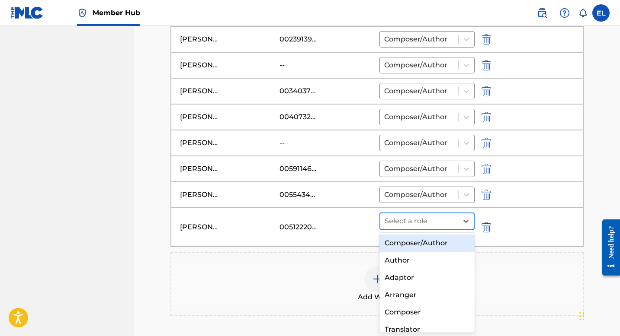
click at [434, 217] on div at bounding box center [418, 221] width 69 height 12
click at [439, 237] on div "Composer/Author" at bounding box center [426, 243] width 95 height 17
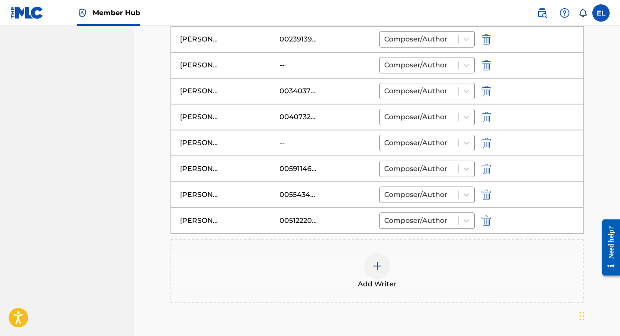
click at [375, 264] on img at bounding box center [377, 266] width 10 height 10
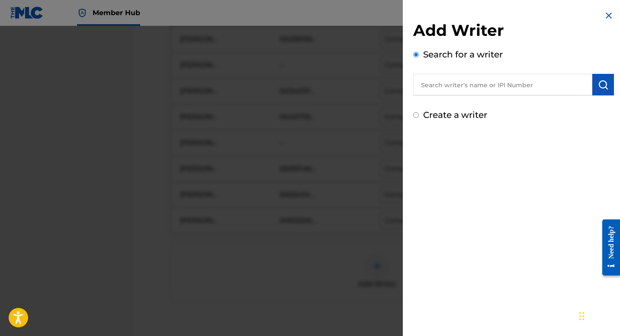
click at [499, 83] on input "text" at bounding box center [502, 85] width 179 height 22
paste input "127804674"
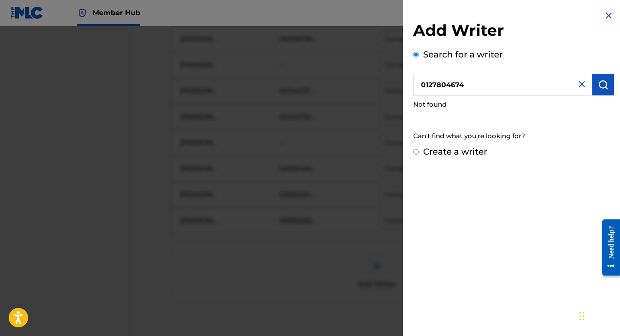
click at [430, 83] on input "0127804674" at bounding box center [502, 85] width 179 height 22
click at [427, 82] on input "0127804674" at bounding box center [502, 85] width 179 height 22
type input "00127804674"
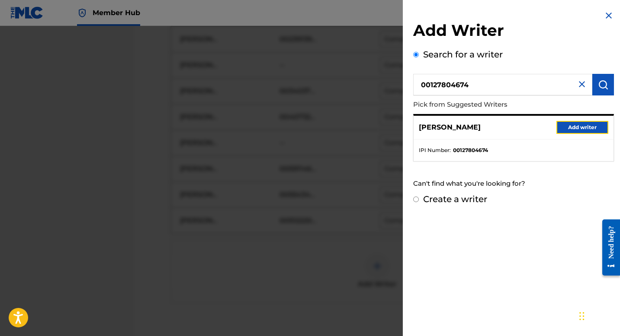
click at [584, 131] on button "Add writer" at bounding box center [582, 127] width 52 height 13
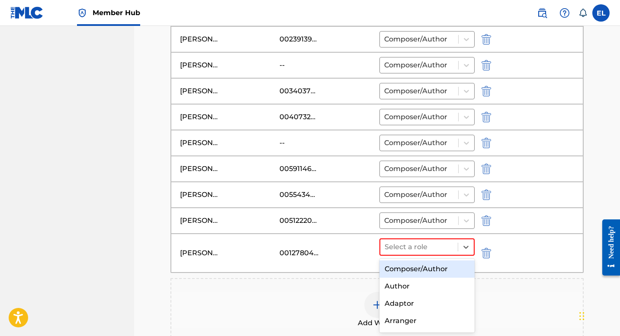
drag, startPoint x: 413, startPoint y: 250, endPoint x: 426, endPoint y: 260, distance: 16.6
click at [413, 250] on div at bounding box center [418, 247] width 69 height 12
click at [425, 262] on div "Composer/Author" at bounding box center [426, 269] width 95 height 17
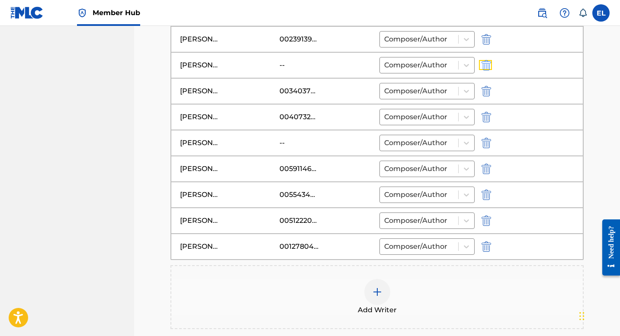
click at [481, 66] on button "submit" at bounding box center [485, 65] width 13 height 10
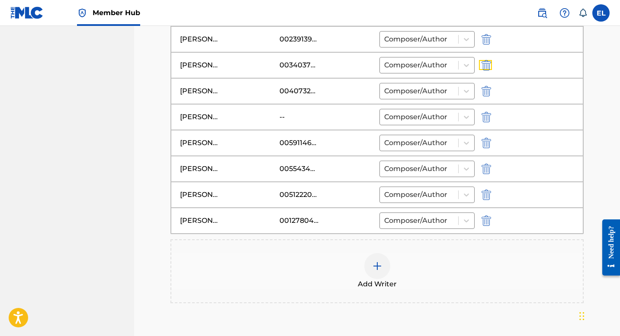
scroll to position [457, 0]
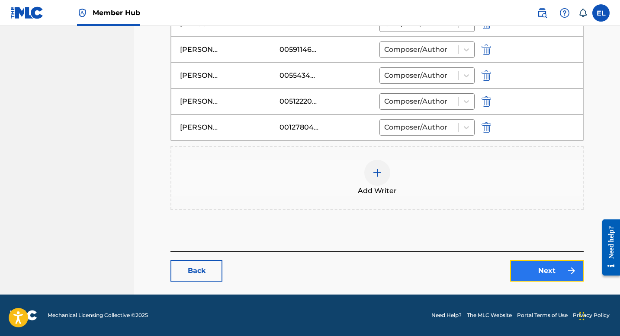
click at [542, 264] on link "Next" at bounding box center [547, 271] width 74 height 22
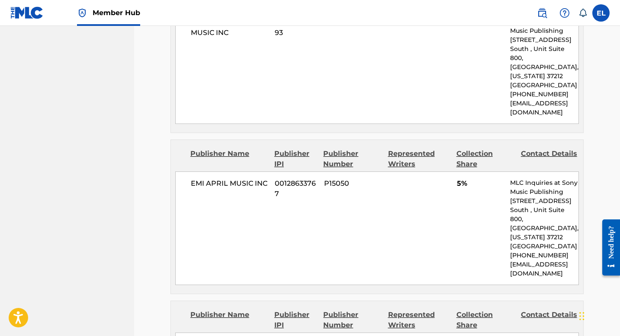
scroll to position [3036, 0]
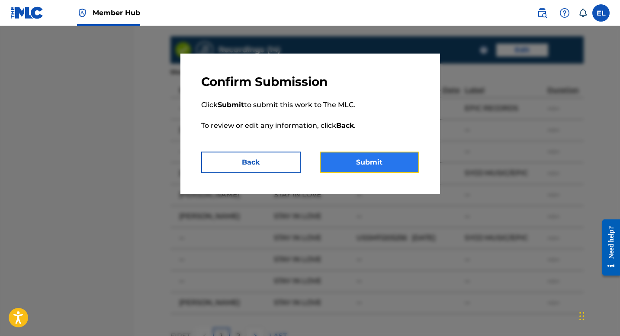
click at [381, 157] on button "Submit" at bounding box center [369, 163] width 99 height 22
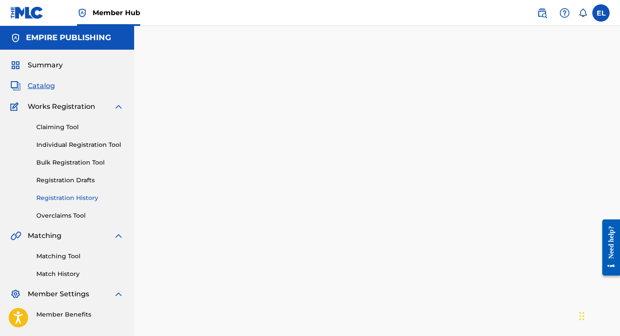
click at [63, 195] on link "Registration History" at bounding box center [79, 198] width 87 height 9
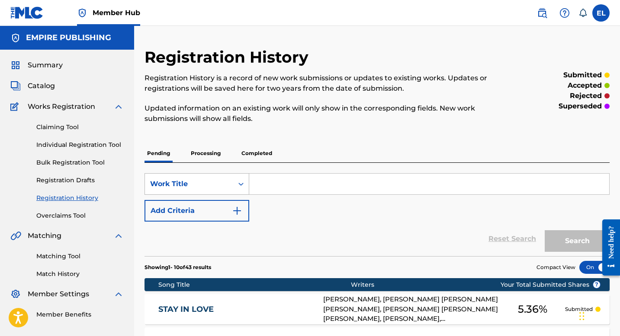
click at [202, 179] on div "Work Title" at bounding box center [189, 184] width 78 height 10
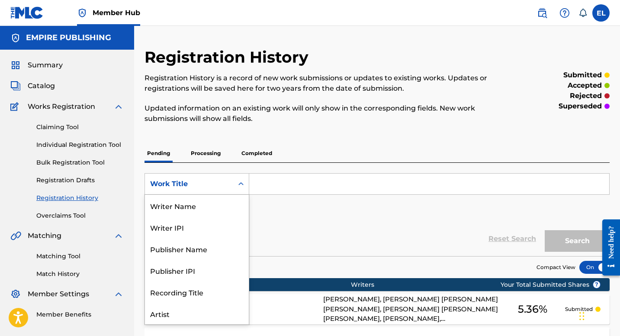
click at [199, 182] on div "Work Title" at bounding box center [189, 184] width 78 height 10
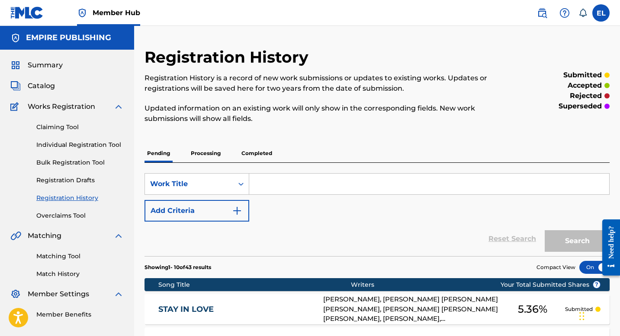
click at [273, 251] on div "Reset Search Search" at bounding box center [376, 239] width 465 height 35
click at [38, 86] on span "Catalog" at bounding box center [41, 86] width 27 height 10
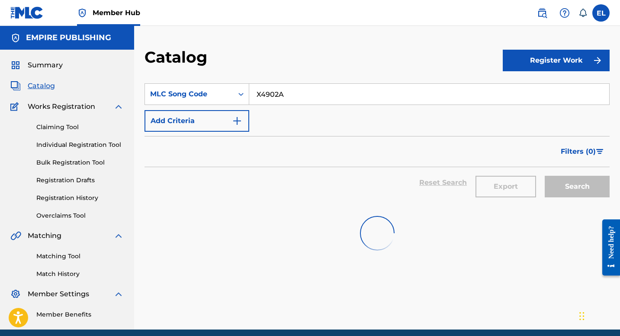
click at [38, 86] on span "Catalog" at bounding box center [41, 86] width 27 height 10
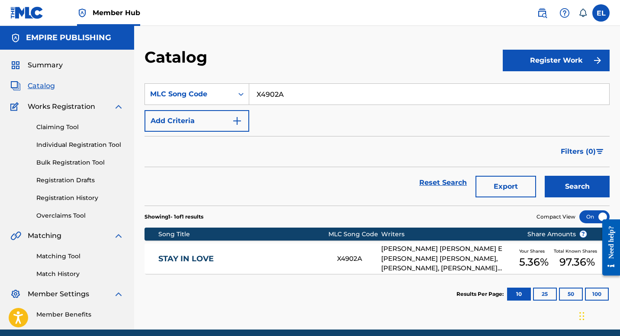
click at [275, 101] on input "X4902A" at bounding box center [429, 94] width 360 height 21
paste input "F1915U"
type input "F1915U"
click at [569, 178] on button "Search" at bounding box center [577, 187] width 65 height 22
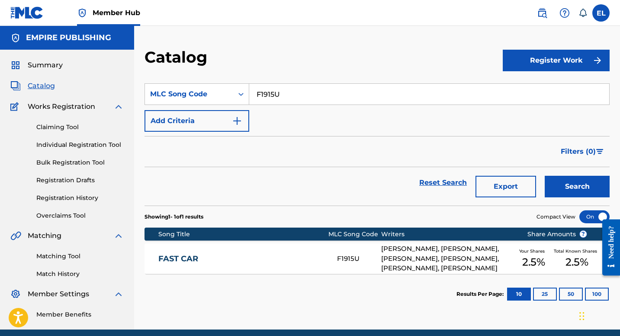
click at [264, 254] on div "FAST CAR F1915U [PERSON_NAME], [PERSON_NAME], [PERSON_NAME], [PERSON_NAME], [PE…" at bounding box center [376, 259] width 465 height 30
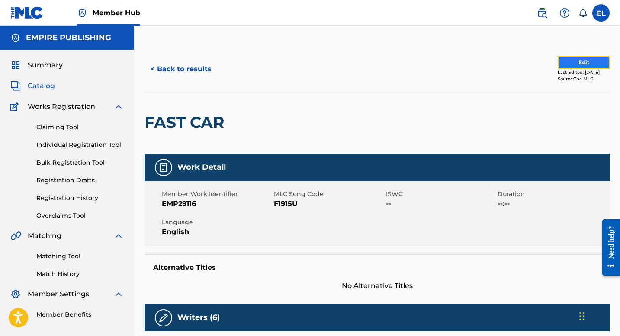
click at [567, 65] on button "Edit" at bounding box center [583, 62] width 52 height 13
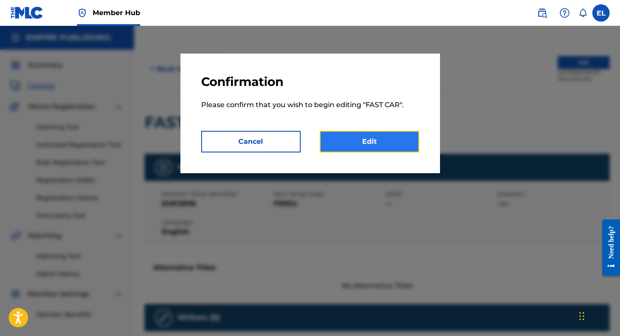
click at [348, 139] on link "Edit" at bounding box center [369, 142] width 99 height 22
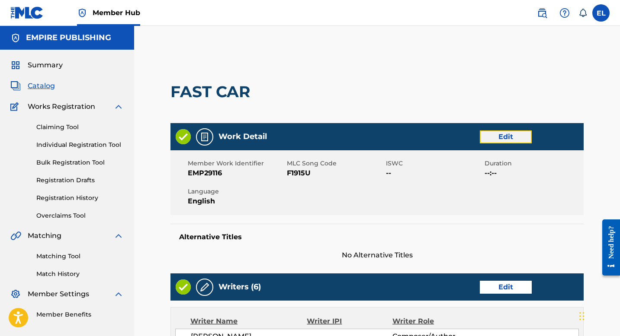
click at [519, 138] on link "Edit" at bounding box center [506, 137] width 52 height 13
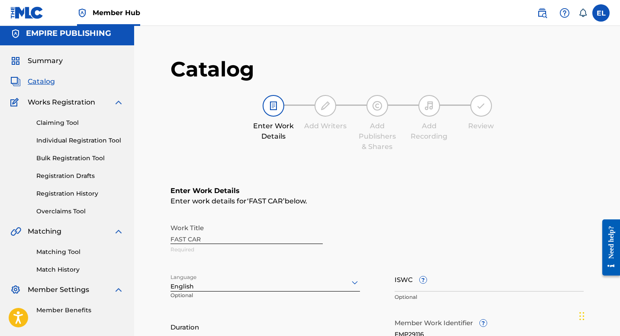
scroll to position [162, 0]
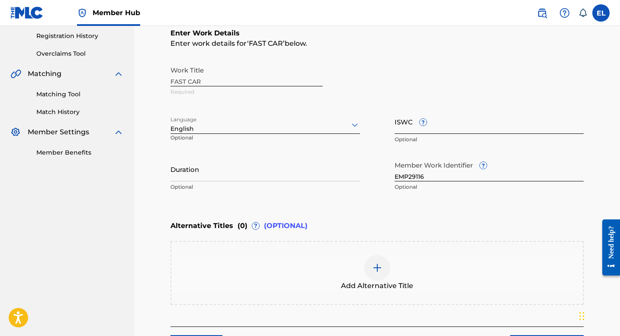
click at [449, 132] on input "ISWC ?" at bounding box center [488, 121] width 189 height 25
paste input "T9047592518"
type input "T9047592518"
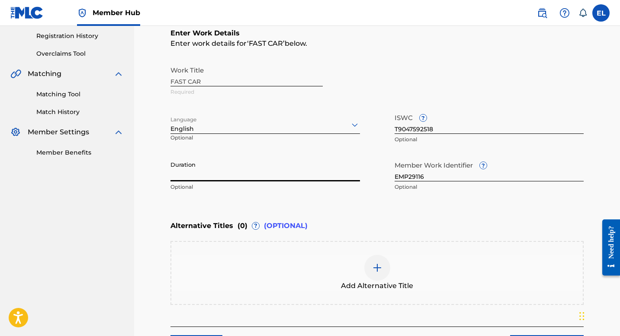
drag, startPoint x: 242, startPoint y: 161, endPoint x: 239, endPoint y: 165, distance: 4.9
click at [242, 162] on input "Duration" at bounding box center [264, 169] width 189 height 25
click at [237, 167] on input "Duration" at bounding box center [264, 169] width 189 height 25
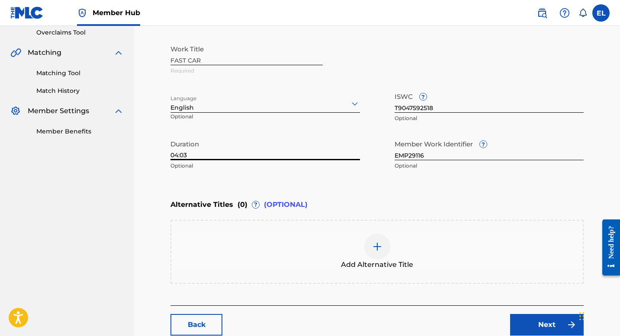
scroll to position [237, 0]
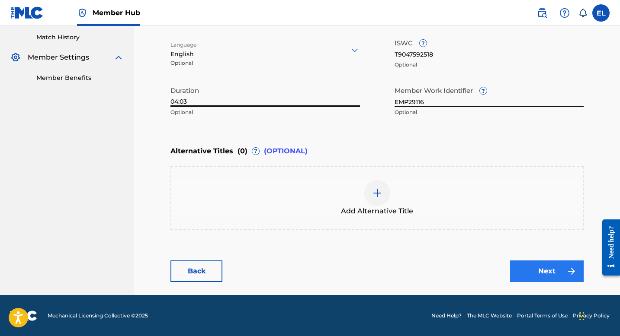
type input "04:03"
click at [522, 264] on link "Next" at bounding box center [547, 272] width 74 height 22
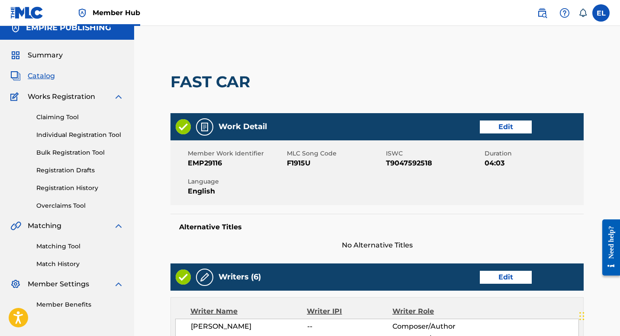
scroll to position [175, 0]
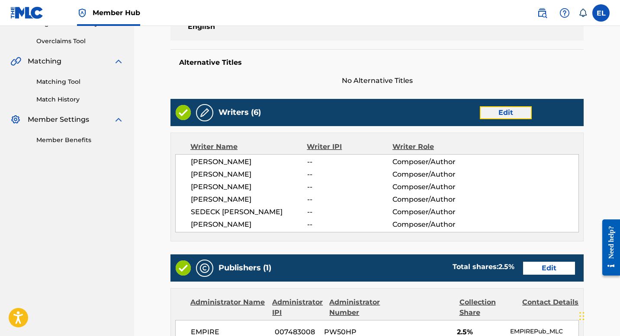
click at [504, 115] on link "Edit" at bounding box center [506, 112] width 52 height 13
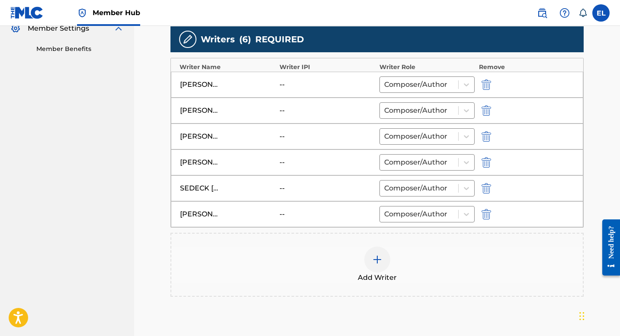
scroll to position [299, 0]
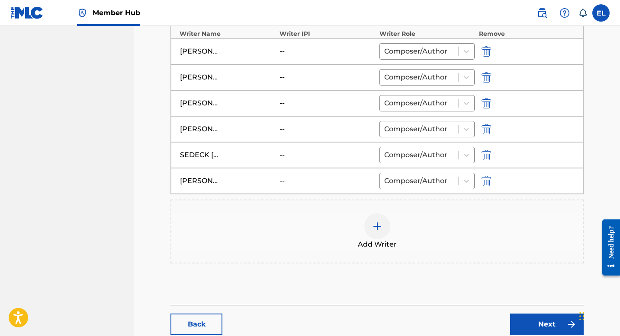
click at [377, 225] on img at bounding box center [377, 226] width 10 height 10
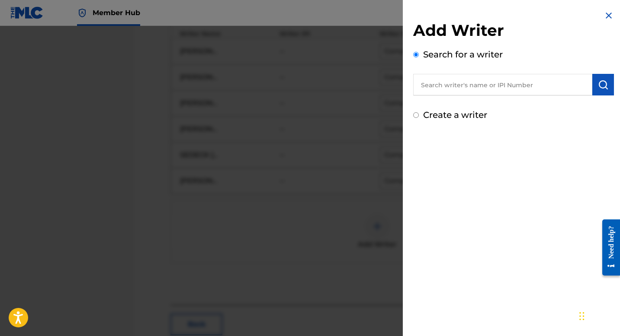
click at [541, 80] on input "text" at bounding box center [502, 85] width 179 height 22
paste input "526893321"
type input "00526893321"
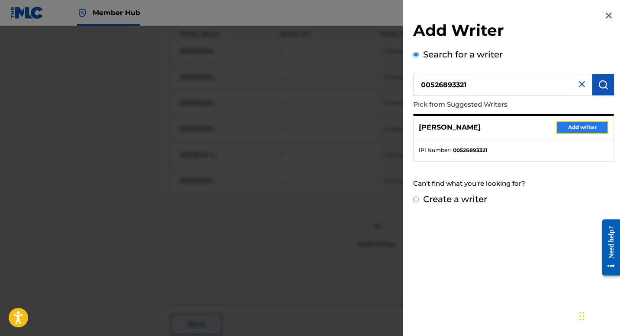
click at [574, 127] on button "Add writer" at bounding box center [582, 127] width 52 height 13
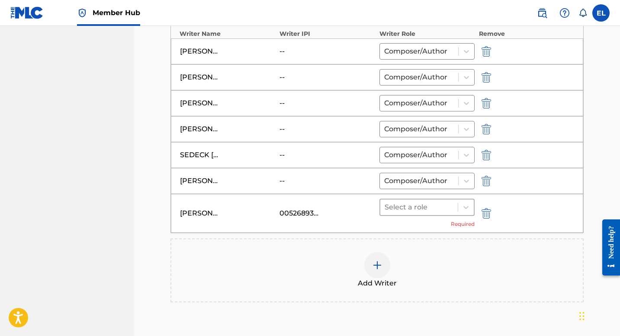
click at [433, 202] on div "Select a role" at bounding box center [418, 208] width 77 height 16
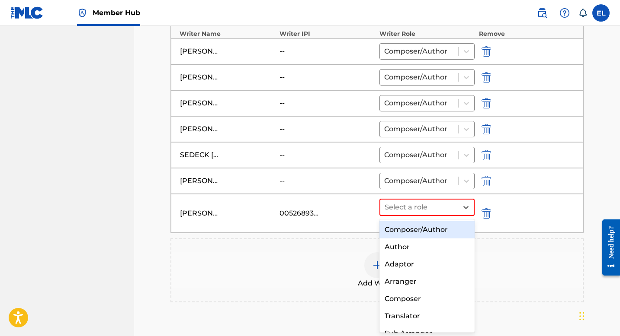
drag, startPoint x: 424, startPoint y: 224, endPoint x: 423, endPoint y: 230, distance: 5.7
click at [424, 228] on div "Composer/Author" at bounding box center [426, 229] width 95 height 17
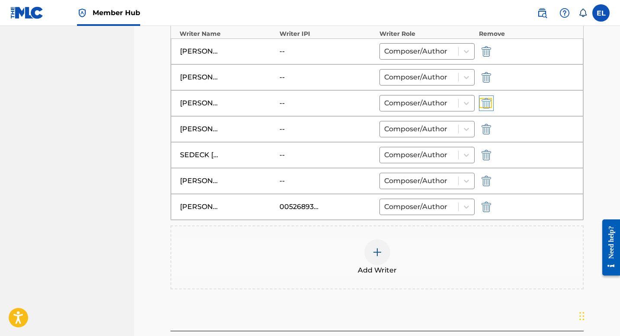
click at [486, 101] on img "submit" at bounding box center [486, 103] width 10 height 10
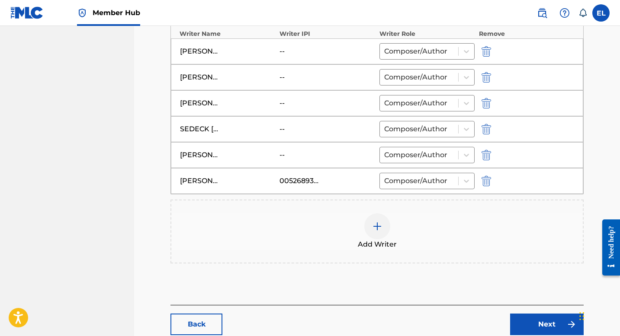
click at [375, 229] on img at bounding box center [377, 226] width 10 height 10
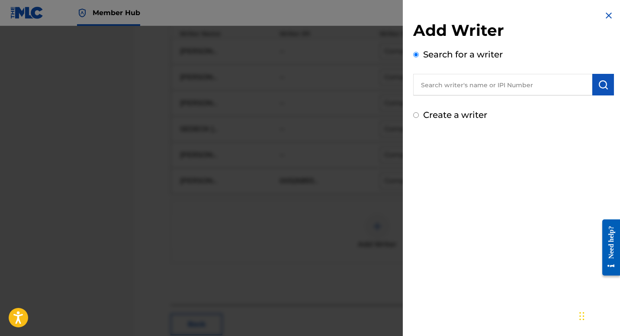
click at [487, 84] on input "text" at bounding box center [502, 85] width 179 height 22
paste input "342654958"
type input "00342654958"
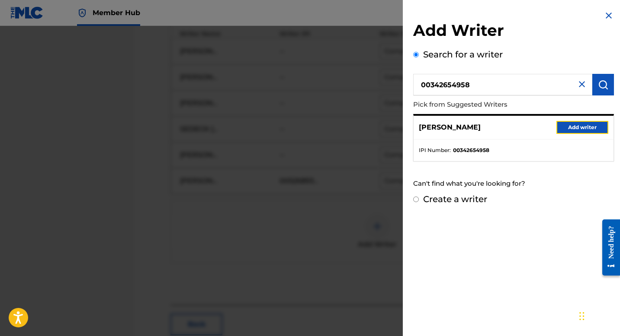
click at [583, 131] on button "Add writer" at bounding box center [582, 127] width 52 height 13
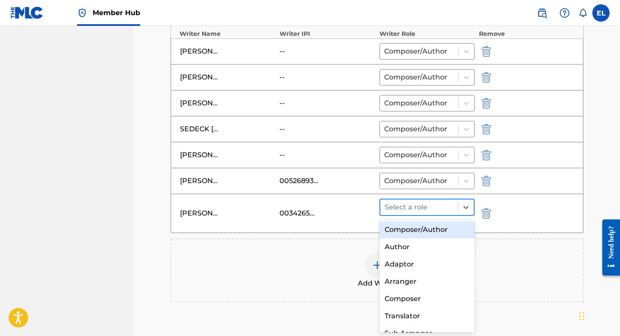
click at [425, 203] on div at bounding box center [418, 208] width 69 height 12
click at [421, 227] on div "Composer/Author" at bounding box center [426, 229] width 95 height 17
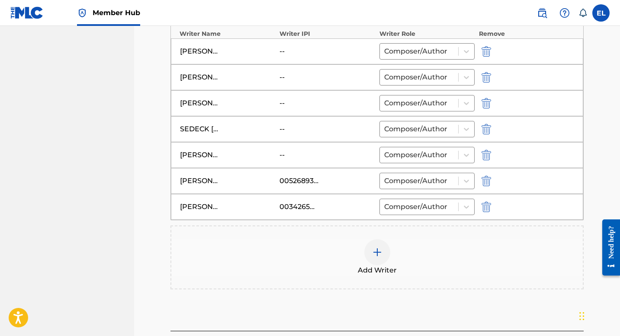
click at [383, 255] on div at bounding box center [377, 253] width 26 height 26
click at [379, 255] on img at bounding box center [377, 252] width 10 height 10
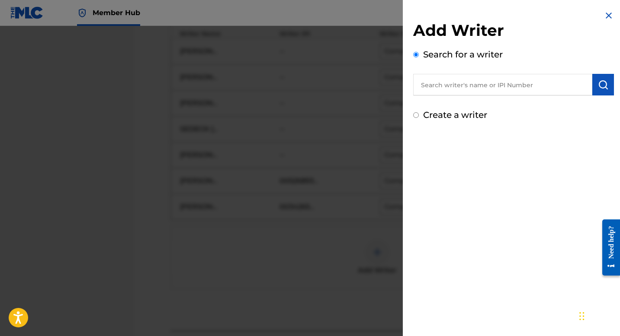
click at [494, 81] on input "text" at bounding box center [502, 85] width 179 height 22
paste input "195129159"
type input "00195129159"
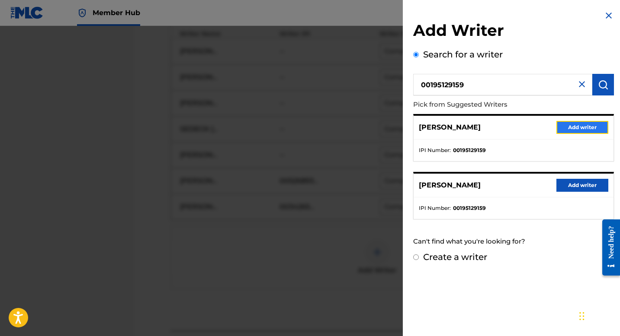
click at [569, 123] on button "Add writer" at bounding box center [582, 127] width 52 height 13
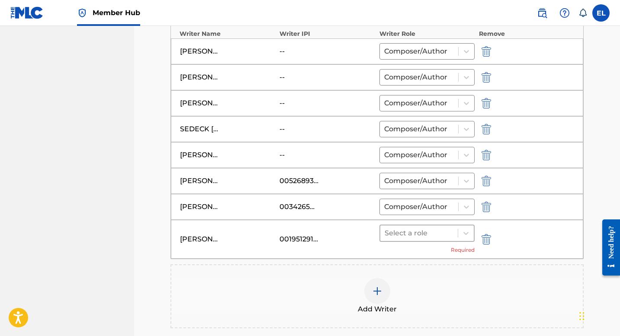
click at [401, 241] on div "Select a role" at bounding box center [418, 234] width 77 height 16
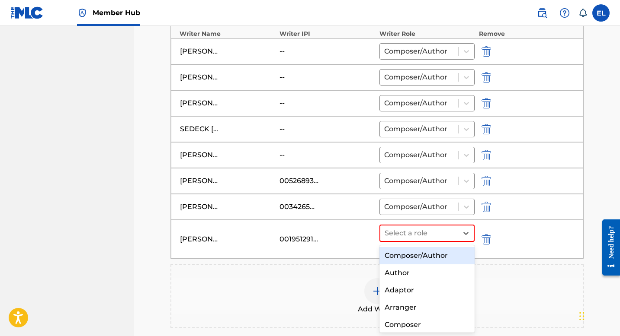
click at [412, 259] on div "Composer/Author" at bounding box center [426, 255] width 95 height 17
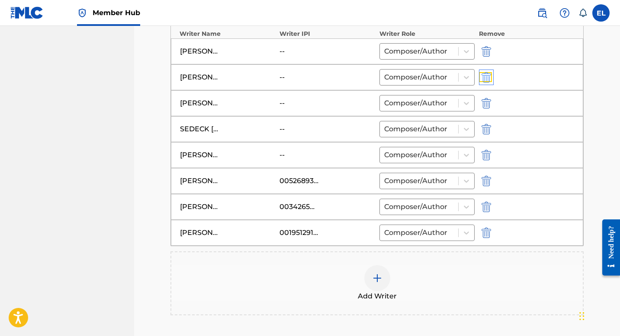
click at [490, 76] on img "submit" at bounding box center [486, 77] width 10 height 10
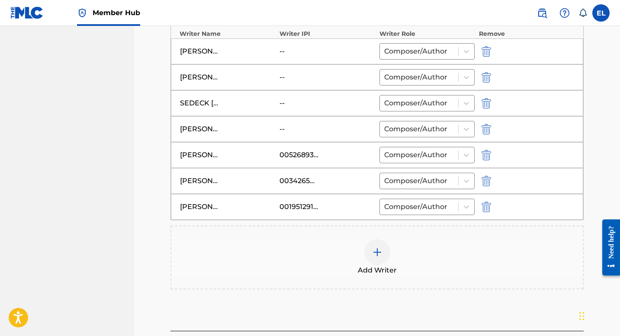
click at [381, 252] on img at bounding box center [377, 252] width 10 height 10
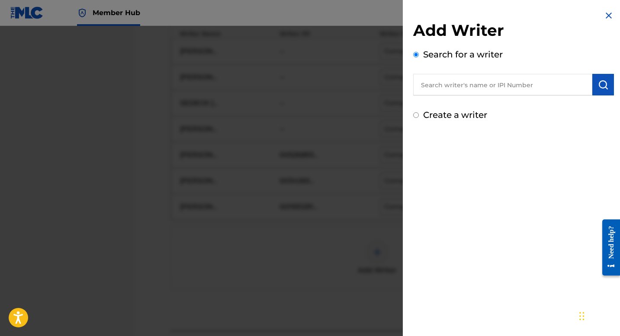
click at [514, 91] on input "text" at bounding box center [502, 85] width 179 height 22
paste input "335977229"
type input "00335977229"
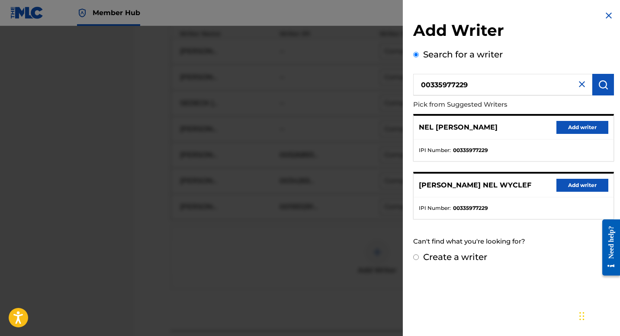
click at [589, 120] on div "NEL [PERSON_NAME] writer" at bounding box center [513, 128] width 200 height 24
drag, startPoint x: 585, startPoint y: 134, endPoint x: 583, endPoint y: 129, distance: 4.7
click at [583, 131] on div "NEL [PERSON_NAME] writer" at bounding box center [513, 128] width 200 height 24
click at [582, 127] on button "Add writer" at bounding box center [582, 127] width 52 height 13
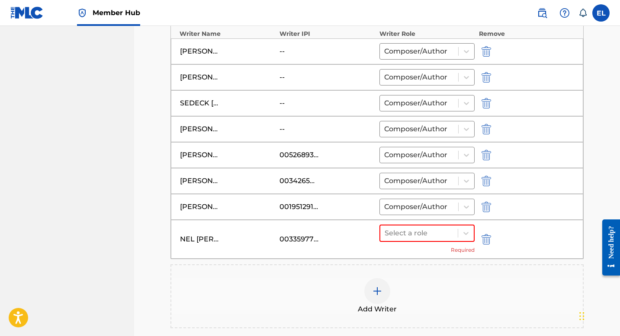
drag, startPoint x: 436, startPoint y: 237, endPoint x: 436, endPoint y: 244, distance: 7.4
click at [436, 237] on div at bounding box center [418, 233] width 69 height 12
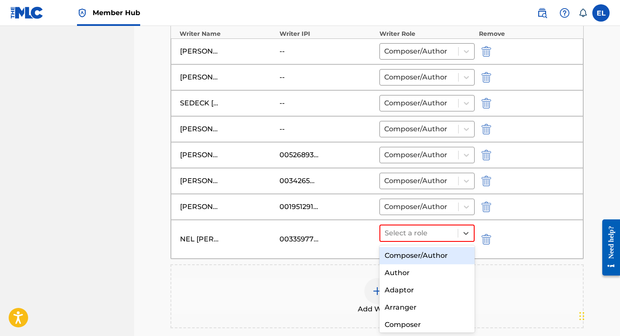
drag, startPoint x: 427, startPoint y: 259, endPoint x: 425, endPoint y: 253, distance: 6.8
click at [427, 259] on div "Composer/Author" at bounding box center [426, 255] width 95 height 17
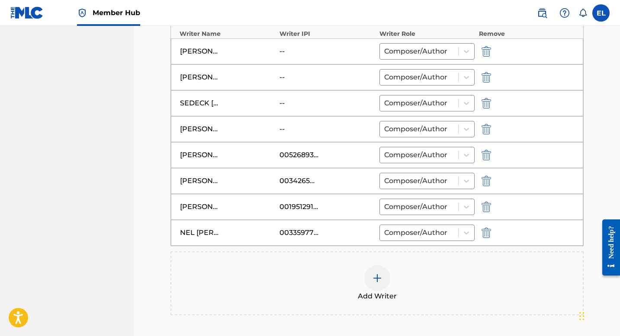
click at [490, 135] on div "[PERSON_NAME] -- Composer/Author" at bounding box center [377, 129] width 412 height 26
click at [487, 130] on img "submit" at bounding box center [486, 129] width 10 height 10
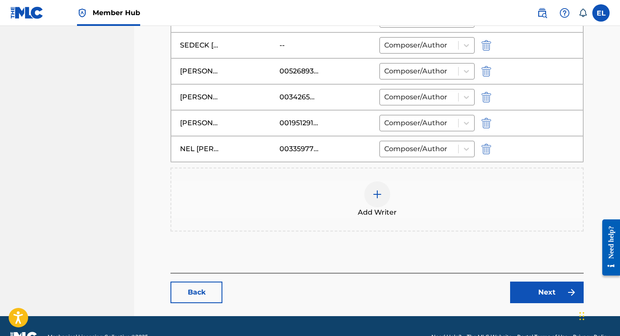
scroll to position [379, 0]
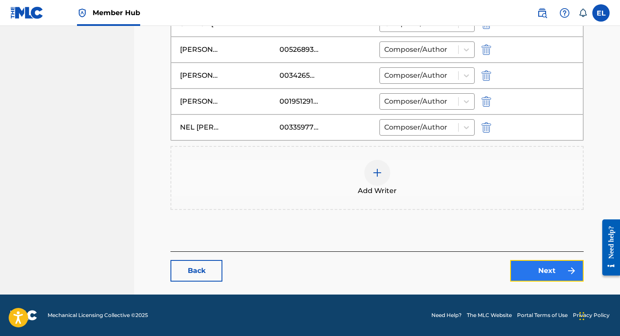
click at [533, 272] on link "Next" at bounding box center [547, 271] width 74 height 22
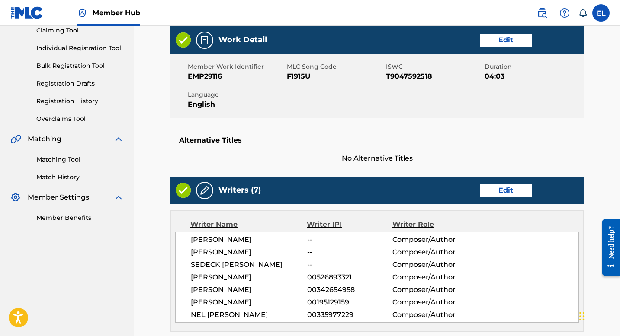
scroll to position [182, 0]
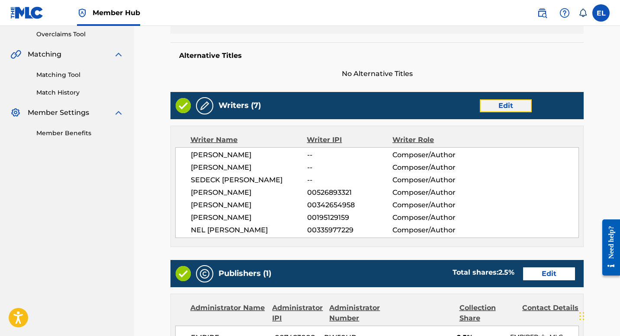
click at [496, 105] on link "Edit" at bounding box center [506, 105] width 52 height 13
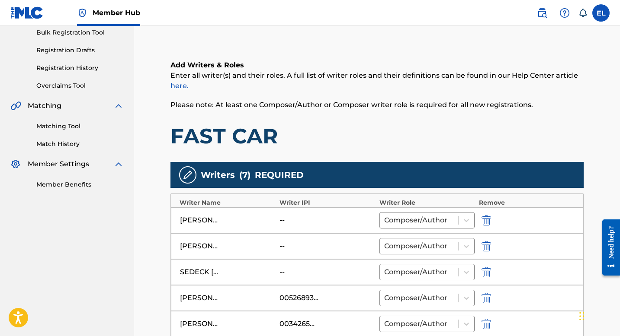
scroll to position [177, 0]
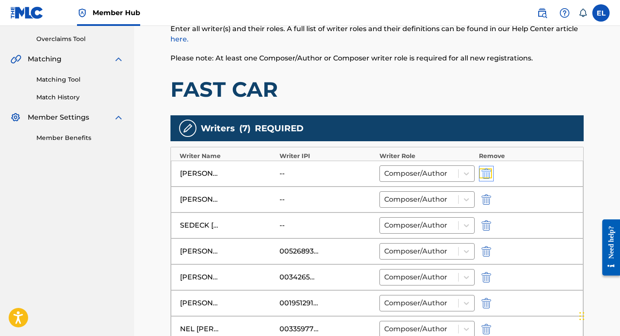
click at [487, 173] on img "submit" at bounding box center [486, 174] width 10 height 10
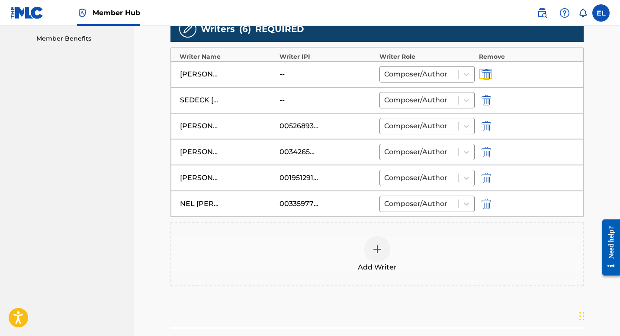
scroll to position [353, 0]
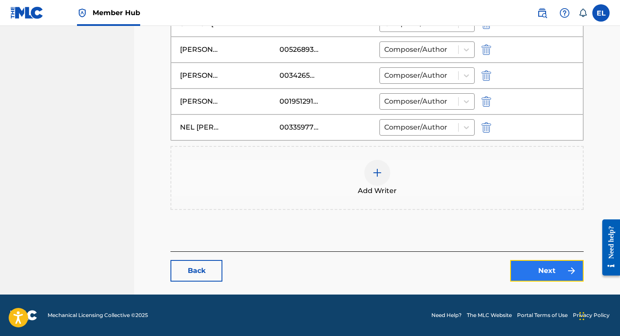
click at [538, 262] on link "Next" at bounding box center [547, 271] width 74 height 22
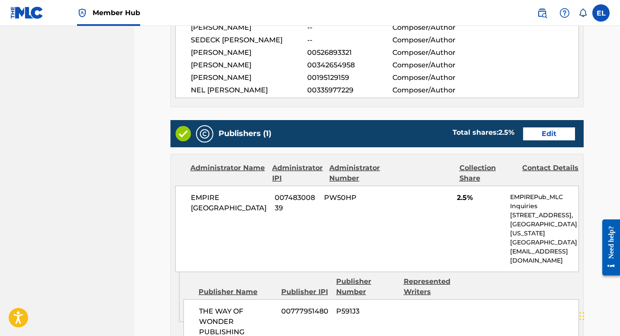
scroll to position [336, 0]
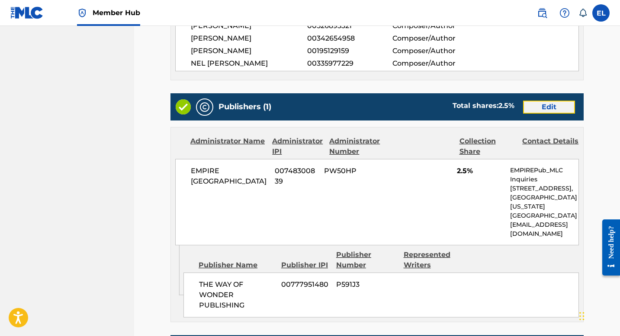
click at [551, 105] on link "Edit" at bounding box center [549, 107] width 52 height 13
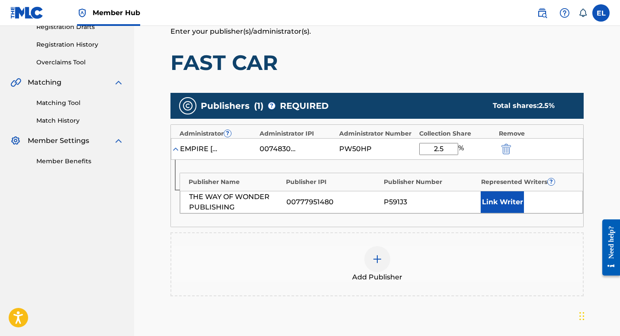
scroll to position [266, 0]
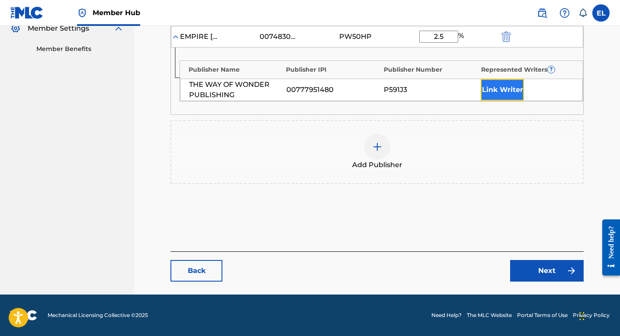
click at [505, 93] on button "Link Writer" at bounding box center [502, 90] width 43 height 22
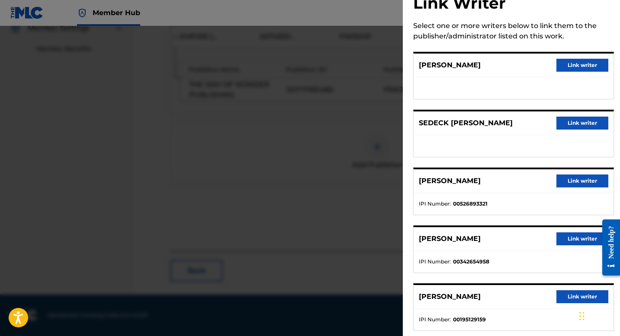
scroll to position [75, 0]
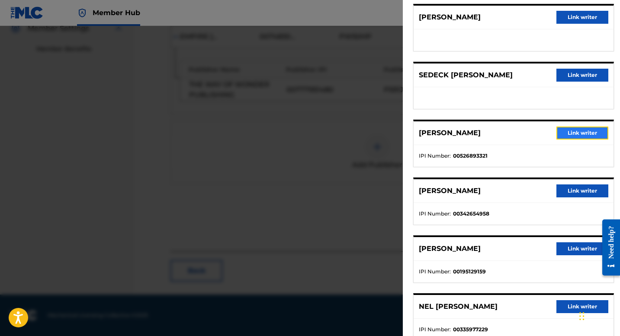
drag, startPoint x: 578, startPoint y: 137, endPoint x: 568, endPoint y: 145, distance: 13.2
click at [578, 137] on button "Link writer" at bounding box center [582, 133] width 52 height 13
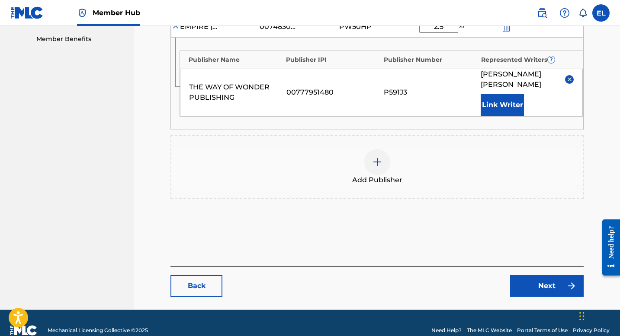
scroll to position [281, 0]
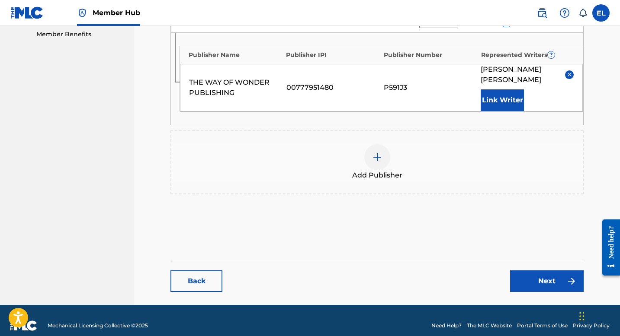
click at [543, 286] on main "Catalog Enter Work Details Add Writers Add Publishers & Shares Add Recording Re…" at bounding box center [376, 36] width 465 height 538
click at [541, 276] on link "Next" at bounding box center [547, 282] width 74 height 22
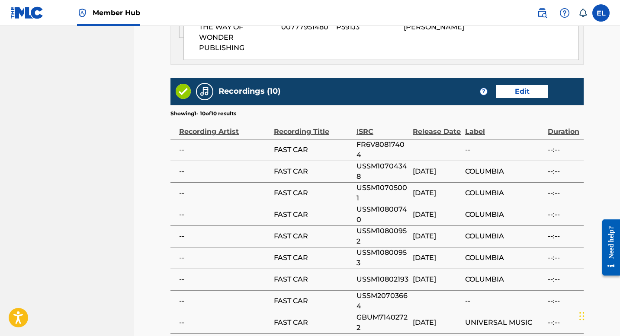
scroll to position [651, 0]
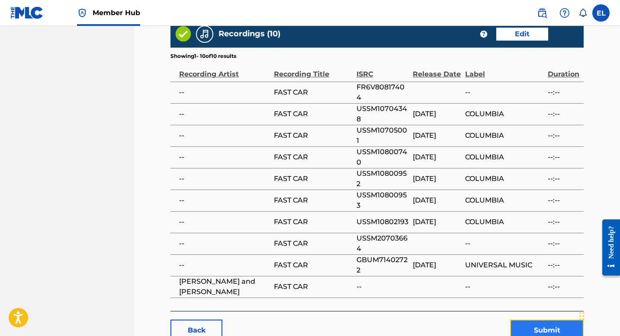
click at [551, 320] on button "Submit" at bounding box center [547, 331] width 74 height 22
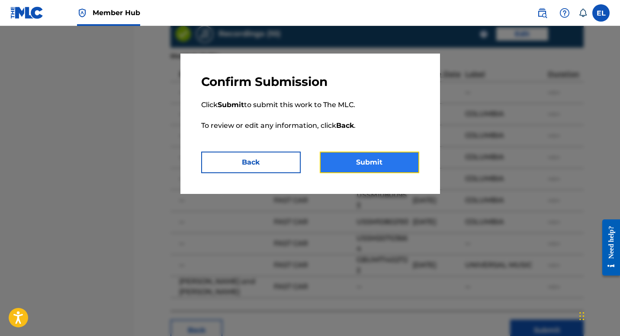
click at [390, 155] on button "Submit" at bounding box center [369, 163] width 99 height 22
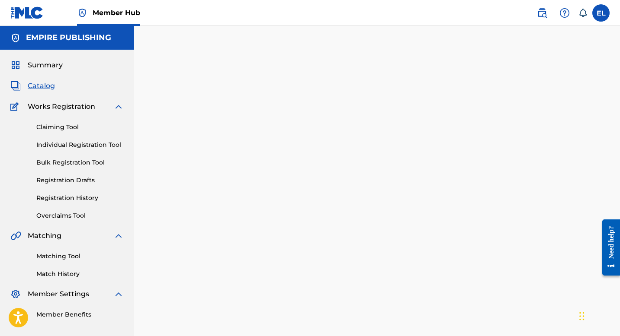
click at [35, 86] on span "Catalog" at bounding box center [41, 86] width 27 height 10
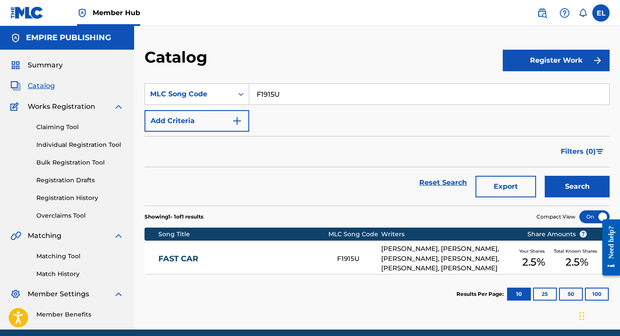
click at [297, 99] on input "F1915U" at bounding box center [429, 94] width 360 height 21
paste input "SD70HB"
type input "SD70HB"
click at [552, 187] on button "Search" at bounding box center [577, 187] width 65 height 22
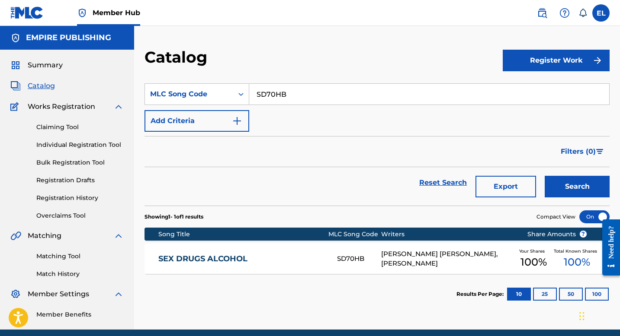
click at [272, 255] on link "SEX DRUGS ALCOHOL" at bounding box center [241, 259] width 167 height 10
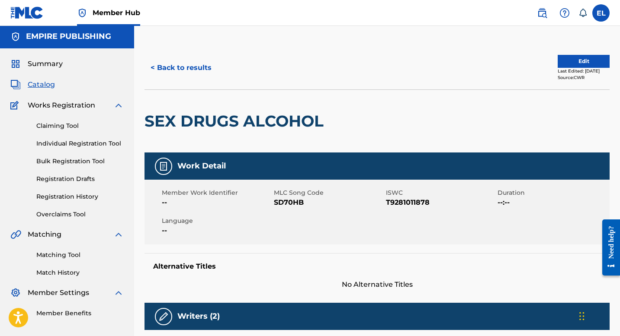
scroll to position [2, 0]
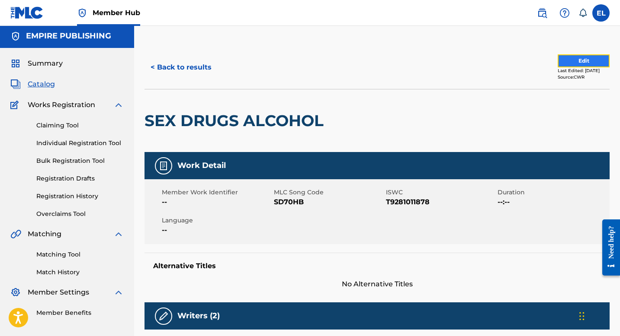
click at [573, 64] on button "Edit" at bounding box center [583, 60] width 52 height 13
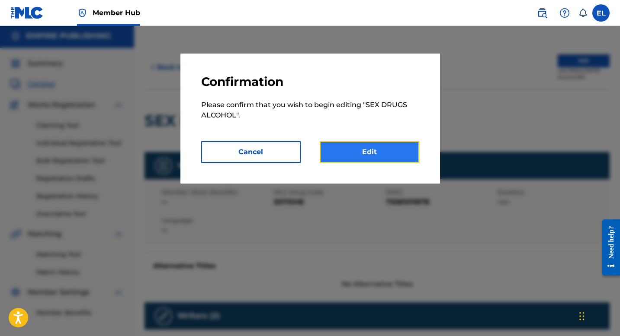
click at [400, 145] on link "Edit" at bounding box center [369, 152] width 99 height 22
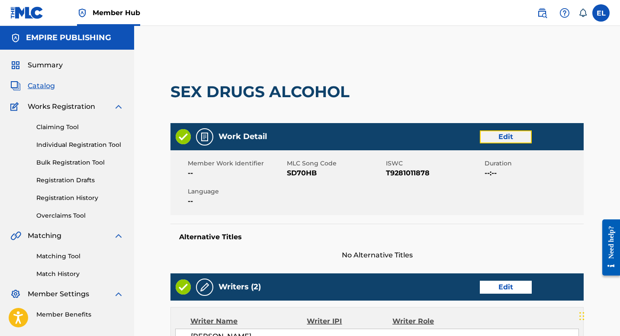
click at [488, 140] on link "Edit" at bounding box center [506, 137] width 52 height 13
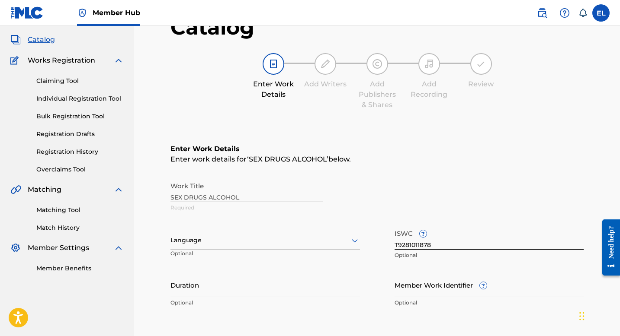
scroll to position [163, 0]
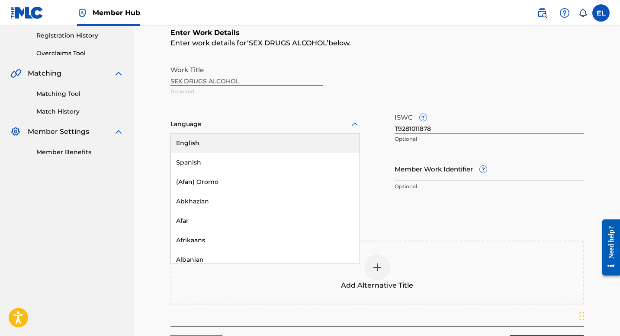
click at [187, 127] on div at bounding box center [264, 124] width 189 height 11
click at [202, 143] on div "English" at bounding box center [265, 143] width 189 height 19
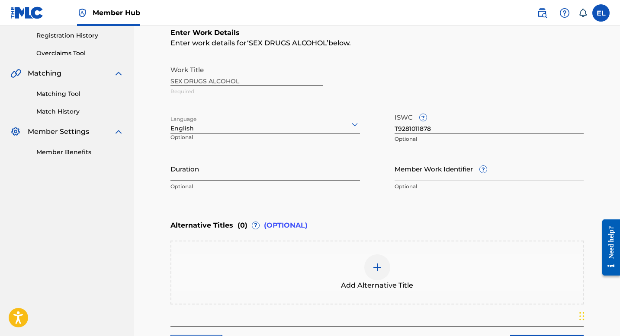
click at [241, 173] on input "Duration" at bounding box center [264, 169] width 189 height 25
type input "03:56"
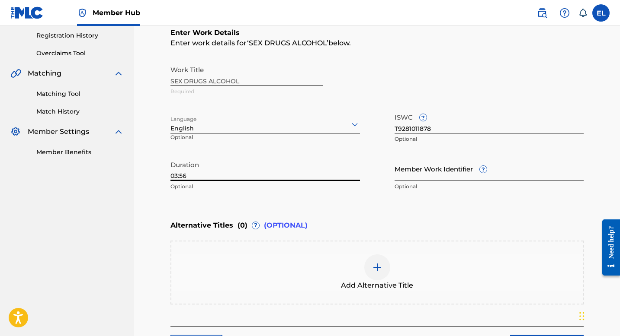
click at [440, 170] on input "Member Work Identifier ?" at bounding box center [488, 169] width 189 height 25
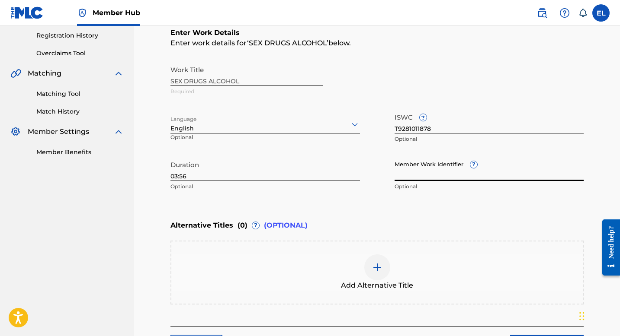
click at [439, 170] on input "Member Work Identifier ?" at bounding box center [488, 169] width 189 height 25
paste input "EMP23508"
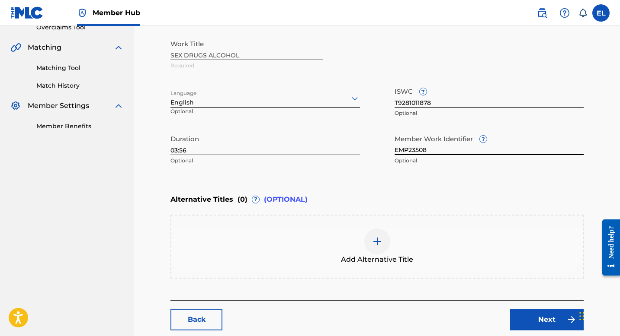
scroll to position [237, 0]
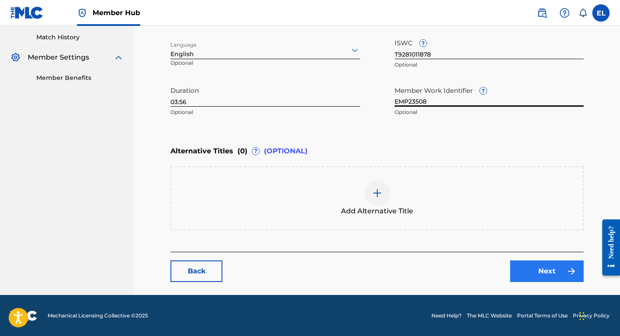
type input "EMP23508"
click at [563, 269] on link "Next" at bounding box center [547, 272] width 74 height 22
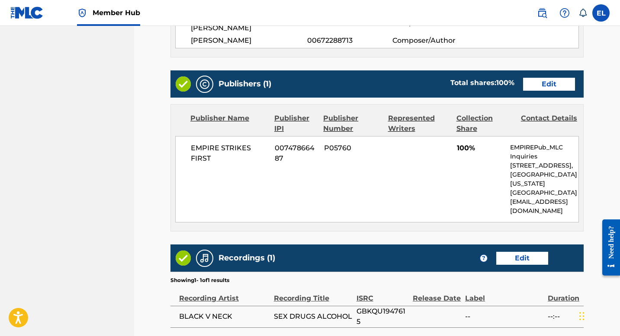
scroll to position [292, 0]
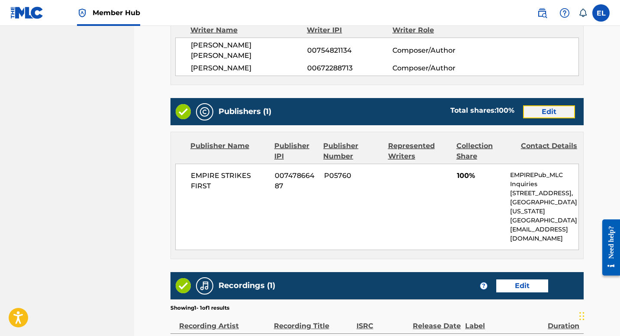
click at [545, 106] on link "Edit" at bounding box center [549, 112] width 52 height 13
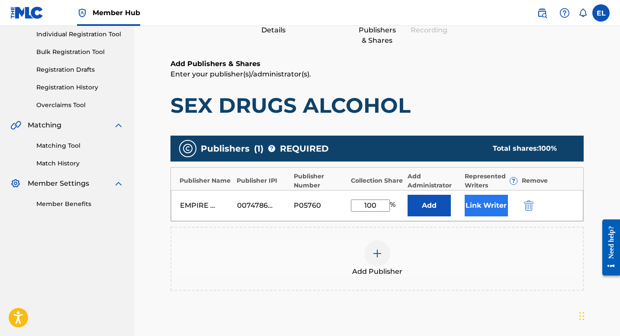
scroll to position [175, 0]
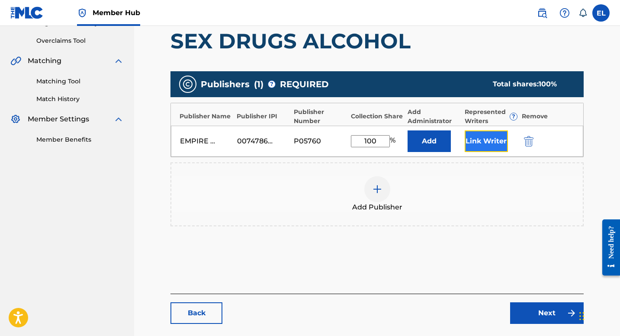
click at [496, 134] on button "Link Writer" at bounding box center [486, 142] width 43 height 22
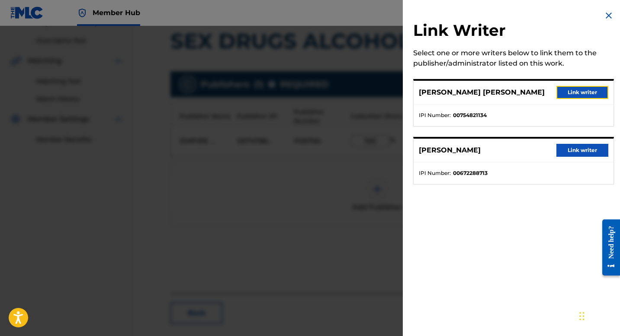
drag, startPoint x: 573, startPoint y: 88, endPoint x: 565, endPoint y: 110, distance: 23.7
click at [573, 88] on button "Link writer" at bounding box center [582, 92] width 52 height 13
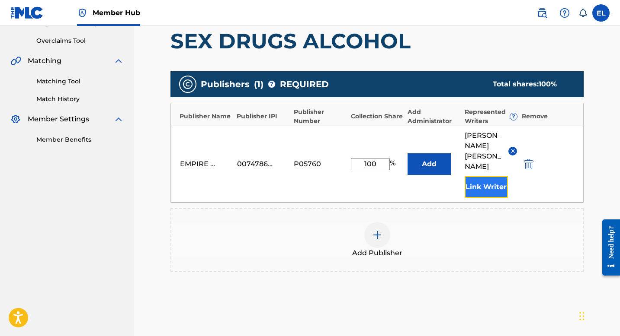
click at [496, 176] on button "Link Writer" at bounding box center [486, 187] width 43 height 22
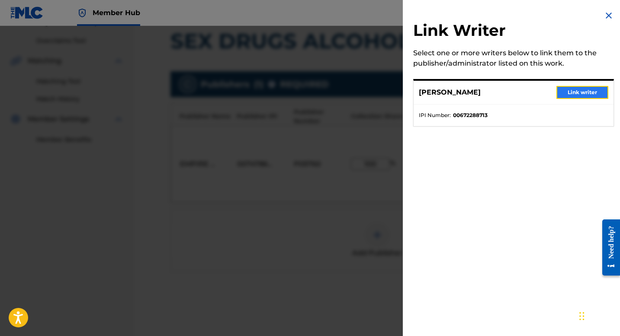
click at [571, 98] on button "Link writer" at bounding box center [582, 92] width 52 height 13
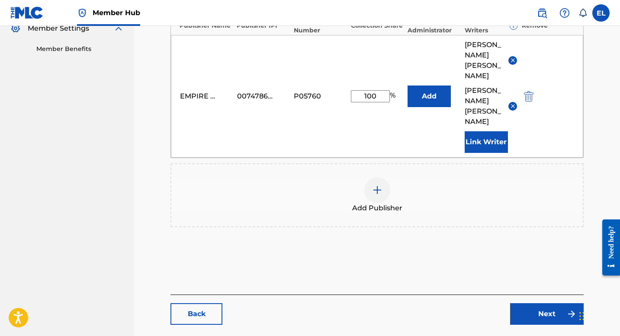
scroll to position [268, 0]
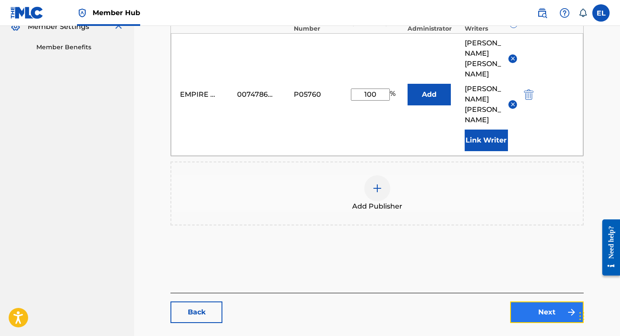
click at [528, 302] on link "Next" at bounding box center [547, 313] width 74 height 22
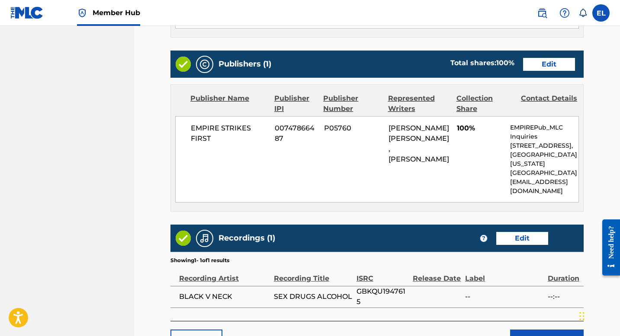
scroll to position [388, 0]
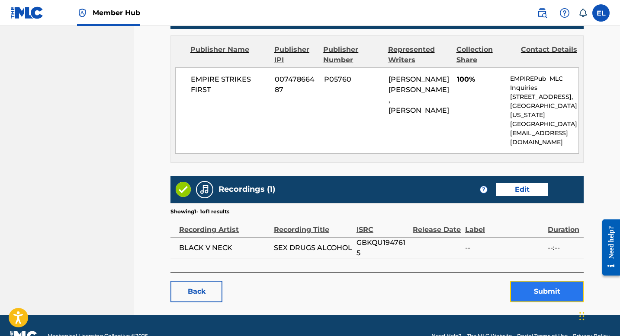
click at [561, 281] on button "Submit" at bounding box center [547, 292] width 74 height 22
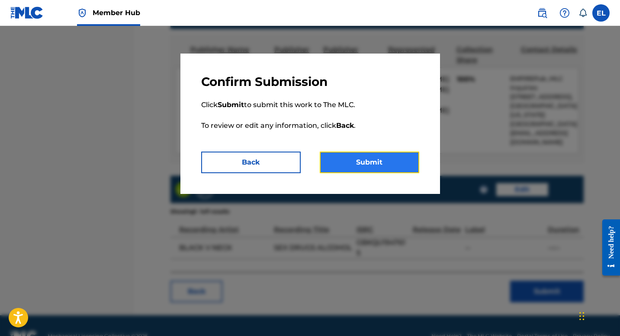
click at [411, 170] on button "Submit" at bounding box center [369, 163] width 99 height 22
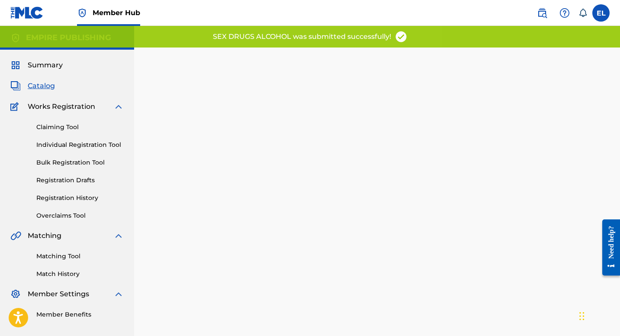
click at [41, 87] on span "Catalog" at bounding box center [41, 86] width 27 height 10
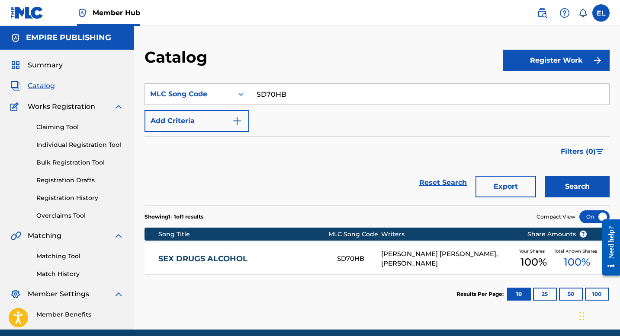
click at [305, 90] on input "SD70HB" at bounding box center [429, 94] width 360 height 21
drag, startPoint x: 305, startPoint y: 90, endPoint x: 329, endPoint y: 103, distance: 26.9
click at [305, 90] on input "SD70HB" at bounding box center [429, 94] width 360 height 21
paste input "MH2EGA"
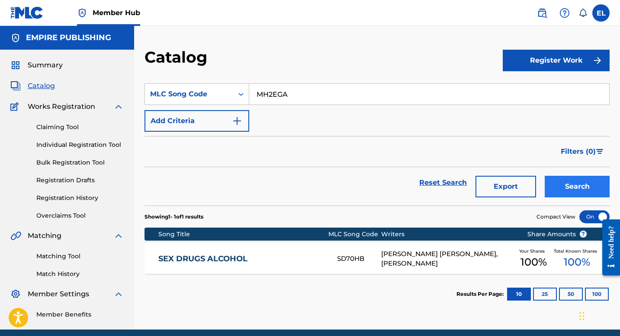
type input "MH2EGA"
click at [580, 190] on button "Search" at bounding box center [577, 187] width 65 height 22
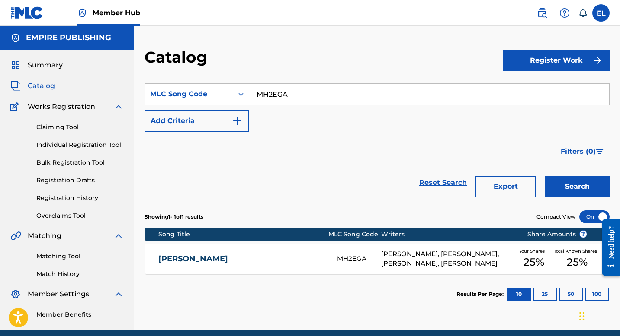
click at [291, 255] on link "[PERSON_NAME]" at bounding box center [241, 259] width 167 height 10
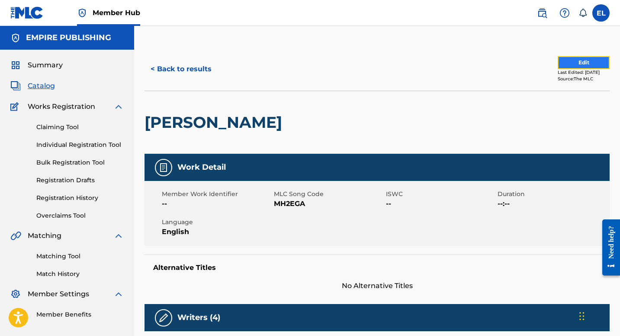
click at [564, 64] on button "Edit" at bounding box center [583, 62] width 52 height 13
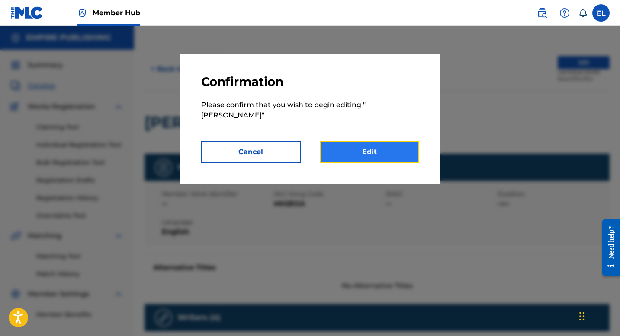
click at [369, 157] on link "Edit" at bounding box center [369, 152] width 99 height 22
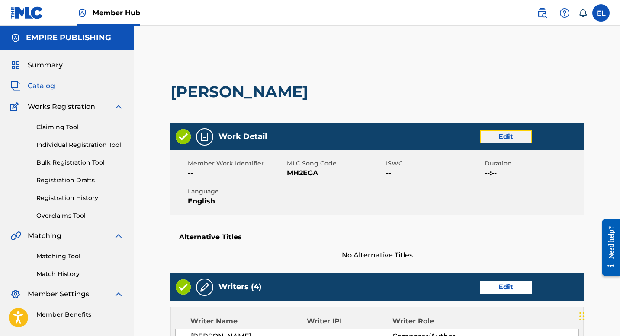
click at [518, 136] on link "Edit" at bounding box center [506, 137] width 52 height 13
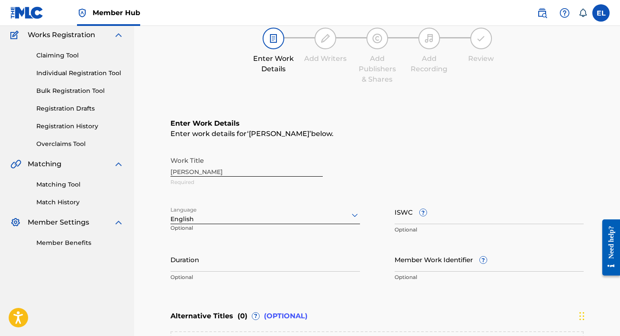
scroll to position [83, 0]
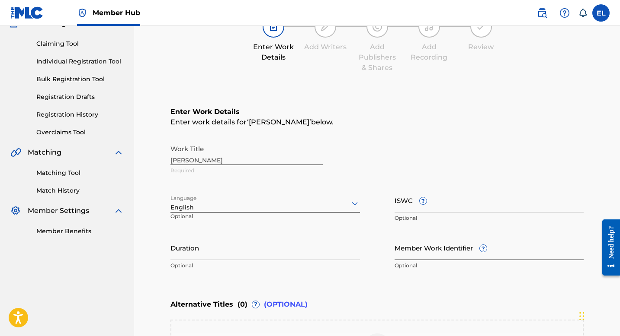
click at [442, 250] on input "Member Work Identifier ?" at bounding box center [488, 248] width 189 height 25
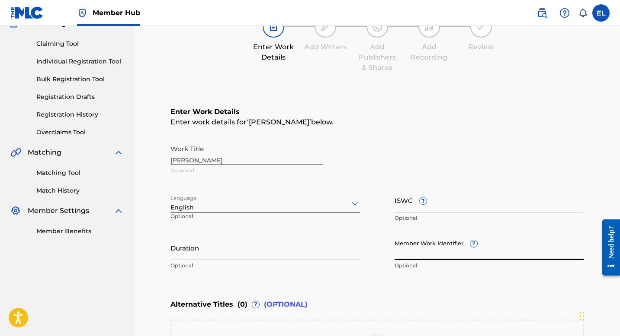
click at [441, 250] on input "Member Work Identifier ?" at bounding box center [488, 248] width 189 height 25
paste input "EMP31138"
type input "EMP31138"
click at [301, 244] on input "Duration" at bounding box center [264, 248] width 189 height 25
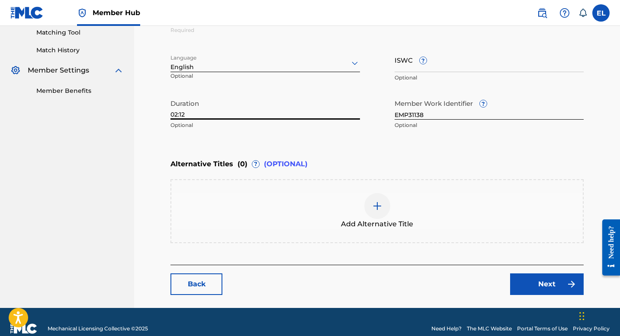
scroll to position [237, 0]
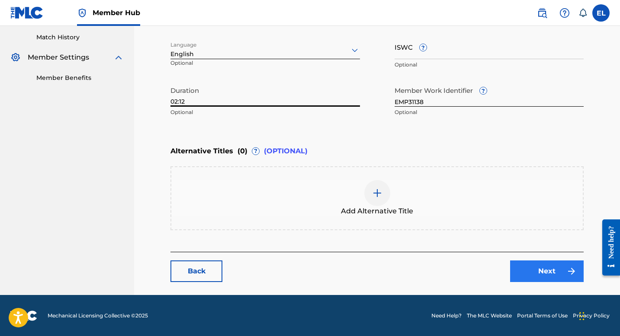
type input "02:12"
click at [572, 276] on img at bounding box center [571, 271] width 10 height 10
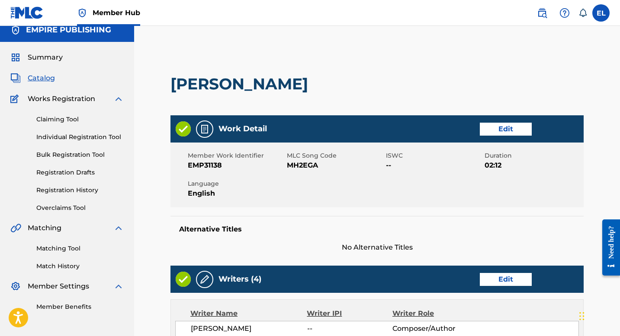
scroll to position [59, 0]
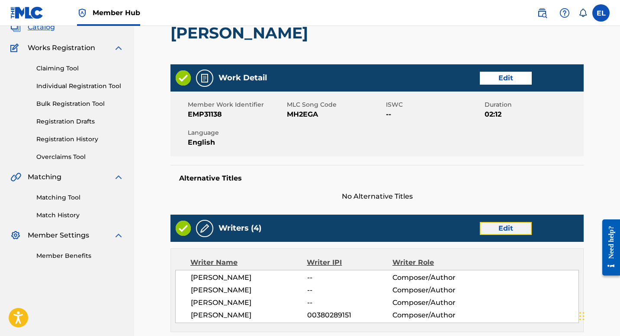
click at [525, 228] on link "Edit" at bounding box center [506, 228] width 52 height 13
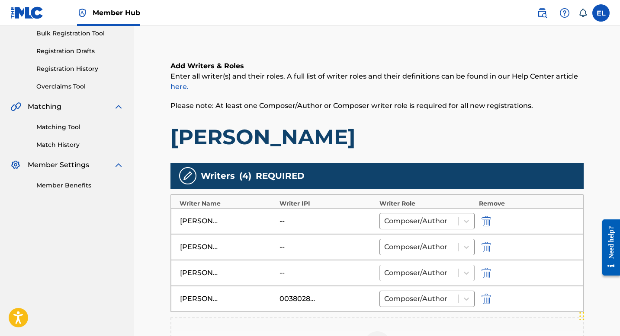
scroll to position [186, 0]
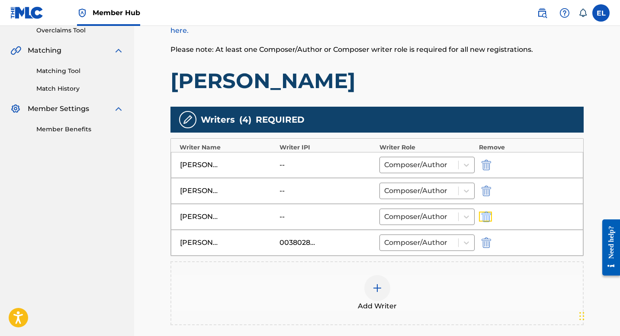
click at [480, 217] on button "submit" at bounding box center [485, 217] width 13 height 10
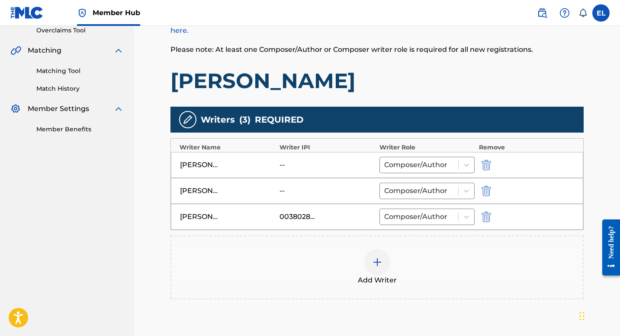
click at [373, 258] on img at bounding box center [377, 262] width 10 height 10
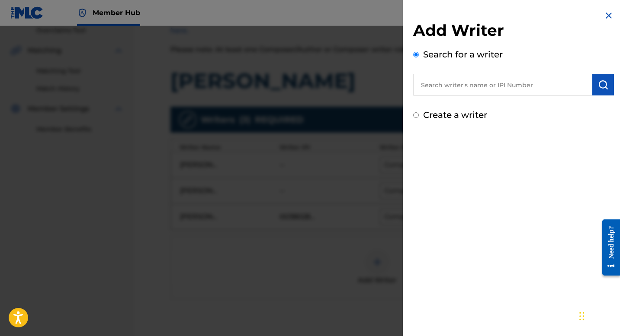
click at [373, 258] on div at bounding box center [310, 194] width 620 height 336
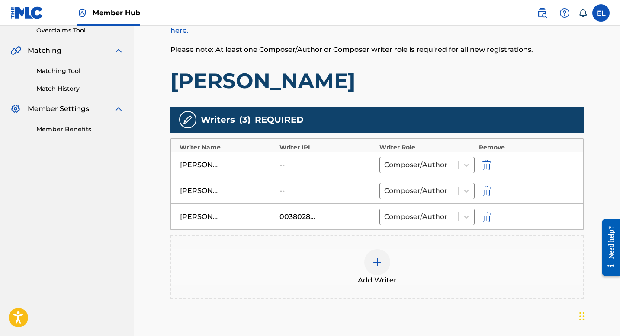
click at [373, 261] on img at bounding box center [377, 262] width 10 height 10
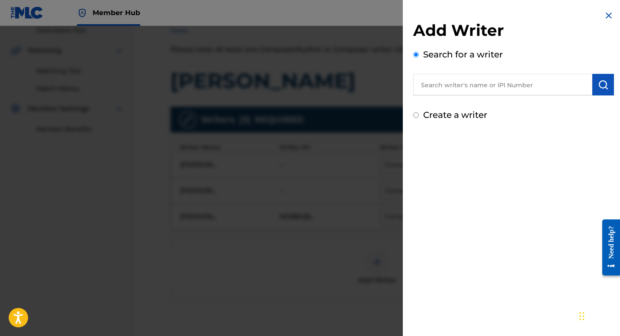
click at [460, 86] on input "text" at bounding box center [502, 85] width 179 height 22
paste input "853333441"
type input "00853333441"
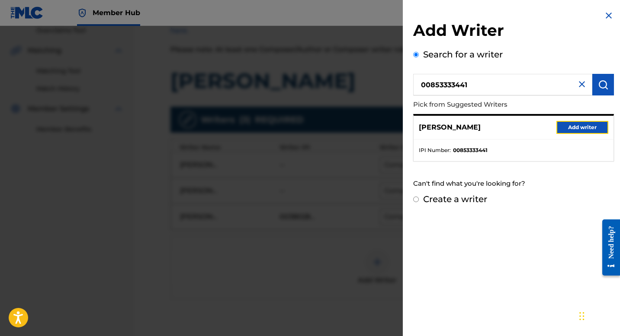
drag, startPoint x: 560, startPoint y: 127, endPoint x: 552, endPoint y: 132, distance: 9.0
click at [560, 127] on button "Add writer" at bounding box center [582, 127] width 52 height 13
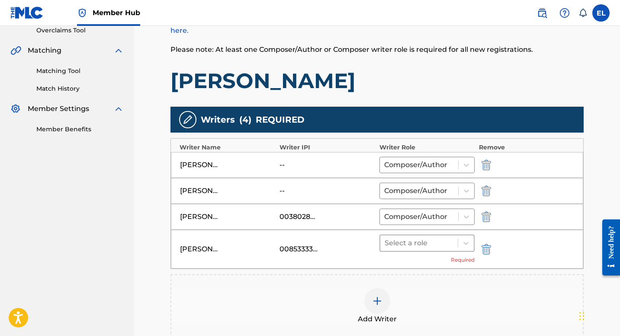
click at [426, 249] on div "Select a role" at bounding box center [418, 244] width 77 height 16
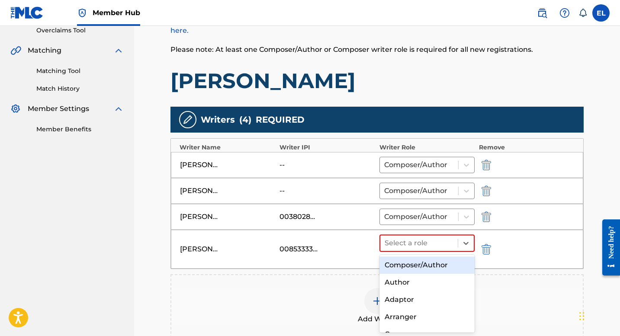
click at [424, 259] on div "Composer/Author" at bounding box center [426, 265] width 95 height 17
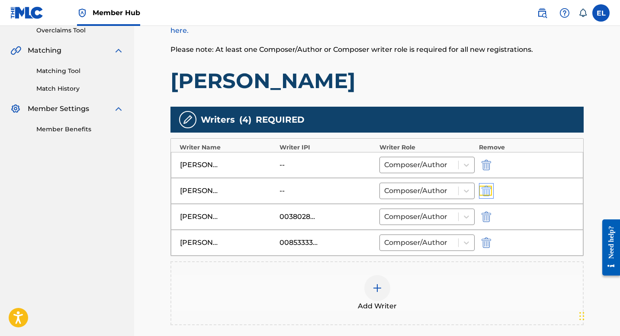
click at [485, 189] on img "submit" at bounding box center [486, 191] width 10 height 10
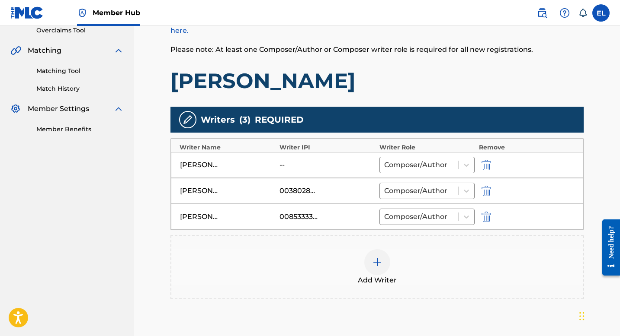
click at [377, 263] on img at bounding box center [377, 262] width 10 height 10
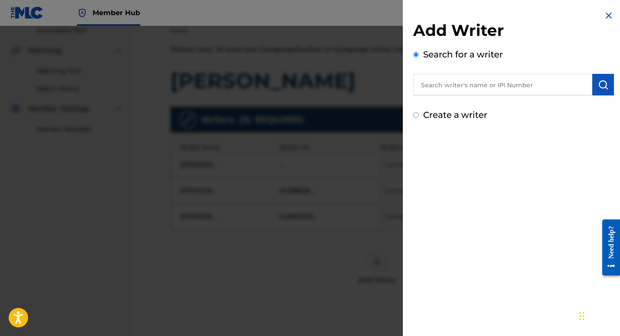
click at [488, 90] on input "text" at bounding box center [502, 85] width 179 height 22
paste input "00857710512"
type input "00857710512"
click at [592, 86] on button "submit" at bounding box center [603, 85] width 22 height 22
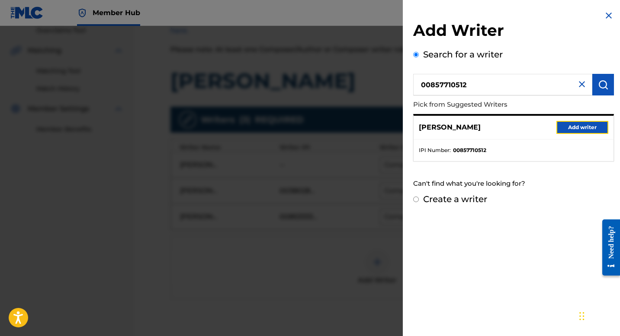
click at [566, 127] on button "Add writer" at bounding box center [582, 127] width 52 height 13
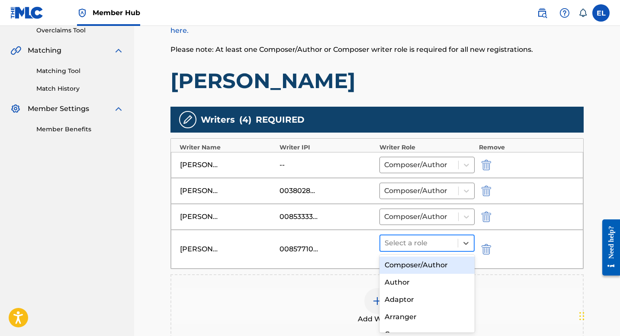
click at [424, 236] on div "Select a role" at bounding box center [418, 244] width 77 height 16
click at [413, 262] on div "Composer/Author" at bounding box center [426, 265] width 95 height 17
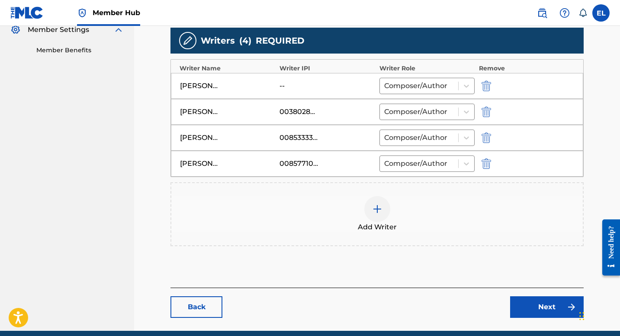
scroll to position [301, 0]
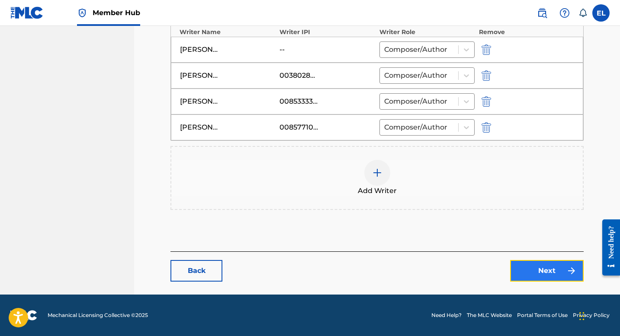
click at [540, 279] on link "Next" at bounding box center [547, 271] width 74 height 22
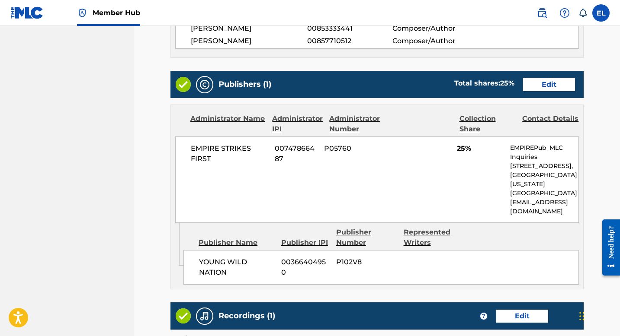
scroll to position [283, 0]
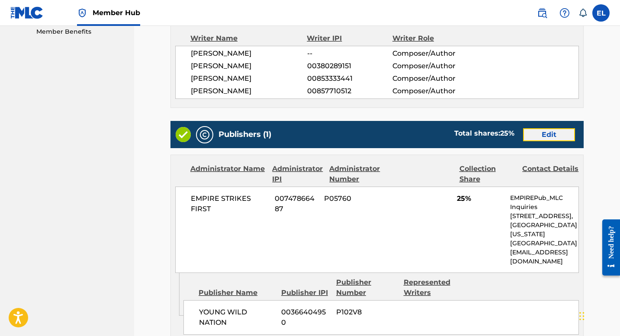
click at [543, 131] on link "Edit" at bounding box center [549, 134] width 52 height 13
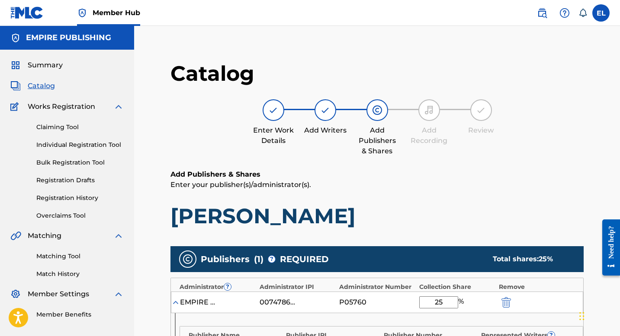
scroll to position [169, 0]
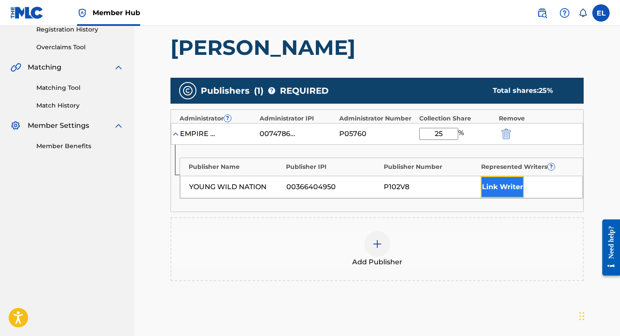
click at [497, 191] on button "Link Writer" at bounding box center [502, 187] width 43 height 22
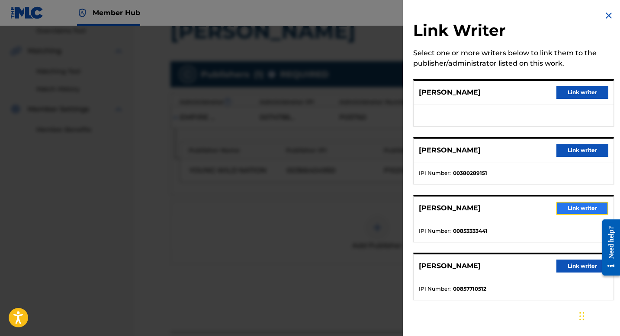
click at [560, 210] on button "Link writer" at bounding box center [582, 208] width 52 height 13
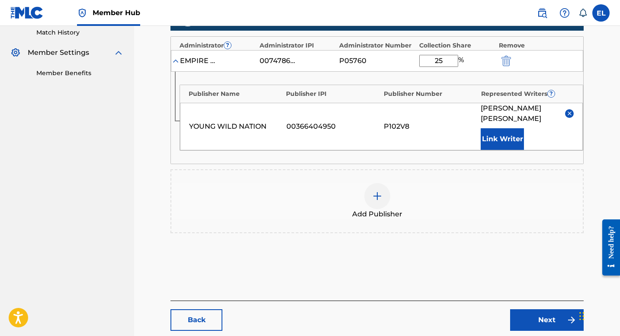
scroll to position [281, 0]
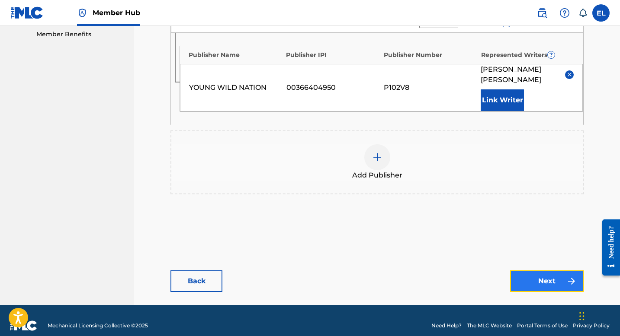
click at [541, 271] on link "Next" at bounding box center [547, 282] width 74 height 22
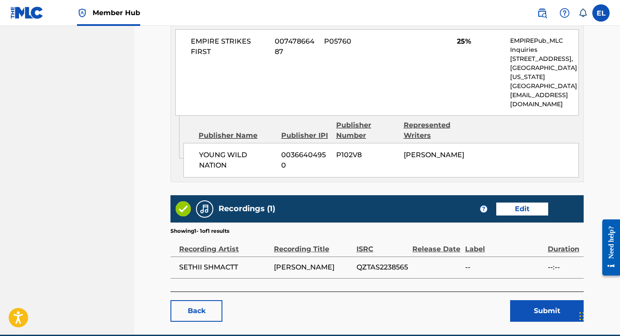
scroll to position [470, 0]
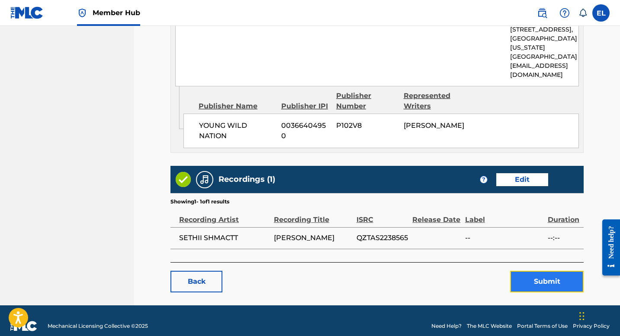
click at [550, 271] on button "Submit" at bounding box center [547, 282] width 74 height 22
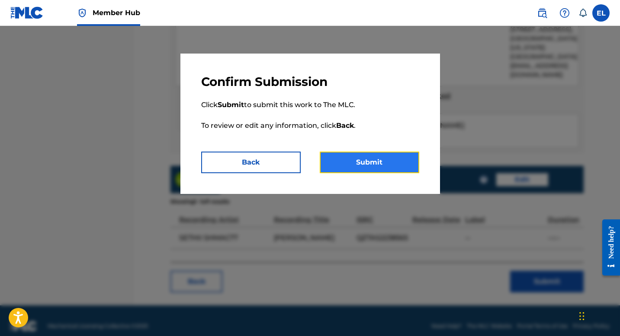
click at [386, 168] on button "Submit" at bounding box center [369, 163] width 99 height 22
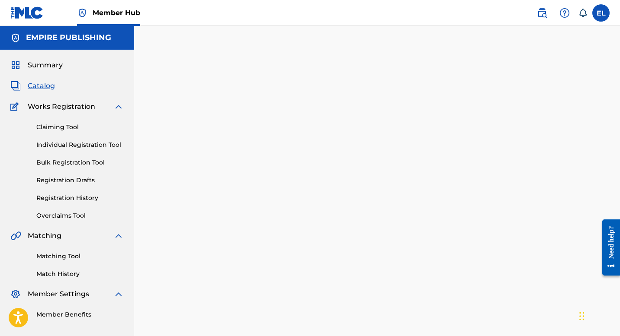
click at [38, 88] on span "Catalog" at bounding box center [41, 86] width 27 height 10
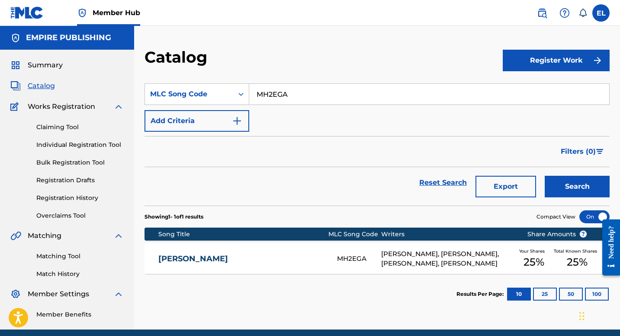
click at [332, 88] on input "MH2EGA" at bounding box center [429, 94] width 360 height 21
paste input "TA599V"
type input "TA599V"
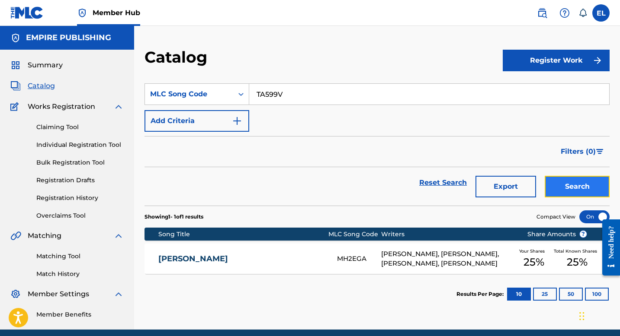
click at [561, 191] on button "Search" at bounding box center [577, 187] width 65 height 22
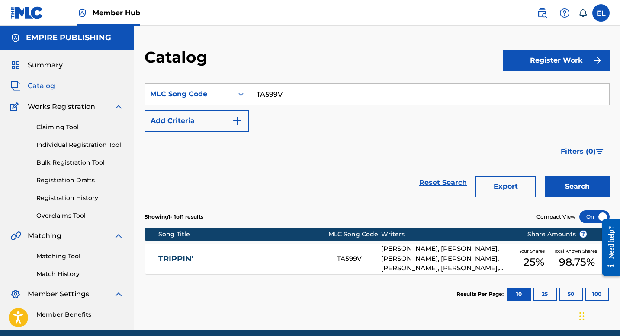
click at [269, 261] on link "TRIPPIN'" at bounding box center [241, 259] width 167 height 10
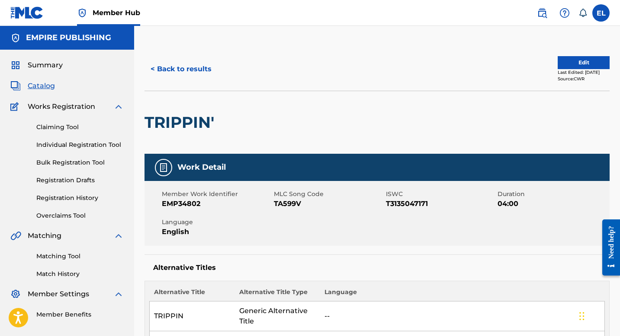
click at [38, 86] on span "Catalog" at bounding box center [41, 86] width 27 height 10
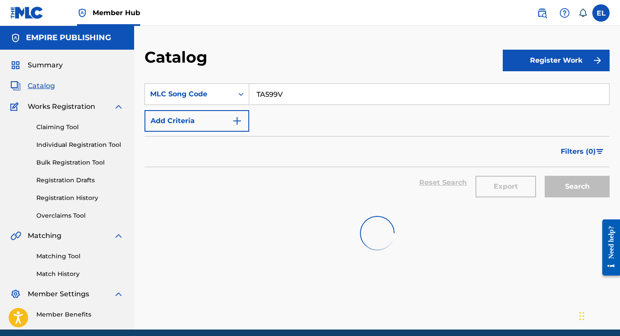
click at [356, 87] on input "TA599V" at bounding box center [429, 94] width 360 height 21
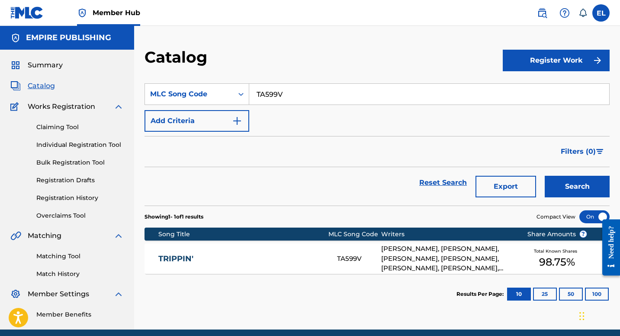
click at [356, 87] on input "TA599V" at bounding box center [429, 94] width 360 height 21
drag, startPoint x: 356, startPoint y: 87, endPoint x: 438, endPoint y: 111, distance: 85.1
click at [356, 87] on input "TA599V" at bounding box center [429, 94] width 360 height 21
paste input "SG9CQ8"
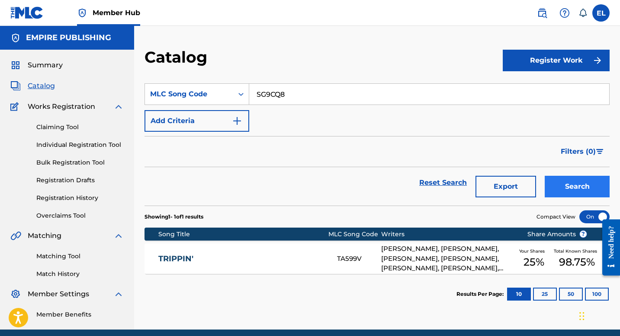
type input "SG9CQ8"
click at [557, 184] on button "Search" at bounding box center [577, 187] width 65 height 22
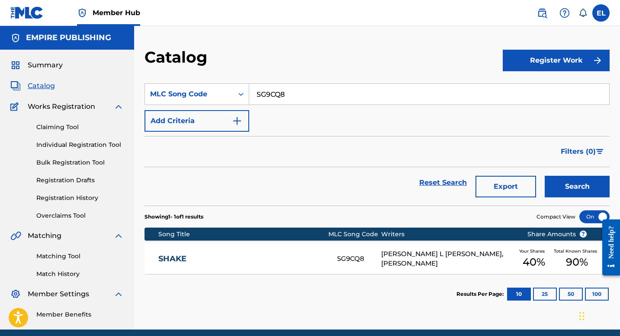
click at [232, 262] on link "SHAKE" at bounding box center [241, 259] width 167 height 10
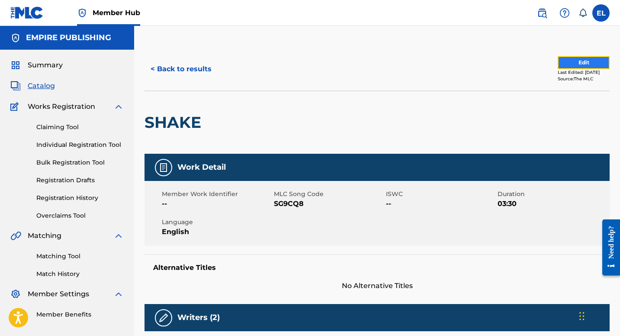
click at [576, 60] on button "Edit" at bounding box center [583, 62] width 52 height 13
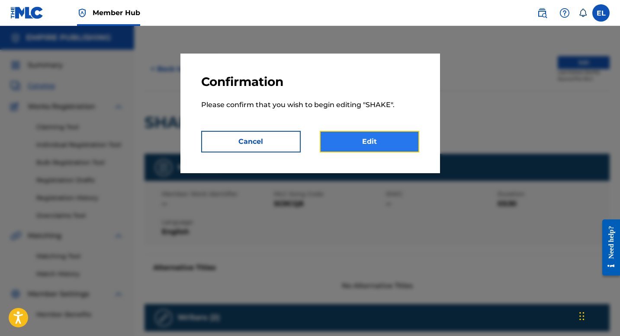
click at [375, 134] on link "Edit" at bounding box center [369, 142] width 99 height 22
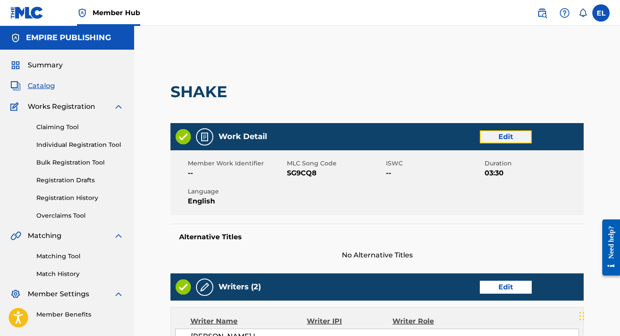
click at [490, 137] on link "Edit" at bounding box center [506, 137] width 52 height 13
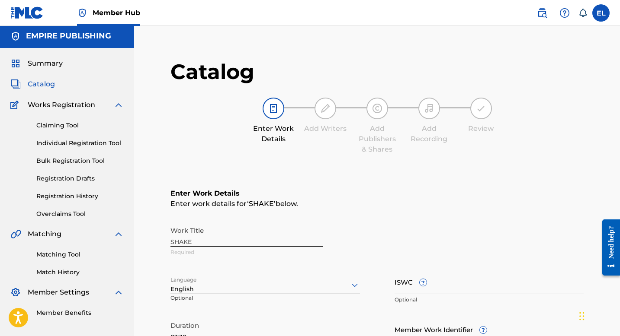
scroll to position [186, 0]
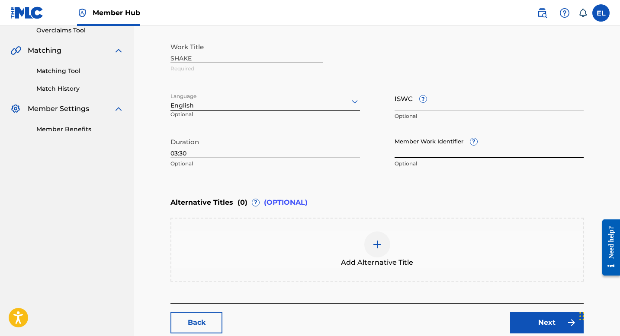
click at [429, 153] on input "Member Work Identifier ?" at bounding box center [488, 146] width 189 height 25
paste input "EMP34804"
type input "EMP34804"
click at [287, 135] on input "03:30" at bounding box center [264, 146] width 189 height 25
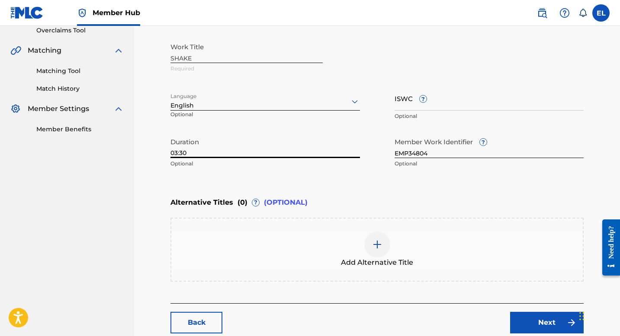
click at [287, 135] on input "03:30" at bounding box center [264, 146] width 189 height 25
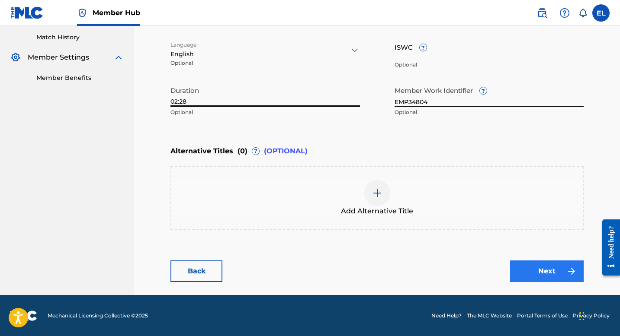
type input "02:28"
click at [526, 267] on link "Next" at bounding box center [547, 272] width 74 height 22
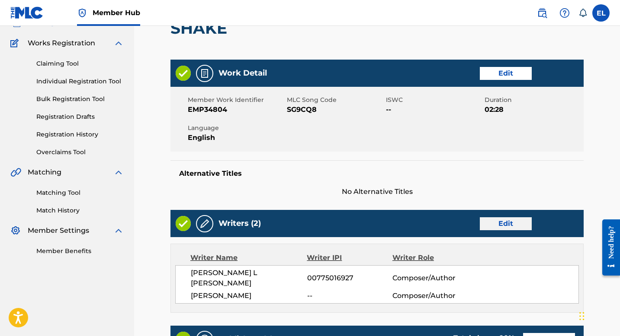
scroll to position [141, 0]
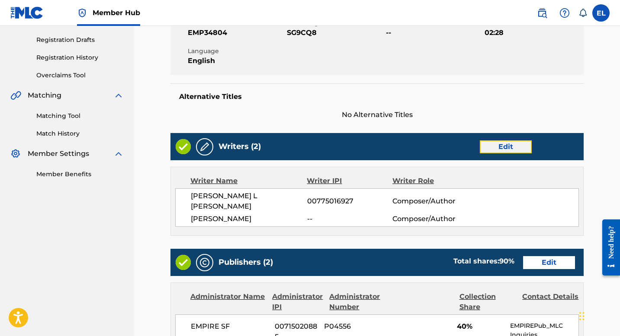
click at [514, 141] on link "Edit" at bounding box center [506, 147] width 52 height 13
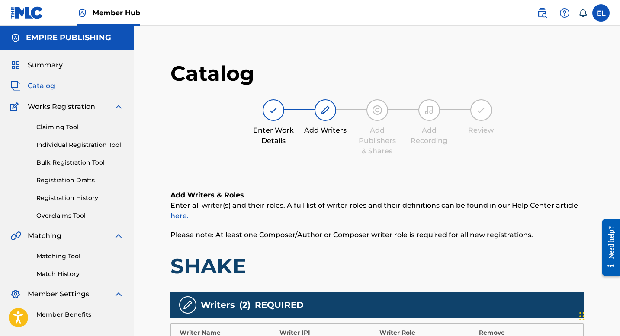
scroll to position [181, 0]
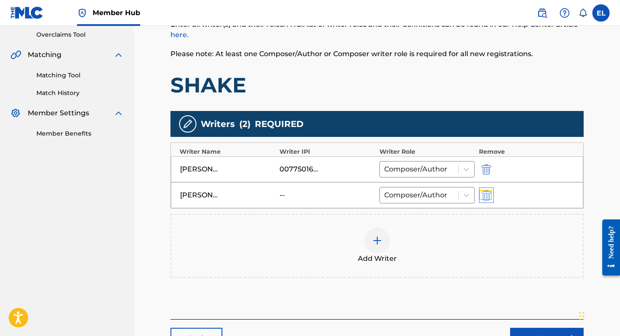
click at [488, 193] on img "submit" at bounding box center [486, 195] width 10 height 10
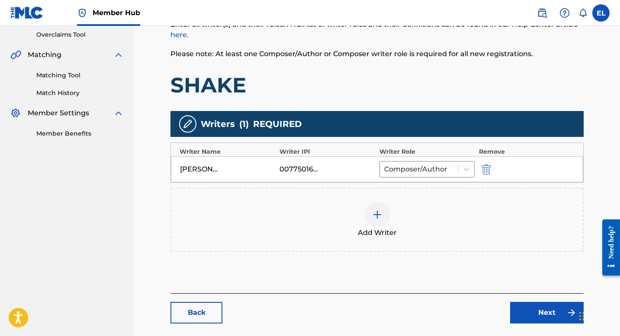
click at [371, 214] on div at bounding box center [377, 215] width 26 height 26
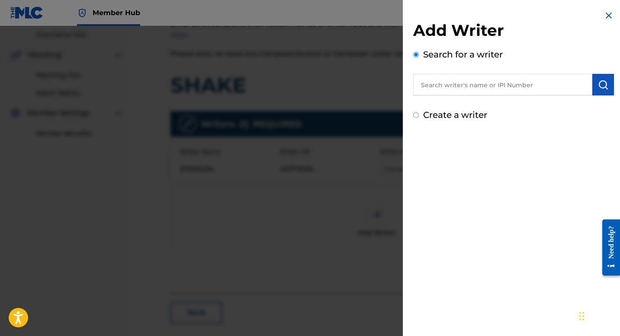
click at [473, 90] on input "text" at bounding box center [502, 85] width 179 height 22
paste input "861933416"
click at [422, 87] on input "861933416" at bounding box center [502, 85] width 179 height 22
type input "00861933416"
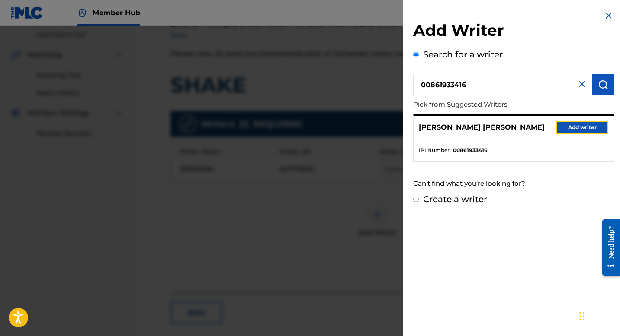
click at [577, 125] on button "Add writer" at bounding box center [582, 127] width 52 height 13
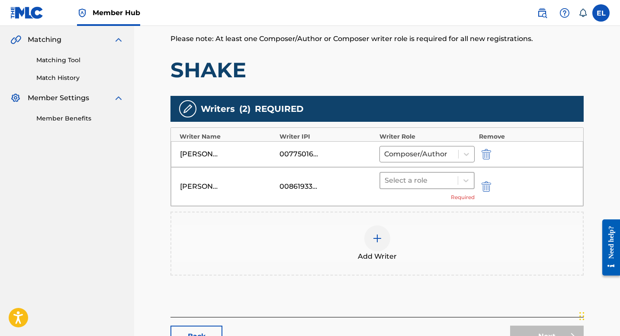
scroll to position [197, 0]
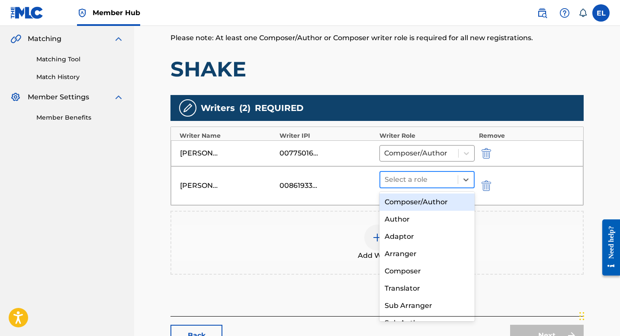
drag, startPoint x: 442, startPoint y: 182, endPoint x: 436, endPoint y: 205, distance: 24.2
click at [442, 183] on div at bounding box center [418, 180] width 69 height 12
click at [435, 206] on div "Composer/Author" at bounding box center [426, 202] width 95 height 17
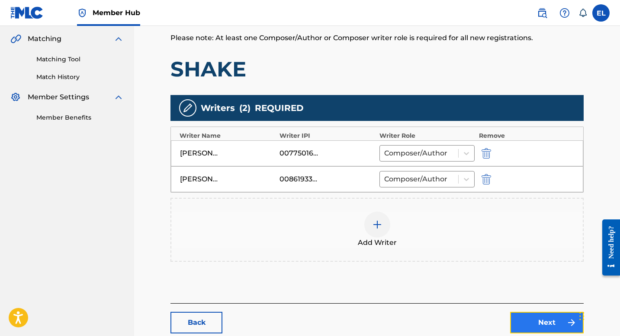
click at [534, 315] on link "Next" at bounding box center [547, 323] width 74 height 22
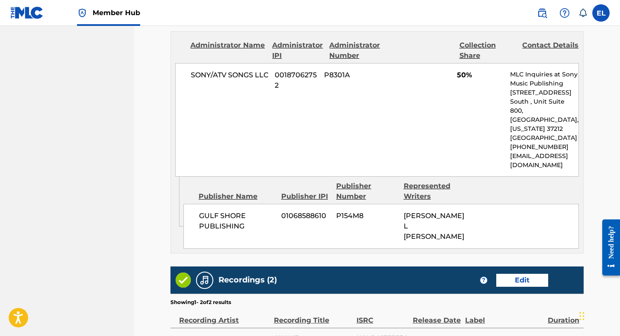
scroll to position [292, 0]
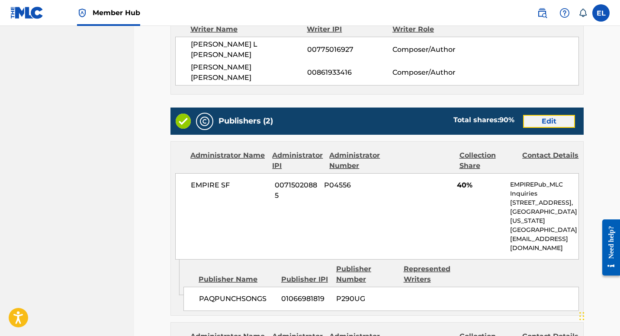
click at [539, 115] on link "Edit" at bounding box center [549, 121] width 52 height 13
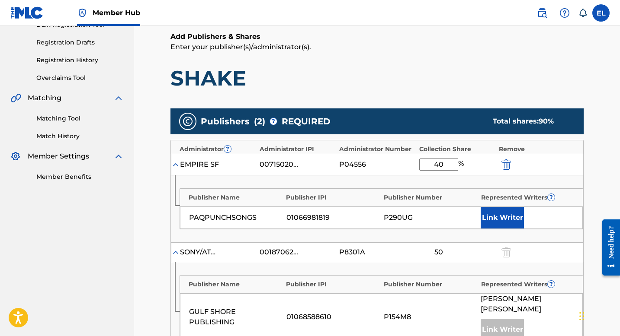
scroll to position [178, 0]
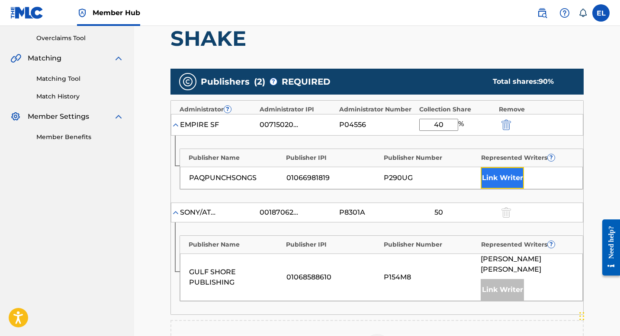
click at [510, 175] on button "Link Writer" at bounding box center [502, 178] width 43 height 22
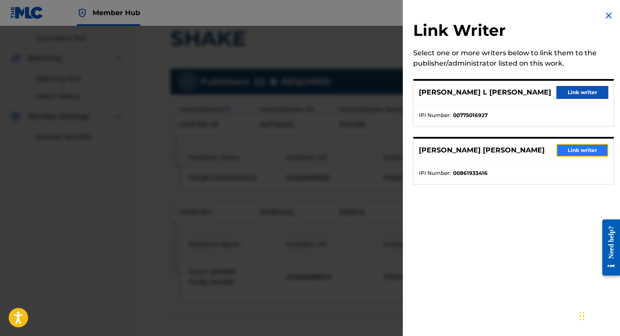
click at [580, 154] on button "Link writer" at bounding box center [582, 150] width 52 height 13
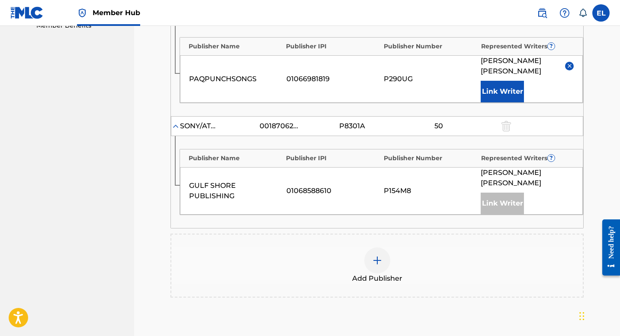
scroll to position [393, 0]
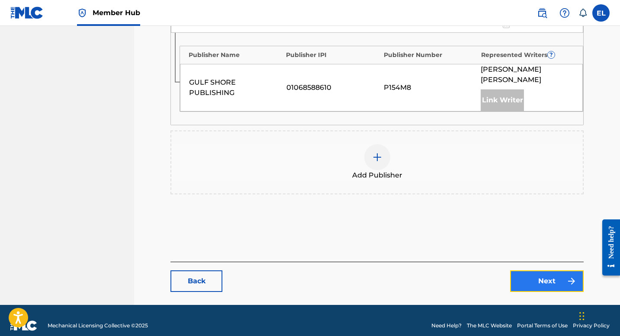
click at [540, 271] on link "Next" at bounding box center [547, 282] width 74 height 22
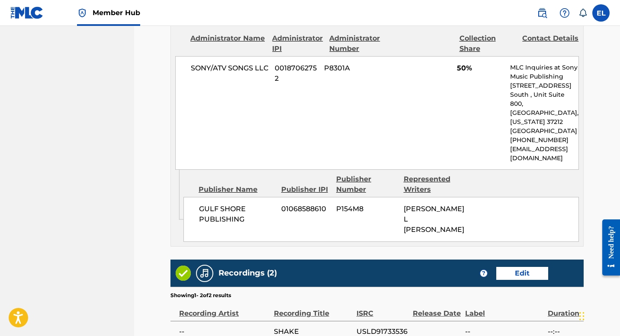
scroll to position [676, 0]
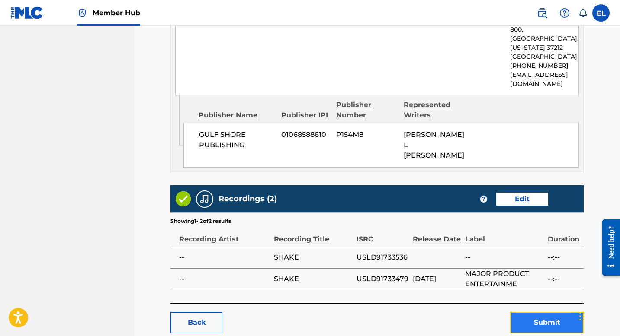
click at [538, 312] on button "Submit" at bounding box center [547, 323] width 74 height 22
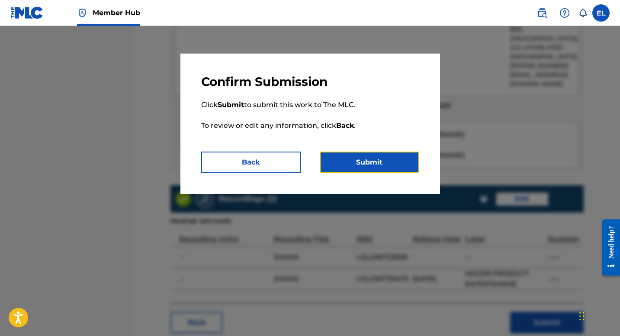
click at [391, 154] on button "Submit" at bounding box center [369, 163] width 99 height 22
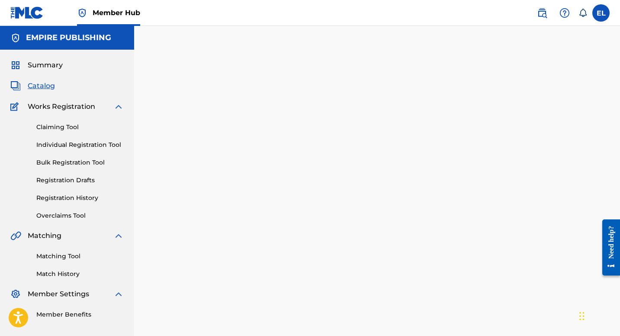
click at [31, 87] on span "Catalog" at bounding box center [41, 86] width 27 height 10
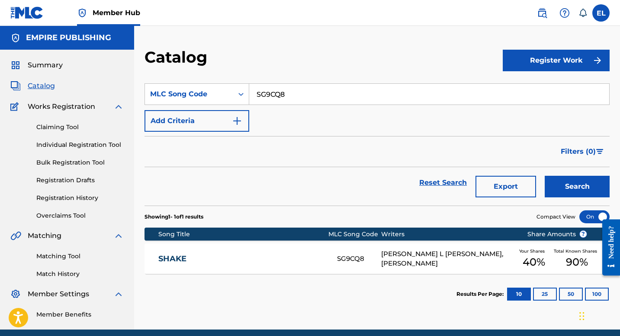
click at [337, 96] on input "SG9CQ8" at bounding box center [429, 94] width 360 height 21
drag, startPoint x: 337, startPoint y: 96, endPoint x: 378, endPoint y: 117, distance: 46.2
click at [337, 96] on input "SG9CQ8" at bounding box center [429, 94] width 360 height 21
paste input "OC3W1"
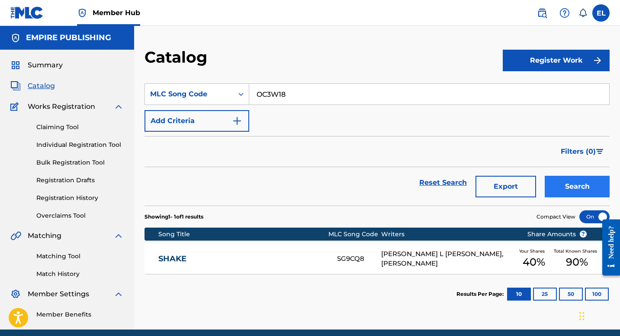
type input "OC3W18"
click at [578, 195] on button "Search" at bounding box center [577, 187] width 65 height 22
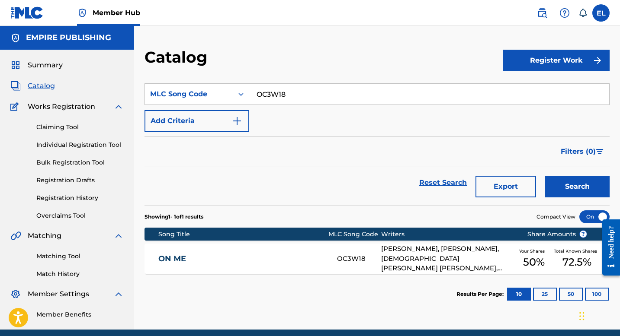
click at [252, 259] on link "ON ME" at bounding box center [241, 259] width 167 height 10
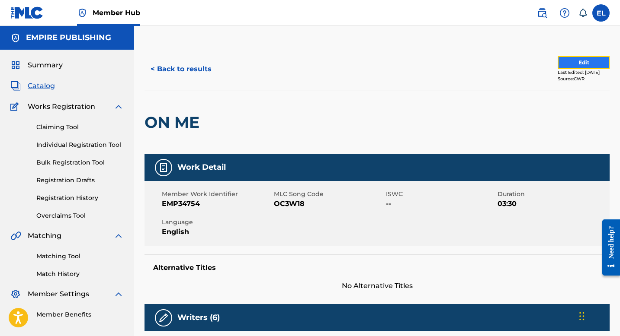
click at [580, 62] on button "Edit" at bounding box center [583, 62] width 52 height 13
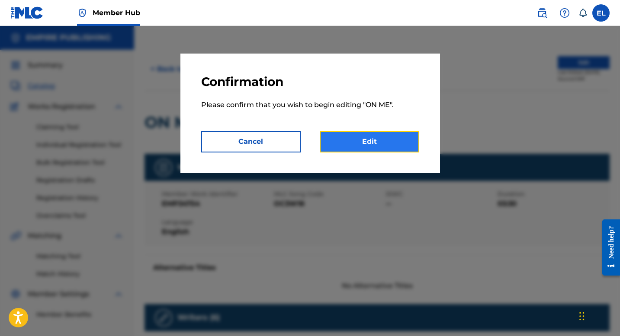
click at [396, 143] on link "Edit" at bounding box center [369, 142] width 99 height 22
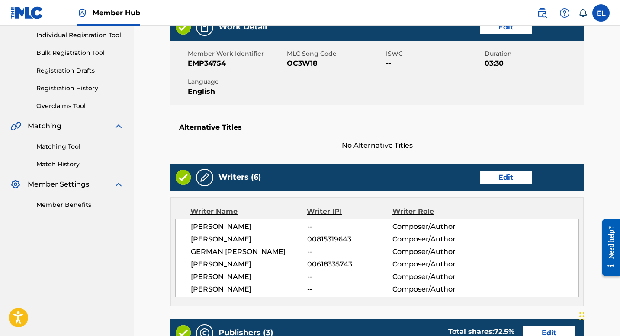
scroll to position [179, 0]
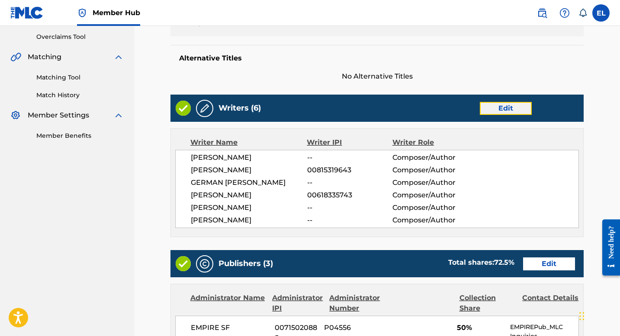
click at [504, 111] on link "Edit" at bounding box center [506, 108] width 52 height 13
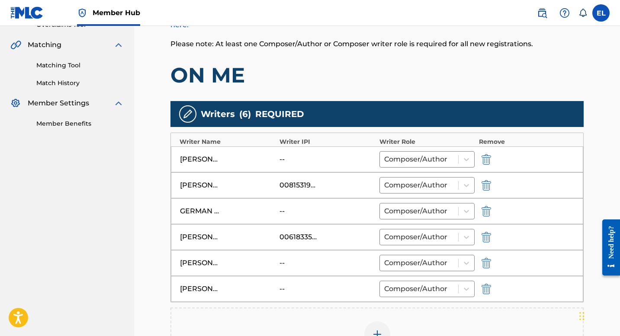
scroll to position [353, 0]
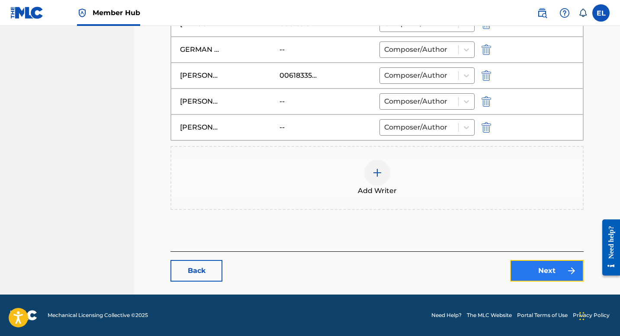
click at [532, 272] on link "Next" at bounding box center [547, 271] width 74 height 22
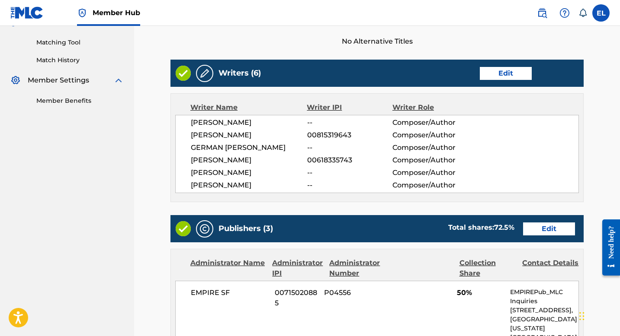
scroll to position [166, 0]
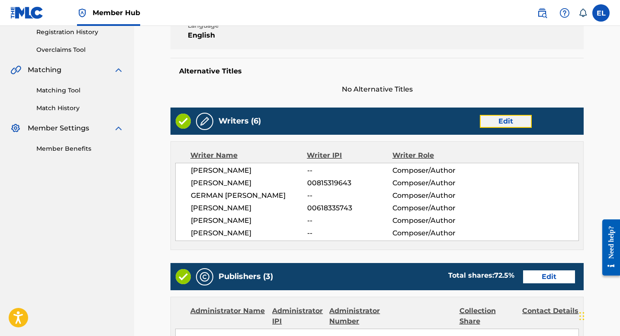
click at [501, 122] on link "Edit" at bounding box center [506, 121] width 52 height 13
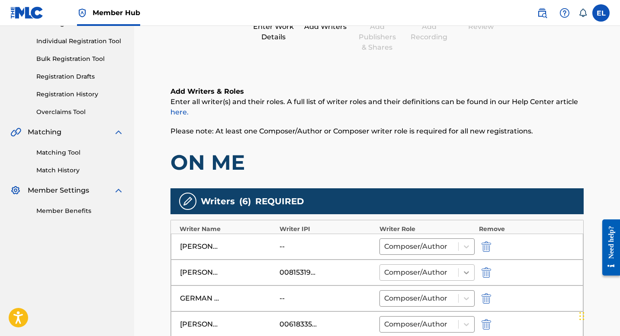
scroll to position [181, 0]
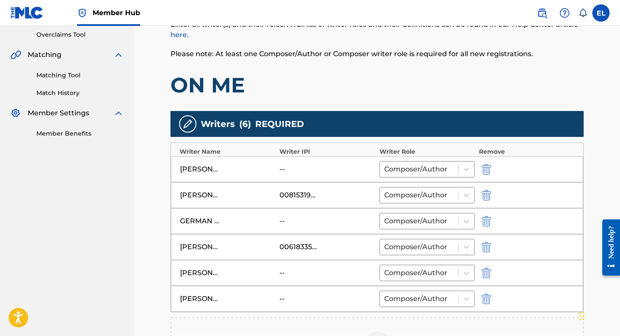
click at [489, 267] on div "[PERSON_NAME] -- Composer/Author" at bounding box center [377, 273] width 412 height 26
click at [488, 271] on img "submit" at bounding box center [486, 273] width 10 height 10
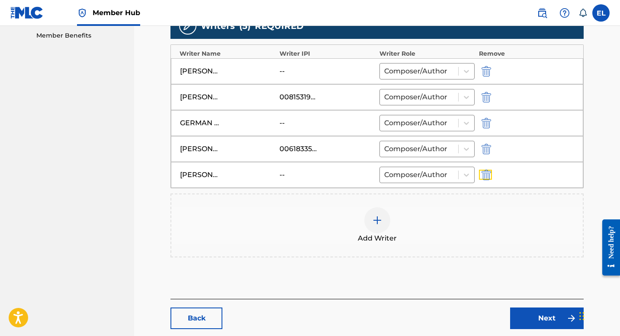
scroll to position [327, 0]
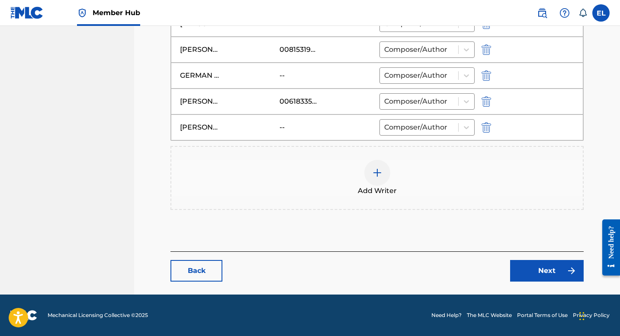
click at [386, 178] on div at bounding box center [377, 173] width 26 height 26
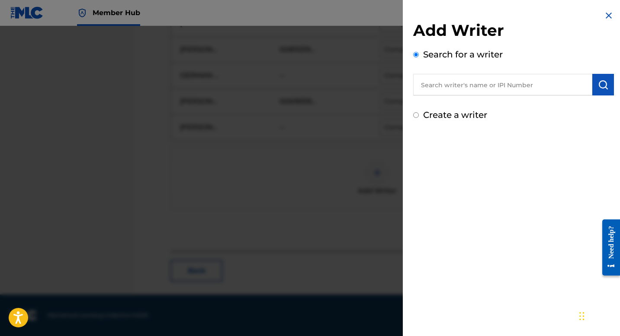
click at [472, 91] on input "text" at bounding box center [502, 85] width 179 height 22
paste input "861933416"
click at [424, 84] on input "861933416" at bounding box center [502, 85] width 179 height 22
click at [420, 85] on input "861933416" at bounding box center [502, 85] width 179 height 22
type input "00861933416"
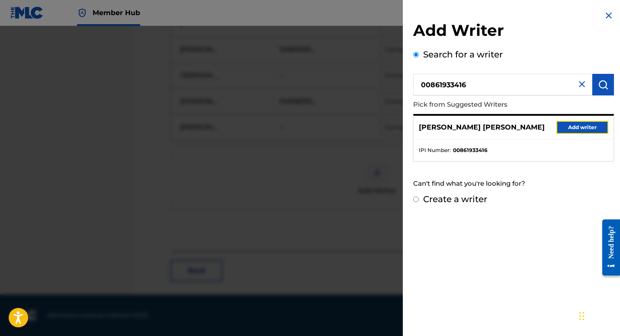
drag, startPoint x: 581, startPoint y: 125, endPoint x: 566, endPoint y: 133, distance: 16.4
click at [580, 126] on button "Add writer" at bounding box center [582, 127] width 52 height 13
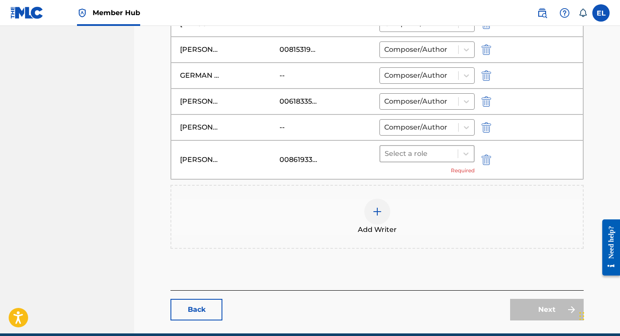
click at [429, 154] on div at bounding box center [418, 154] width 69 height 12
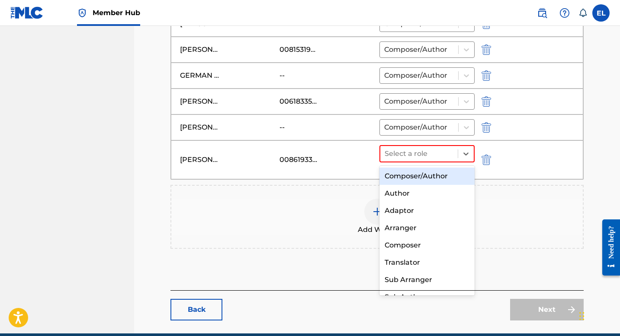
click at [418, 180] on div "Composer/Author" at bounding box center [426, 176] width 95 height 17
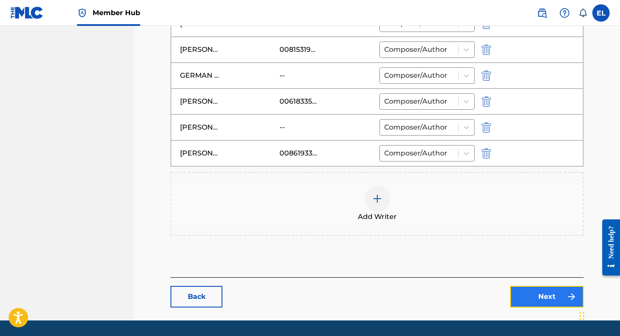
click at [566, 297] on img at bounding box center [571, 297] width 10 height 10
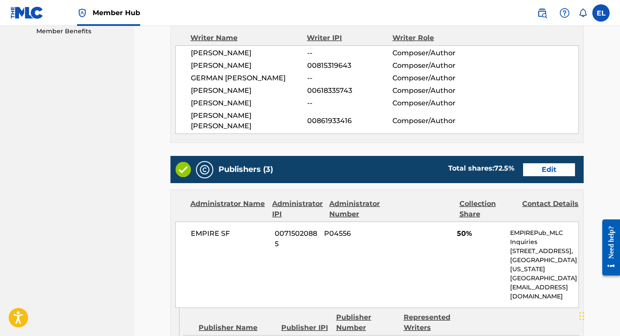
scroll to position [355, 0]
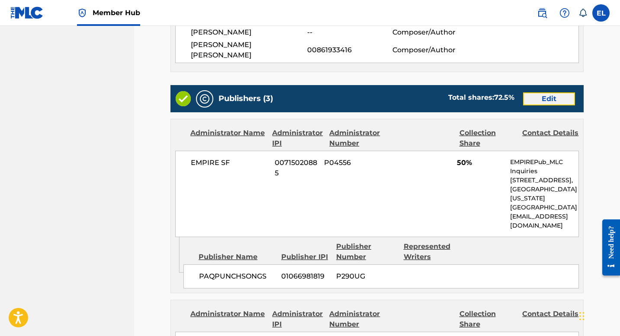
click at [554, 93] on link "Edit" at bounding box center [549, 99] width 52 height 13
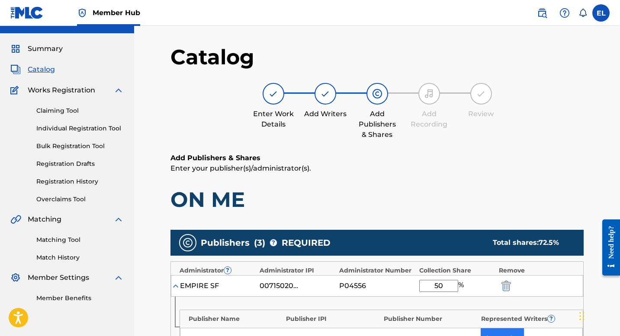
scroll to position [184, 0]
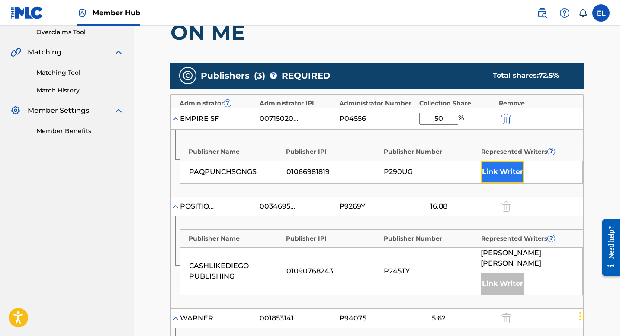
click at [494, 165] on button "Link Writer" at bounding box center [502, 172] width 43 height 22
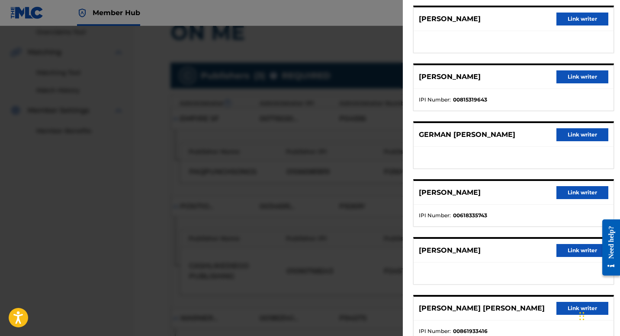
scroll to position [101, 0]
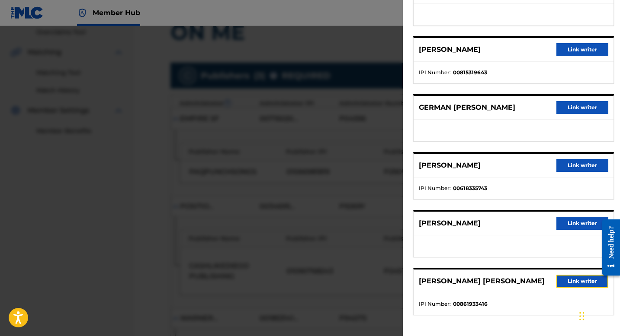
click at [571, 285] on button "Link writer" at bounding box center [582, 281] width 52 height 13
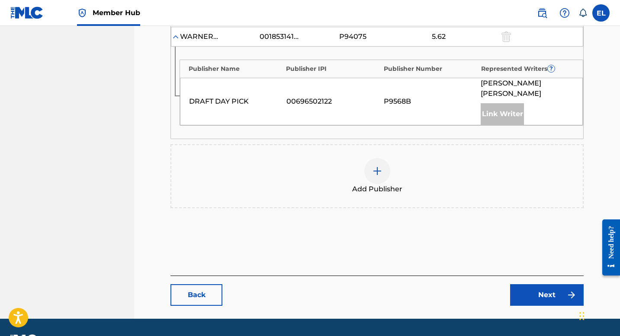
scroll to position [515, 0]
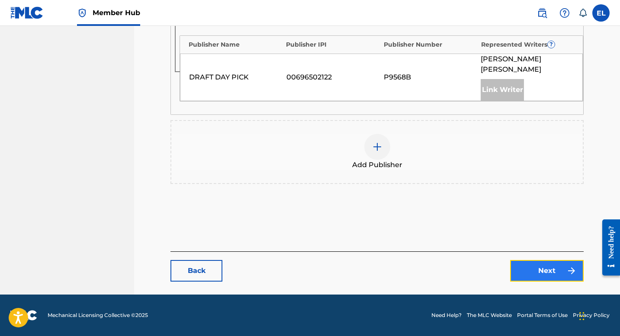
click at [534, 269] on link "Next" at bounding box center [547, 271] width 74 height 22
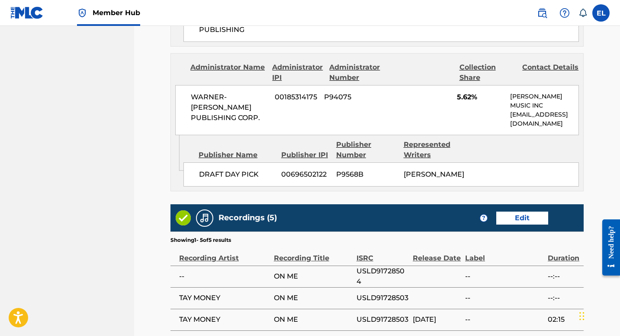
scroll to position [945, 0]
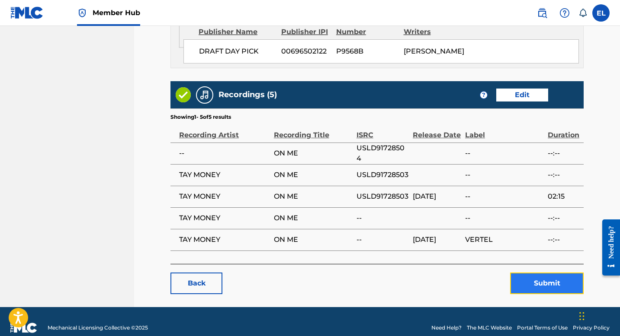
click at [527, 273] on button "Submit" at bounding box center [547, 284] width 74 height 22
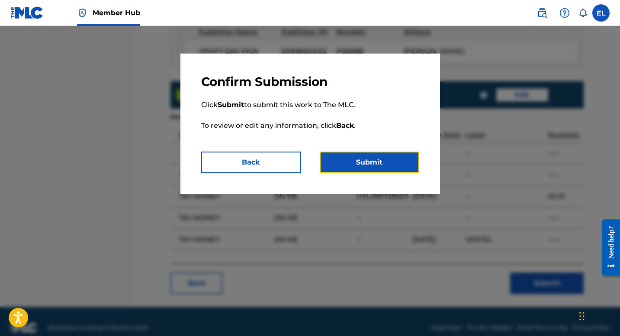
click at [378, 157] on button "Submit" at bounding box center [369, 163] width 99 height 22
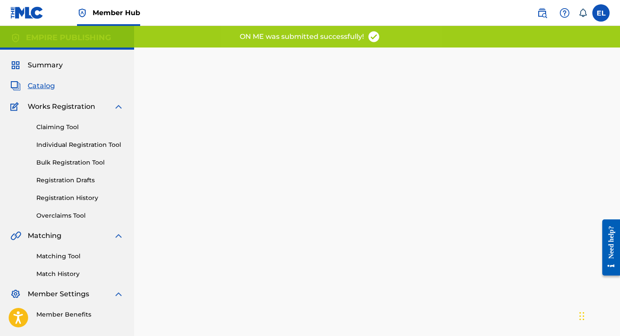
click at [35, 88] on span "Catalog" at bounding box center [41, 86] width 27 height 10
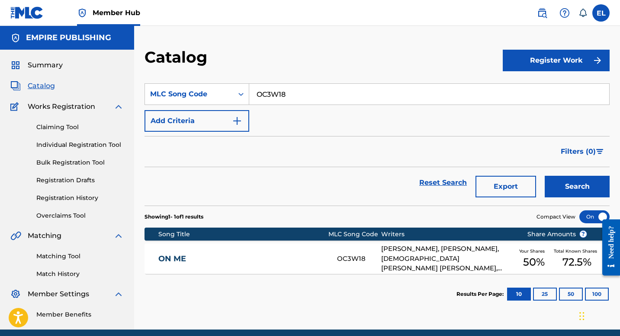
click at [325, 95] on input "OC3W18" at bounding box center [429, 94] width 360 height 21
drag, startPoint x: 325, startPoint y: 95, endPoint x: 331, endPoint y: 97, distance: 6.6
click at [325, 95] on input "OC3W18" at bounding box center [429, 94] width 360 height 21
paste input "BA2LOV"
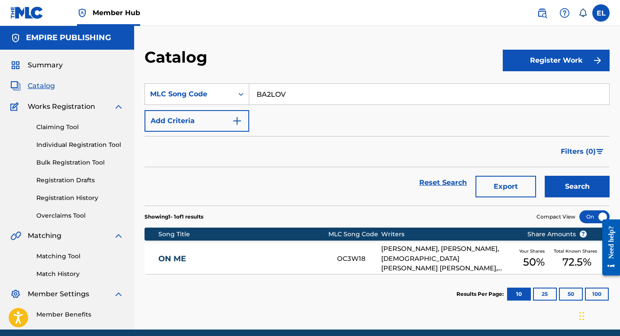
type input "BA2LOV"
drag, startPoint x: 345, startPoint y: 64, endPoint x: 445, endPoint y: 117, distance: 113.4
click at [345, 65] on div "Catalog" at bounding box center [323, 61] width 358 height 26
click at [579, 183] on button "Search" at bounding box center [577, 187] width 65 height 22
click at [255, 255] on link "BUSSIN 2.0" at bounding box center [241, 259] width 167 height 10
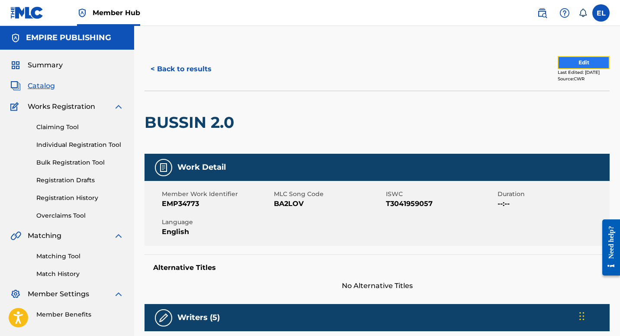
click at [561, 67] on button "Edit" at bounding box center [583, 62] width 52 height 13
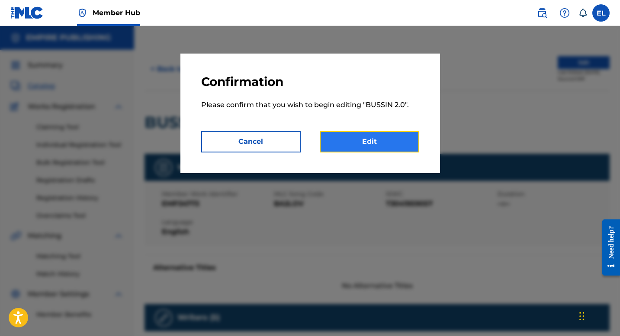
click at [388, 149] on link "Edit" at bounding box center [369, 142] width 99 height 22
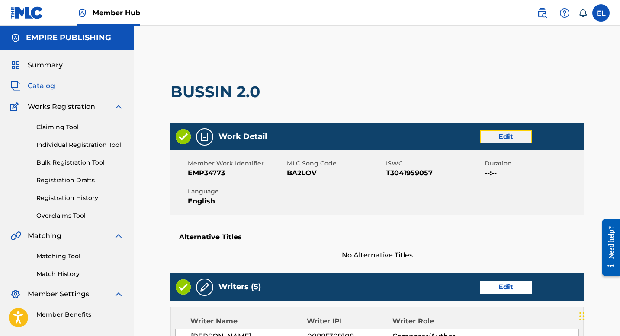
click at [497, 137] on link "Edit" at bounding box center [506, 137] width 52 height 13
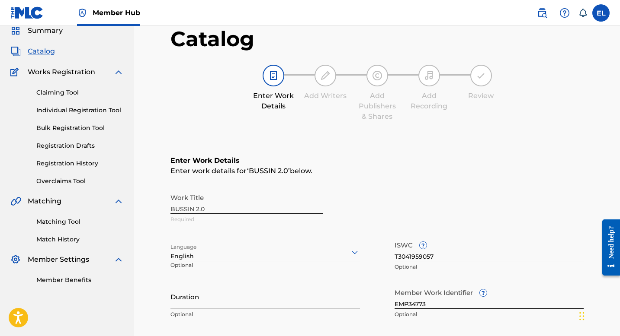
scroll to position [80, 0]
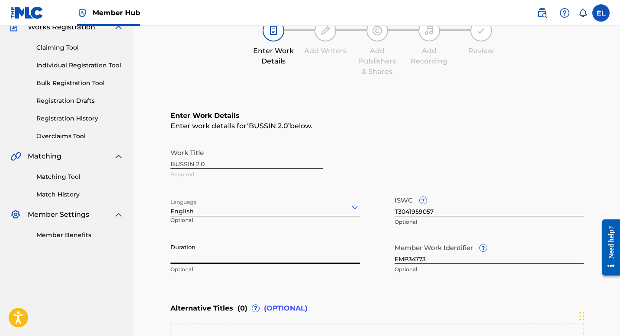
click at [258, 256] on input "Duration" at bounding box center [264, 252] width 189 height 25
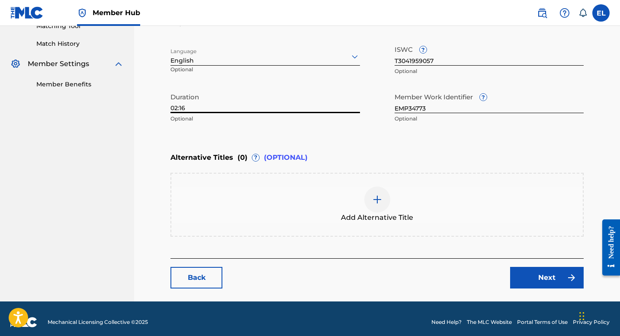
scroll to position [237, 0]
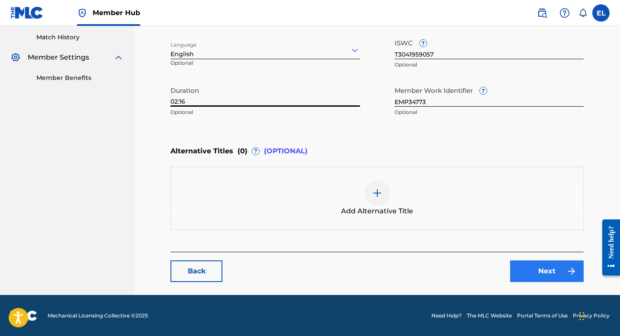
type input "02:16"
click at [578, 278] on link "Next" at bounding box center [547, 272] width 74 height 22
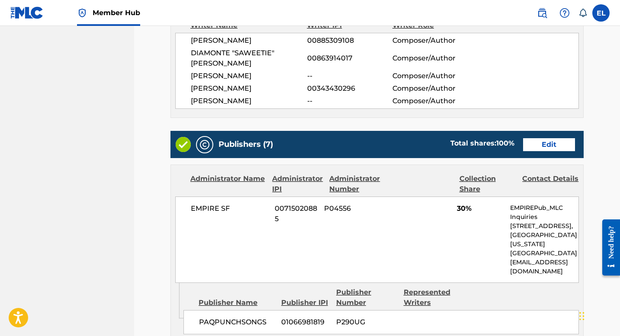
scroll to position [116, 0]
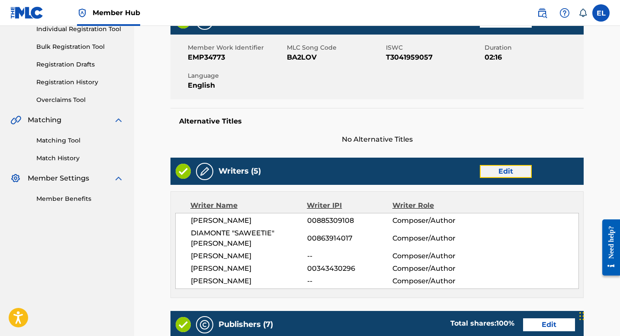
click at [516, 172] on link "Edit" at bounding box center [506, 171] width 52 height 13
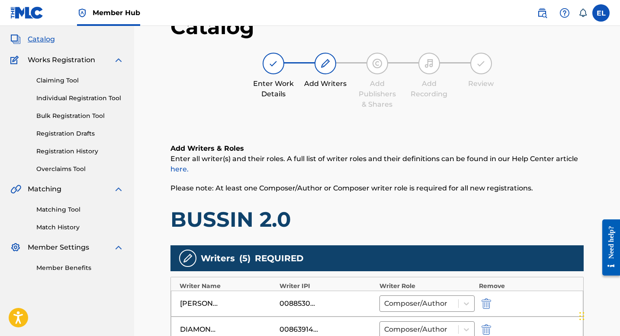
scroll to position [157, 0]
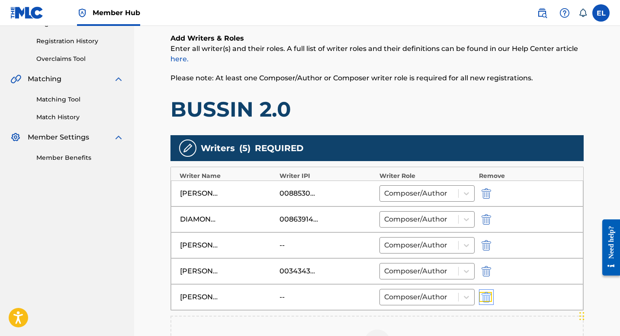
click at [487, 298] on img "submit" at bounding box center [486, 297] width 10 height 10
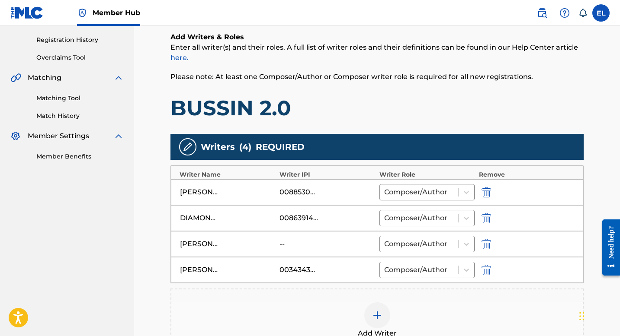
scroll to position [170, 0]
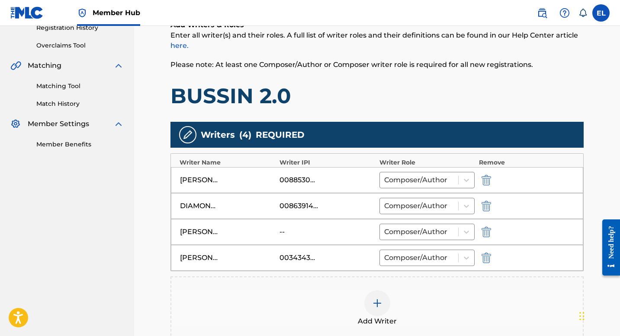
click at [362, 298] on div "Add Writer" at bounding box center [376, 309] width 411 height 36
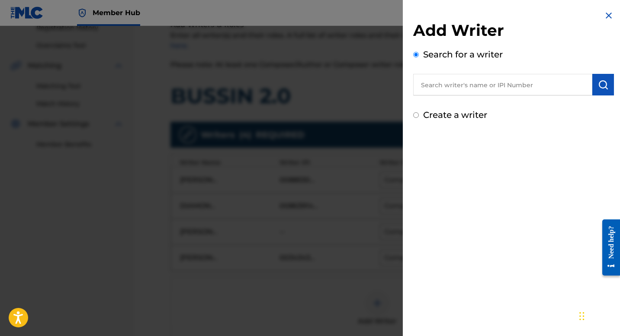
click at [480, 90] on input "text" at bounding box center [502, 85] width 179 height 22
paste input "861933416"
type input "00861933416"
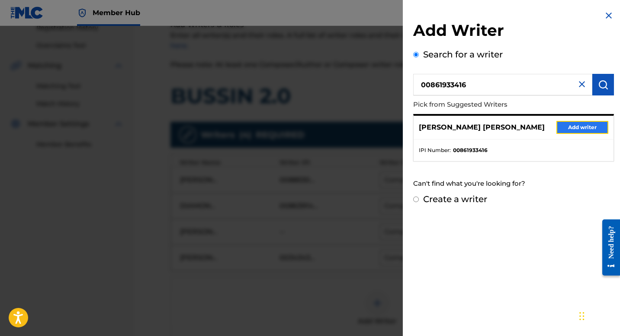
click at [572, 128] on button "Add writer" at bounding box center [582, 127] width 52 height 13
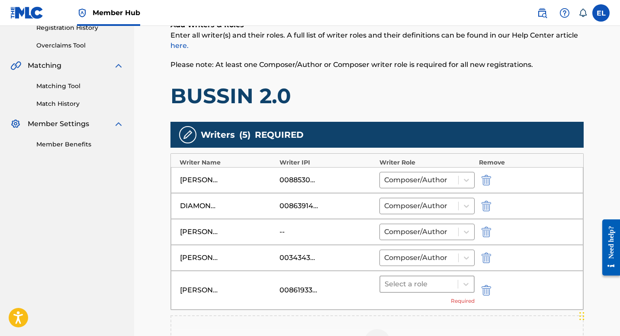
drag, startPoint x: 441, startPoint y: 282, endPoint x: 438, endPoint y: 291, distance: 9.2
click at [441, 282] on div at bounding box center [418, 285] width 69 height 12
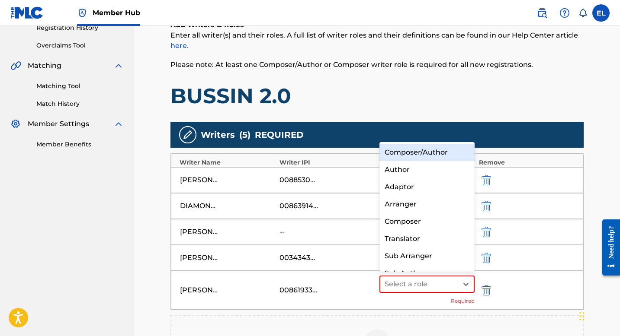
click at [428, 158] on div "Composer/Author" at bounding box center [426, 152] width 95 height 17
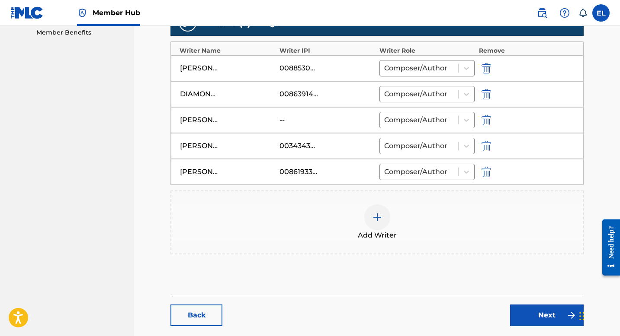
scroll to position [327, 0]
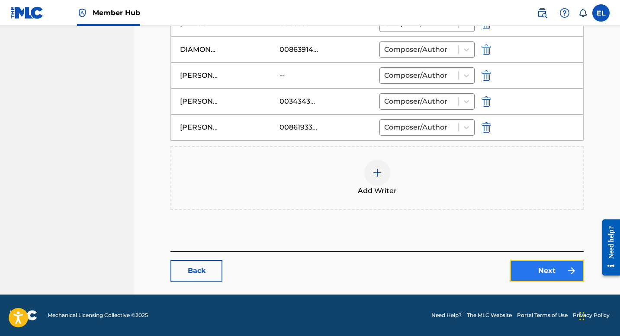
click at [553, 270] on link "Next" at bounding box center [547, 271] width 74 height 22
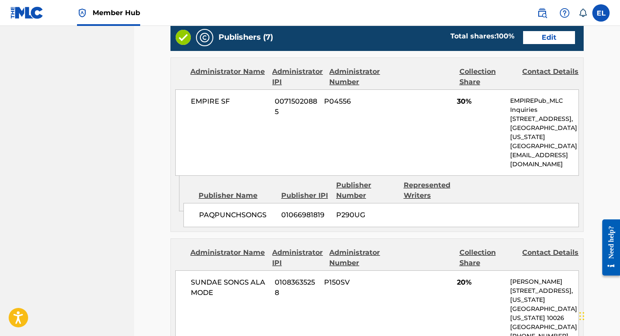
scroll to position [361, 0]
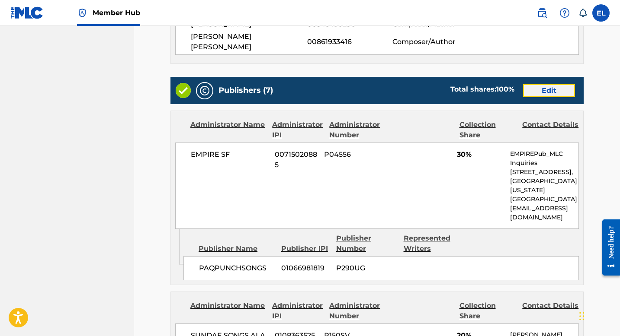
click at [555, 84] on link "Edit" at bounding box center [549, 90] width 52 height 13
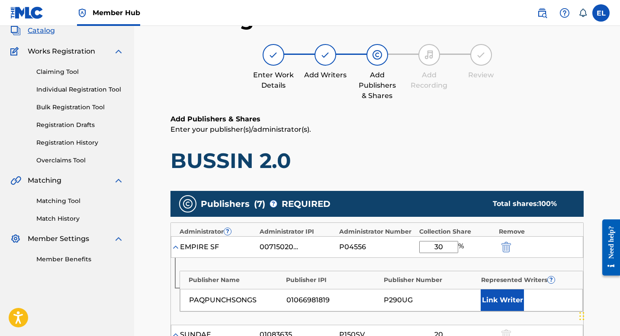
scroll to position [182, 0]
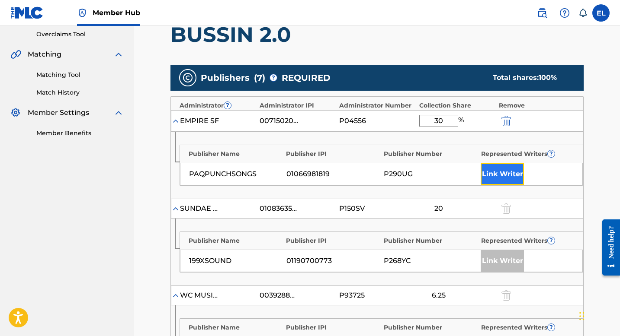
click at [491, 176] on button "Link Writer" at bounding box center [502, 174] width 43 height 22
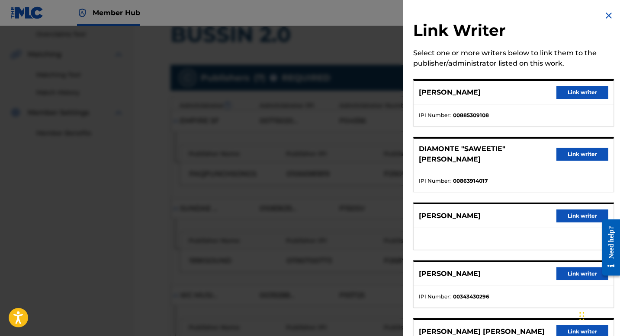
scroll to position [43, 0]
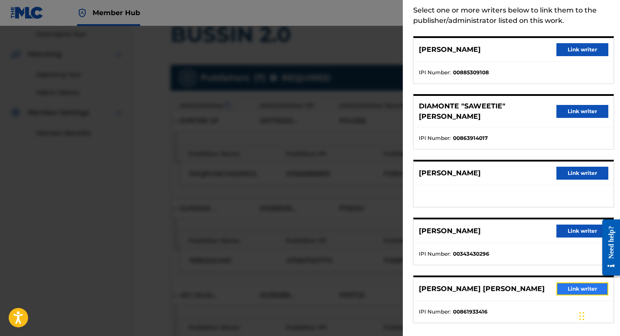
click at [568, 284] on button "Link writer" at bounding box center [582, 289] width 52 height 13
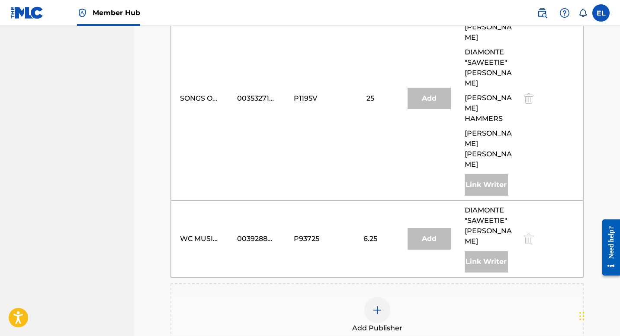
scroll to position [930, 0]
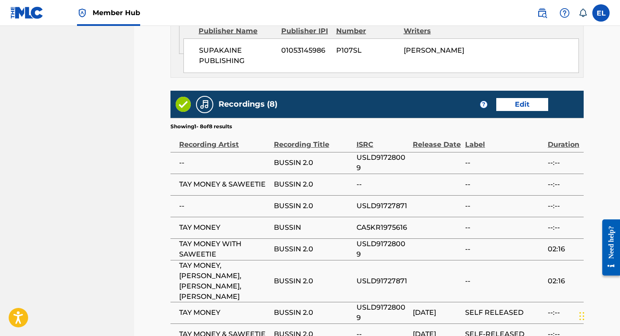
scroll to position [1537, 0]
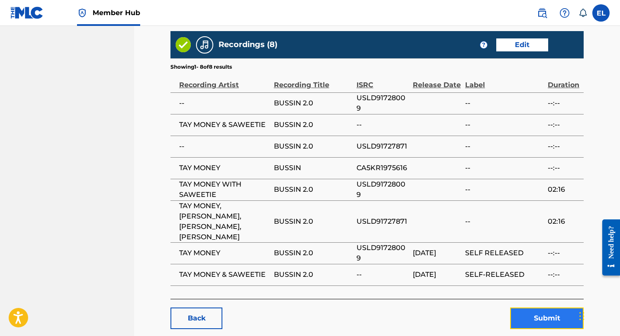
click at [540, 308] on button "Submit" at bounding box center [547, 319] width 74 height 22
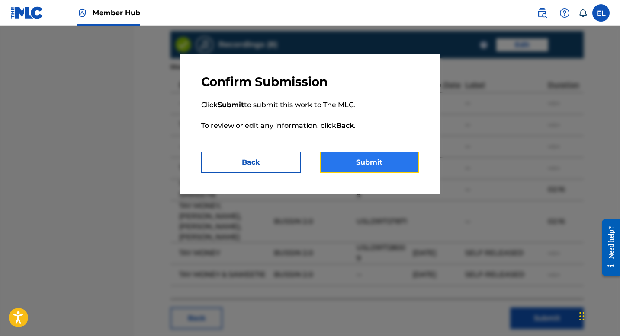
click at [372, 164] on button "Submit" at bounding box center [369, 163] width 99 height 22
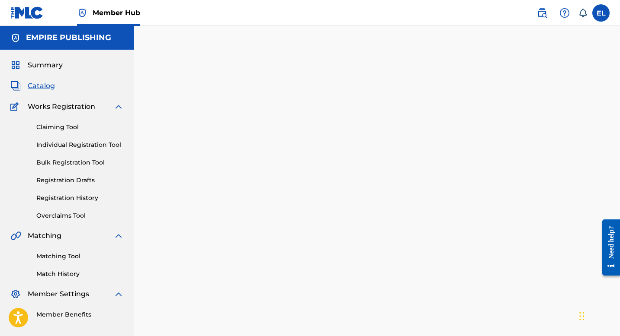
click at [46, 88] on span "Catalog" at bounding box center [41, 86] width 27 height 10
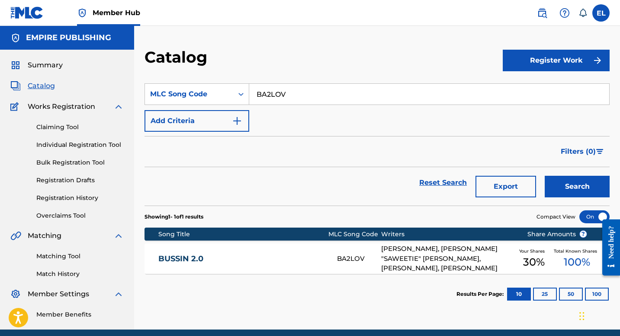
click at [320, 96] on input "BA2LOV" at bounding box center [429, 94] width 360 height 21
drag, startPoint x: 320, startPoint y: 96, endPoint x: 348, endPoint y: 109, distance: 31.3
click at [320, 96] on input "BA2LOV" at bounding box center [429, 94] width 360 height 21
paste input "GA15QO"
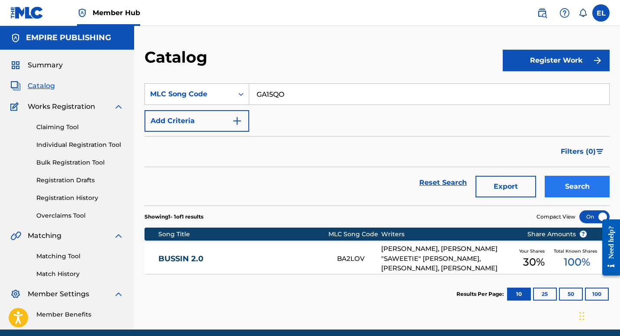
type input "GA15QO"
click at [600, 193] on button "Search" at bounding box center [577, 187] width 65 height 22
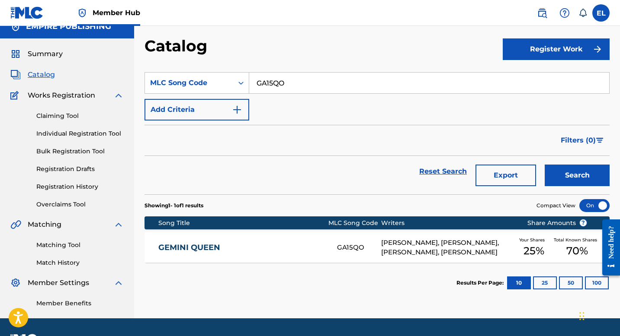
scroll to position [35, 0]
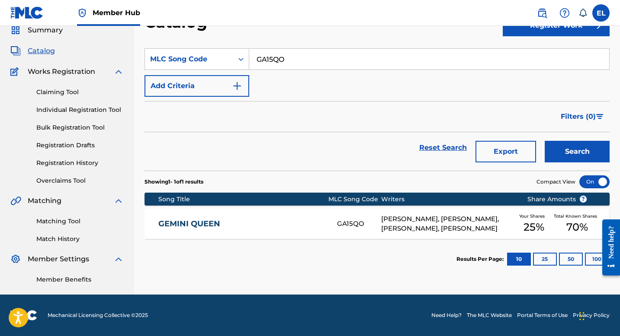
click at [296, 223] on link "GEMINI QUEEN" at bounding box center [241, 224] width 167 height 10
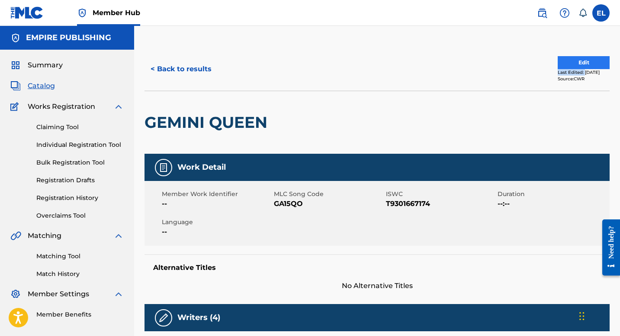
click at [583, 68] on div "Edit Last Edited: [DATE] Source: CWR" at bounding box center [583, 69] width 52 height 26
click at [582, 57] on button "Edit" at bounding box center [583, 62] width 52 height 13
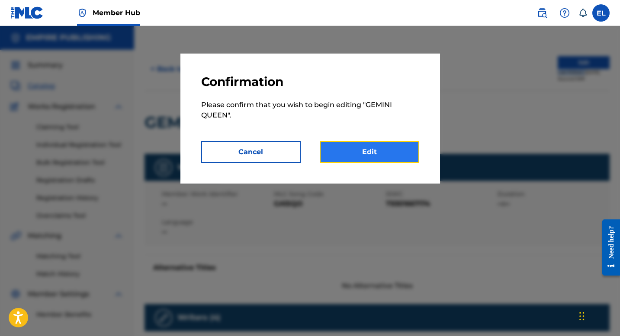
click at [377, 150] on link "Edit" at bounding box center [369, 152] width 99 height 22
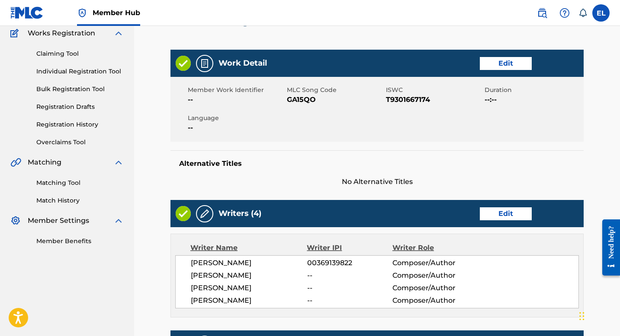
scroll to position [37, 0]
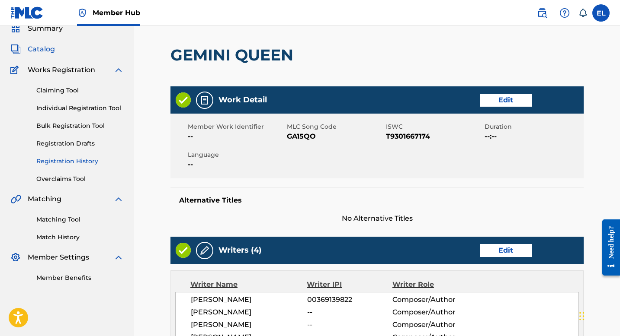
click at [75, 161] on link "Registration History" at bounding box center [79, 161] width 87 height 9
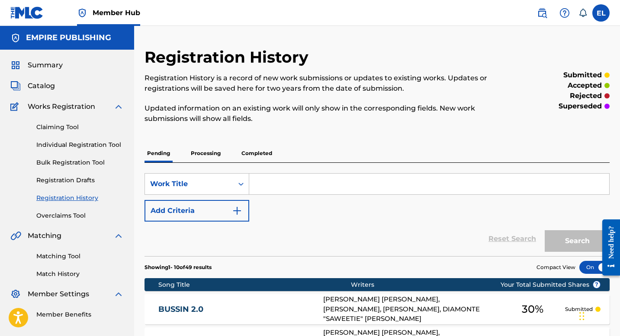
click at [61, 122] on div "Claiming Tool Individual Registration Tool Bulk Registration Tool Registration …" at bounding box center [66, 166] width 113 height 109
click at [59, 125] on link "Claiming Tool" at bounding box center [79, 127] width 87 height 9
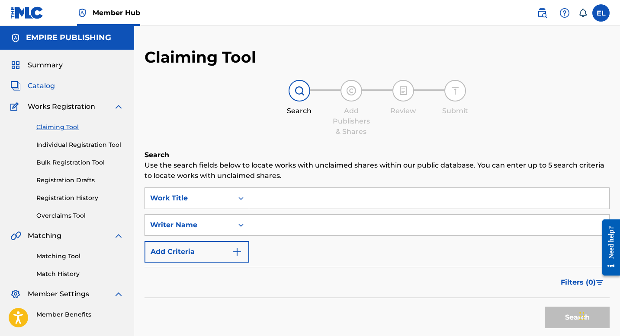
click at [50, 85] on span "Catalog" at bounding box center [41, 86] width 27 height 10
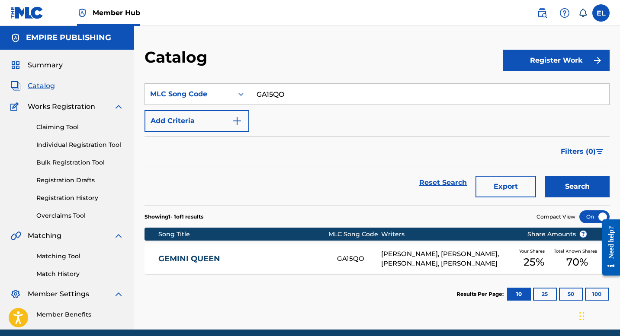
click at [256, 259] on link "GEMINI QUEEN" at bounding box center [241, 259] width 167 height 10
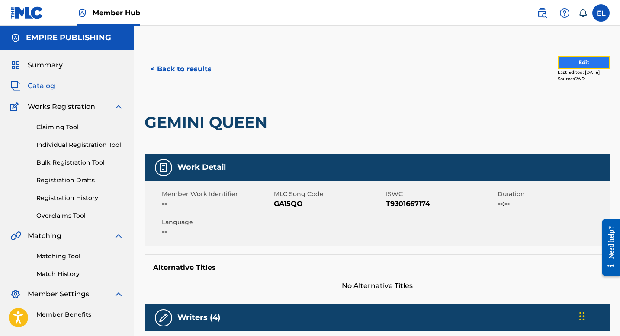
click at [573, 63] on button "Edit" at bounding box center [583, 62] width 52 height 13
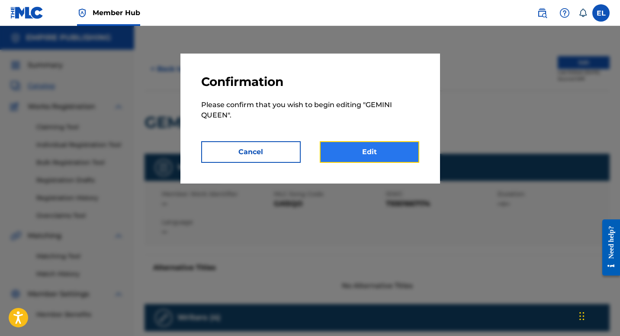
click at [348, 154] on link "Edit" at bounding box center [369, 152] width 99 height 22
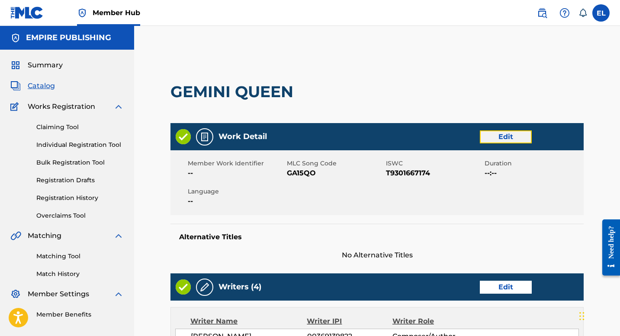
click at [500, 132] on link "Edit" at bounding box center [506, 137] width 52 height 13
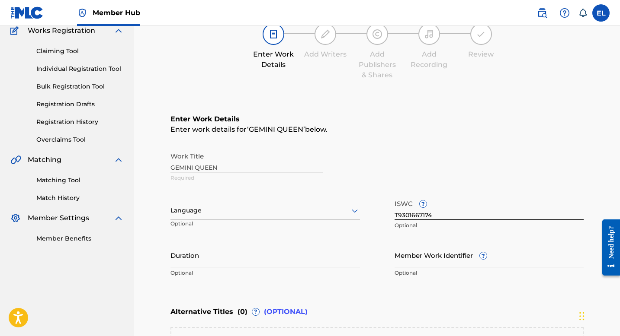
scroll to position [86, 0]
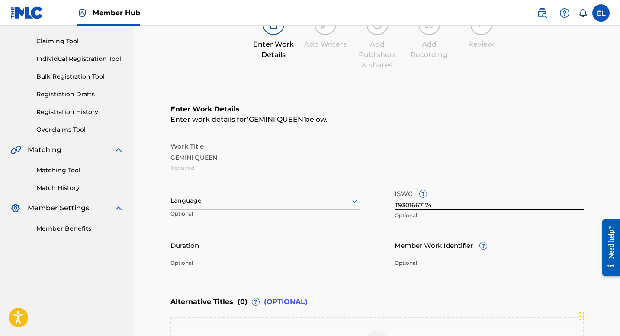
click at [236, 198] on div at bounding box center [264, 200] width 189 height 11
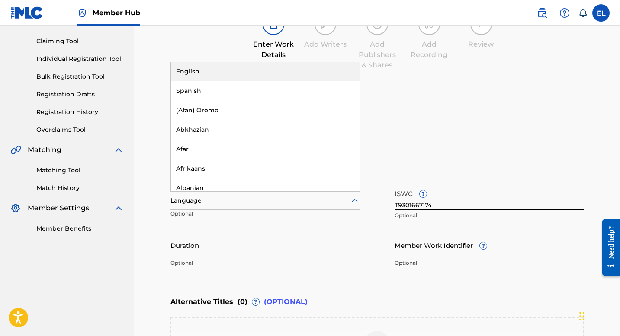
click at [211, 70] on div "English" at bounding box center [265, 71] width 189 height 19
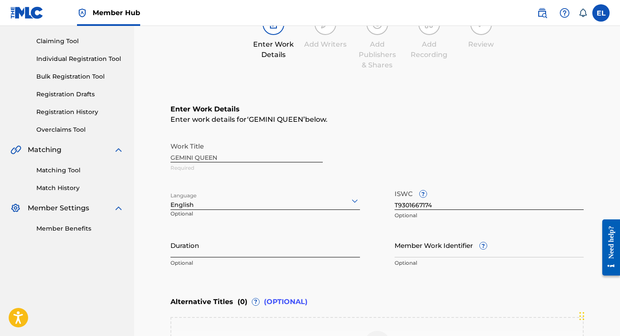
click at [200, 255] on input "Duration" at bounding box center [264, 245] width 189 height 25
type input "03:00"
click at [428, 251] on input "Member Work Identifier ?" at bounding box center [488, 245] width 189 height 25
drag, startPoint x: 428, startPoint y: 251, endPoint x: 424, endPoint y: 250, distance: 4.5
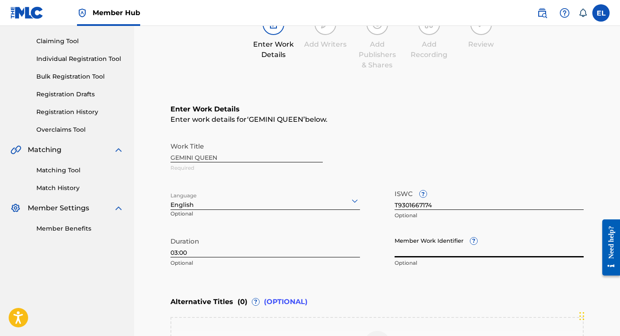
click at [425, 250] on input "Member Work Identifier ?" at bounding box center [488, 245] width 189 height 25
paste input "EMP35118"
type input "EMP35118"
click at [413, 206] on input "T9301667174" at bounding box center [488, 198] width 189 height 25
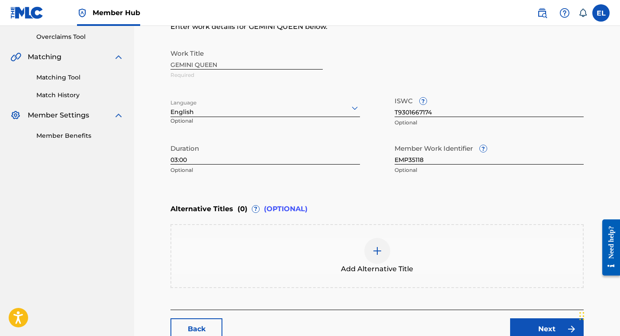
scroll to position [237, 0]
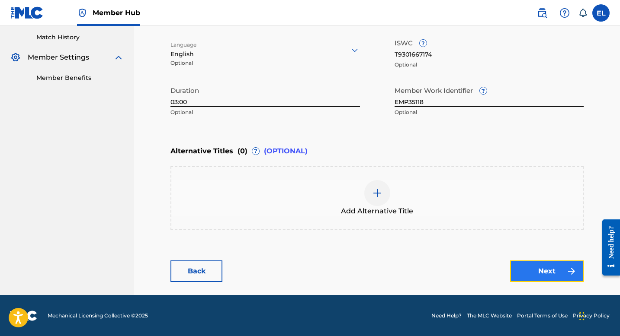
click at [531, 273] on link "Next" at bounding box center [547, 272] width 74 height 22
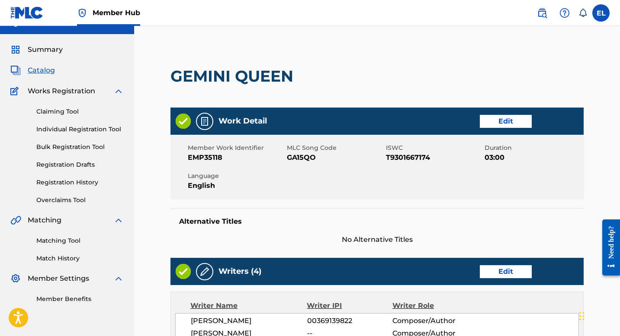
scroll to position [167, 0]
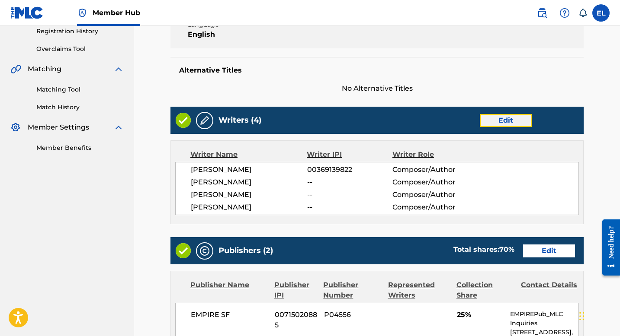
click at [512, 121] on link "Edit" at bounding box center [506, 120] width 52 height 13
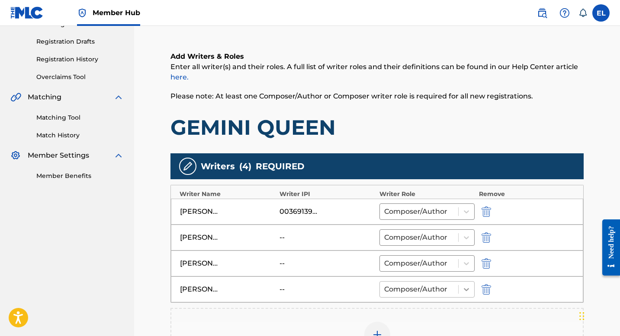
scroll to position [294, 0]
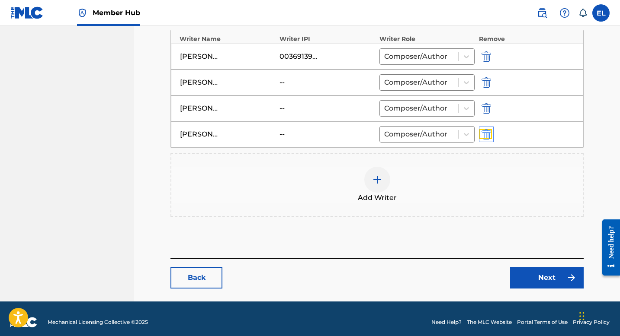
click at [483, 131] on img "submit" at bounding box center [486, 134] width 10 height 10
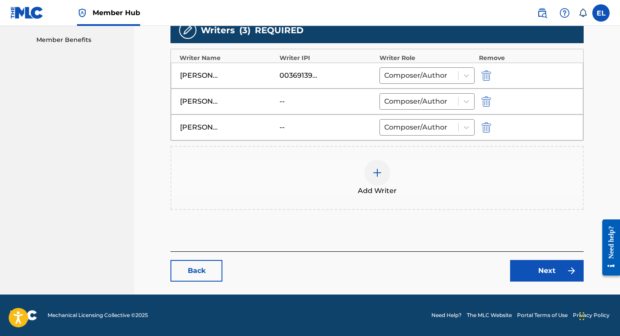
click at [381, 171] on img at bounding box center [377, 173] width 10 height 10
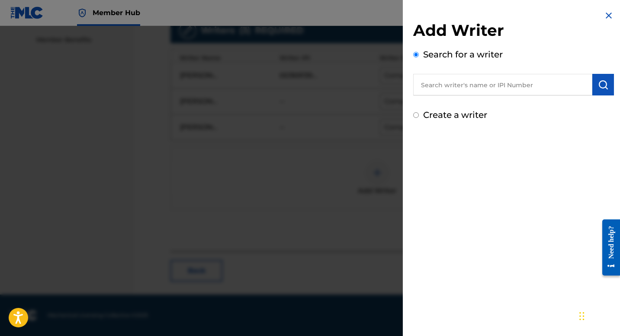
click at [461, 93] on input "text" at bounding box center [502, 85] width 179 height 22
paste input "00396817602"
type input "00396817602"
click at [614, 90] on div "Add Writer Search for a writer 00396817602 Create a writer" at bounding box center [513, 66] width 221 height 132
click at [607, 87] on button "submit" at bounding box center [603, 85] width 22 height 22
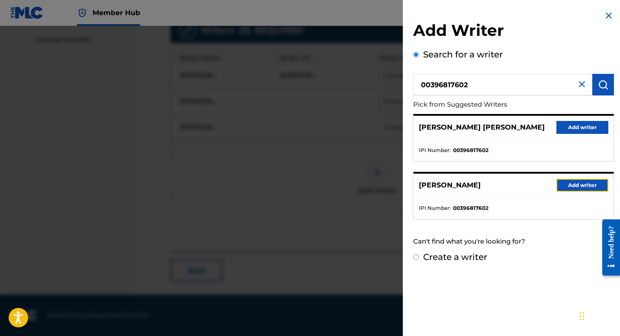
click at [560, 182] on button "Add writer" at bounding box center [582, 185] width 52 height 13
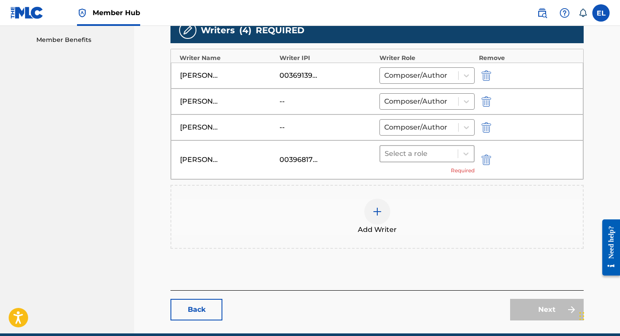
click at [410, 144] on div "[PERSON_NAME] 00396817602 Select a role Required" at bounding box center [377, 160] width 412 height 39
click at [411, 154] on div at bounding box center [418, 154] width 69 height 12
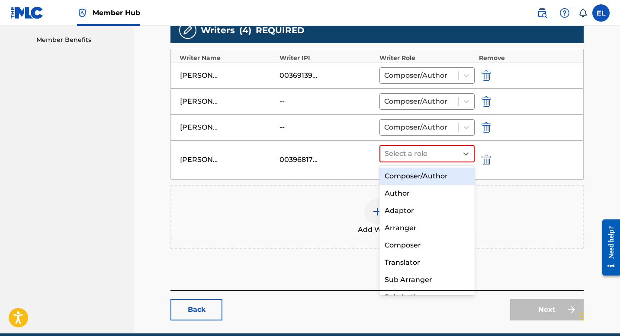
drag, startPoint x: 407, startPoint y: 172, endPoint x: 403, endPoint y: 171, distance: 4.4
click at [407, 172] on div "Composer/Author" at bounding box center [426, 176] width 95 height 17
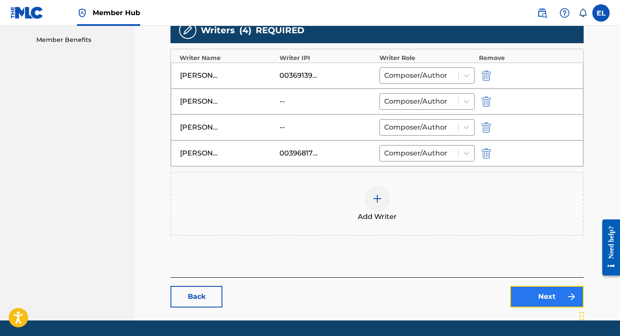
click at [552, 294] on link "Next" at bounding box center [547, 297] width 74 height 22
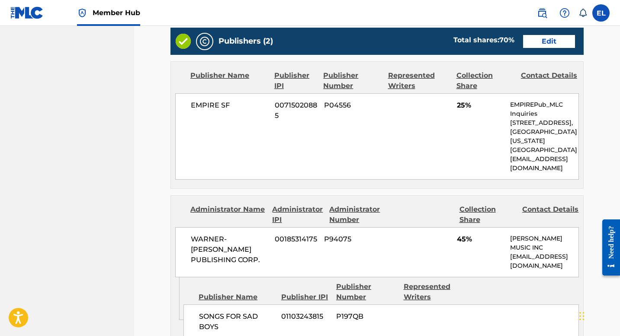
scroll to position [340, 0]
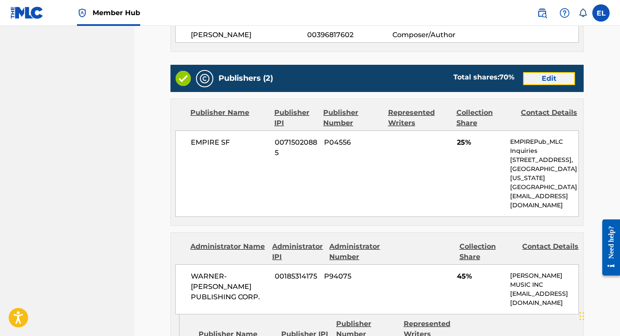
click at [543, 79] on link "Edit" at bounding box center [549, 78] width 52 height 13
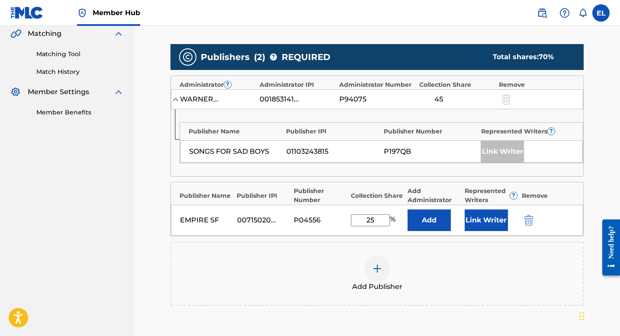
scroll to position [232, 0]
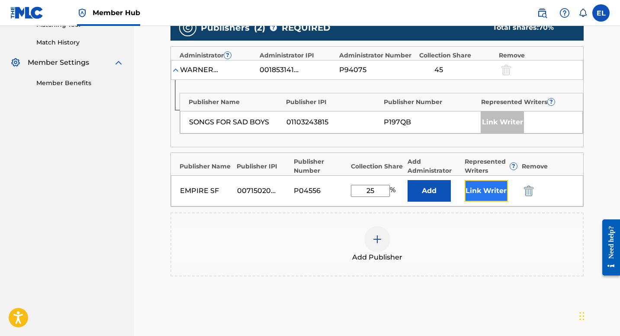
click at [471, 192] on button "Link Writer" at bounding box center [486, 191] width 43 height 22
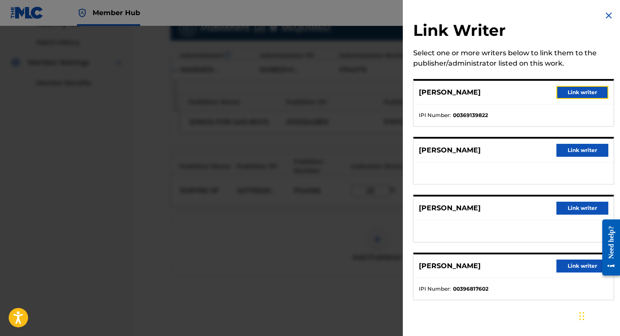
click at [571, 92] on button "Link writer" at bounding box center [582, 92] width 52 height 13
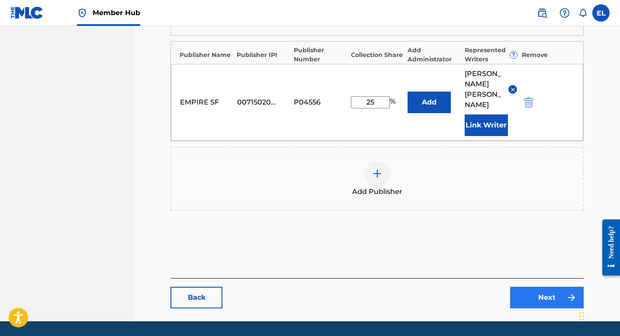
scroll to position [352, 0]
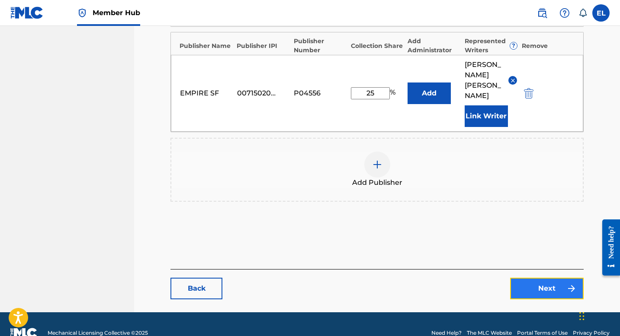
click at [514, 278] on link "Next" at bounding box center [547, 289] width 74 height 22
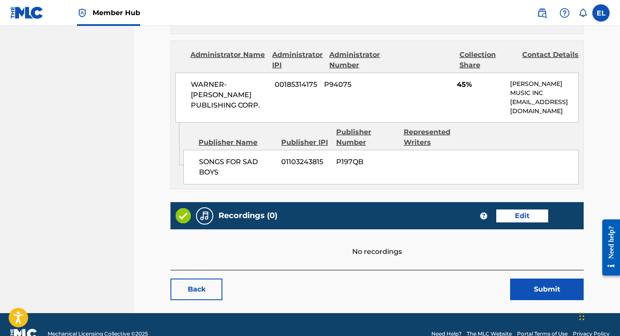
scroll to position [539, 0]
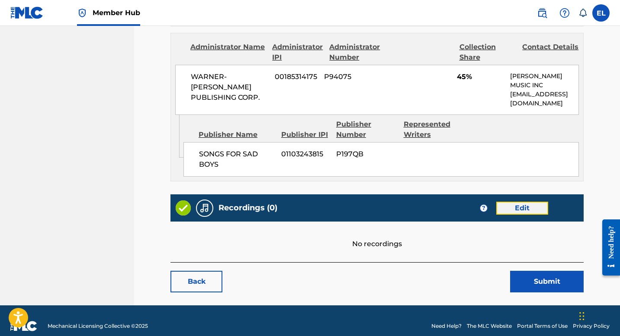
click at [512, 202] on link "Edit" at bounding box center [522, 208] width 52 height 13
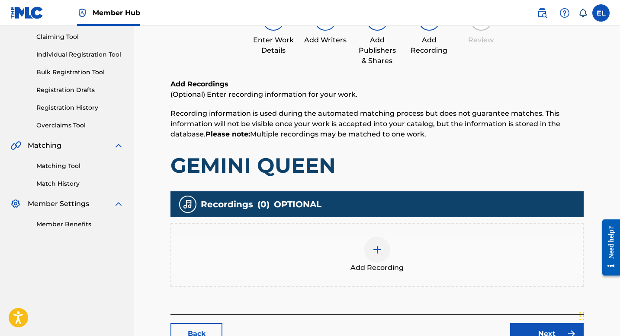
scroll to position [153, 0]
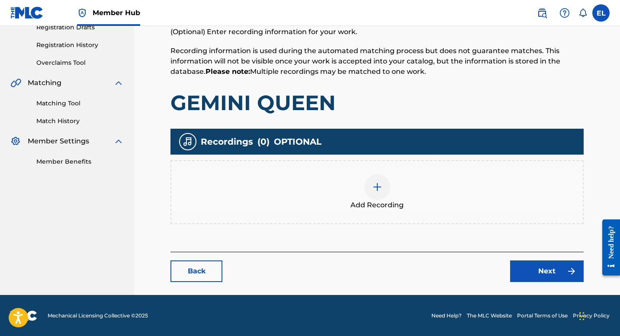
click at [394, 183] on div "Add Recording" at bounding box center [376, 192] width 411 height 36
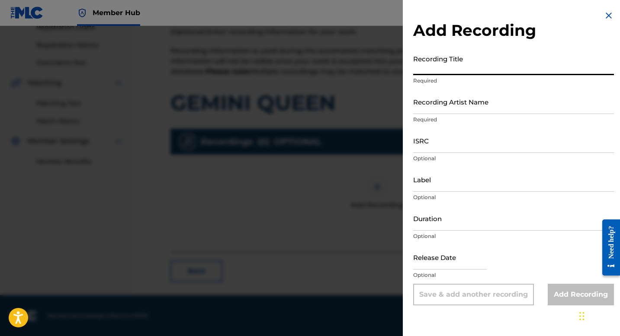
click at [448, 61] on input "Recording Title" at bounding box center [513, 63] width 201 height 25
paste input "Gemini Queen"
type input "Gemini Queen"
click at [478, 105] on input "Recording Artist Name" at bounding box center [513, 102] width 201 height 25
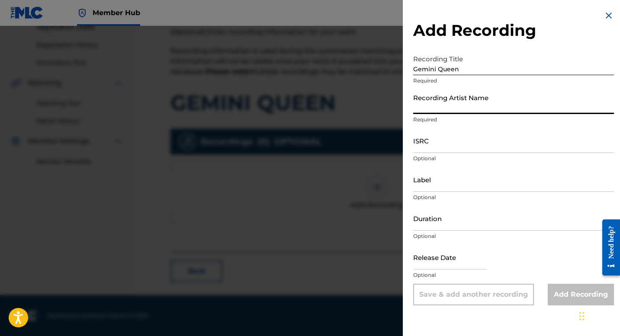
drag, startPoint x: 478, startPoint y: 104, endPoint x: 183, endPoint y: 99, distance: 295.4
click at [478, 105] on input "Recording Artist Name" at bounding box center [513, 102] width 201 height 25
paste input "Still [PERSON_NAME]"
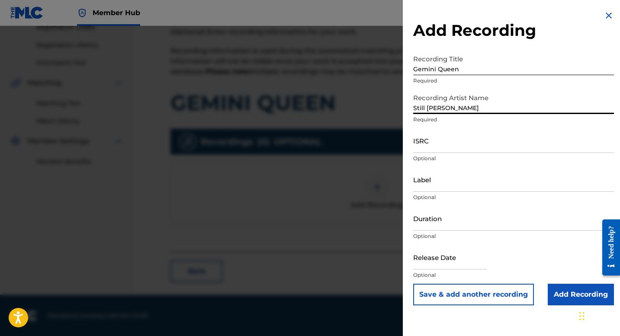
type input "Still [PERSON_NAME]"
click at [437, 153] on div "ISRC Optional" at bounding box center [513, 147] width 201 height 39
paste input "TCAEJ1948255"
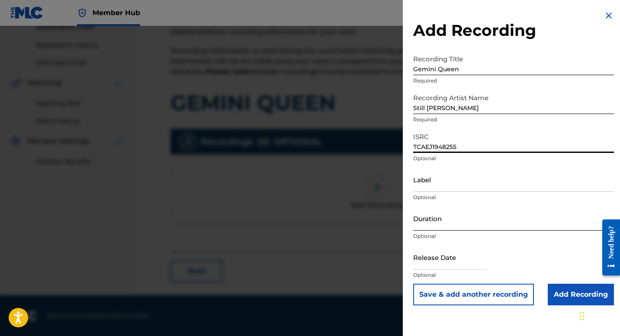
type input "TCAEJ1948255"
click at [448, 210] on input "Duration" at bounding box center [513, 218] width 201 height 25
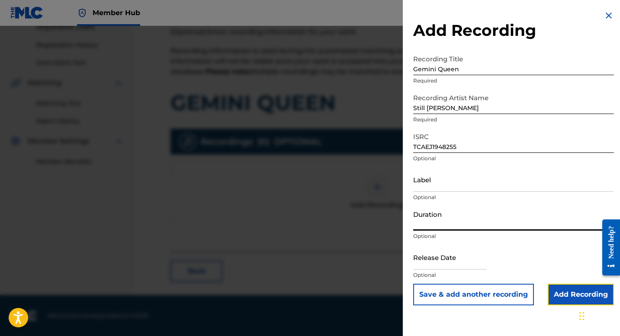
drag, startPoint x: 554, startPoint y: 291, endPoint x: 551, endPoint y: 288, distance: 4.6
click at [553, 291] on input "Add Recording" at bounding box center [581, 295] width 66 height 22
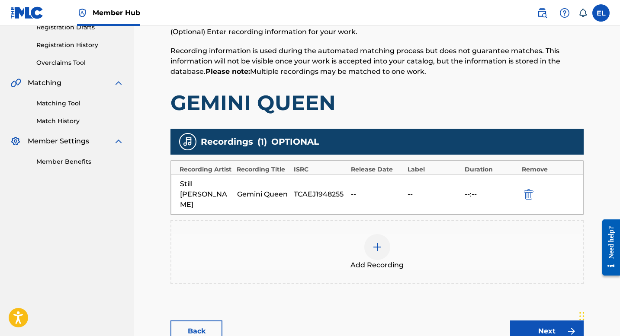
click at [533, 312] on div "Back Next" at bounding box center [376, 327] width 413 height 30
click at [531, 321] on link "Next" at bounding box center [547, 332] width 74 height 22
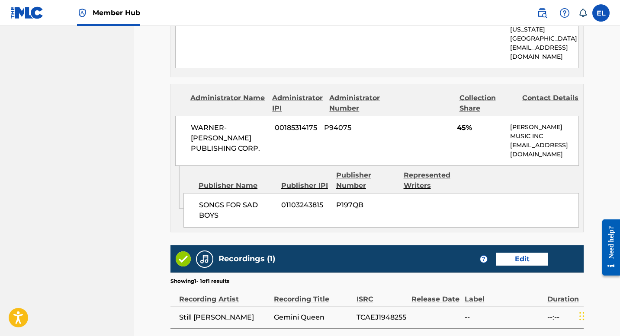
scroll to position [567, 0]
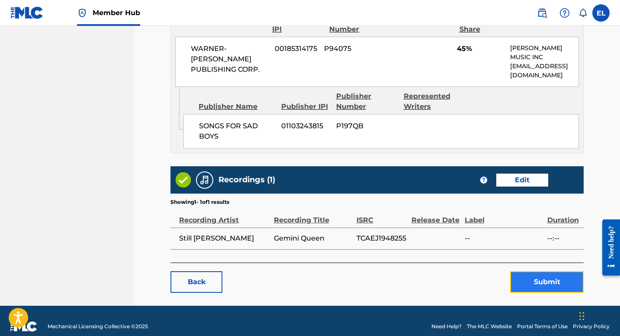
click at [542, 276] on button "Submit" at bounding box center [547, 283] width 74 height 22
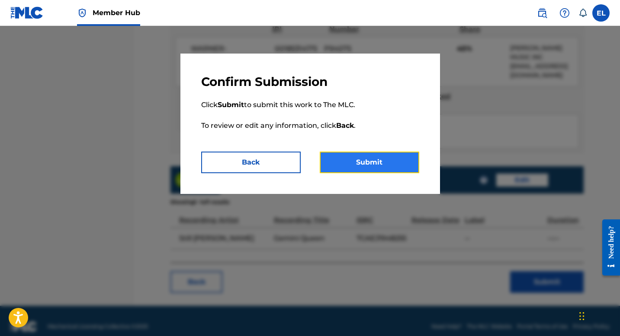
click at [394, 166] on button "Submit" at bounding box center [369, 163] width 99 height 22
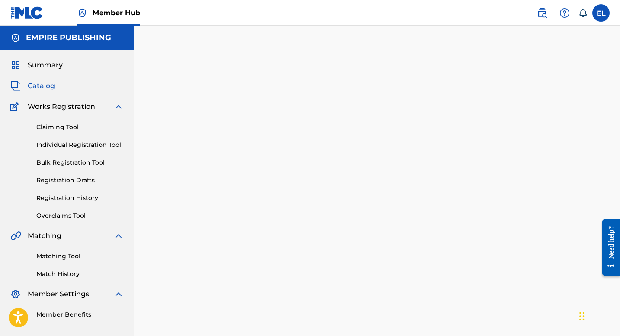
click at [41, 88] on span "Catalog" at bounding box center [41, 86] width 27 height 10
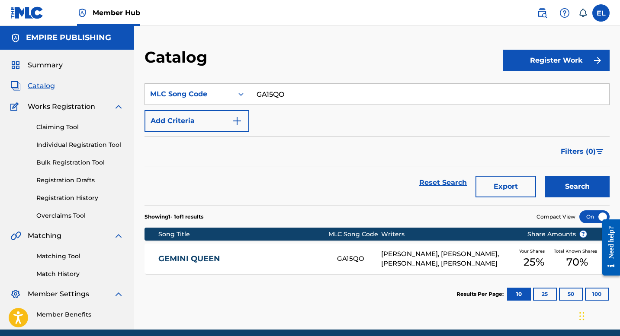
click at [378, 93] on input "GA15QO" at bounding box center [429, 94] width 360 height 21
paste
type input "DA13P9"
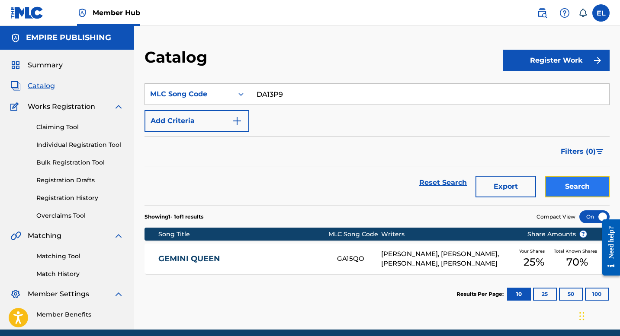
click at [599, 189] on button "Search" at bounding box center [577, 187] width 65 height 22
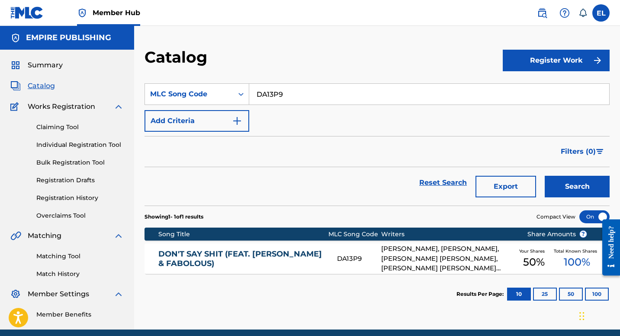
click at [304, 254] on link "DON'T SAY SHIT (FEAT. [PERSON_NAME] & FABOLOUS)" at bounding box center [241, 259] width 167 height 19
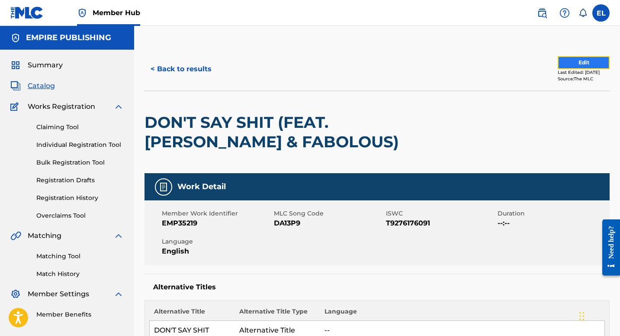
click at [576, 60] on button "Edit" at bounding box center [583, 62] width 52 height 13
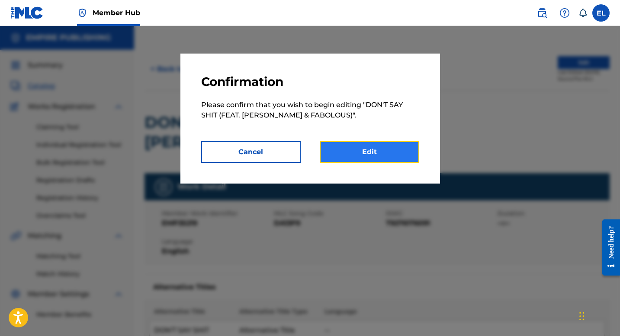
click at [388, 152] on link "Edit" at bounding box center [369, 152] width 99 height 22
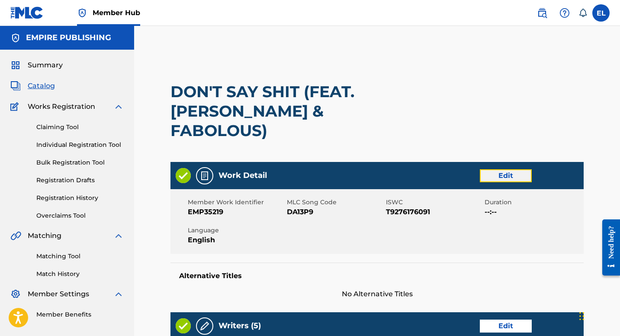
click at [508, 170] on link "Edit" at bounding box center [506, 176] width 52 height 13
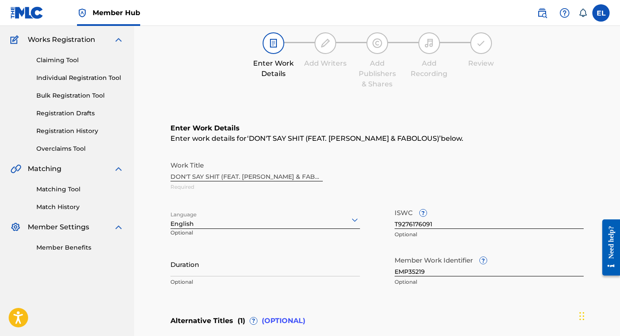
scroll to position [81, 0]
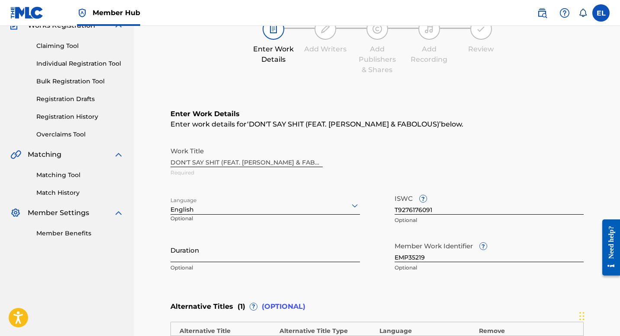
click at [208, 242] on input "Duration" at bounding box center [264, 250] width 189 height 25
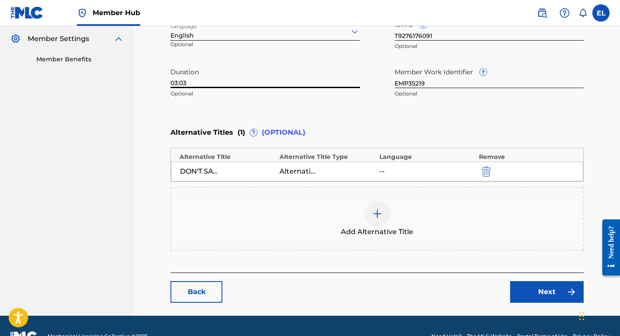
scroll to position [264, 0]
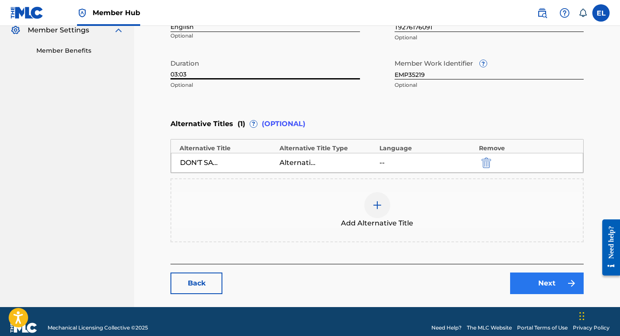
type input "03:03"
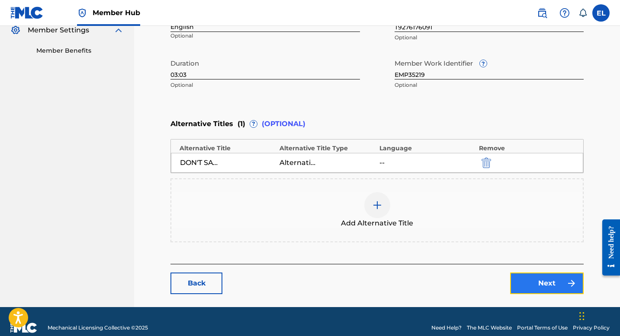
click at [553, 282] on link "Next" at bounding box center [547, 284] width 74 height 22
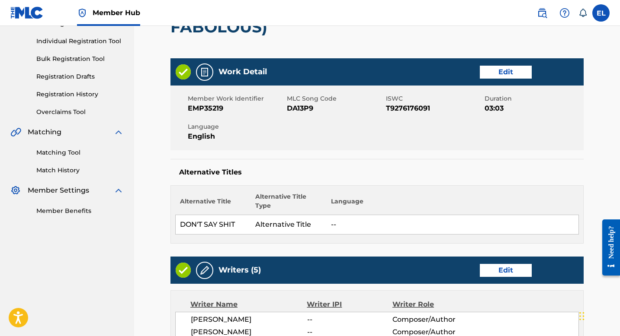
scroll to position [184, 0]
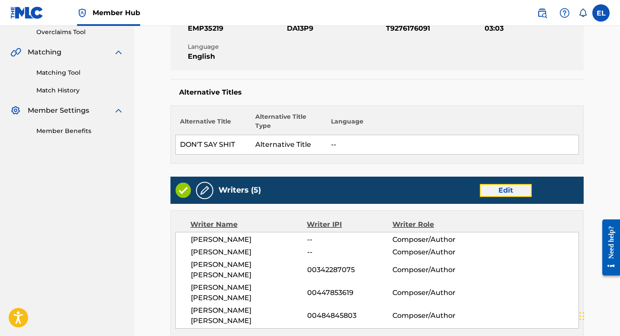
click at [513, 184] on link "Edit" at bounding box center [506, 190] width 52 height 13
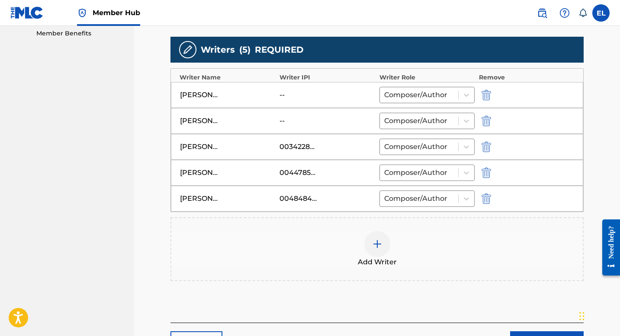
scroll to position [282, 0]
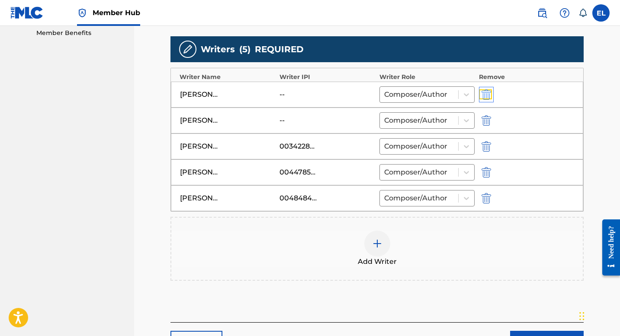
click at [484, 92] on img "submit" at bounding box center [486, 95] width 10 height 10
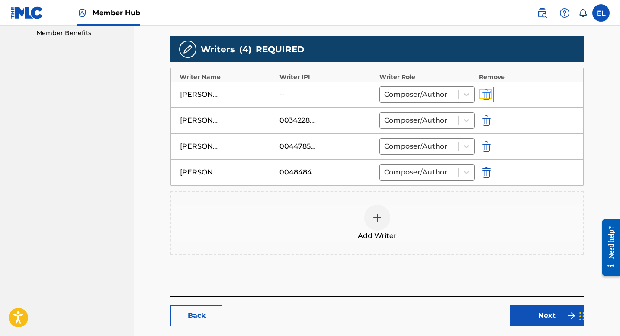
click at [484, 92] on img "submit" at bounding box center [486, 95] width 10 height 10
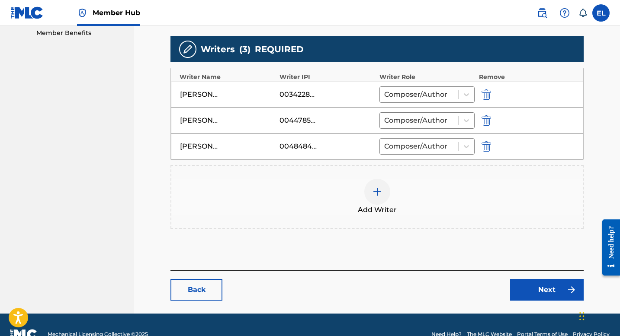
click at [375, 190] on img at bounding box center [377, 192] width 10 height 10
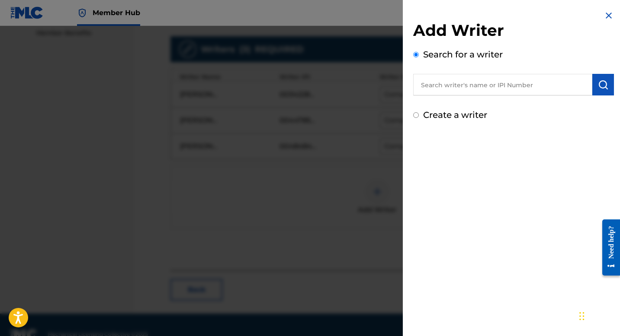
click at [448, 89] on input "text" at bounding box center [502, 85] width 179 height 22
type input "00827810626"
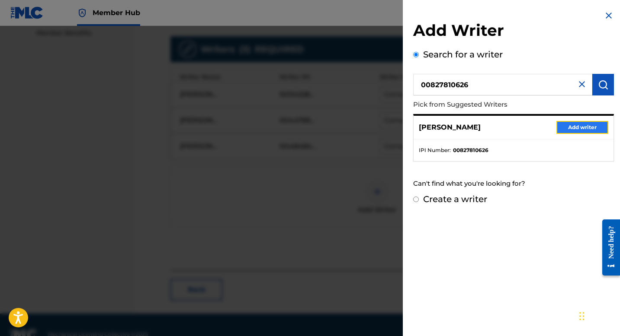
click at [583, 132] on button "Add writer" at bounding box center [582, 127] width 52 height 13
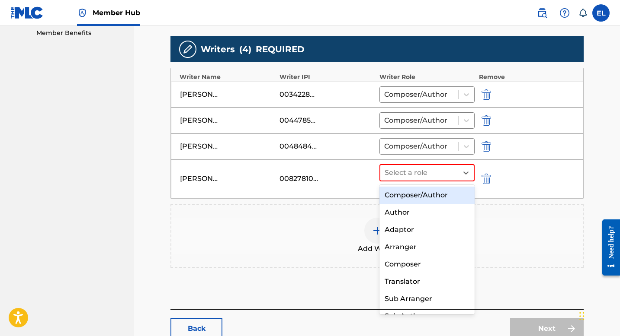
drag, startPoint x: 424, startPoint y: 175, endPoint x: 422, endPoint y: 189, distance: 14.4
click at [425, 175] on div at bounding box center [418, 173] width 69 height 12
click at [422, 189] on div "Composer/Author" at bounding box center [426, 195] width 95 height 17
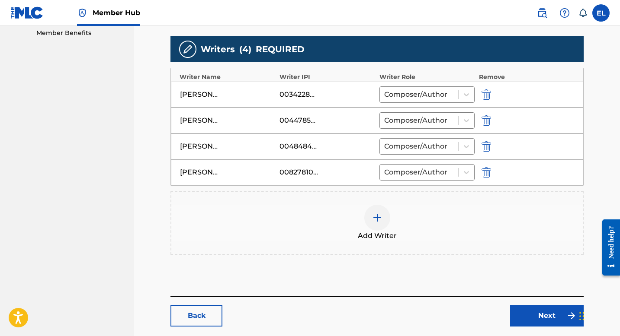
click at [376, 221] on img at bounding box center [377, 218] width 10 height 10
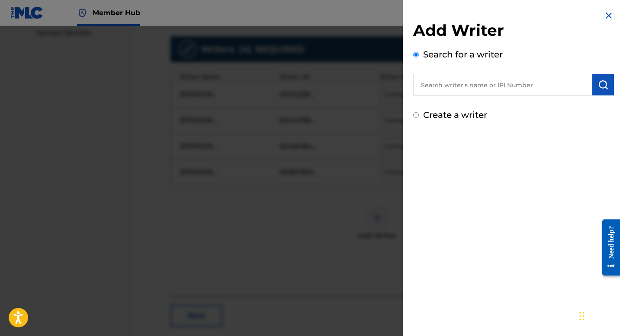
drag, startPoint x: 506, startPoint y: 86, endPoint x: 531, endPoint y: 88, distance: 25.2
click at [505, 86] on input "text" at bounding box center [502, 85] width 179 height 22
type input "00634905833"
click at [599, 83] on img "submit" at bounding box center [603, 85] width 10 height 10
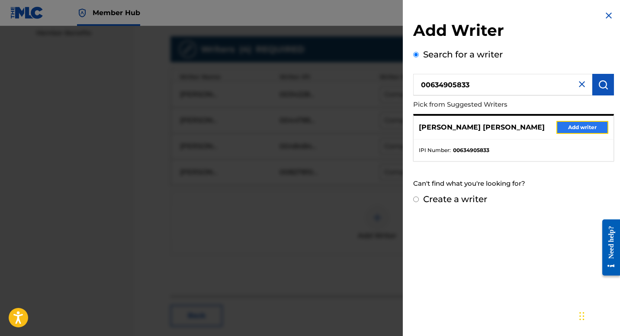
click at [569, 126] on button "Add writer" at bounding box center [582, 127] width 52 height 13
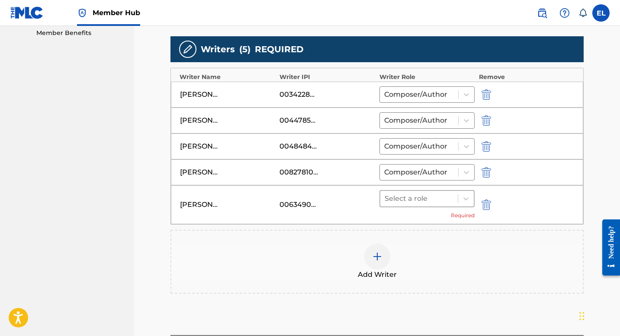
click at [428, 203] on div at bounding box center [418, 199] width 69 height 12
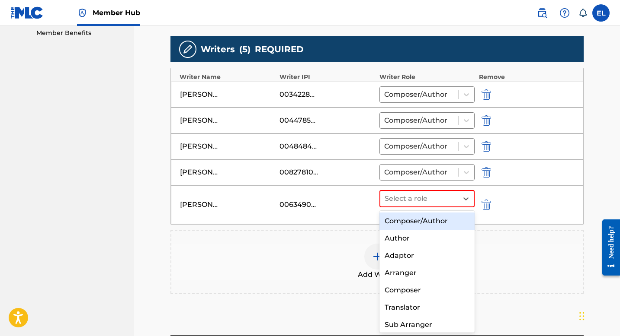
click at [425, 219] on div "Composer/Author" at bounding box center [426, 221] width 95 height 17
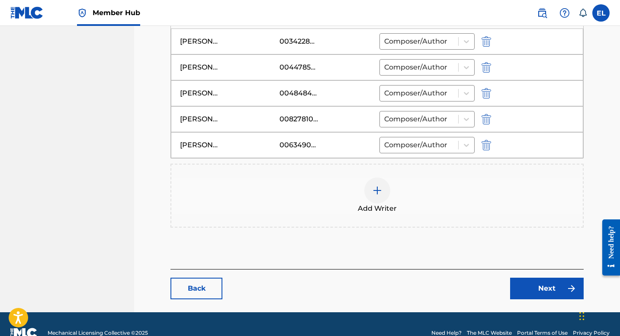
scroll to position [353, 0]
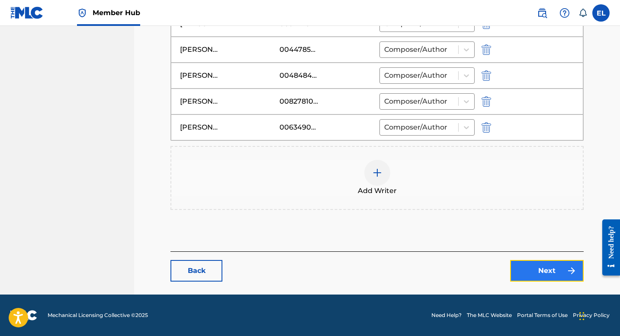
click at [538, 268] on link "Next" at bounding box center [547, 271] width 74 height 22
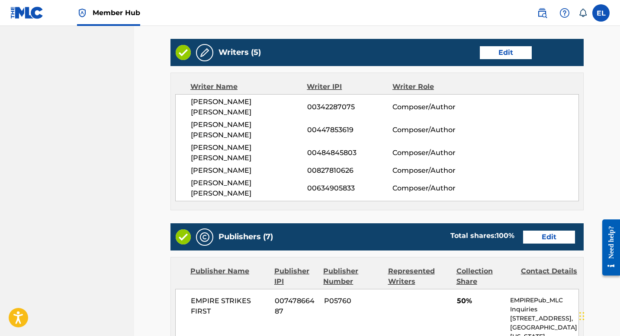
scroll to position [448, 0]
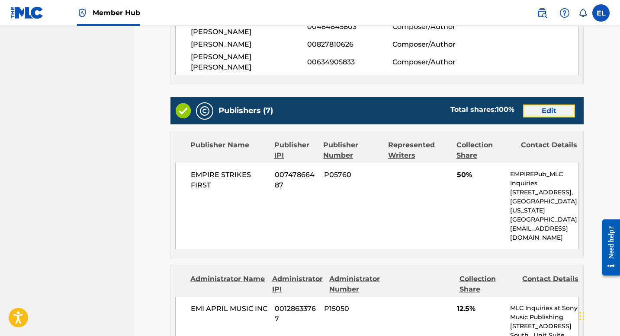
click at [549, 105] on link "Edit" at bounding box center [549, 111] width 52 height 13
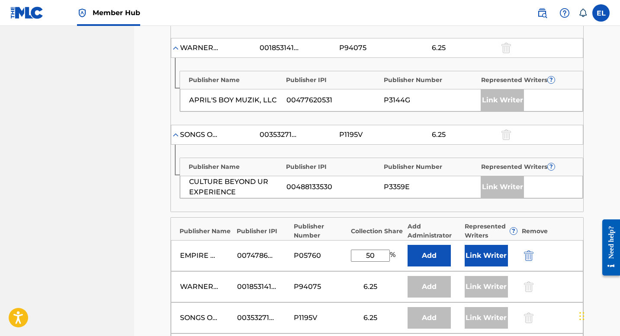
scroll to position [373, 0]
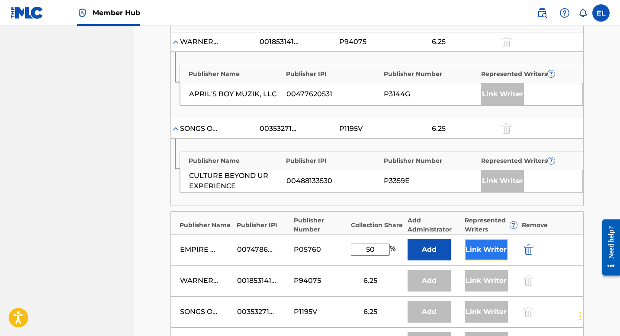
click at [481, 249] on button "Link Writer" at bounding box center [486, 250] width 43 height 22
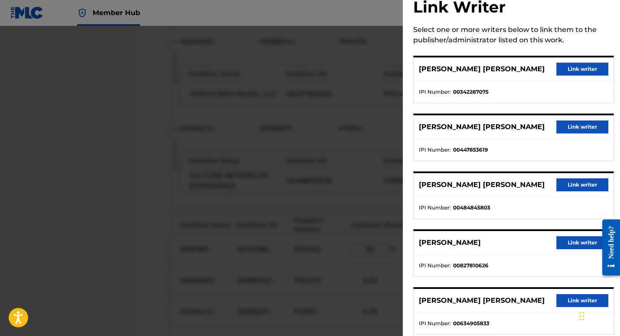
scroll to position [43, 0]
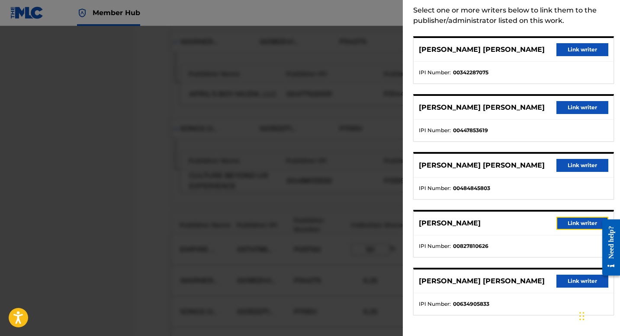
click at [567, 221] on button "Link writer" at bounding box center [582, 223] width 52 height 13
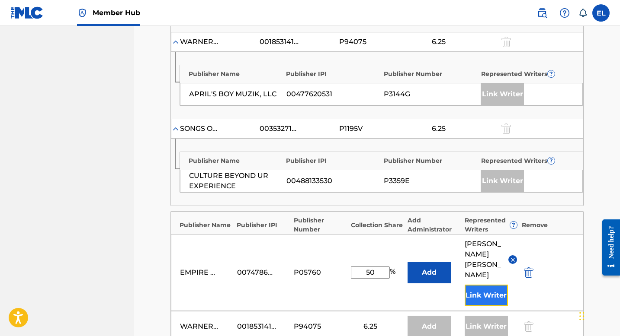
click at [495, 285] on button "Link Writer" at bounding box center [486, 296] width 43 height 22
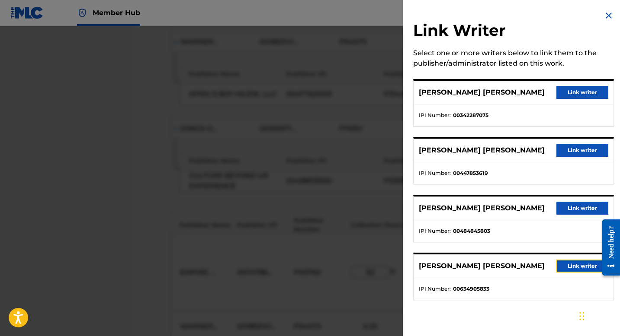
click at [556, 271] on button "Link writer" at bounding box center [582, 266] width 52 height 13
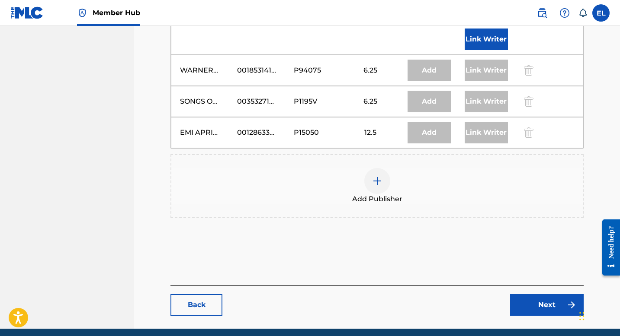
scroll to position [688, 0]
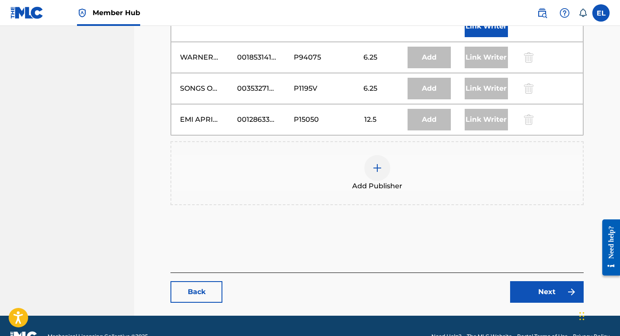
click at [535, 282] on link "Next" at bounding box center [547, 293] width 74 height 22
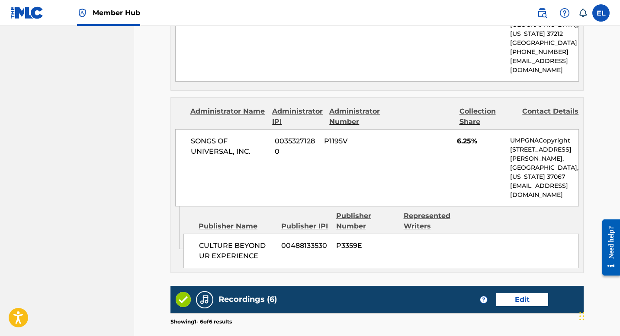
scroll to position [1540, 0]
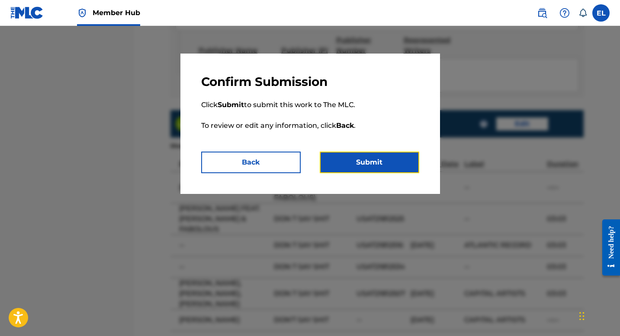
click at [384, 173] on button "Submit" at bounding box center [369, 163] width 99 height 22
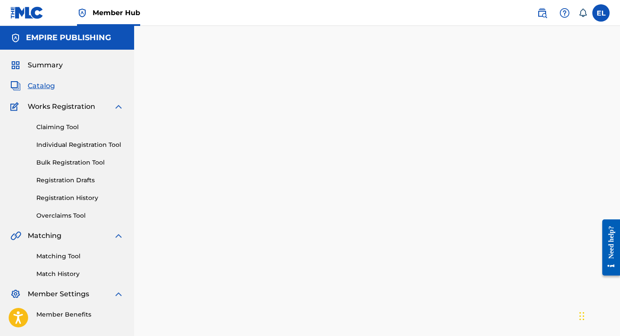
click at [42, 86] on span "Catalog" at bounding box center [41, 86] width 27 height 10
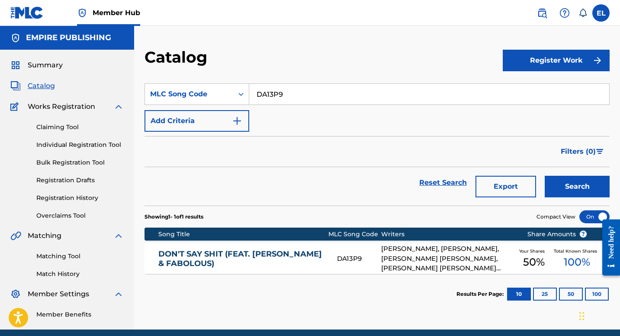
click at [280, 252] on link "DON'T SAY SHIT (FEAT. [PERSON_NAME] & FABOLOUS)" at bounding box center [241, 259] width 167 height 19
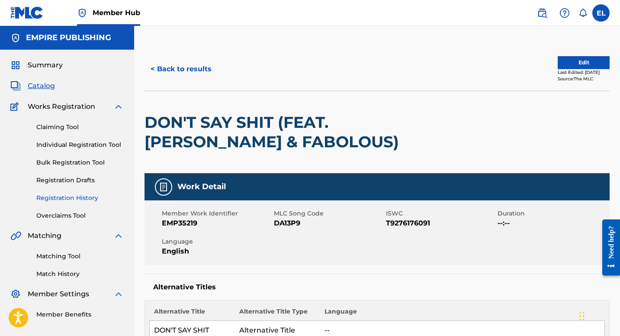
click at [69, 199] on link "Registration History" at bounding box center [79, 198] width 87 height 9
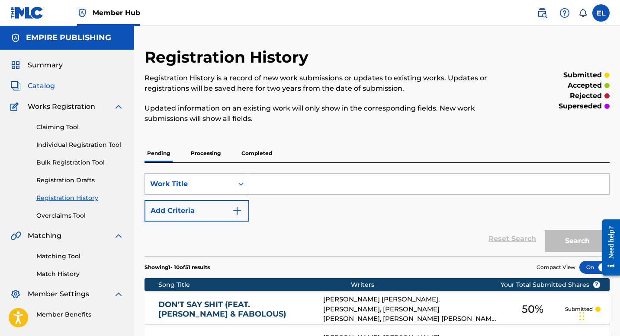
click at [45, 83] on span "Catalog" at bounding box center [41, 86] width 27 height 10
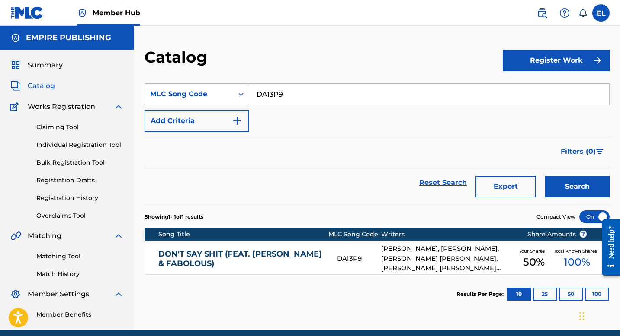
click at [287, 85] on input "DA13P9" at bounding box center [429, 94] width 360 height 21
type input "CV9KCC"
click at [582, 179] on button "Search" at bounding box center [577, 187] width 65 height 22
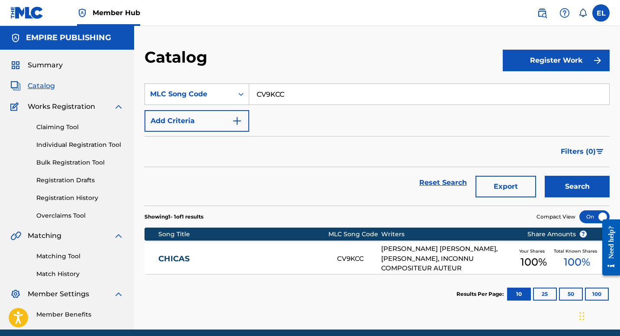
click at [242, 244] on div "CHICAS CV9KCC [PERSON_NAME] [PERSON_NAME], [PERSON_NAME], INCONNU COMPOSITEUR A…" at bounding box center [376, 259] width 465 height 30
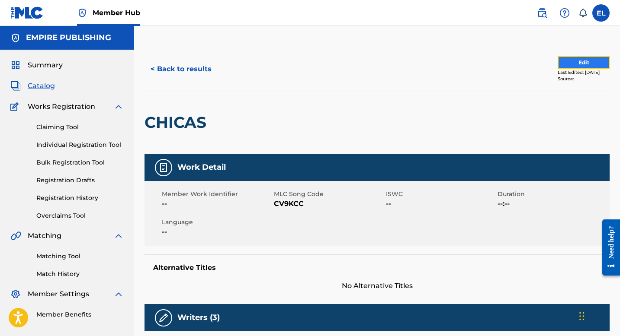
click at [598, 63] on button "Edit" at bounding box center [583, 62] width 52 height 13
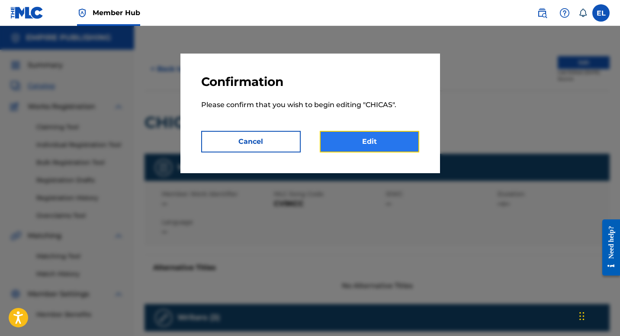
click at [378, 147] on link "Edit" at bounding box center [369, 142] width 99 height 22
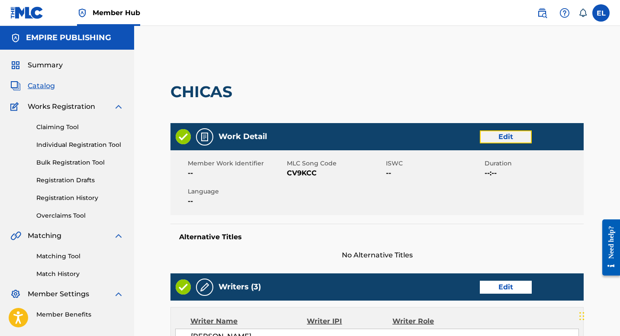
click at [491, 136] on link "Edit" at bounding box center [506, 137] width 52 height 13
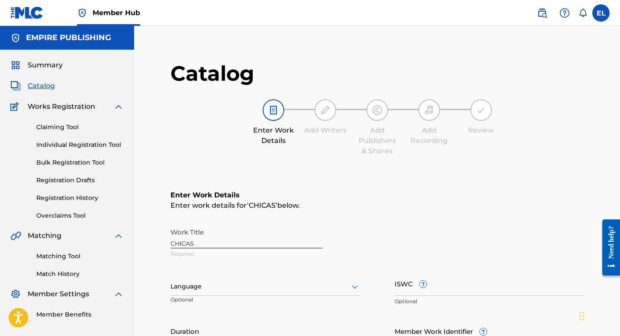
click at [500, 137] on div "Enter Work Details Add Writers Add Publishers & Shares Add Recording Review" at bounding box center [376, 127] width 413 height 57
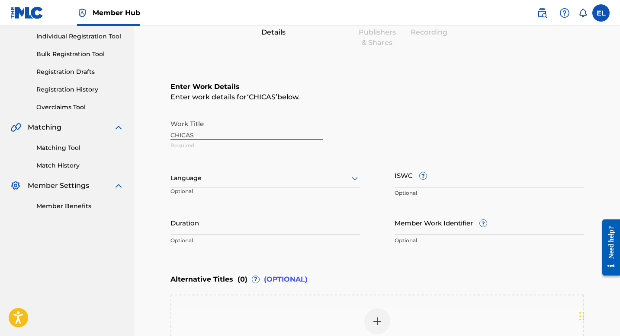
scroll to position [173, 0]
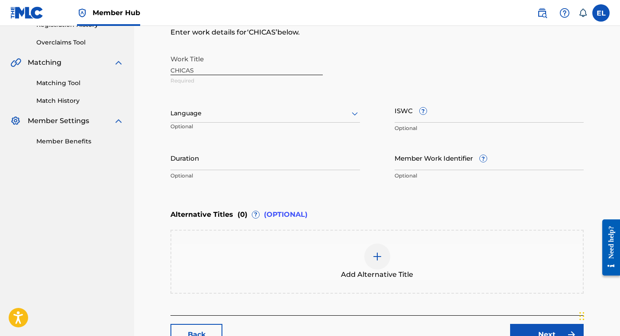
click at [409, 123] on div "ISWC ? Optional" at bounding box center [488, 117] width 189 height 39
click at [409, 116] on input "ISWC ?" at bounding box center [488, 110] width 189 height 25
type input "T9175880930"
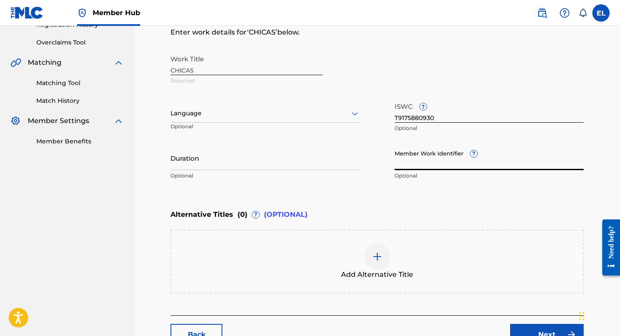
drag, startPoint x: 467, startPoint y: 164, endPoint x: 429, endPoint y: 160, distance: 37.8
click at [467, 165] on input "Member Work Identifier ?" at bounding box center [488, 158] width 189 height 25
type input "EMP38398"
click at [180, 112] on div at bounding box center [264, 113] width 189 height 11
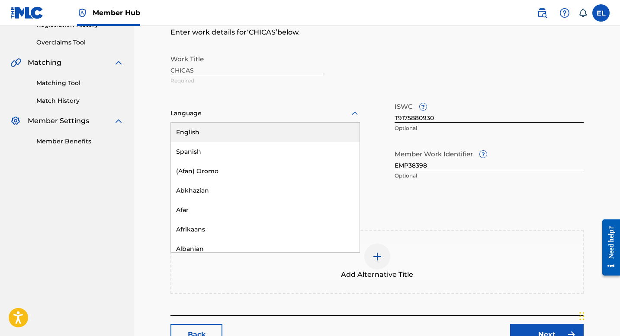
drag, startPoint x: 193, startPoint y: 131, endPoint x: 195, endPoint y: 143, distance: 11.4
click at [193, 131] on div "English" at bounding box center [265, 132] width 189 height 19
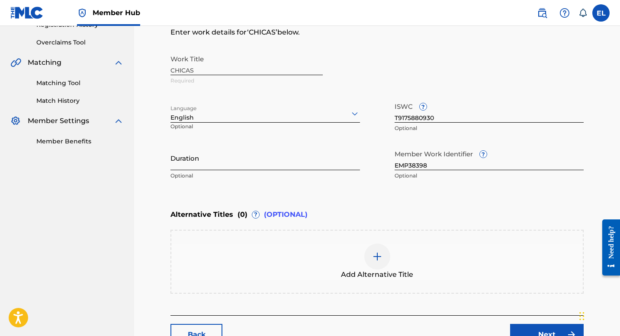
click at [199, 163] on input "Duration" at bounding box center [264, 158] width 189 height 25
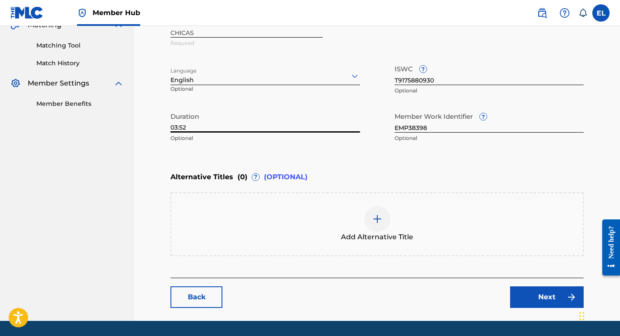
scroll to position [237, 0]
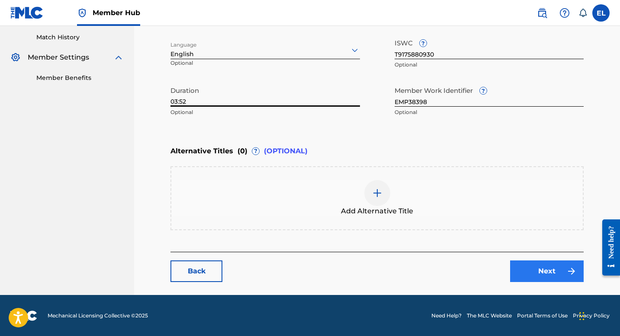
type input "03:52"
click at [556, 267] on link "Next" at bounding box center [547, 272] width 74 height 22
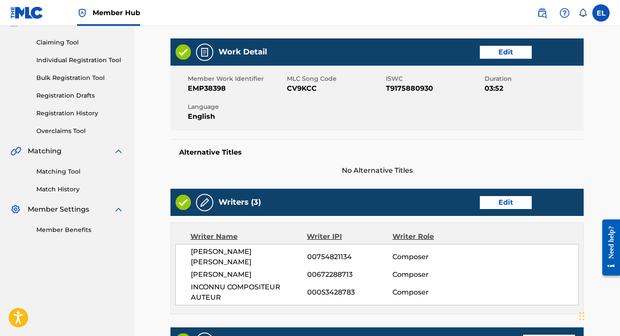
scroll to position [94, 0]
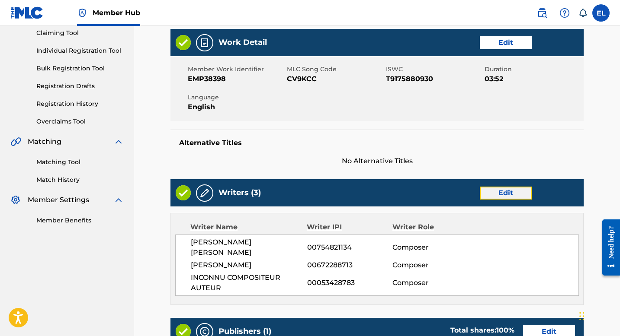
click at [521, 198] on link "Edit" at bounding box center [506, 193] width 52 height 13
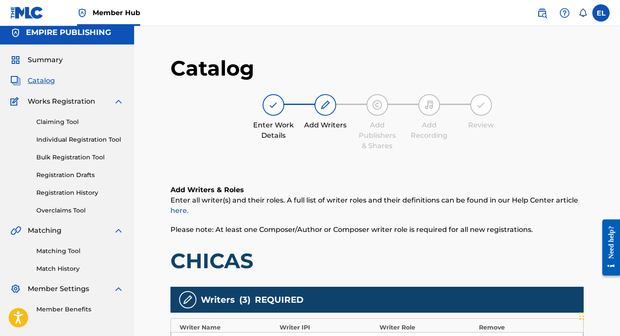
scroll to position [161, 0]
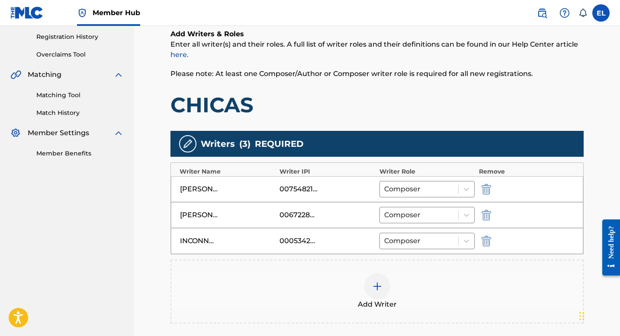
click at [493, 237] on div at bounding box center [498, 241] width 39 height 10
click at [486, 238] on img "submit" at bounding box center [486, 241] width 10 height 10
click at [418, 187] on div at bounding box center [419, 189] width 70 height 12
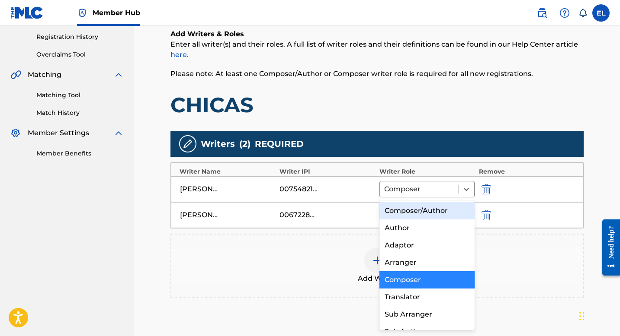
drag, startPoint x: 422, startPoint y: 202, endPoint x: 425, endPoint y: 214, distance: 12.6
click at [422, 202] on div "Composer/Author Author Adaptor Arranger Composer Translator Sub Arranger Sub Au…" at bounding box center [426, 266] width 95 height 130
click at [425, 215] on div "Composer/Author" at bounding box center [426, 210] width 95 height 17
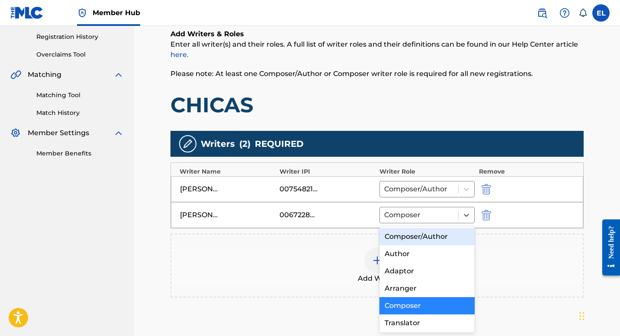
drag, startPoint x: 425, startPoint y: 215, endPoint x: 425, endPoint y: 227, distance: 12.1
click at [425, 216] on div at bounding box center [419, 215] width 70 height 12
click at [423, 233] on div "Composer/Author" at bounding box center [426, 236] width 95 height 17
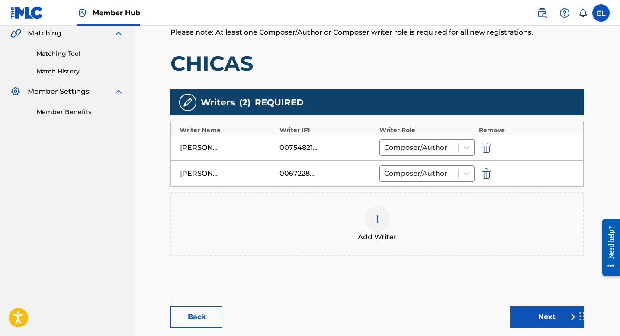
scroll to position [249, 0]
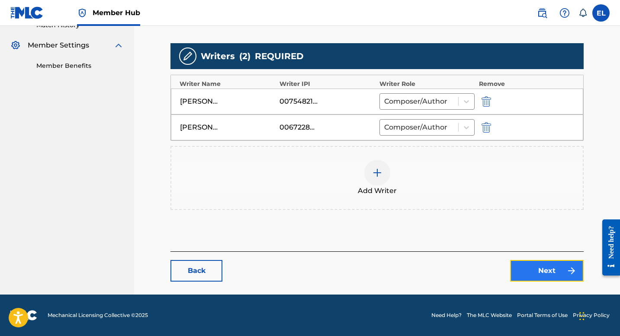
click at [547, 278] on link "Next" at bounding box center [547, 271] width 74 height 22
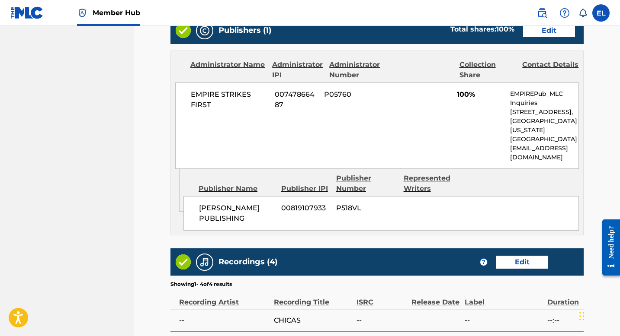
scroll to position [295, 0]
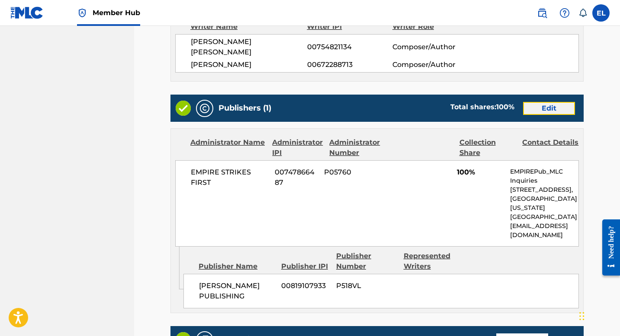
click at [560, 103] on link "Edit" at bounding box center [549, 108] width 52 height 13
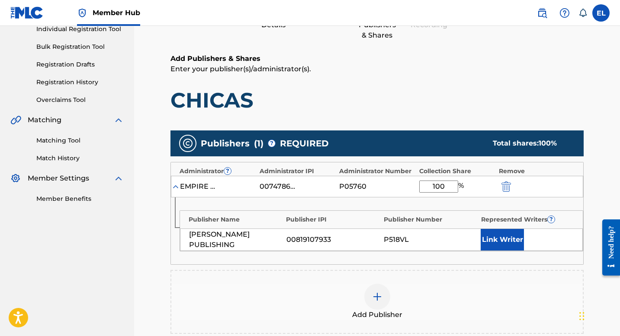
scroll to position [178, 0]
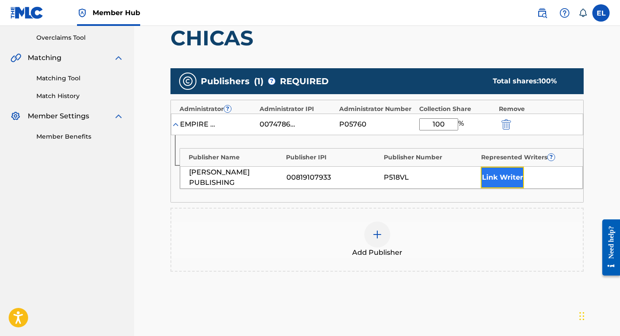
click at [506, 172] on button "Link Writer" at bounding box center [502, 178] width 43 height 22
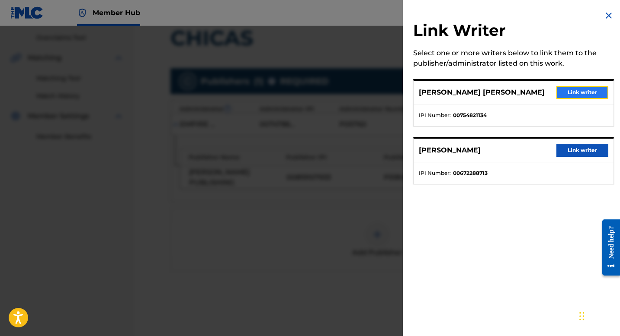
click at [578, 90] on button "Link writer" at bounding box center [582, 92] width 52 height 13
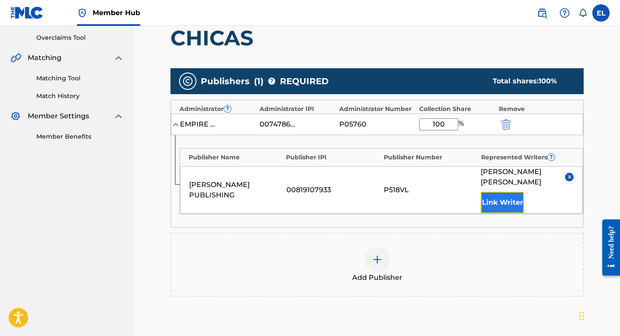
click at [512, 192] on button "Link Writer" at bounding box center [502, 203] width 43 height 22
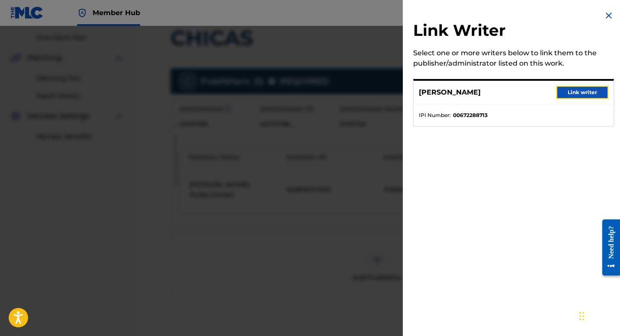
click at [560, 91] on button "Link writer" at bounding box center [582, 92] width 52 height 13
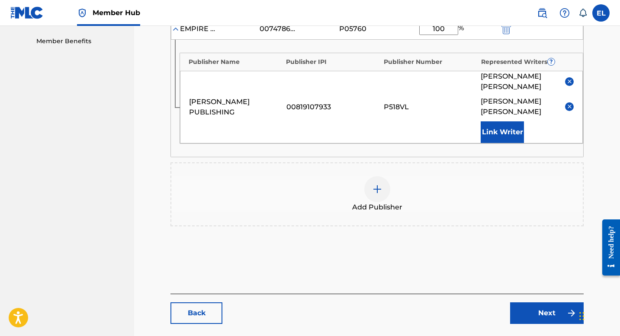
scroll to position [295, 0]
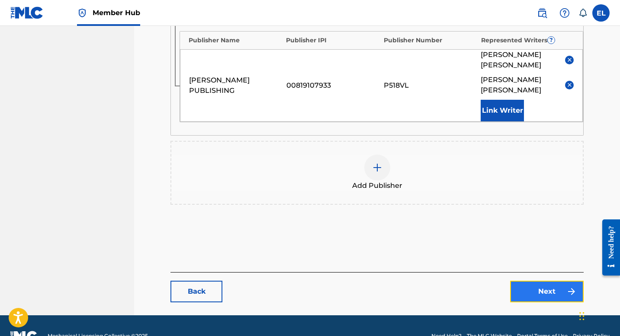
click at [545, 281] on link "Next" at bounding box center [547, 292] width 74 height 22
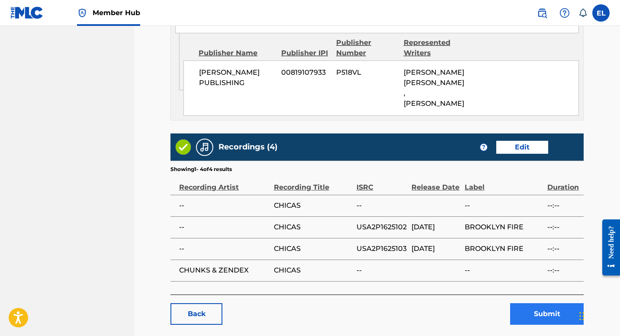
scroll to position [510, 0]
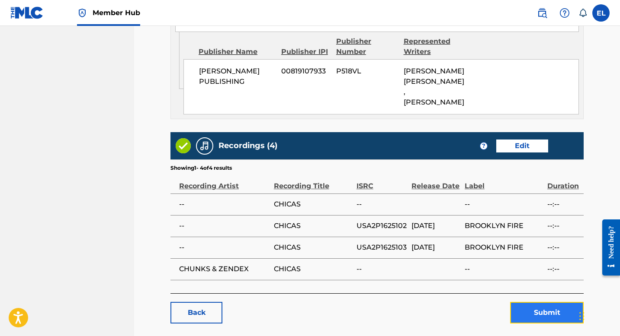
click at [522, 302] on button "Submit" at bounding box center [547, 313] width 74 height 22
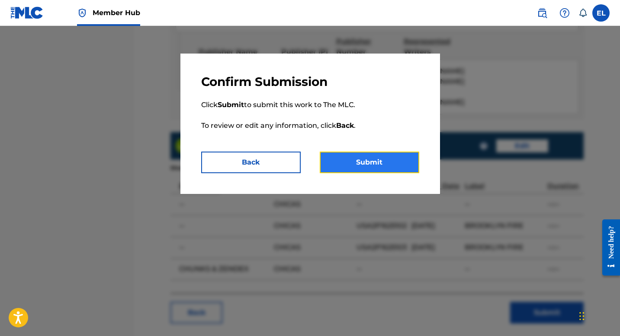
click at [401, 163] on button "Submit" at bounding box center [369, 163] width 99 height 22
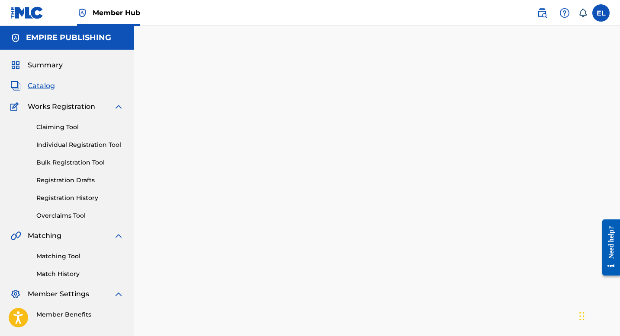
click at [38, 87] on span "Catalog" at bounding box center [41, 86] width 27 height 10
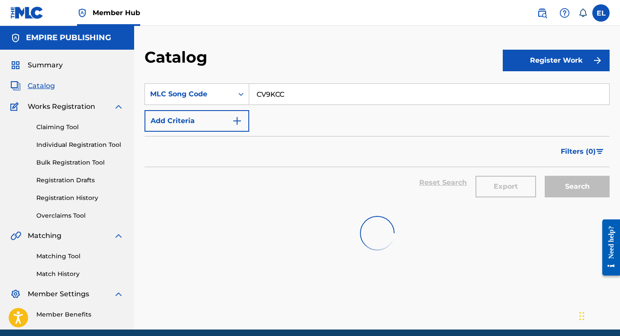
click at [336, 84] on input "CV9KCC" at bounding box center [429, 94] width 360 height 21
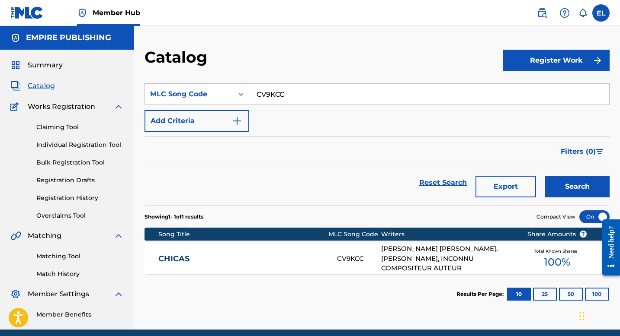
click at [336, 84] on input "CV9KCC" at bounding box center [429, 94] width 360 height 21
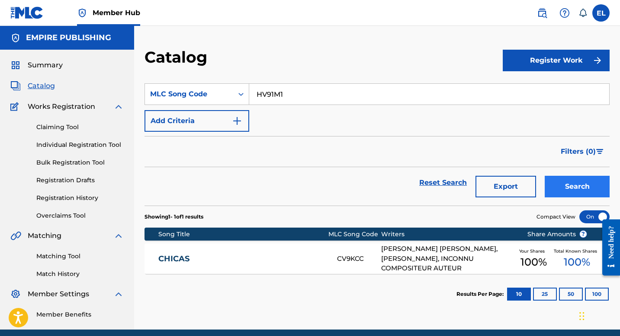
type input "HV91M1"
click at [583, 181] on button "Search" at bounding box center [577, 187] width 65 height 22
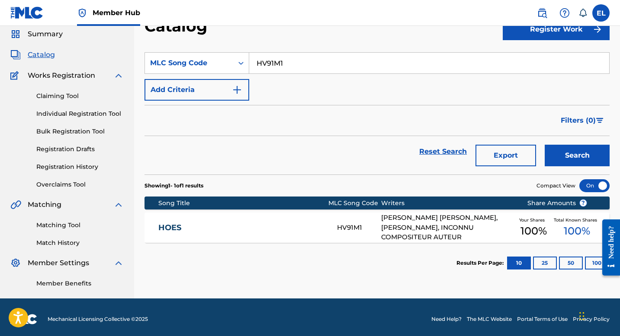
scroll to position [35, 0]
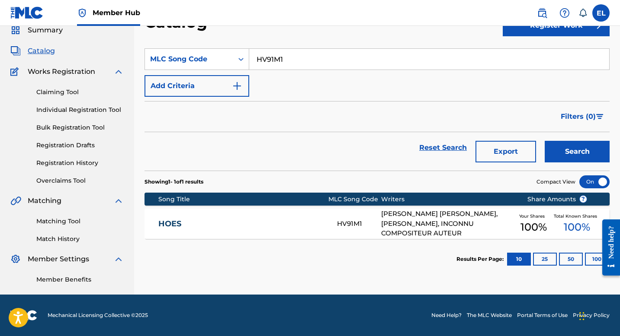
click at [257, 216] on div "HOES HV91M1 [PERSON_NAME] [PERSON_NAME], [PERSON_NAME], INCONNU COMPOSITEUR AUT…" at bounding box center [376, 224] width 465 height 30
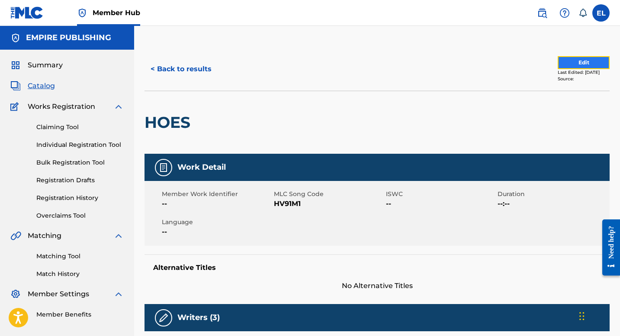
click at [579, 67] on button "Edit" at bounding box center [583, 62] width 52 height 13
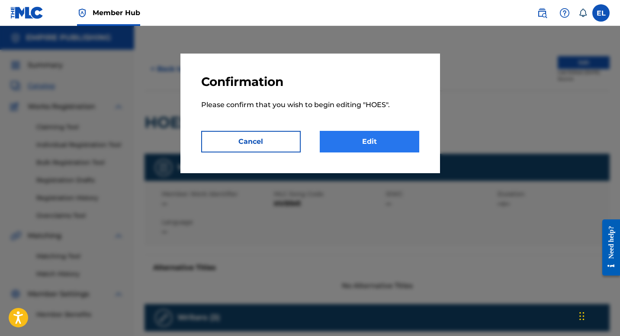
click at [353, 153] on div "Confirmation Please confirm that you wish to begin editing " HOES ". Cancel Edit" at bounding box center [309, 114] width 259 height 120
click at [357, 141] on link "Edit" at bounding box center [369, 142] width 99 height 22
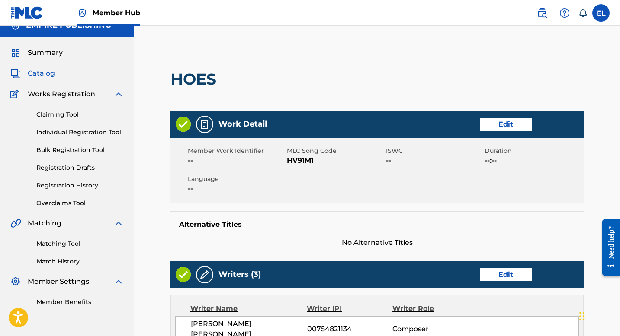
scroll to position [3, 0]
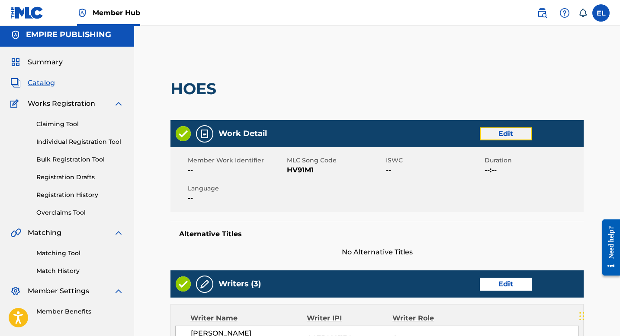
click at [509, 133] on link "Edit" at bounding box center [506, 134] width 52 height 13
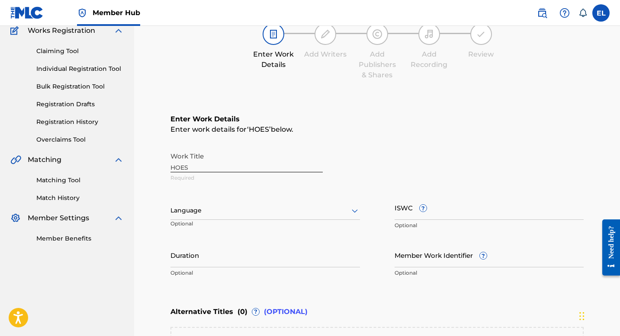
scroll to position [111, 0]
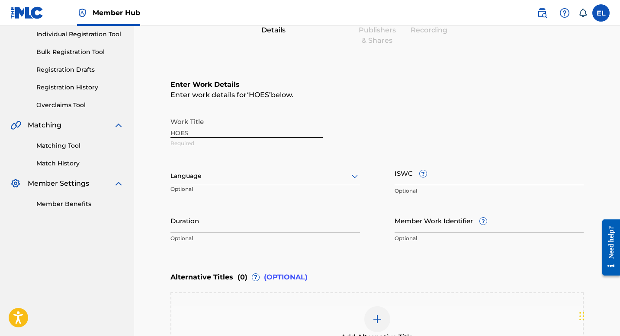
click at [449, 184] on input "ISWC ?" at bounding box center [488, 173] width 189 height 25
type input "T9180276306"
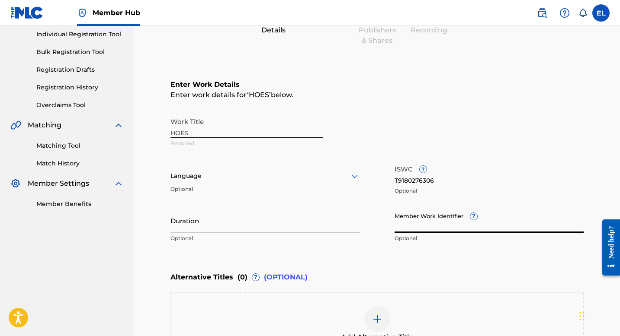
click at [420, 223] on input "Member Work Identifier ?" at bounding box center [488, 220] width 189 height 25
type input "EMP38423"
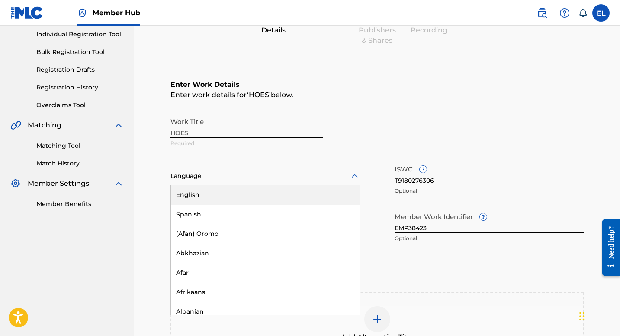
click at [240, 171] on div at bounding box center [264, 176] width 189 height 11
click at [231, 194] on div "English" at bounding box center [265, 195] width 189 height 19
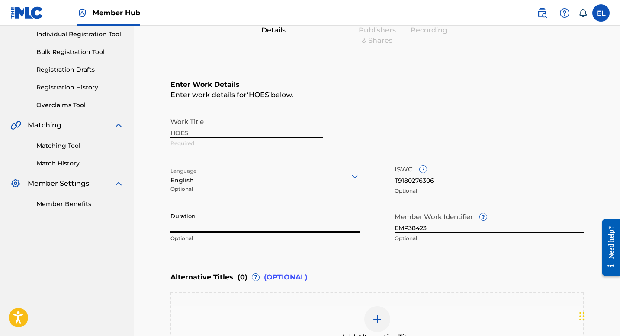
click at [231, 217] on input "Duration" at bounding box center [264, 220] width 189 height 25
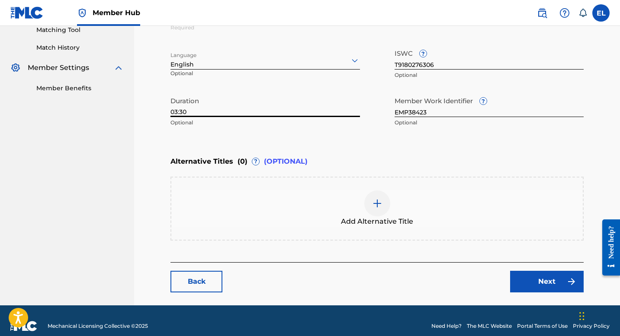
scroll to position [237, 0]
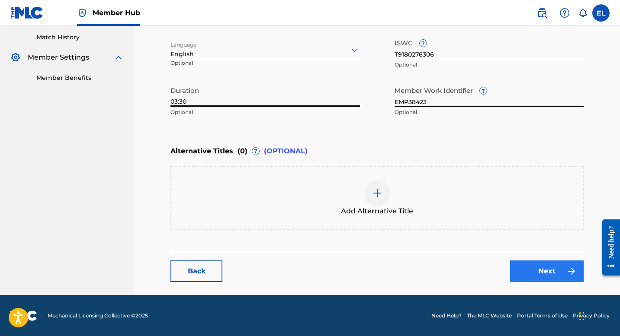
type input "03:30"
click at [548, 270] on link "Next" at bounding box center [547, 272] width 74 height 22
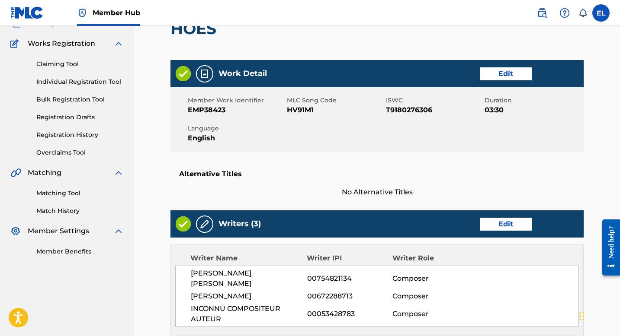
scroll to position [170, 0]
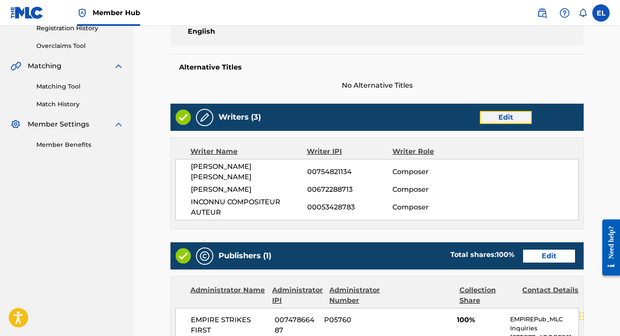
click at [502, 120] on link "Edit" at bounding box center [506, 117] width 52 height 13
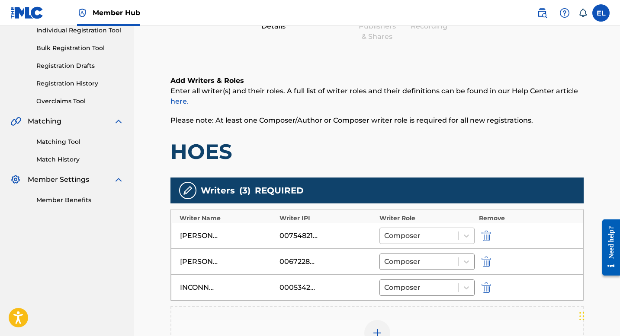
scroll to position [184, 0]
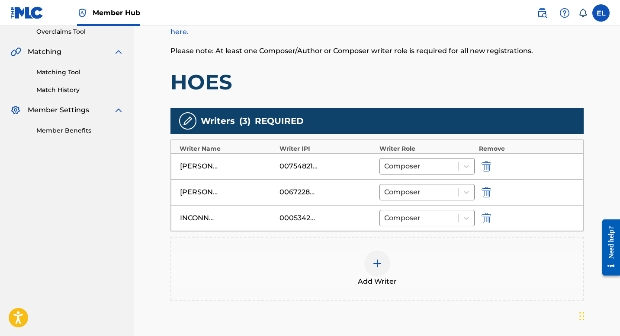
click at [478, 216] on div "INCONNU COMPOSITEUR AUTEUR 00053428783 Composer" at bounding box center [377, 218] width 412 height 26
click at [484, 215] on img "submit" at bounding box center [486, 218] width 10 height 10
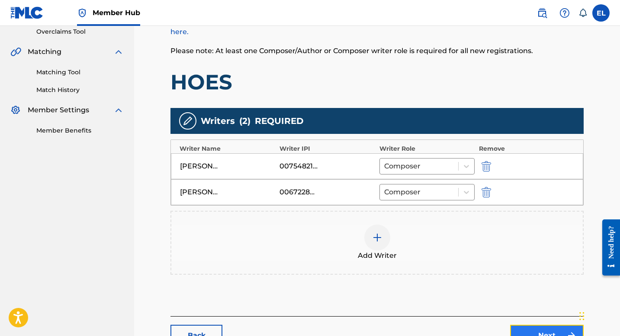
click at [534, 331] on link "Next" at bounding box center [547, 336] width 74 height 22
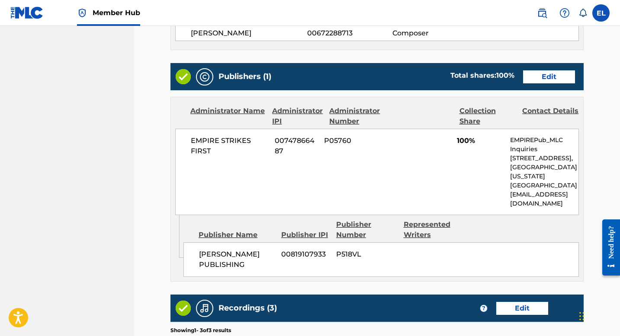
scroll to position [246, 0]
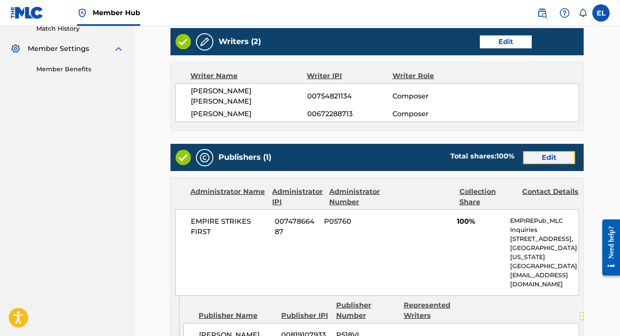
click at [539, 151] on link "Edit" at bounding box center [549, 157] width 52 height 13
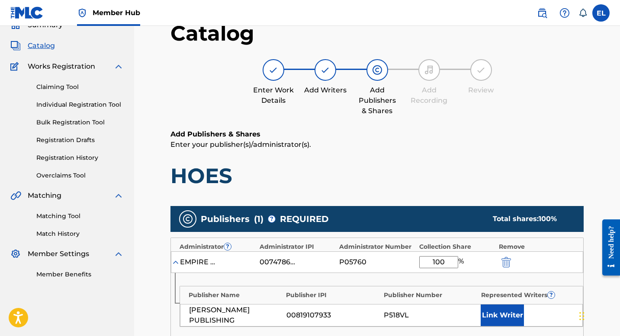
scroll to position [148, 0]
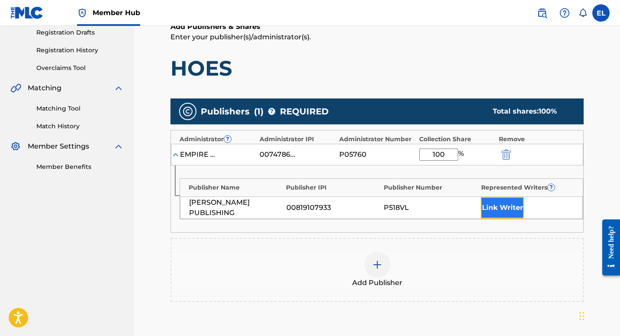
click at [483, 209] on button "Link Writer" at bounding box center [502, 208] width 43 height 22
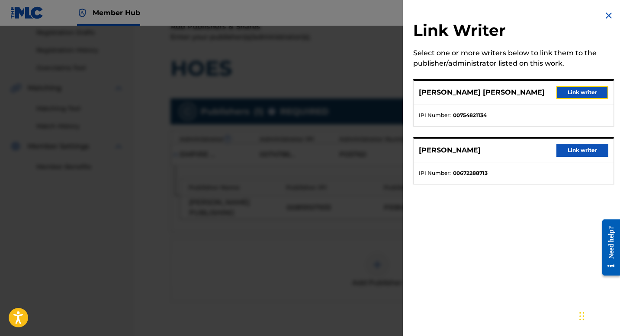
drag, startPoint x: 573, startPoint y: 94, endPoint x: 571, endPoint y: 99, distance: 5.6
click at [573, 94] on button "Link writer" at bounding box center [582, 92] width 52 height 13
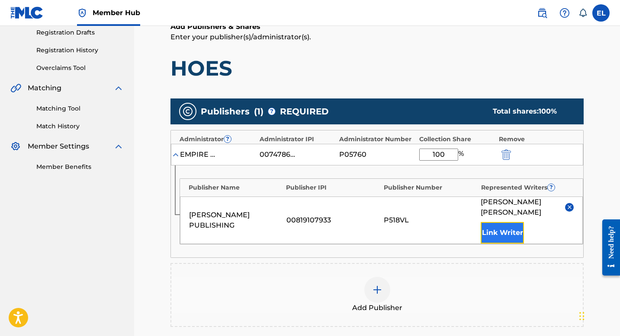
click at [505, 222] on button "Link Writer" at bounding box center [502, 233] width 43 height 22
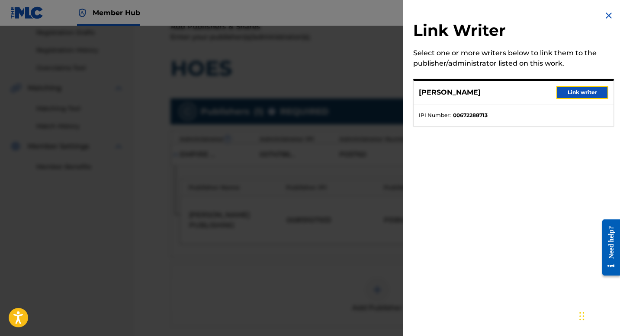
click at [583, 98] on button "Link writer" at bounding box center [582, 92] width 52 height 13
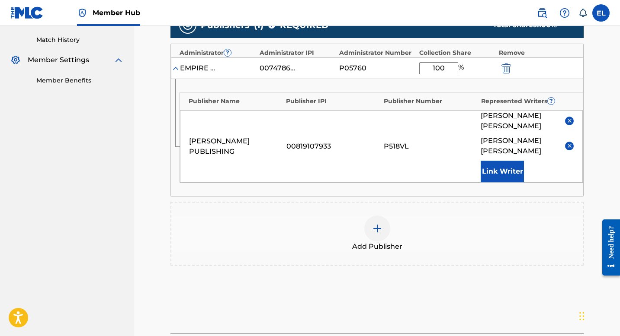
scroll to position [295, 0]
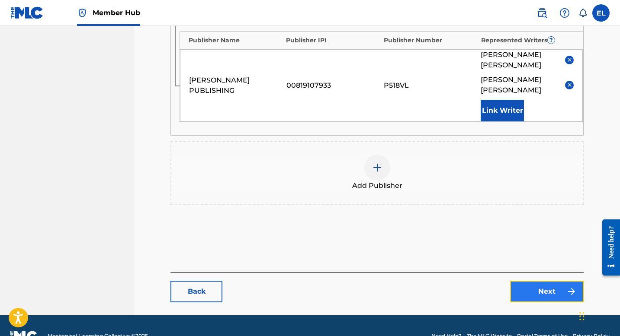
click at [556, 281] on link "Next" at bounding box center [547, 292] width 74 height 22
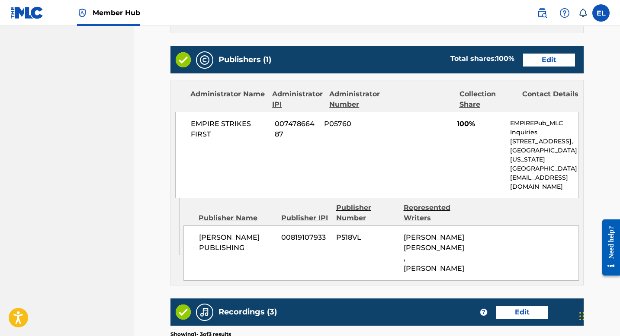
scroll to position [488, 0]
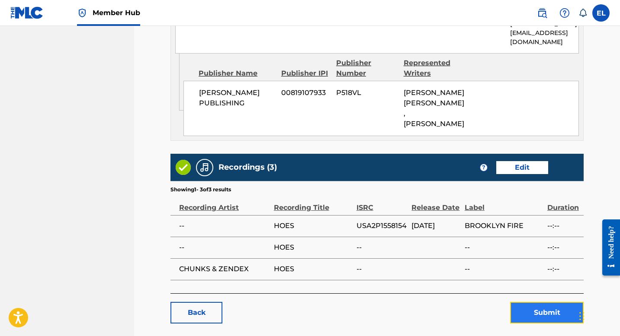
click at [560, 302] on button "Submit" at bounding box center [547, 313] width 74 height 22
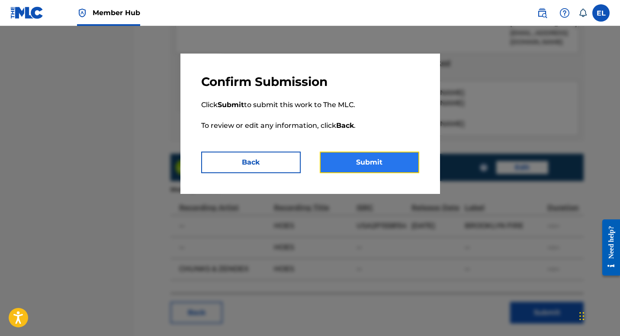
click at [372, 169] on button "Submit" at bounding box center [369, 163] width 99 height 22
